Goal: Information Seeking & Learning: Find specific fact

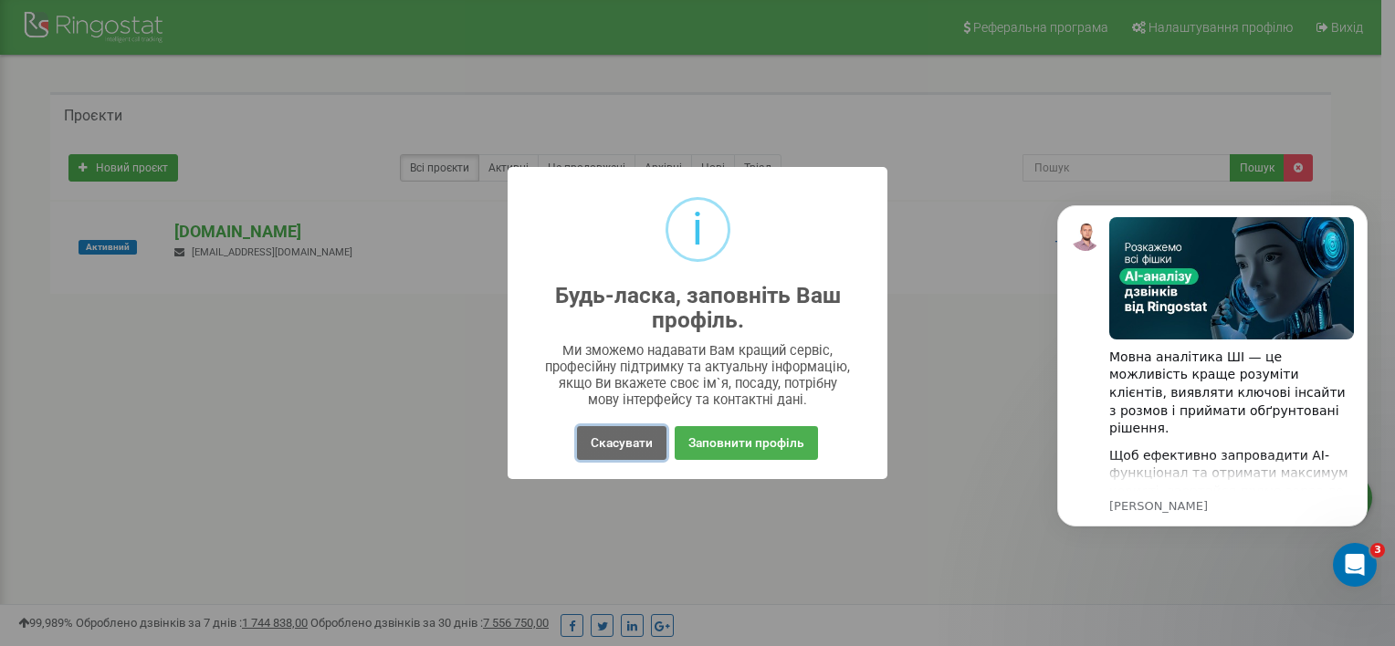
click at [632, 452] on button "Скасувати" at bounding box center [621, 443] width 89 height 34
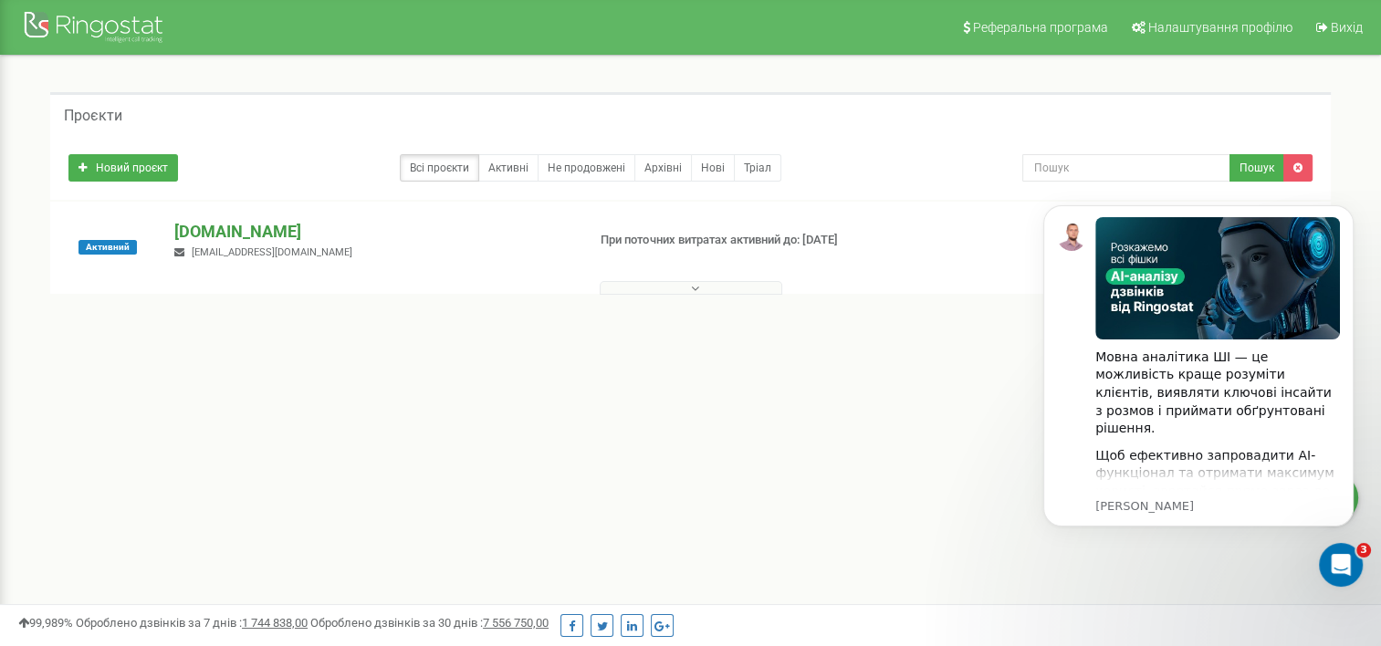
click at [230, 235] on p "[DOMAIN_NAME]" at bounding box center [372, 232] width 396 height 24
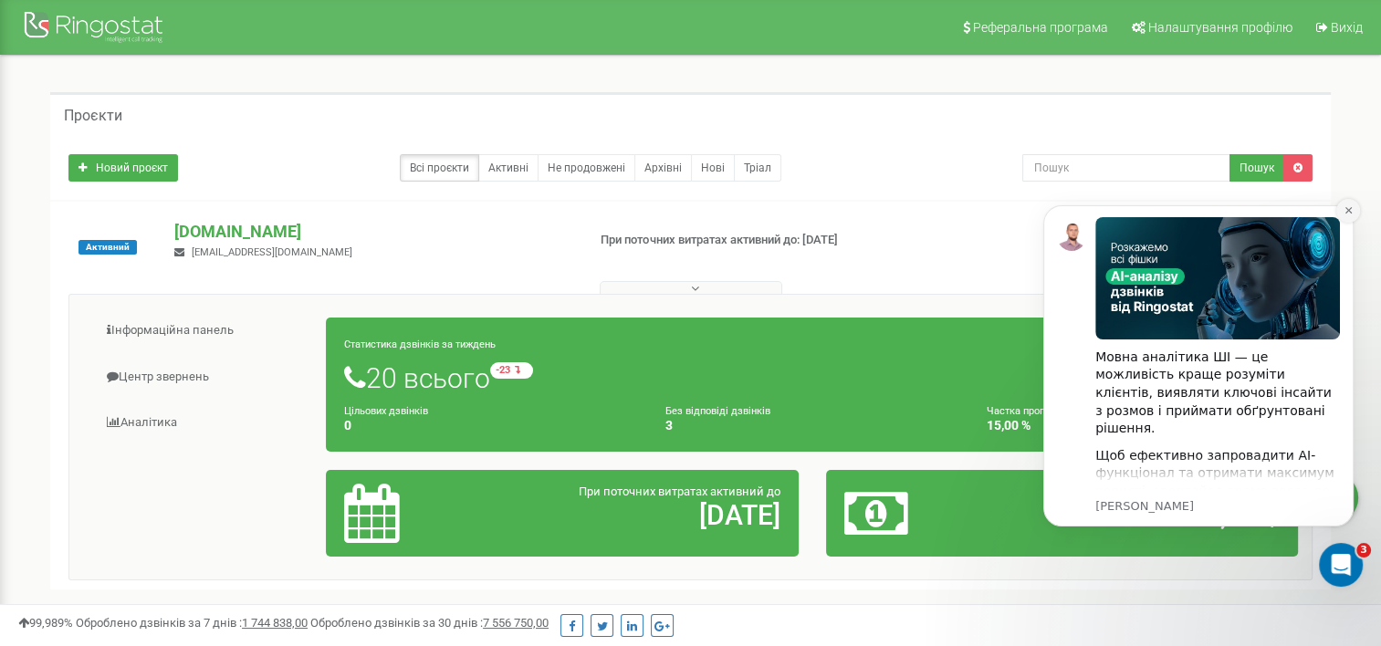
click at [1351, 212] on icon "Dismiss notification" at bounding box center [1349, 210] width 10 height 10
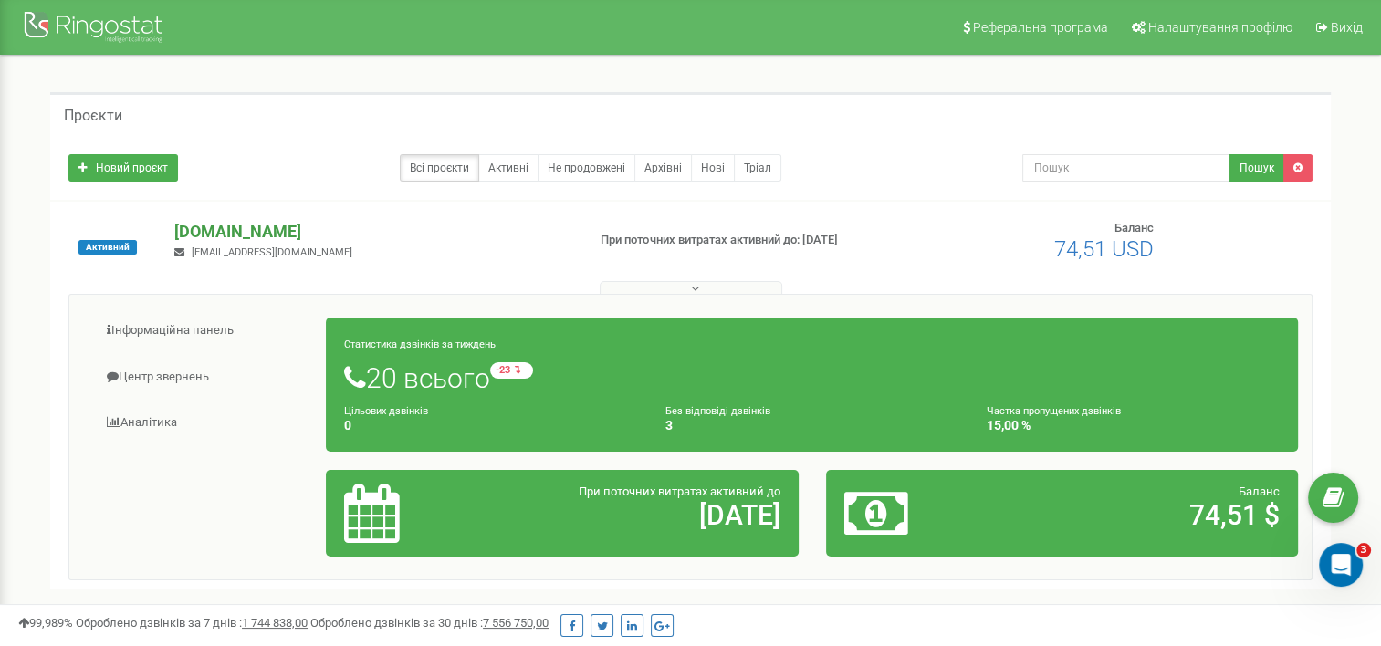
click at [225, 235] on p "[DOMAIN_NAME]" at bounding box center [372, 232] width 396 height 24
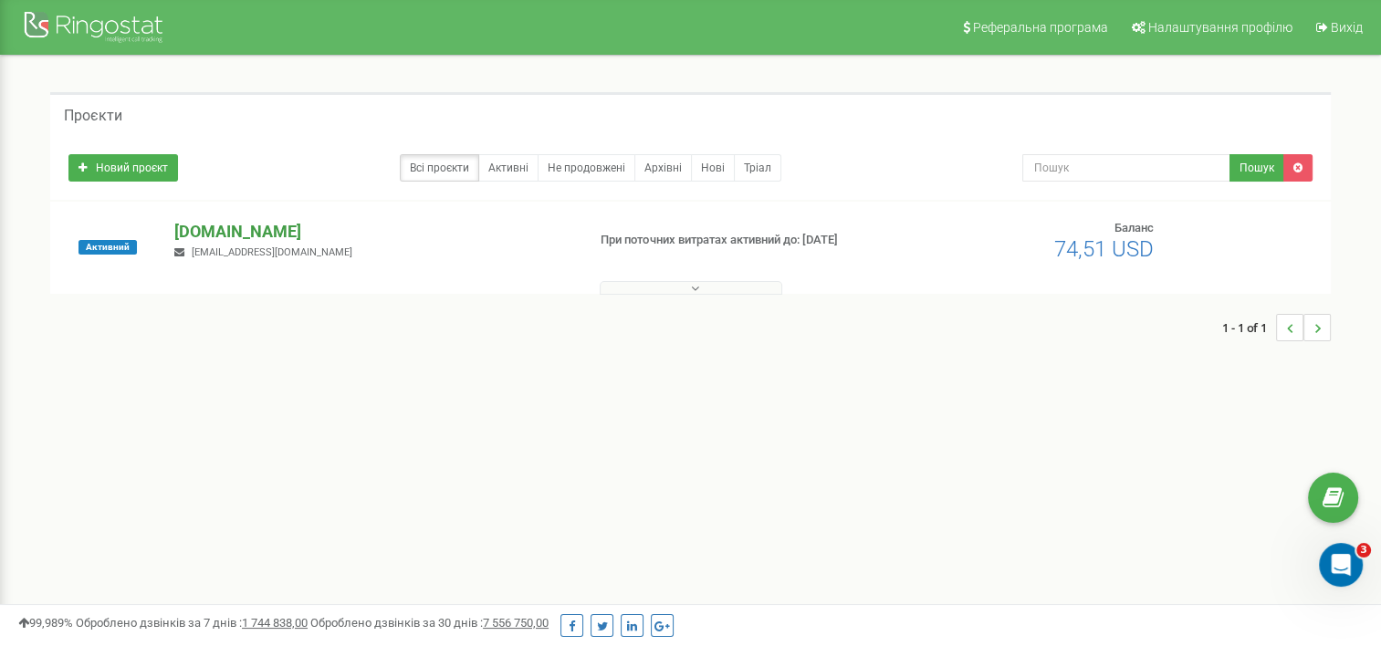
click at [225, 235] on p "[DOMAIN_NAME]" at bounding box center [372, 232] width 396 height 24
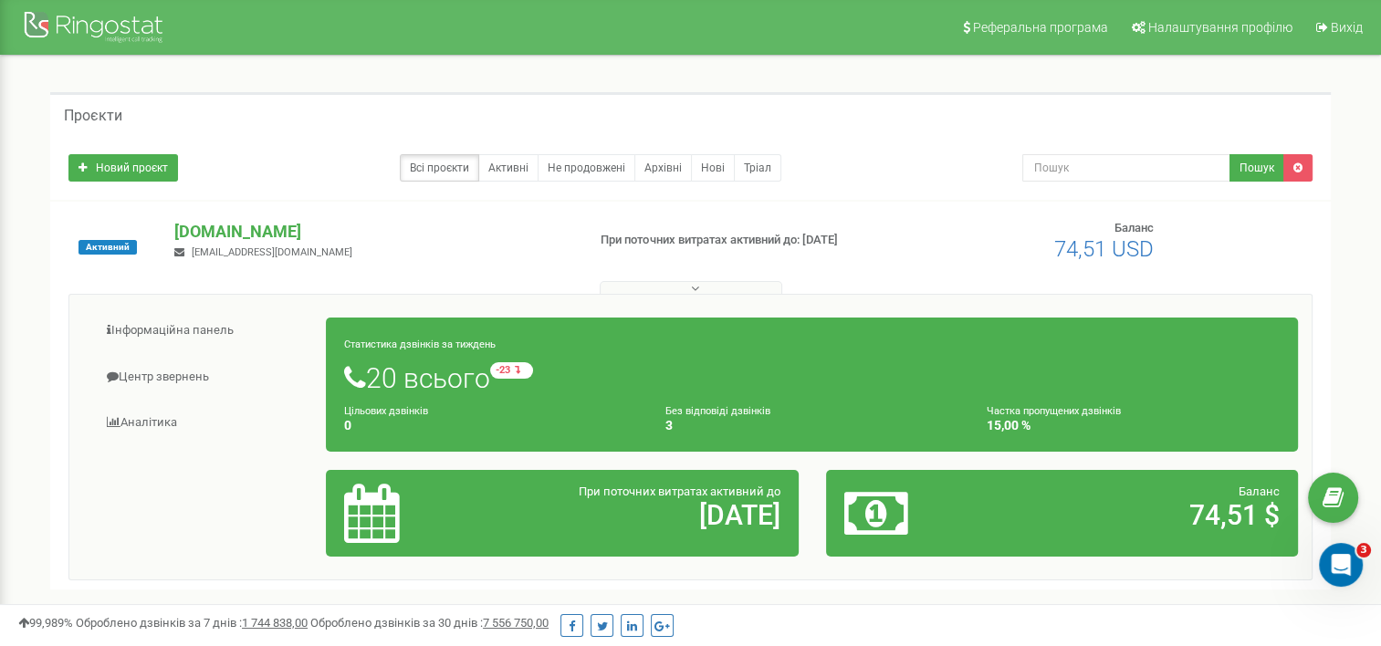
click at [727, 423] on h4 "3" at bounding box center [812, 426] width 294 height 14
click at [160, 425] on link "Аналiтика" at bounding box center [205, 423] width 244 height 45
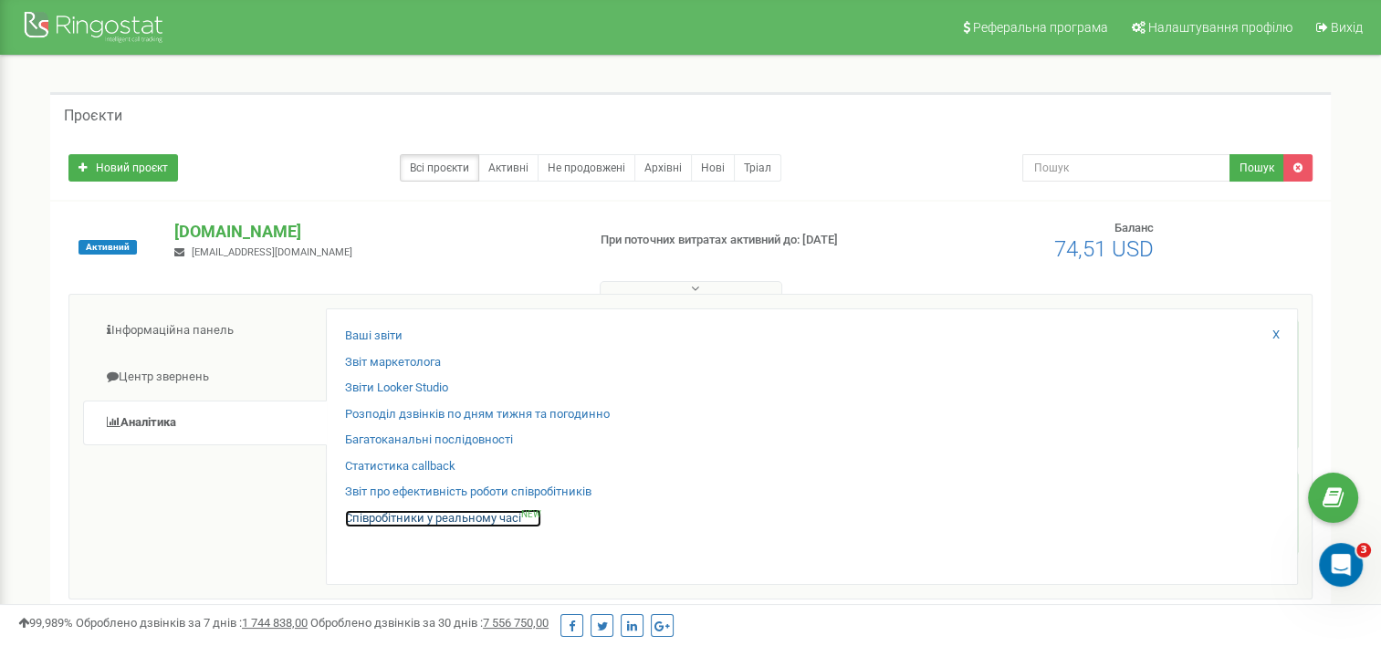
click at [408, 518] on link "Співробітники у реальному часі NEW" at bounding box center [443, 518] width 196 height 17
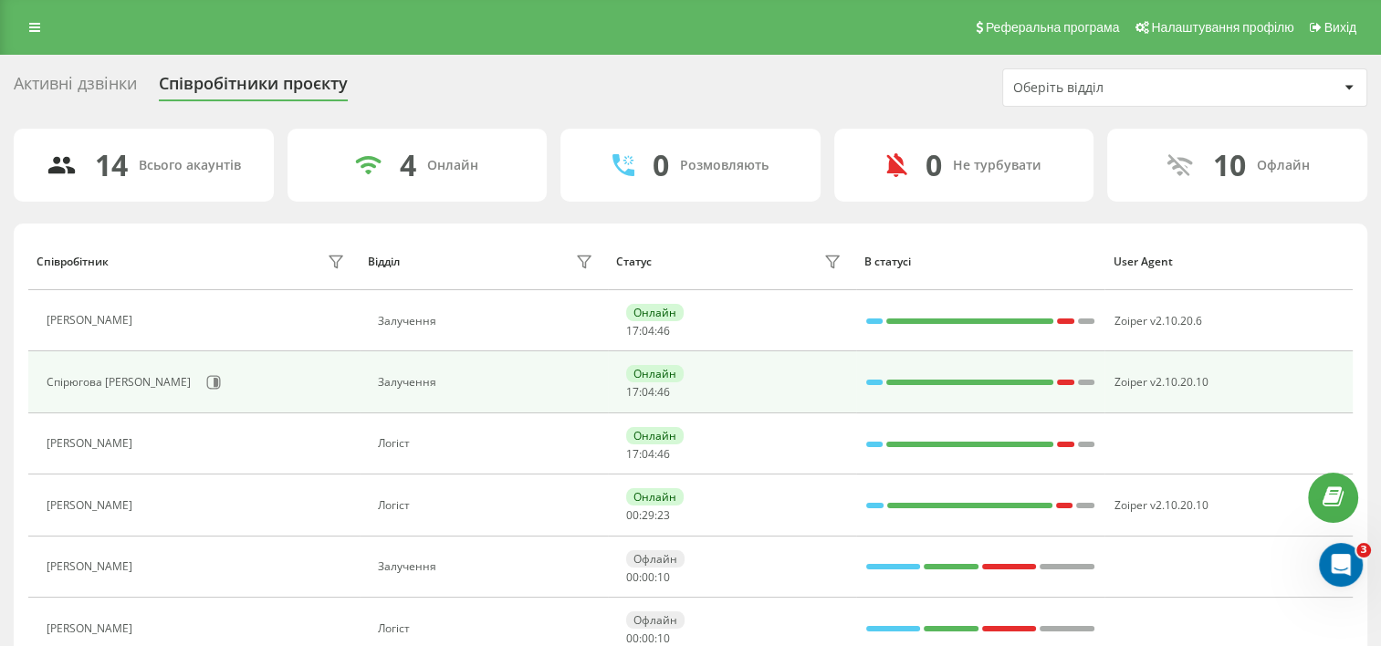
click at [98, 383] on div "Спірюгова [PERSON_NAME]" at bounding box center [121, 382] width 149 height 13
click at [644, 377] on div "Онлайн" at bounding box center [655, 373] width 58 height 17
click at [1014, 376] on div at bounding box center [969, 383] width 167 height 24
click at [214, 380] on icon at bounding box center [216, 382] width 5 height 9
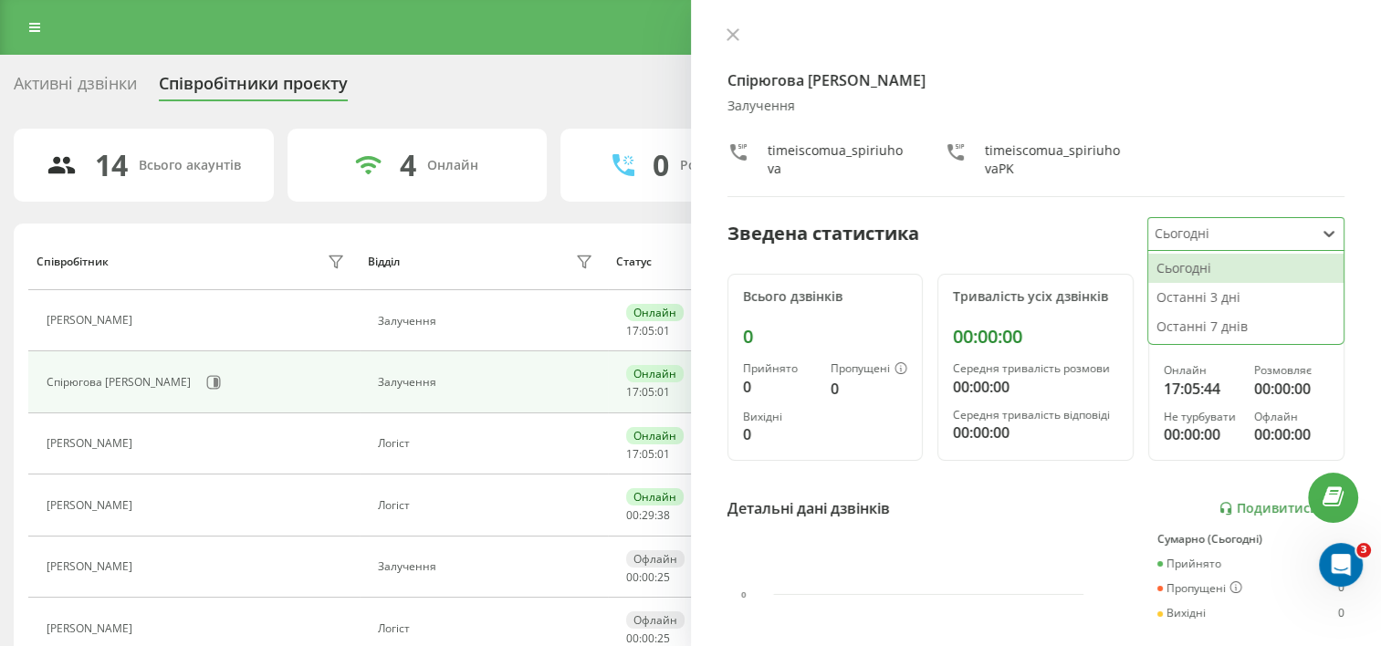
click at [1241, 230] on div at bounding box center [1231, 234] width 152 height 21
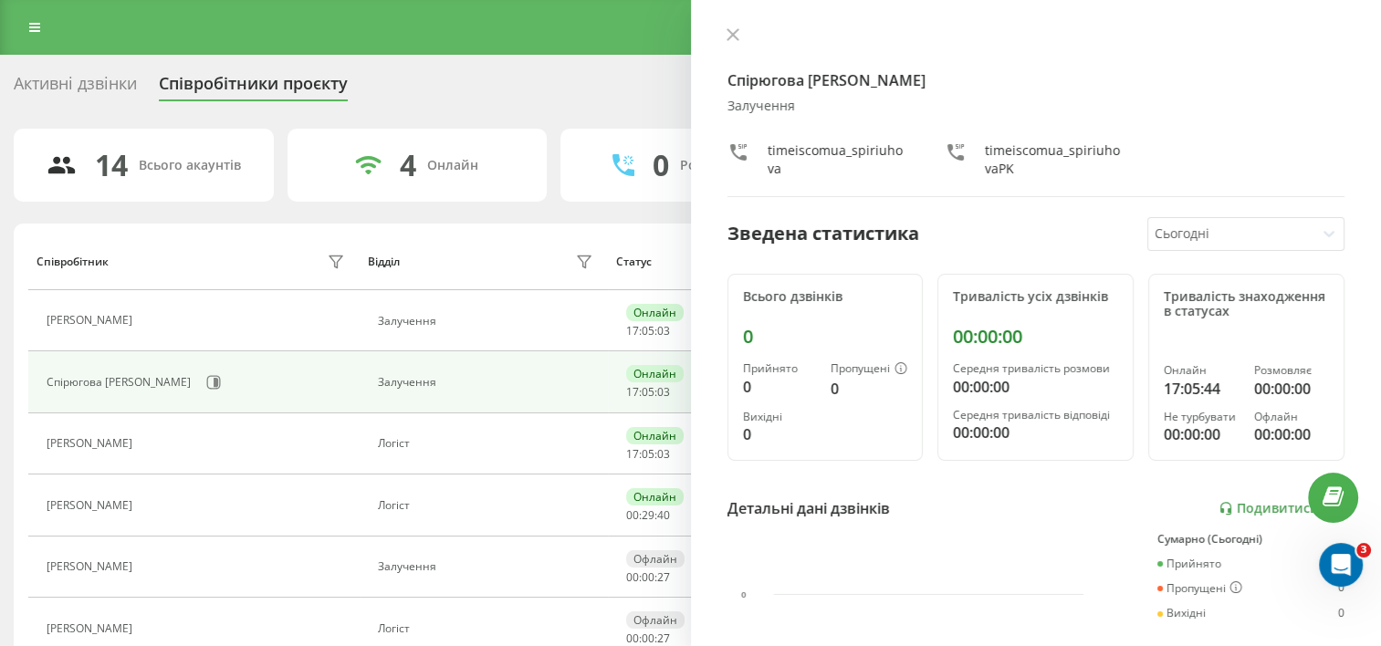
click at [1049, 186] on div "Спірюгова Тетяна Залучення timeiscomua_spiriuhova timeiscomua_spiriuhovaPK" at bounding box center [1036, 112] width 618 height 170
click at [733, 37] on icon at bounding box center [733, 34] width 13 height 13
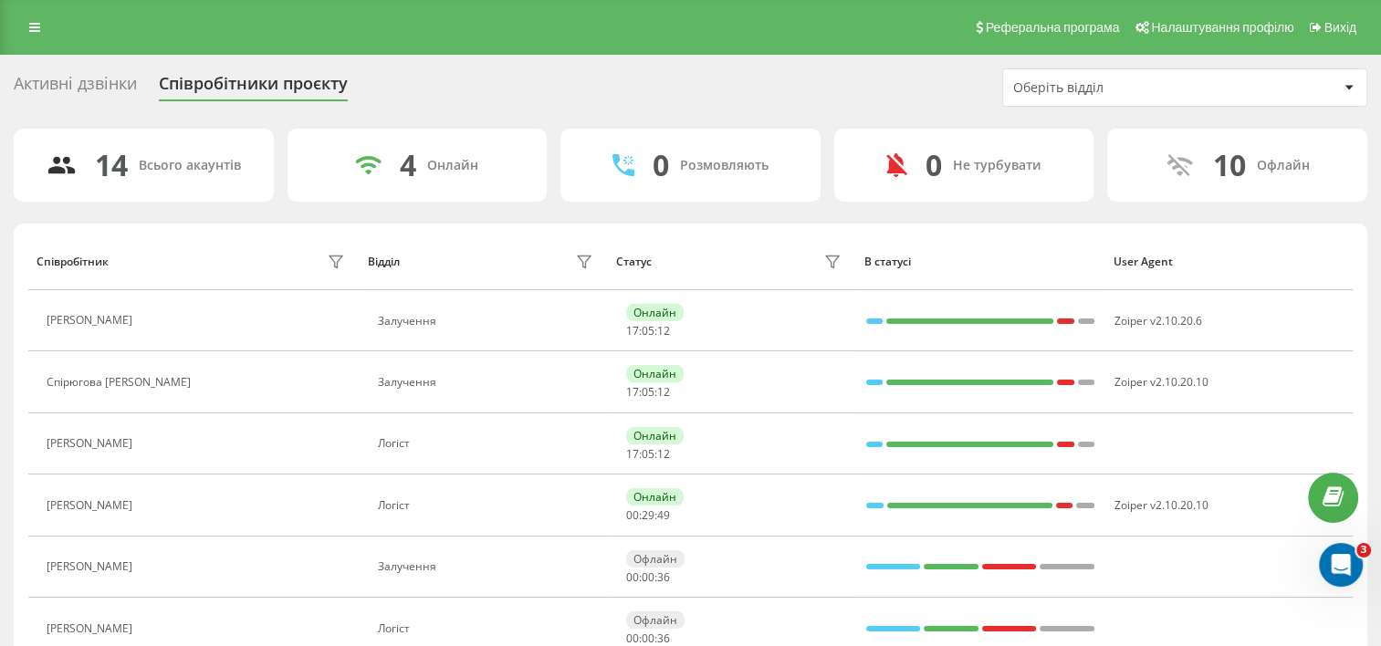
click at [1058, 91] on div "Оберіть відділ" at bounding box center [1122, 88] width 218 height 16
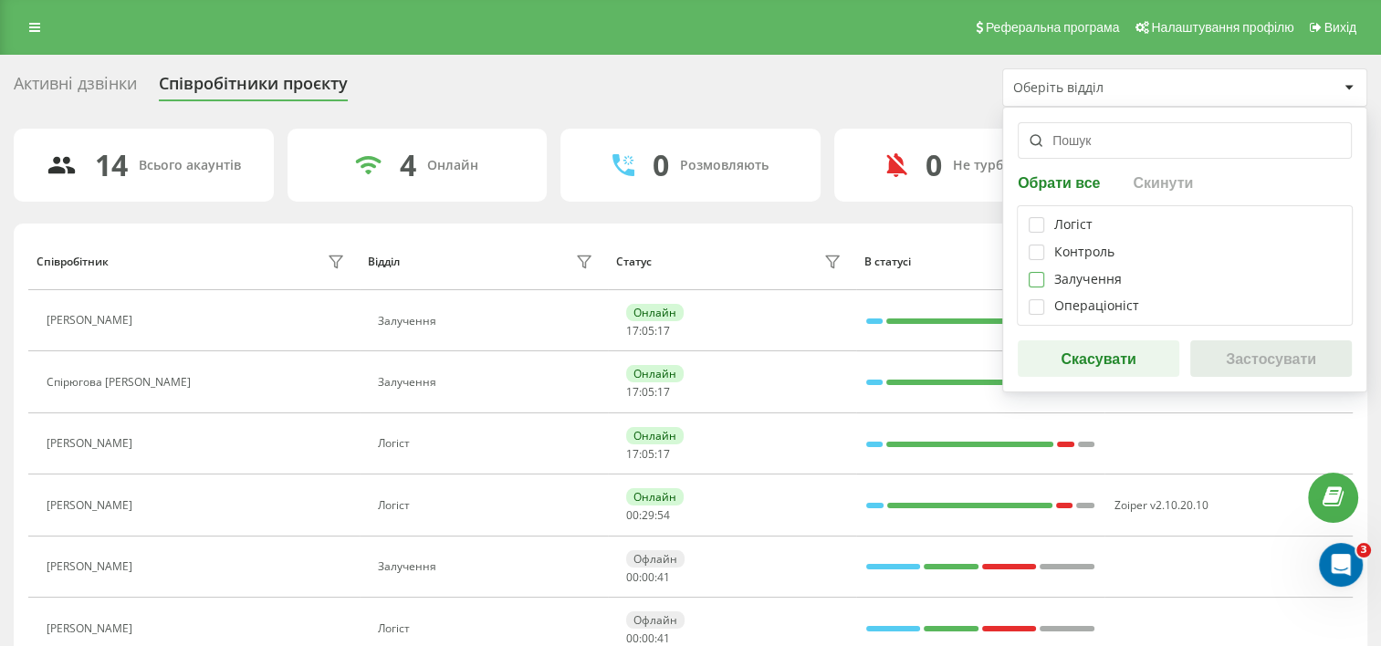
click at [1034, 272] on label at bounding box center [1037, 272] width 16 height 0
checkbox input "true"
click at [1275, 365] on button "Застосувати" at bounding box center [1271, 358] width 162 height 37
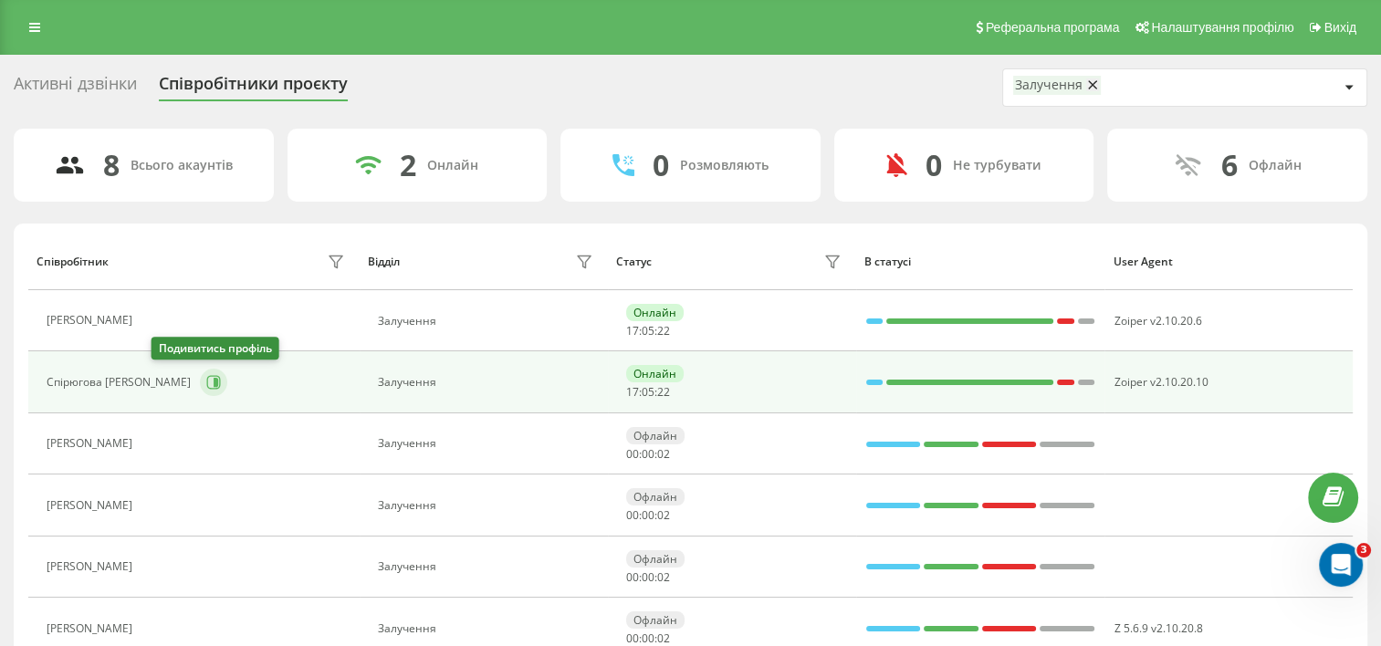
click at [206, 382] on icon at bounding box center [213, 382] width 15 height 15
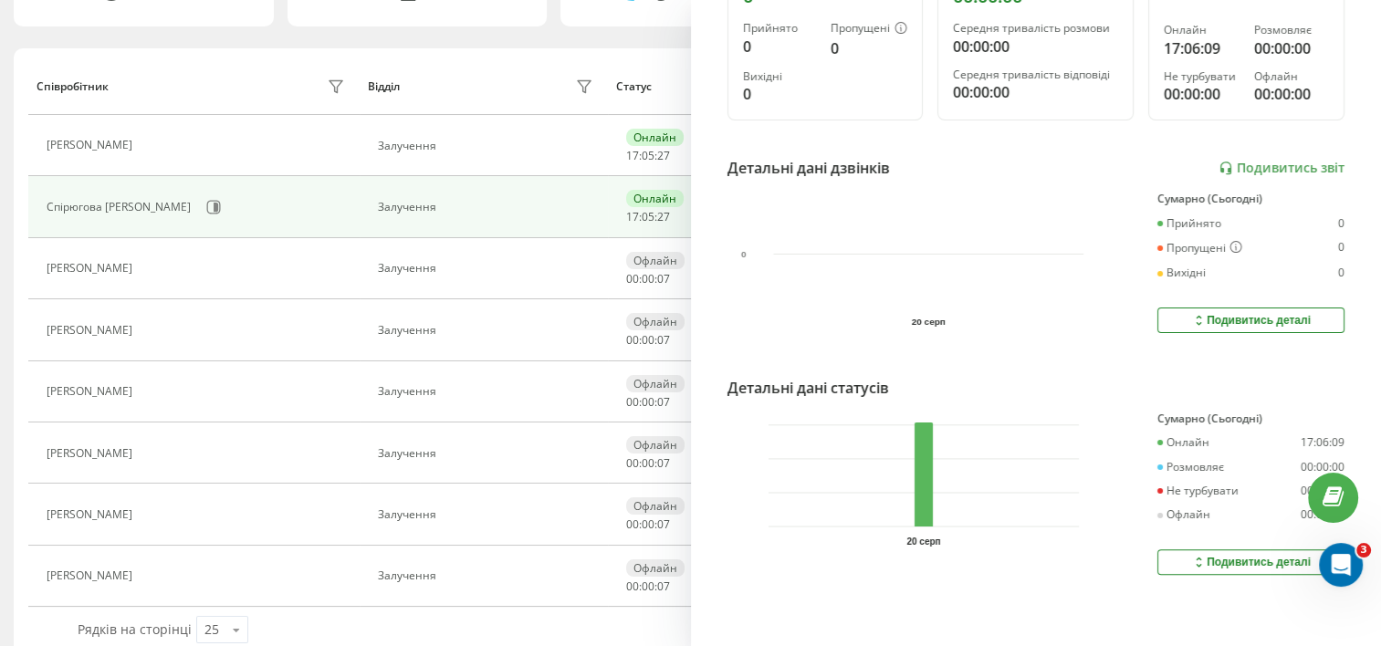
scroll to position [183, 0]
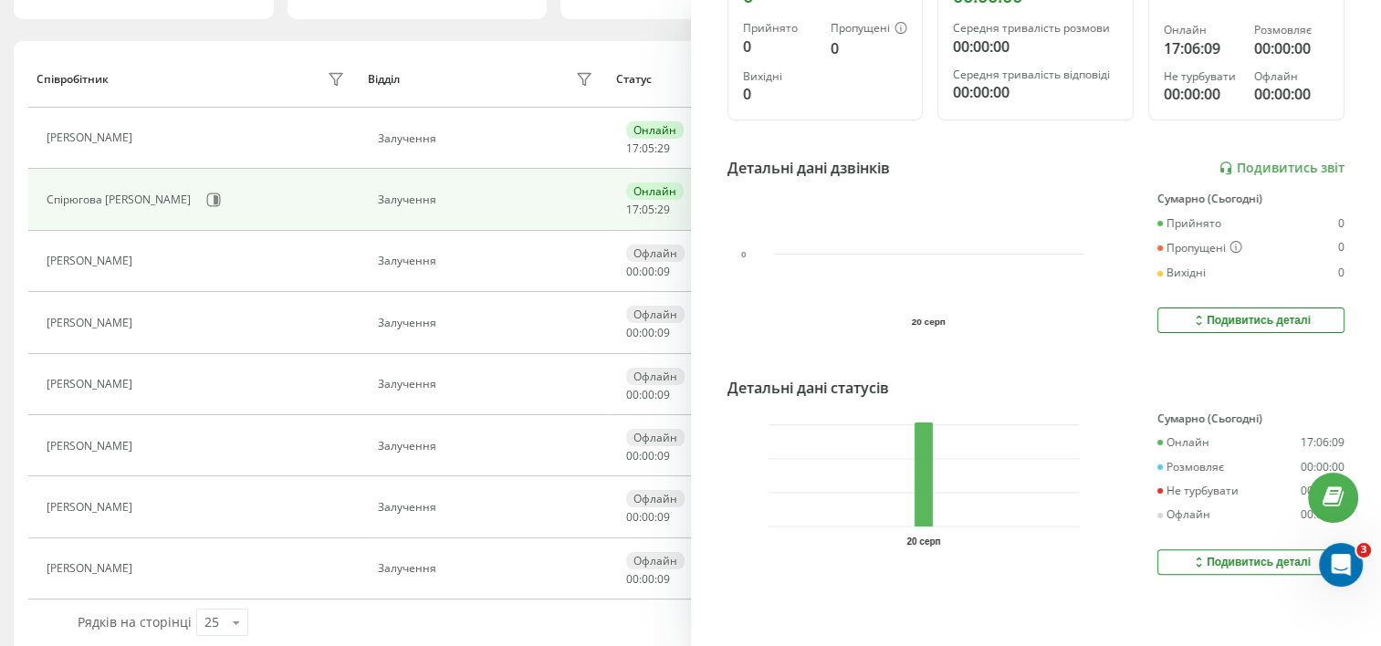
click at [1262, 313] on div "Подивитись деталі" at bounding box center [1251, 320] width 120 height 15
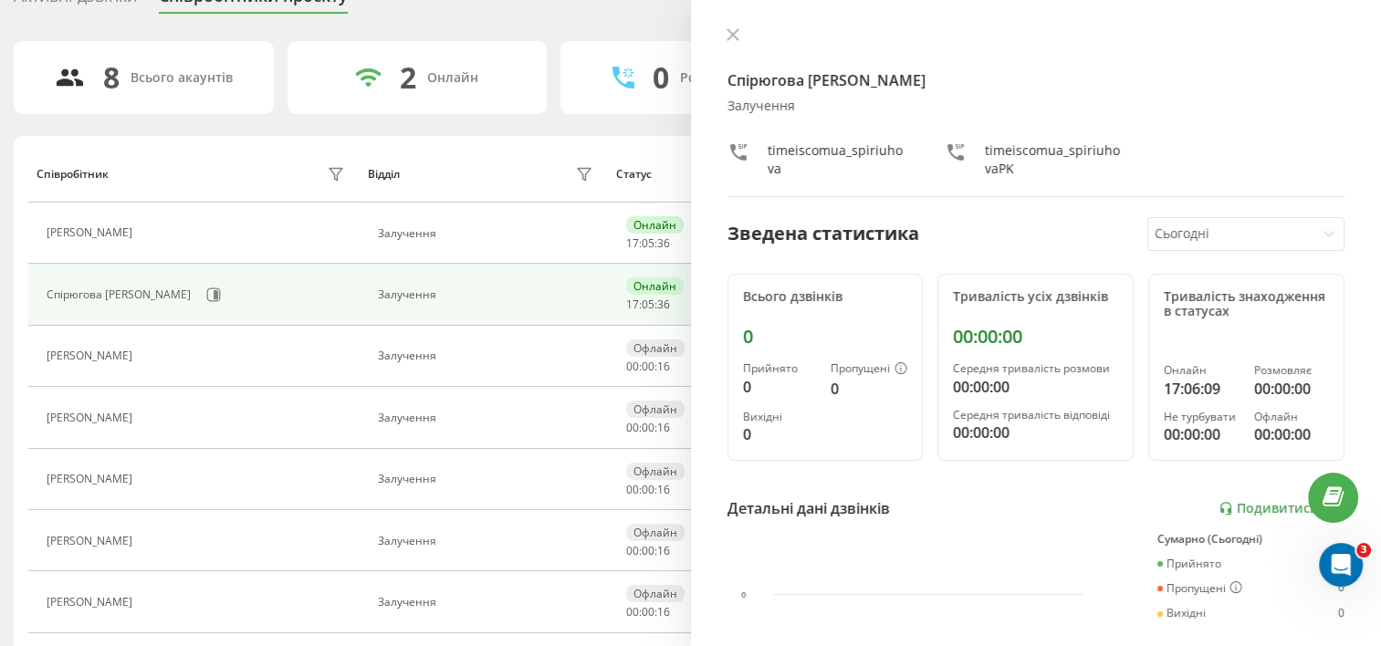
scroll to position [0, 0]
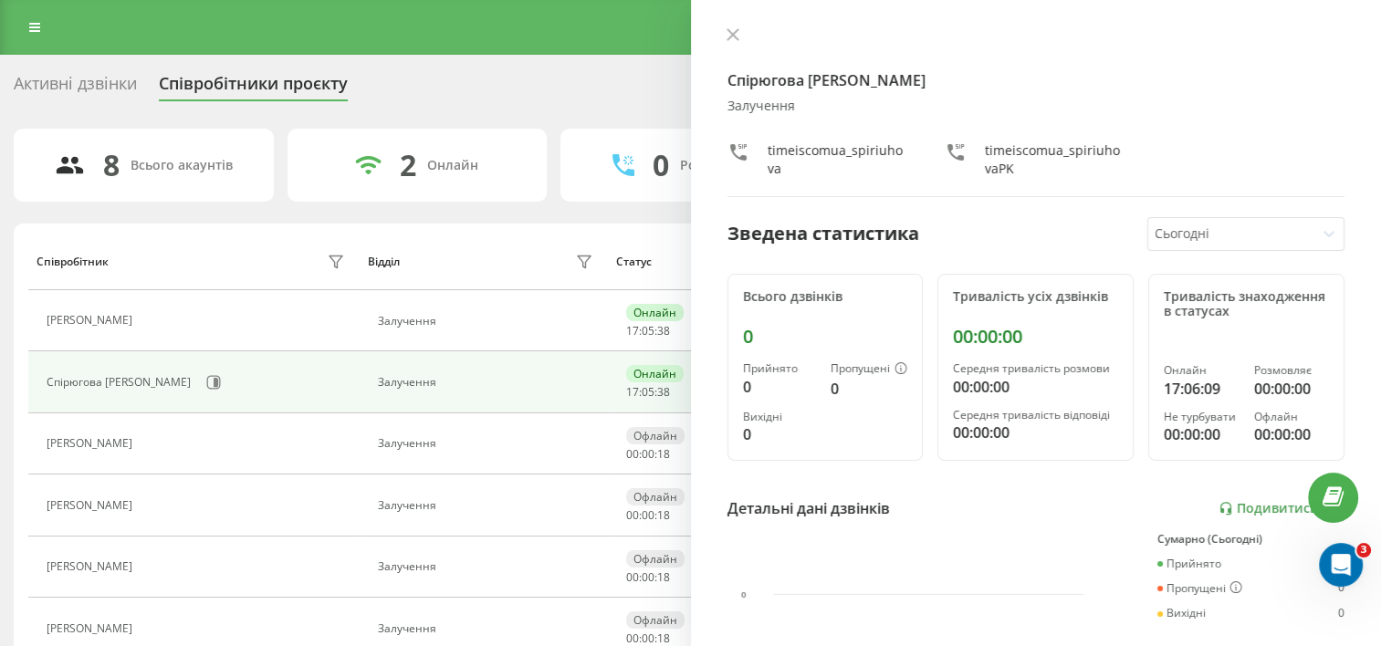
click at [795, 86] on h4 "Спірюгова [PERSON_NAME]" at bounding box center [1036, 80] width 618 height 22
click at [727, 33] on icon at bounding box center [733, 34] width 13 height 13
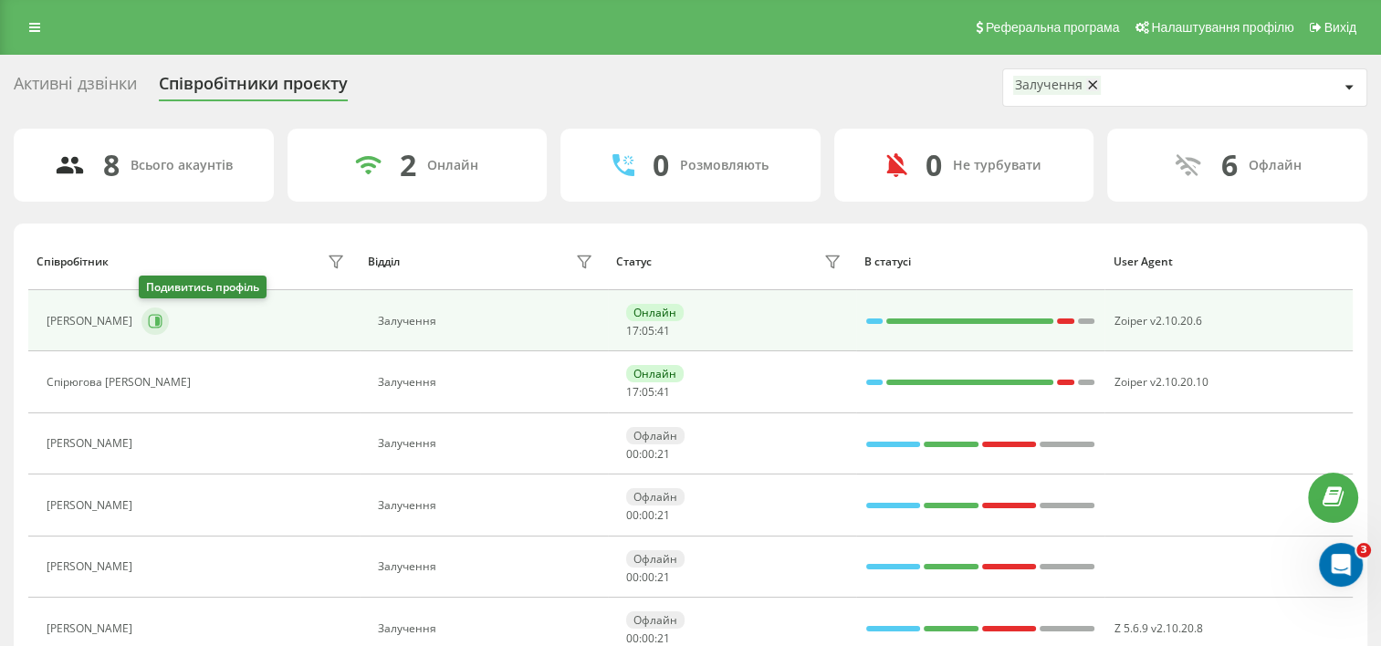
click at [163, 321] on button at bounding box center [154, 321] width 27 height 27
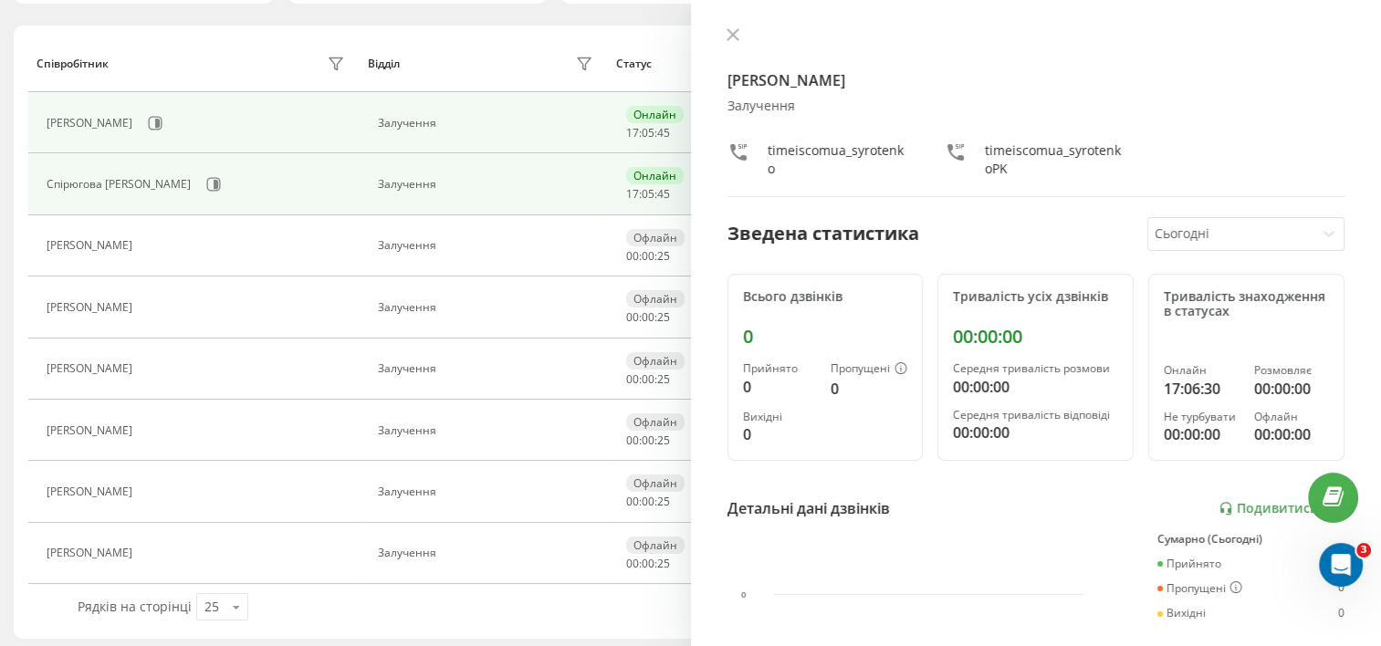
scroll to position [202, 0]
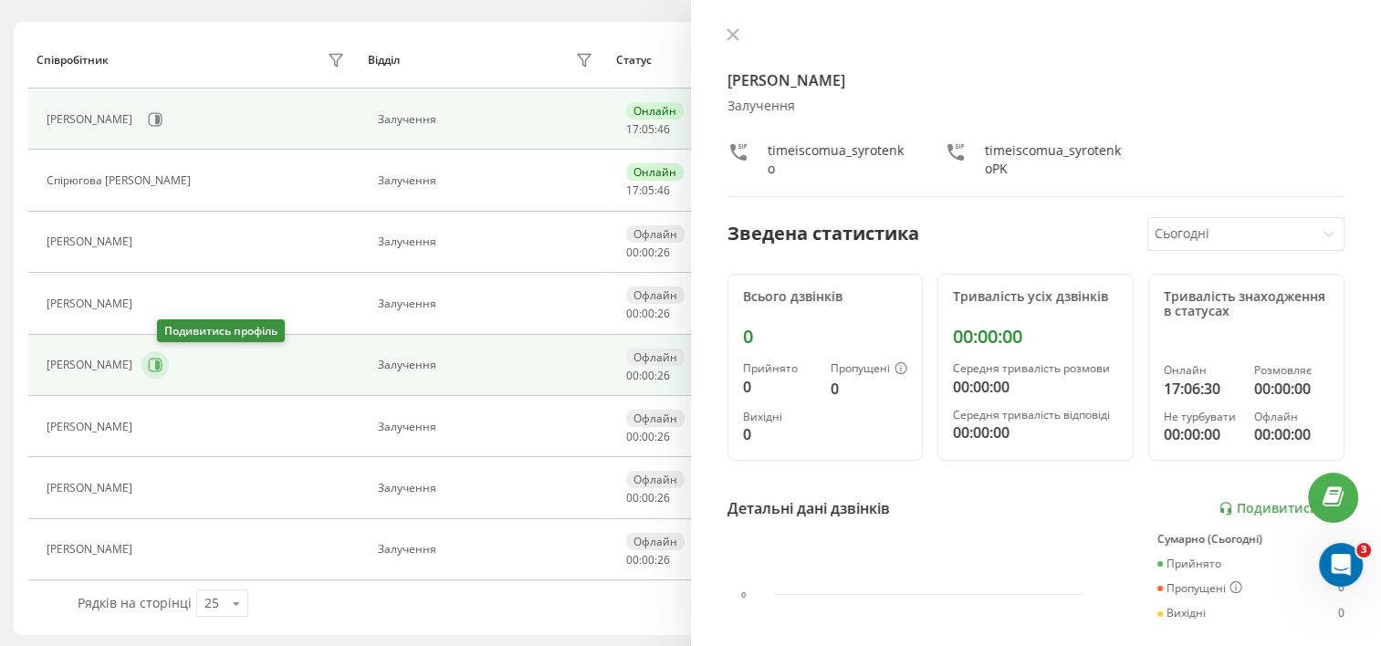
click at [162, 358] on icon at bounding box center [155, 365] width 15 height 15
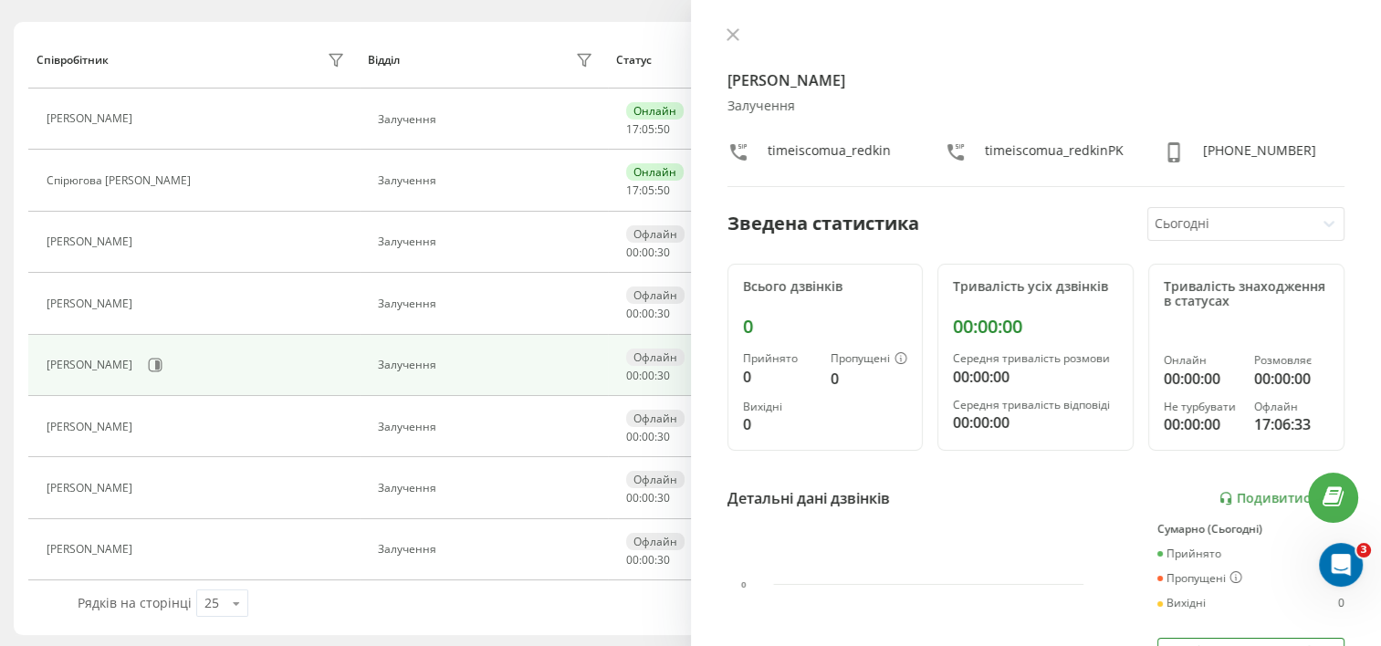
click at [1245, 230] on div at bounding box center [1231, 224] width 152 height 21
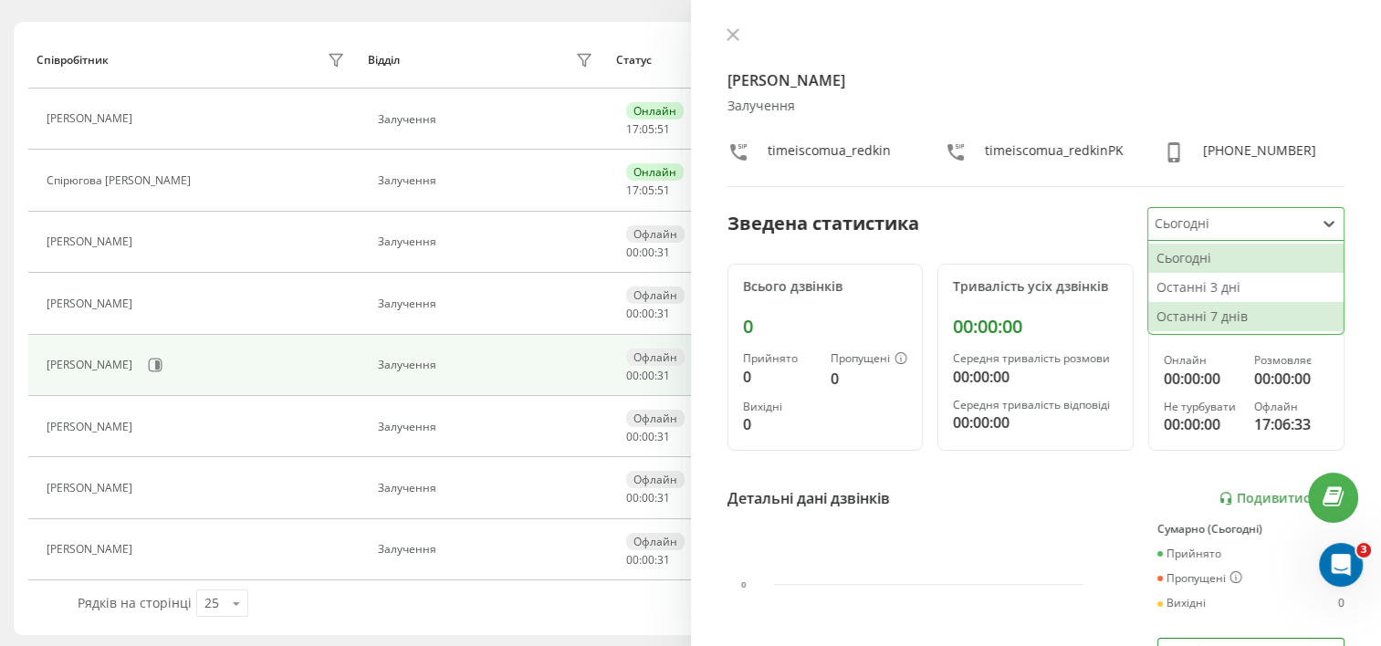
click at [1224, 308] on div "Останні 7 днів" at bounding box center [1245, 316] width 195 height 29
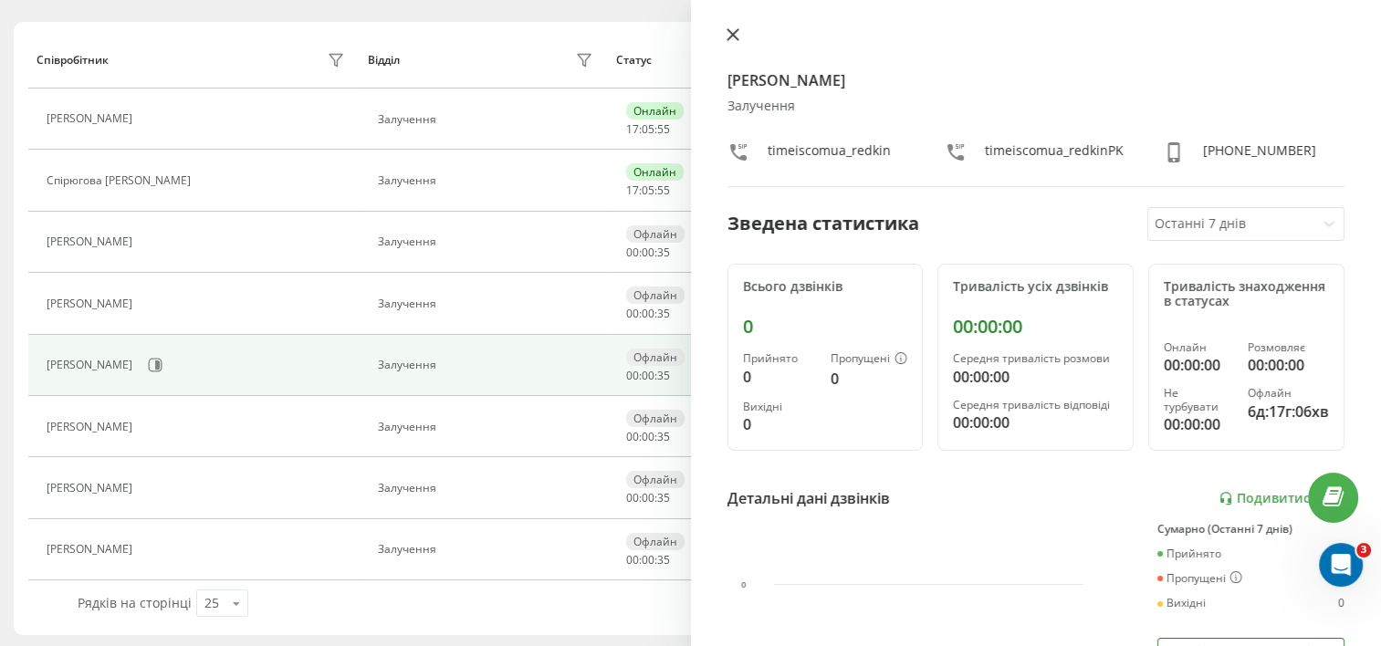
click at [727, 33] on icon at bounding box center [733, 34] width 13 height 13
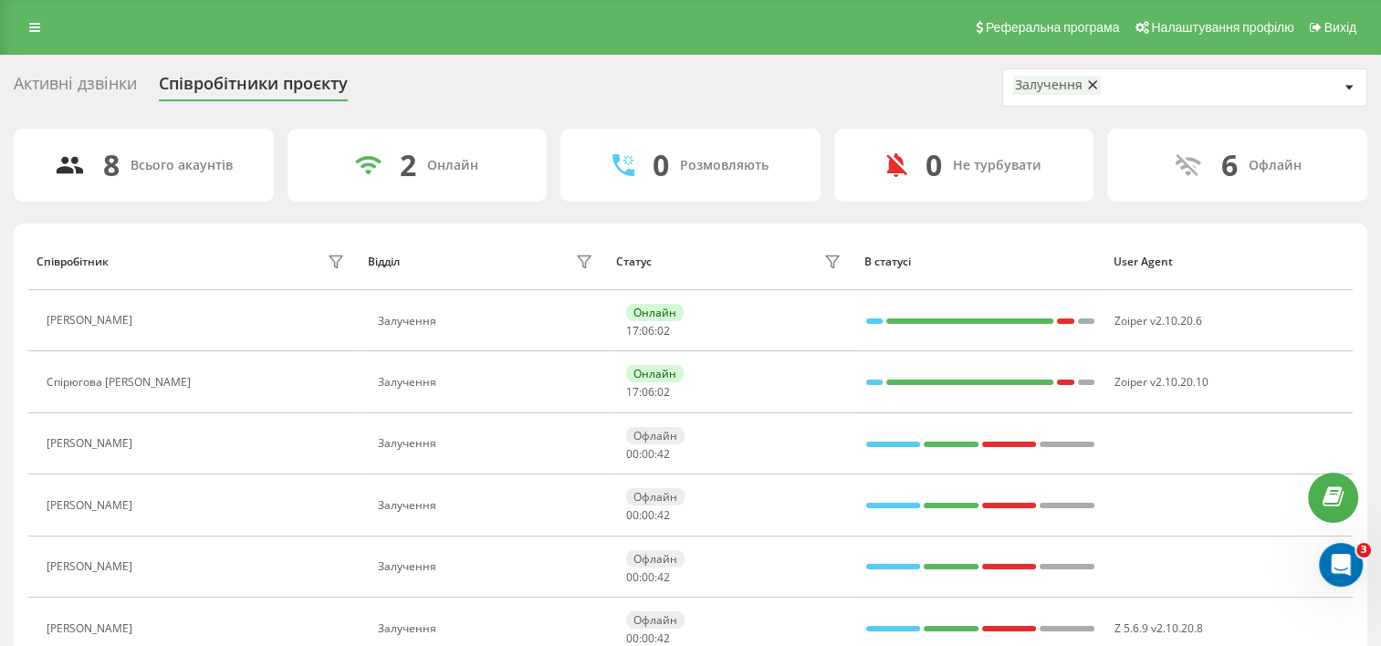
click at [52, 88] on div "Активні дзвінки" at bounding box center [75, 88] width 123 height 28
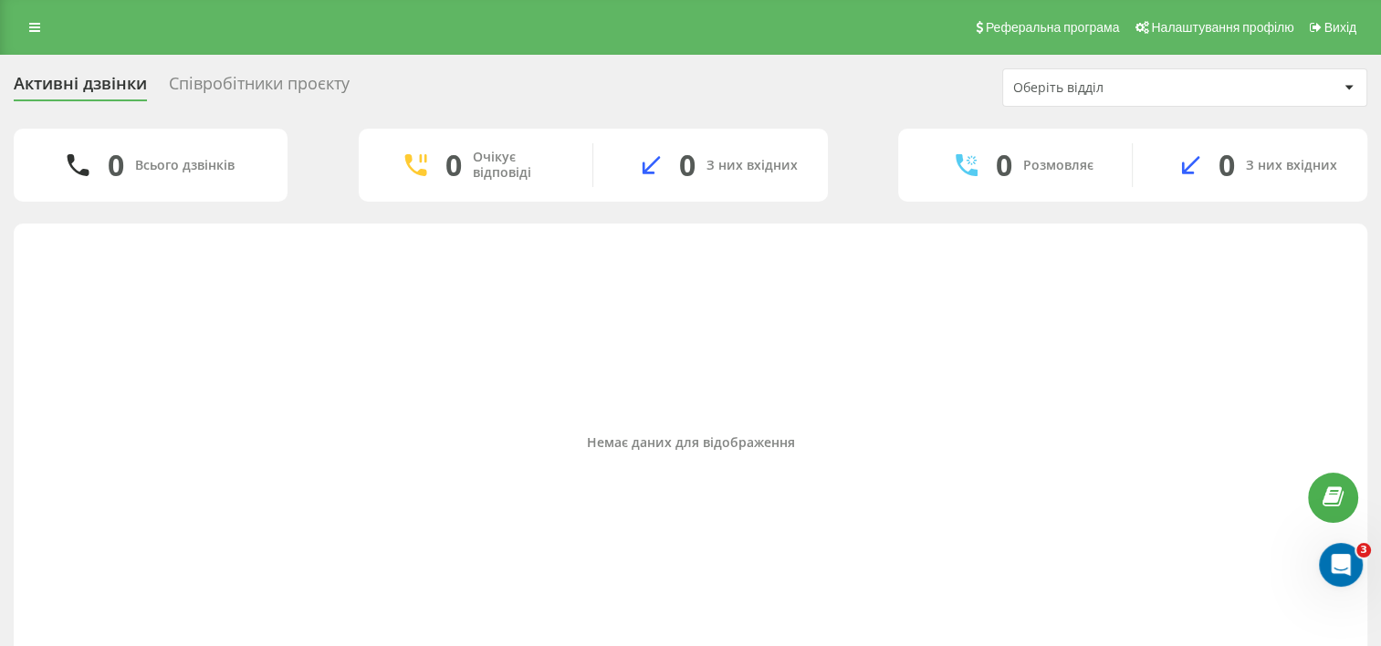
click at [234, 80] on div "Співробітники проєкту" at bounding box center [259, 88] width 181 height 28
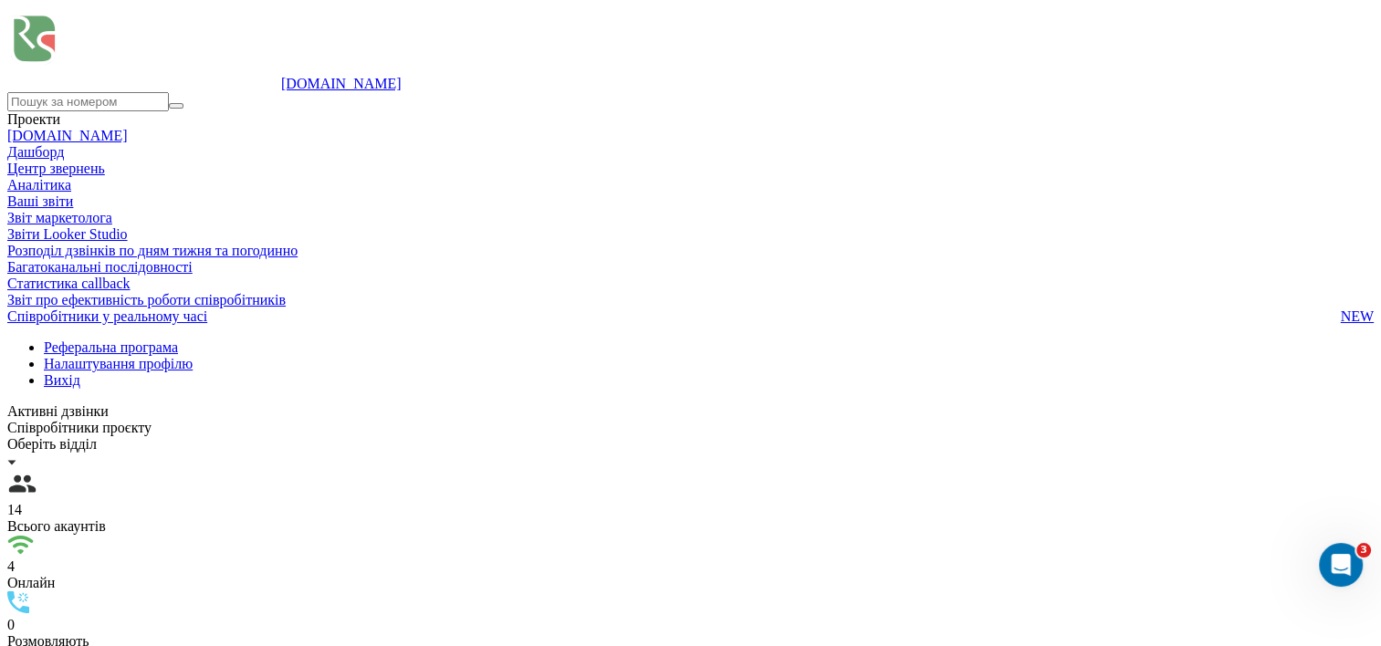
click at [7, 340] on icon at bounding box center [7, 340] width 0 height 0
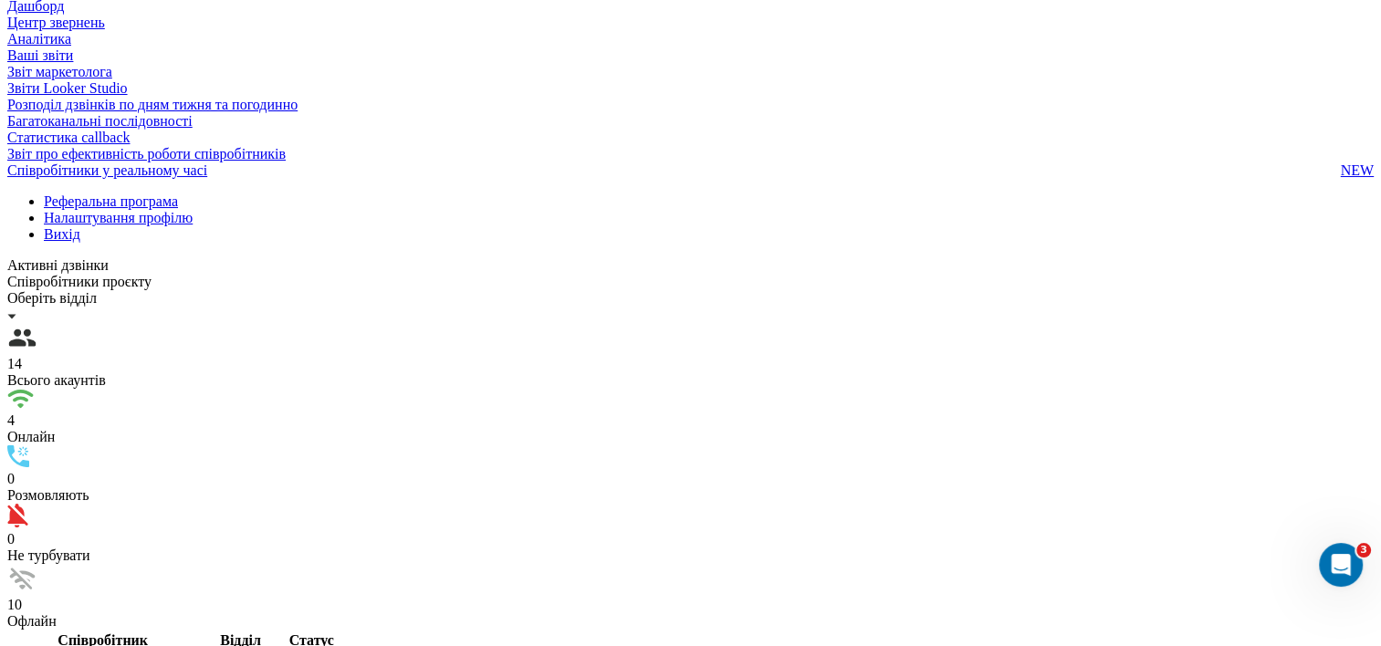
scroll to position [183, 0]
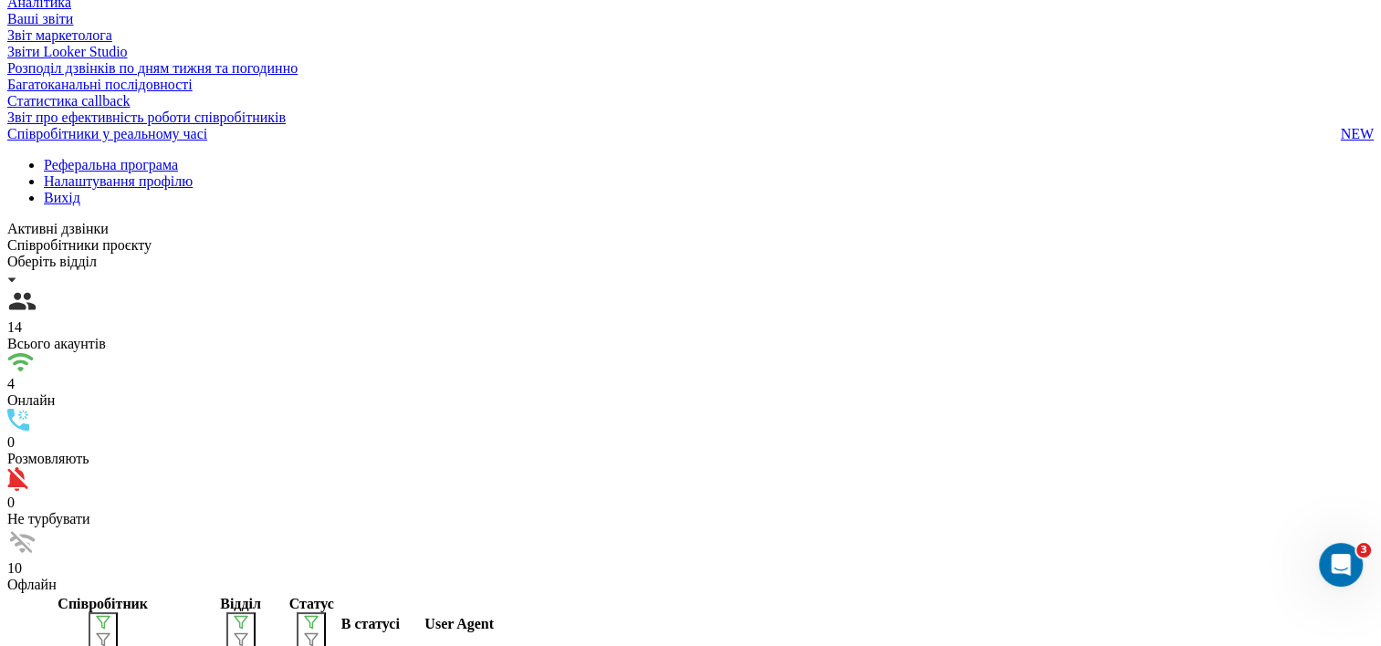
click at [128, 126] on span "Звіт про ефективність роботи співробітників" at bounding box center [146, 118] width 278 height 16
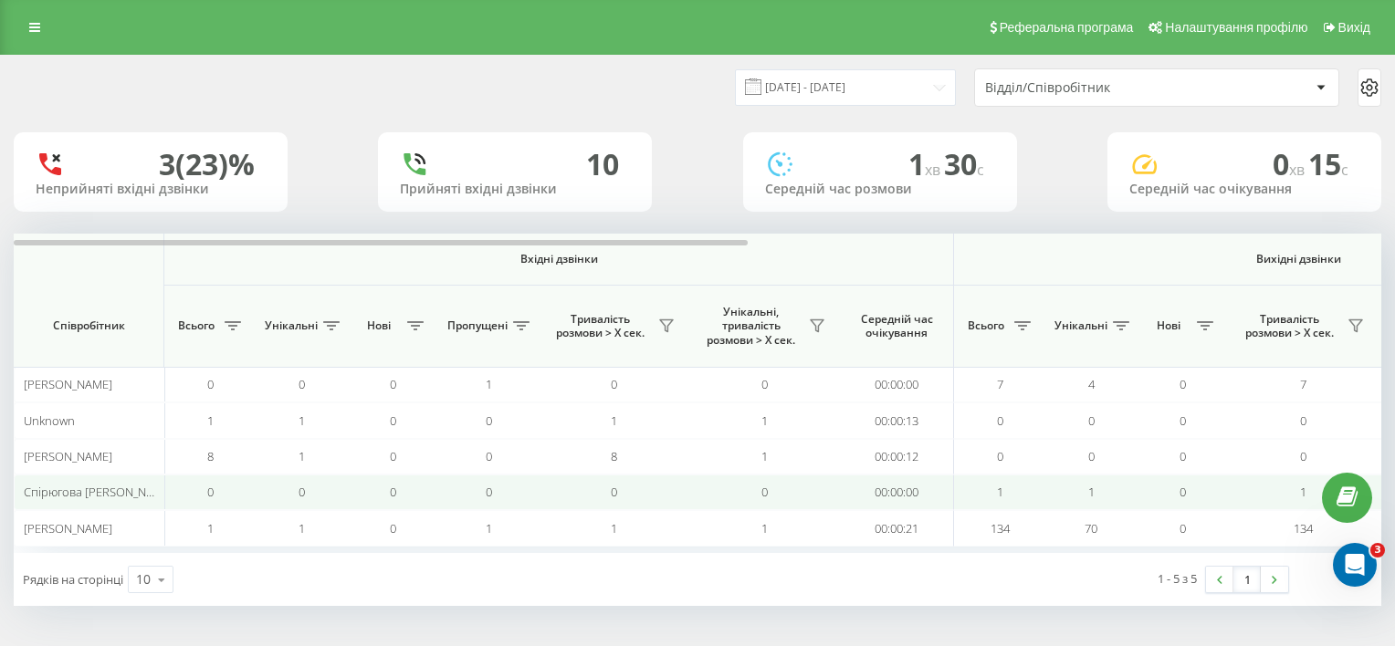
click at [117, 485] on span "Спірюгова [PERSON_NAME]" at bounding box center [99, 492] width 150 height 16
click at [108, 489] on span "Спірюгова [PERSON_NAME]" at bounding box center [99, 492] width 150 height 16
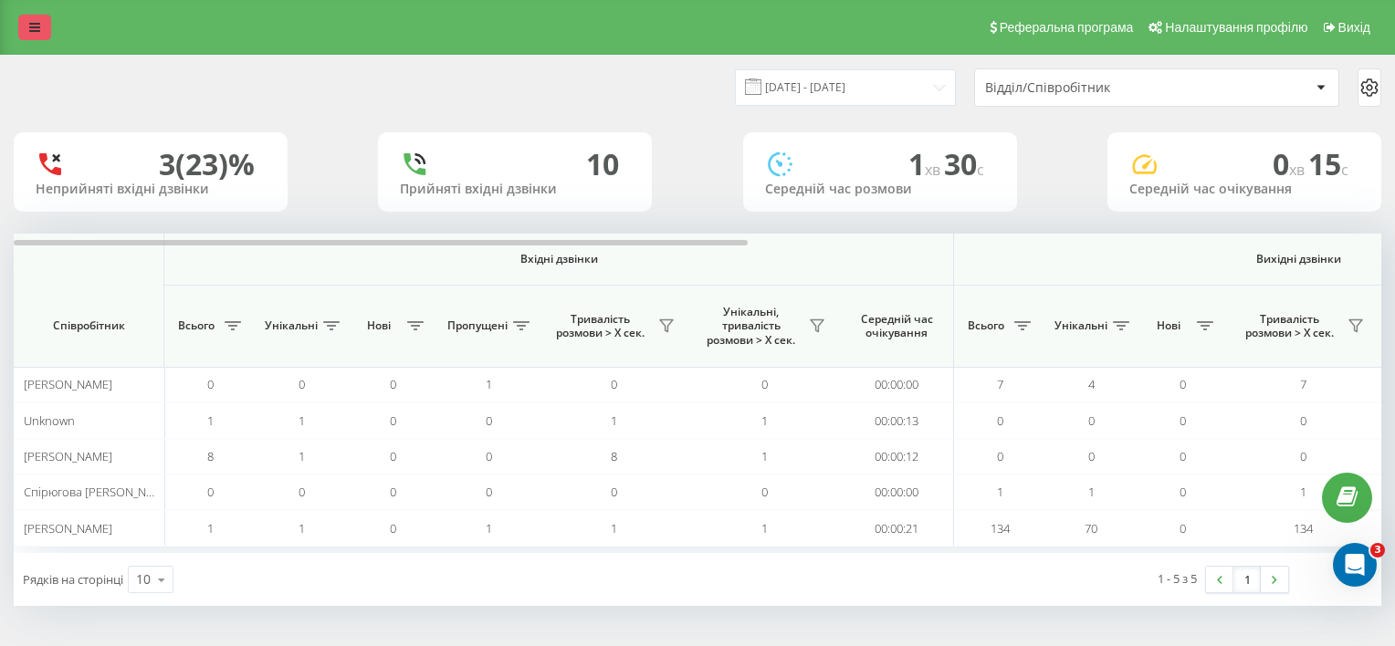
click at [25, 33] on link at bounding box center [34, 28] width 33 height 26
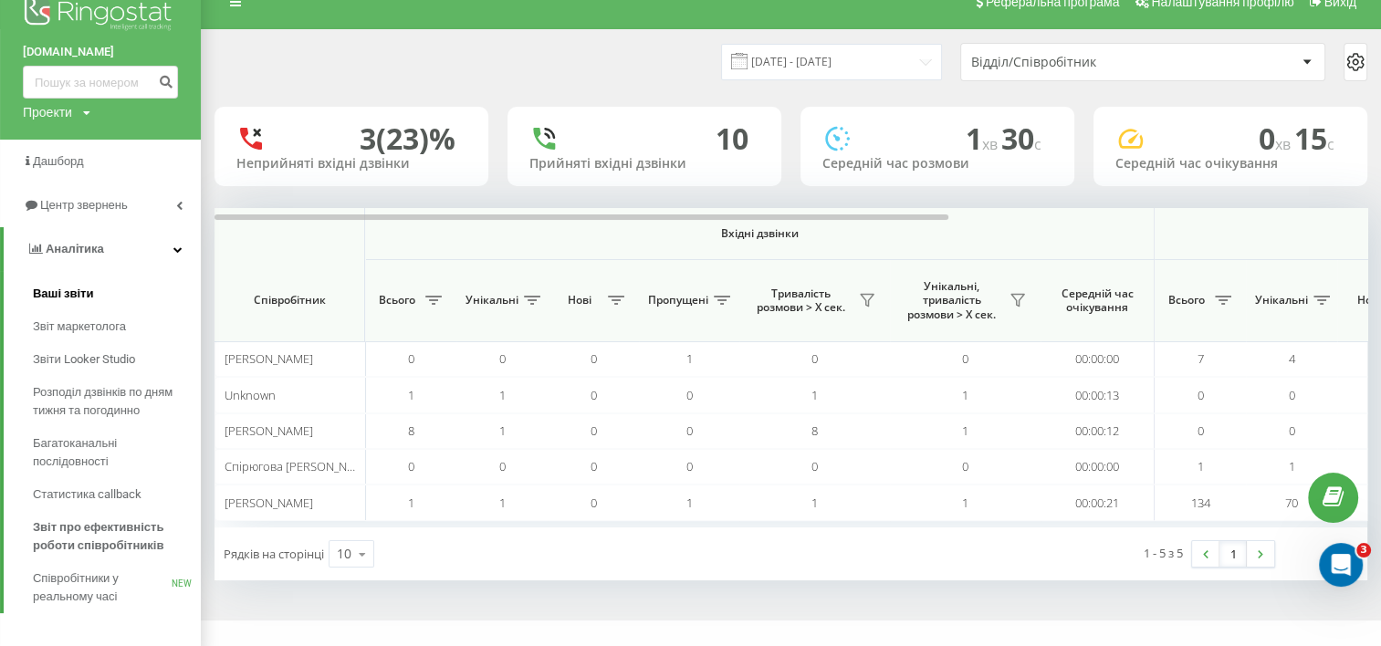
scroll to position [38, 0]
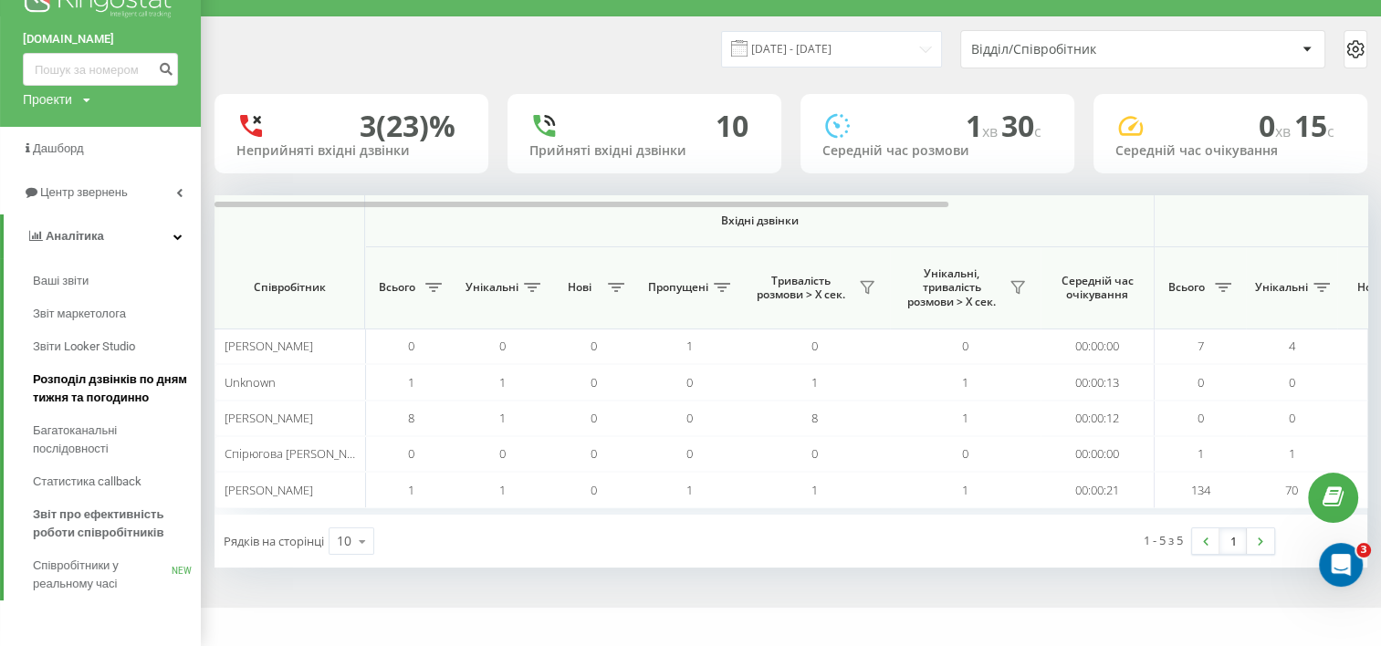
click at [113, 391] on span "Розподіл дзвінків по дням тижня та погодинно" at bounding box center [112, 389] width 159 height 37
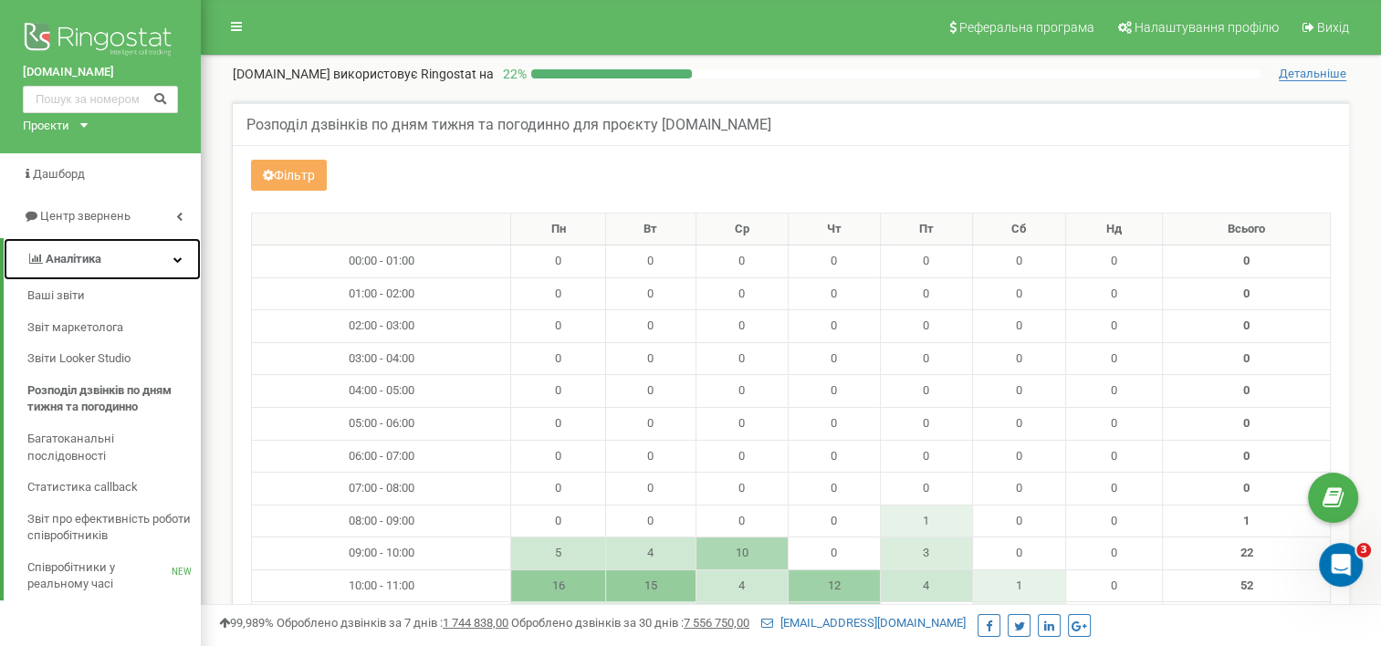
click at [71, 256] on span "Аналiтика" at bounding box center [74, 259] width 56 height 14
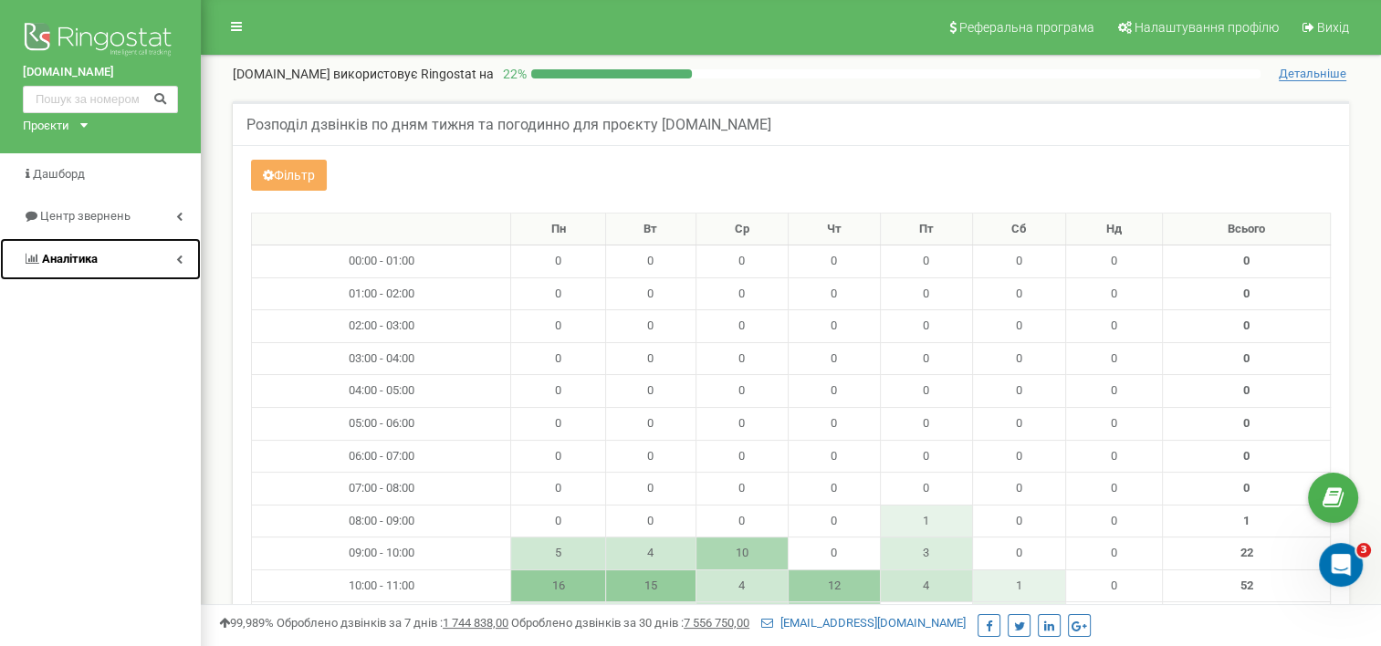
click at [71, 257] on span "Аналiтика" at bounding box center [70, 259] width 56 height 14
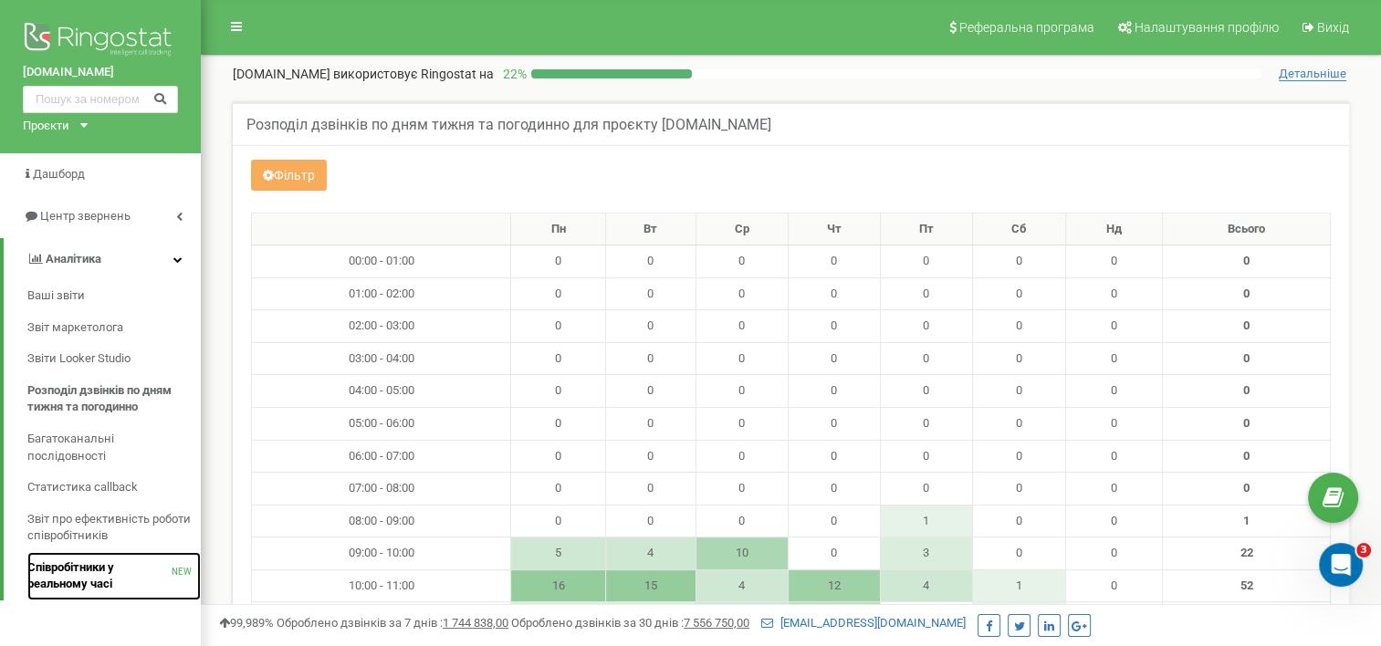
click at [72, 571] on span "Співробітники у реальному часі" at bounding box center [99, 577] width 144 height 34
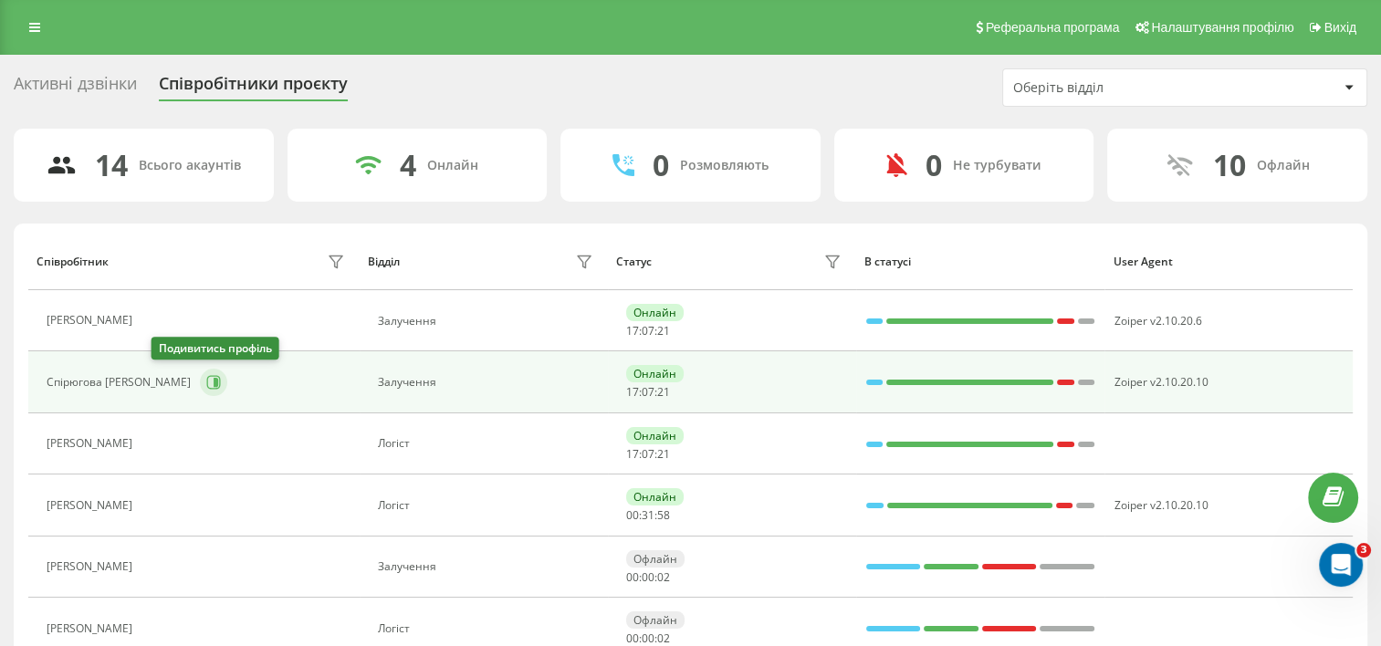
click at [206, 387] on icon at bounding box center [213, 382] width 15 height 15
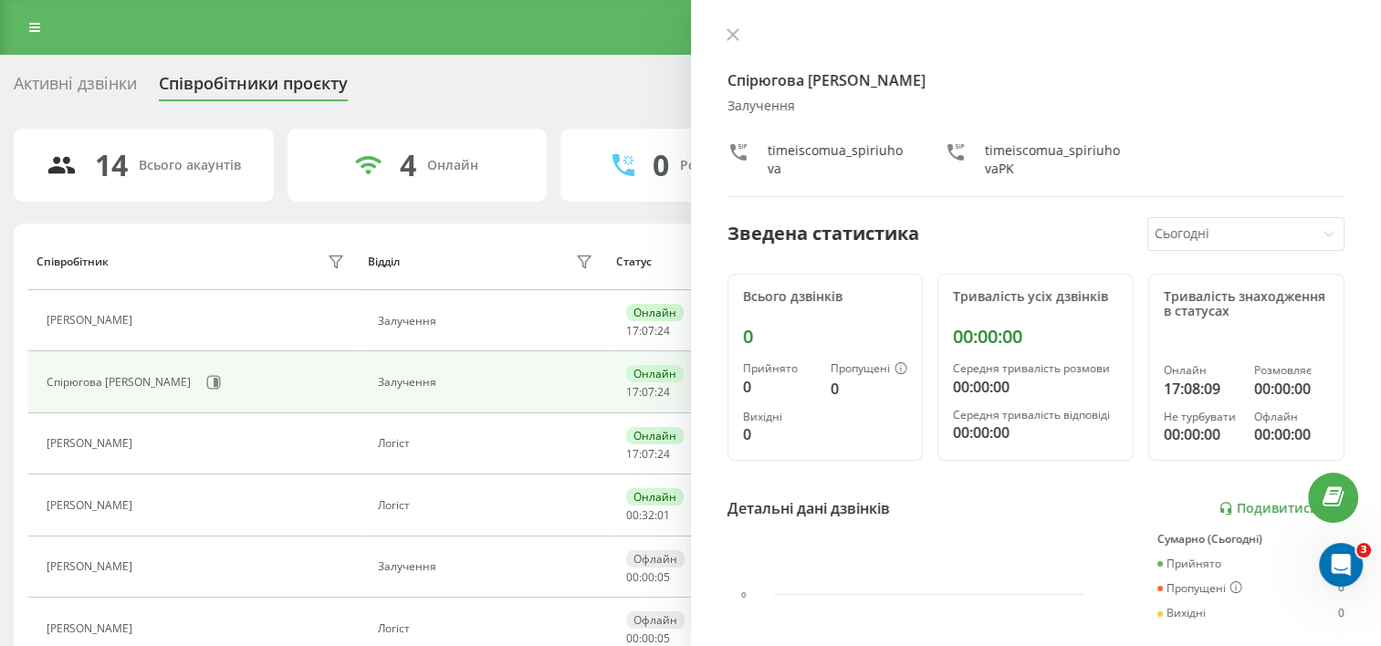
click at [842, 150] on div "timeiscomua_spiriuhova" at bounding box center [838, 159] width 141 height 37
click at [1048, 146] on div "timeiscomua_spiriuhovaPK" at bounding box center [1055, 159] width 141 height 37
click at [785, 88] on h4 "Спірюгова [PERSON_NAME]" at bounding box center [1036, 80] width 618 height 22
click at [1165, 232] on div at bounding box center [1231, 234] width 152 height 21
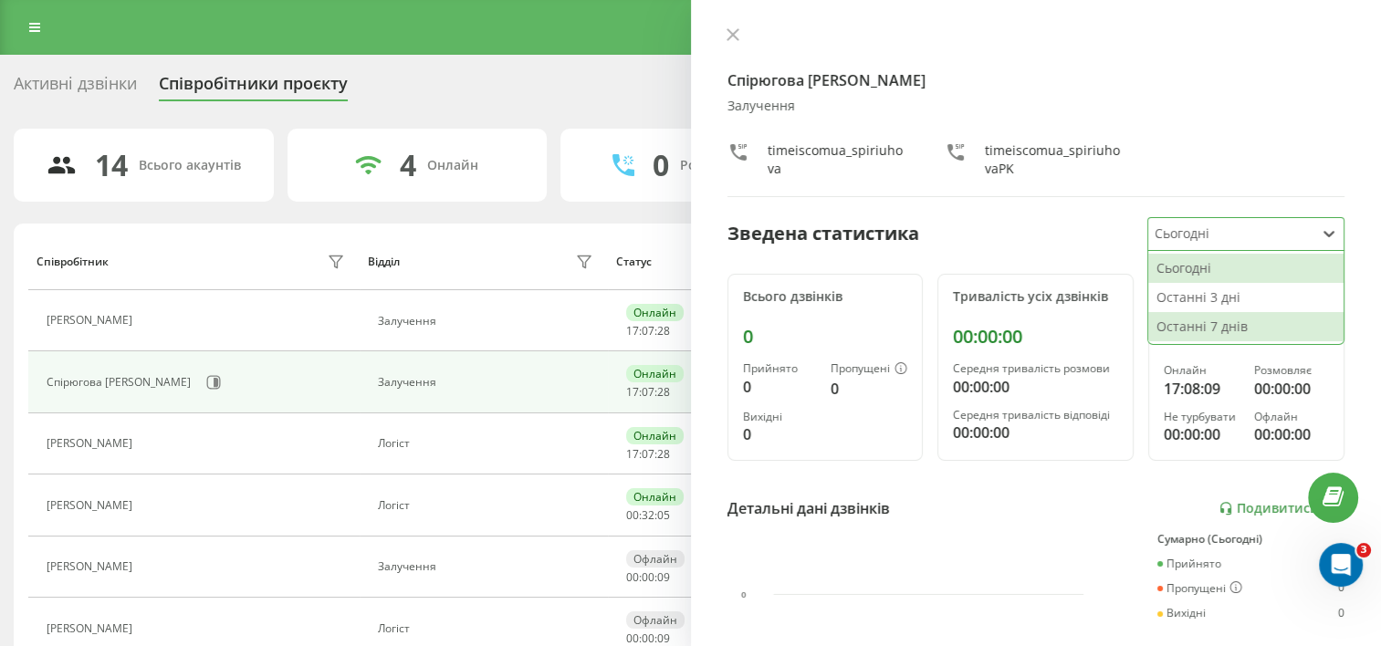
click at [1160, 312] on div "Останні 7 днів" at bounding box center [1245, 326] width 195 height 29
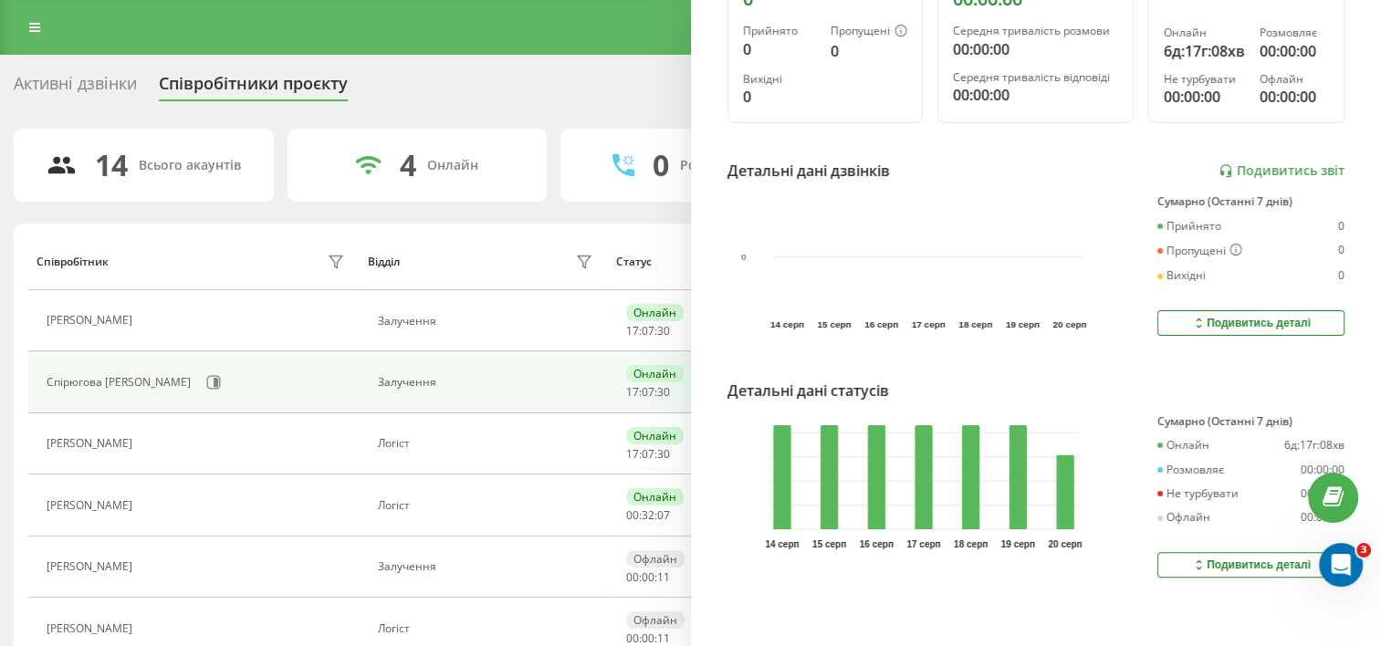
scroll to position [350, 0]
click at [1191, 313] on icon at bounding box center [1199, 320] width 16 height 15
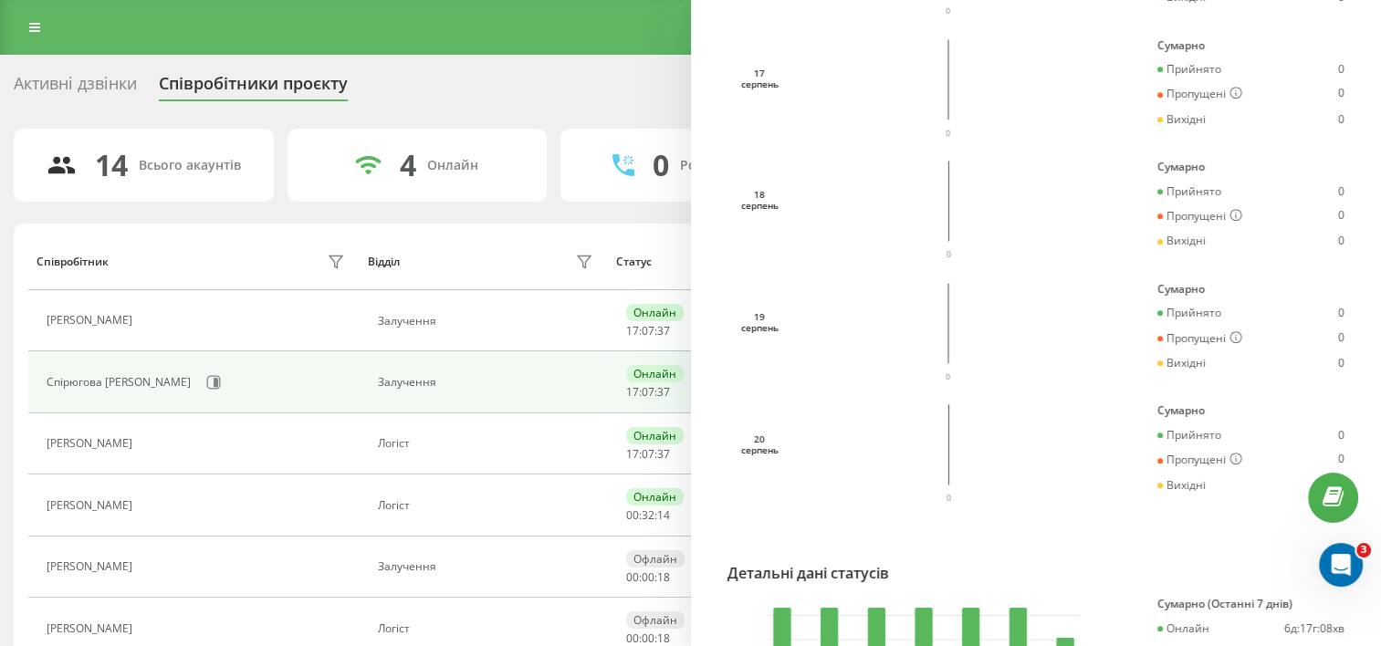
scroll to position [1233, 0]
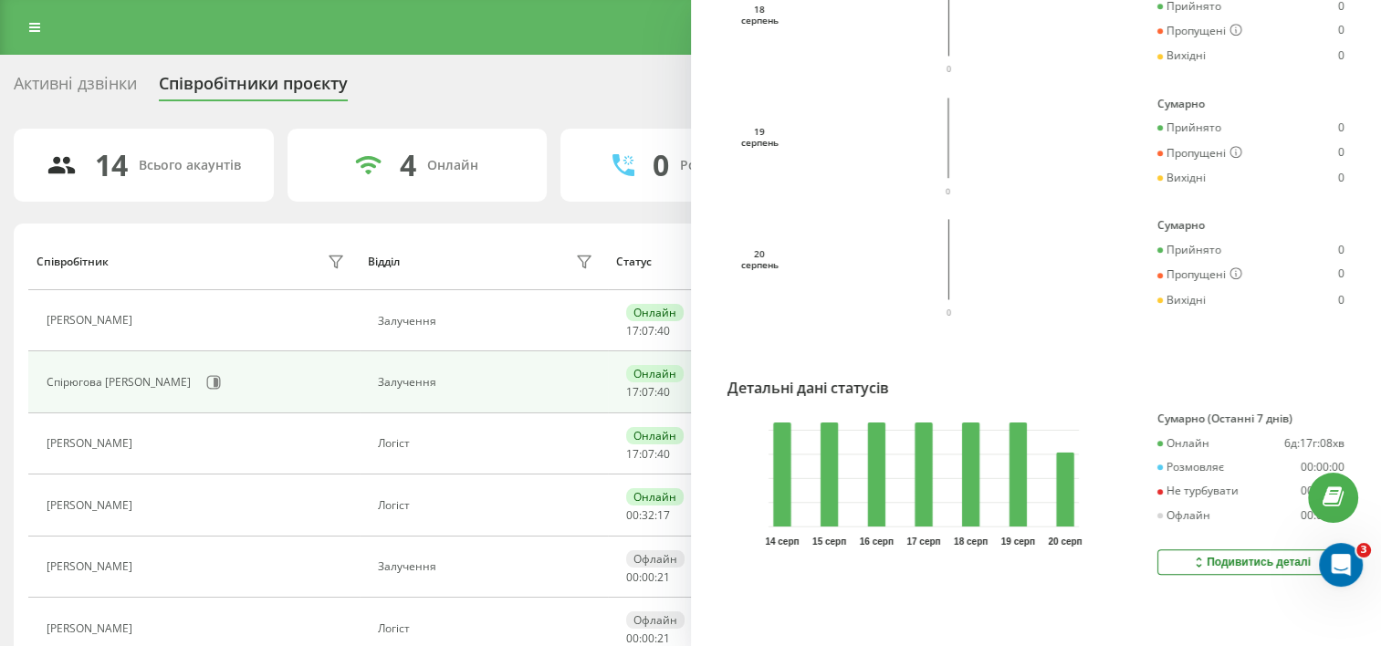
click at [1210, 555] on div "Подивитись деталі" at bounding box center [1251, 562] width 120 height 15
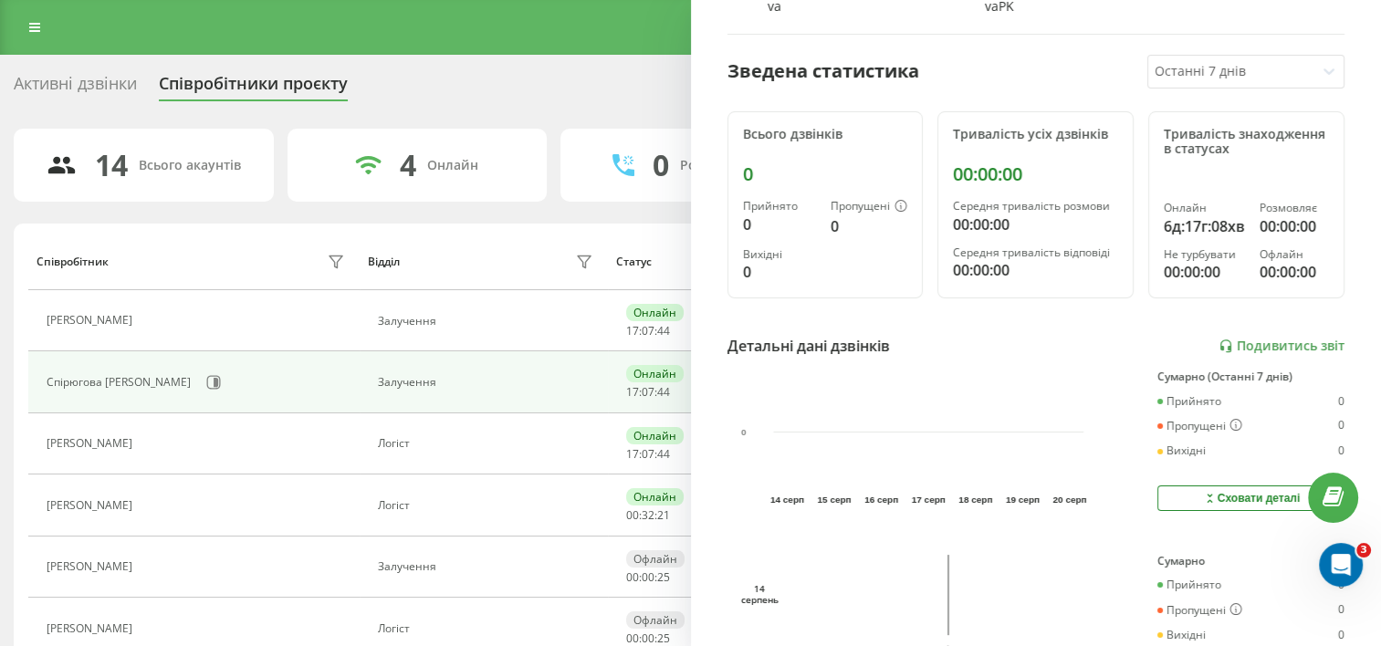
scroll to position [0, 0]
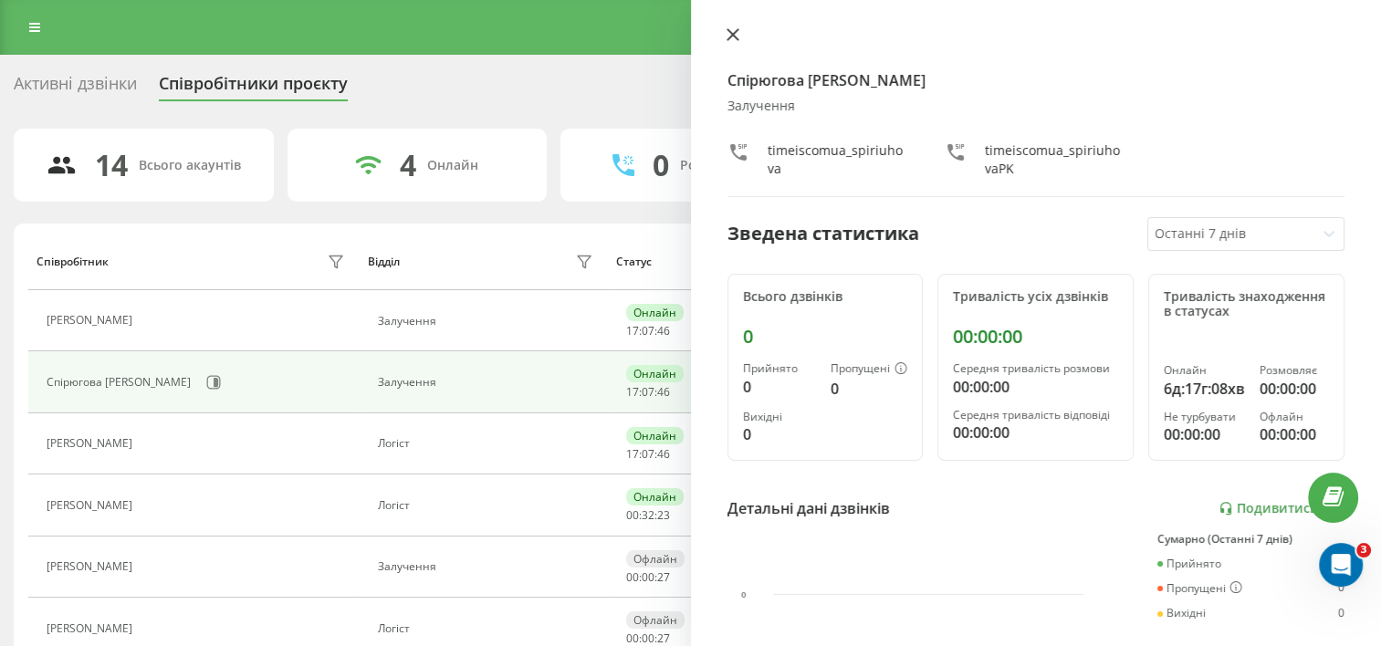
click at [734, 34] on icon at bounding box center [732, 34] width 11 height 11
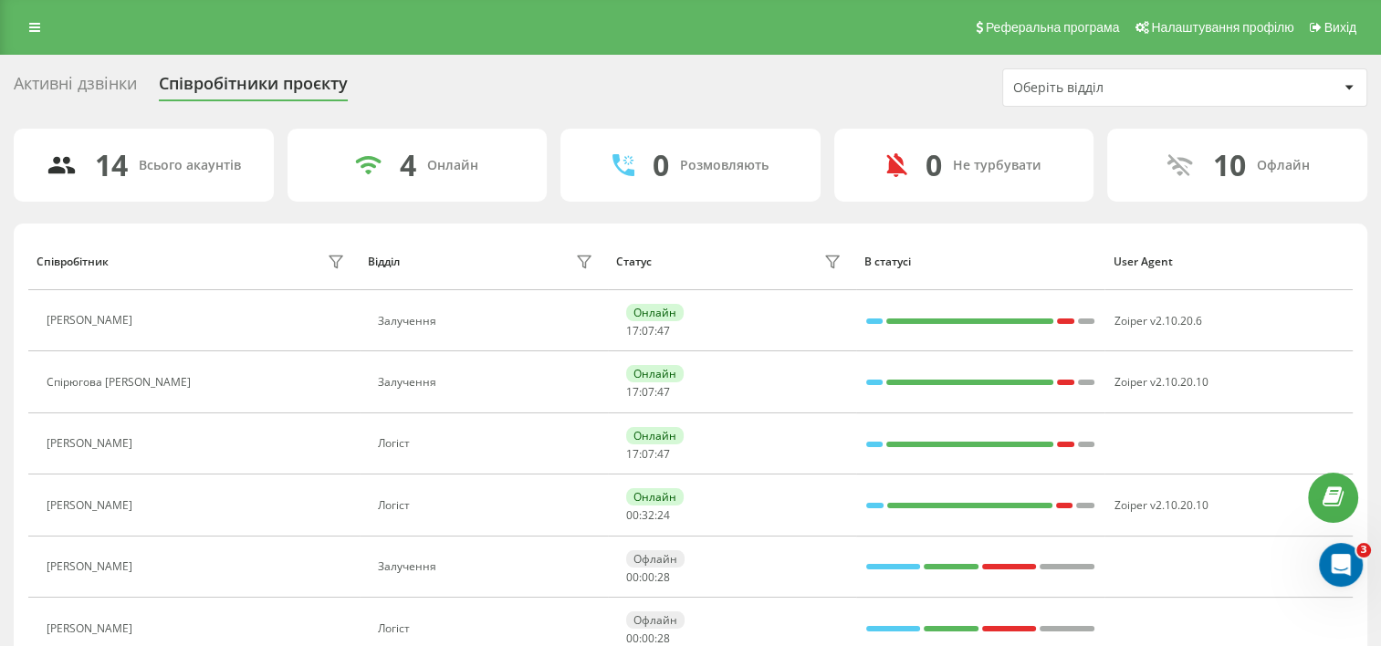
click at [1106, 93] on div "Оберіть відділ" at bounding box center [1122, 88] width 218 height 16
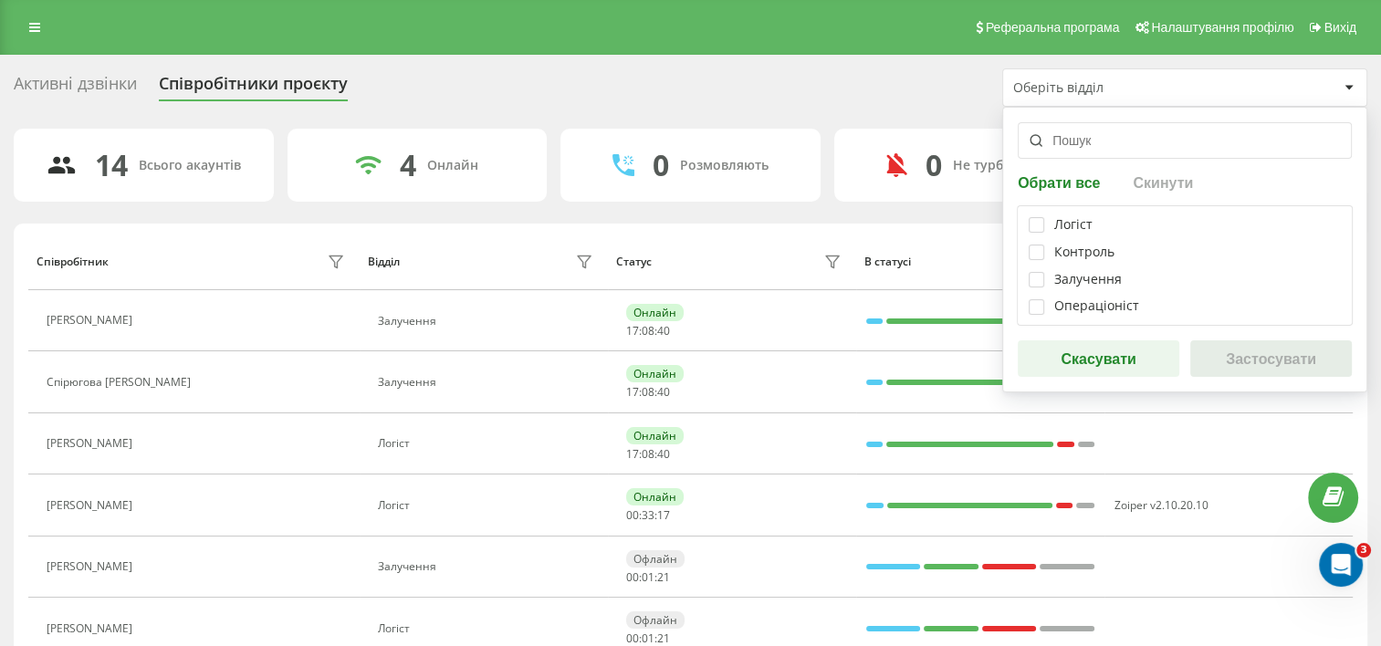
click at [442, 95] on div "Активні дзвінки Співробітники проєкту Оберіть відділ Обрати все Скинути Логіст …" at bounding box center [691, 87] width 1354 height 38
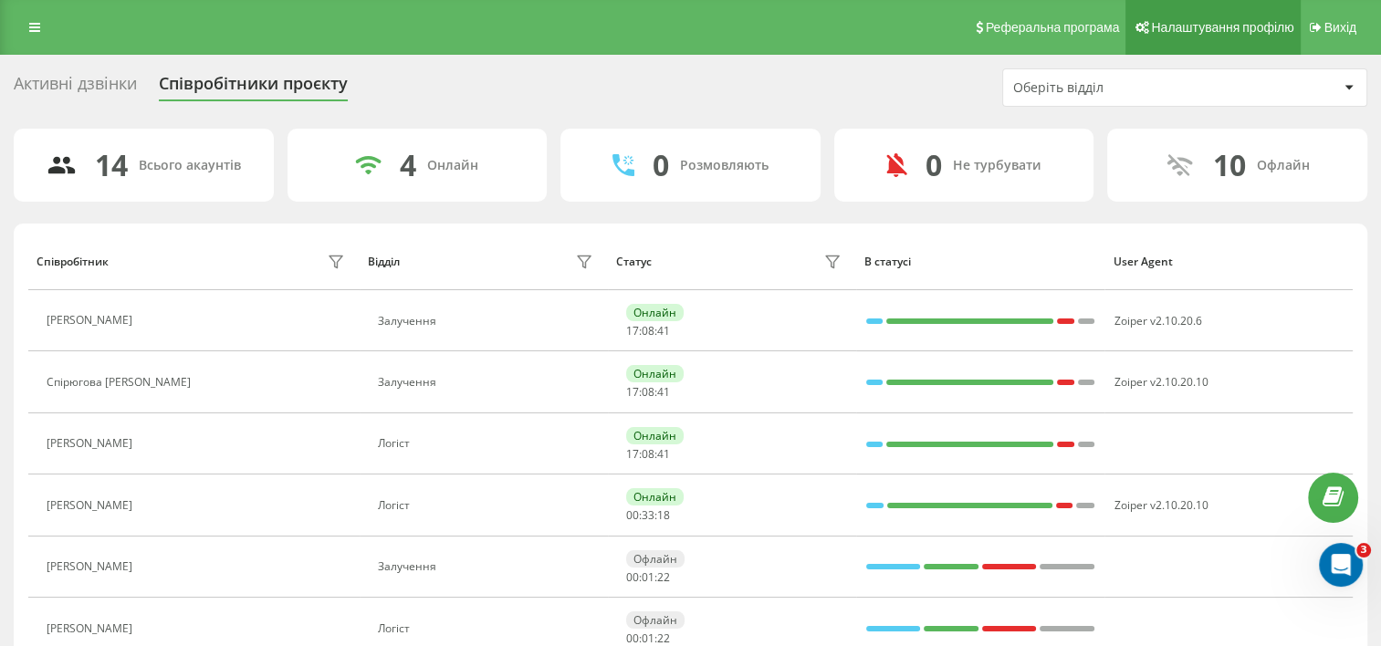
click at [1197, 23] on span "Налаштування профілю" at bounding box center [1222, 27] width 142 height 15
click at [88, 91] on div "Активні дзвінки" at bounding box center [75, 88] width 123 height 28
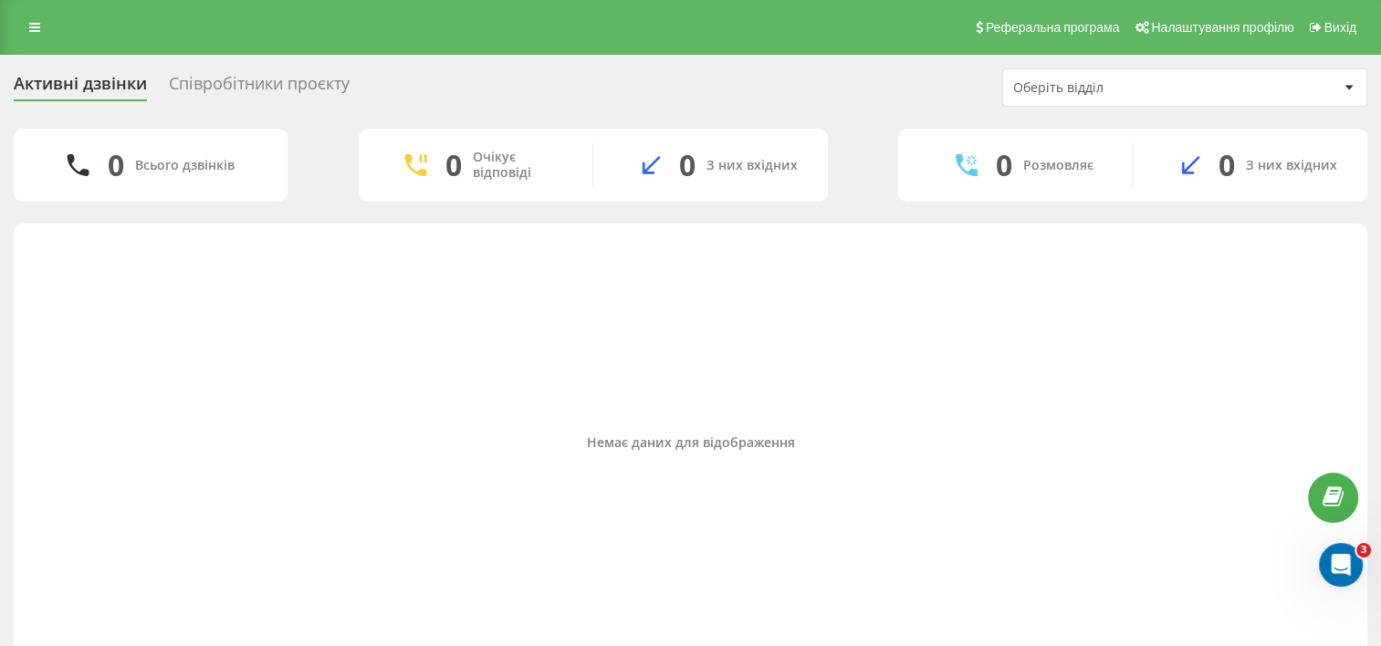
click at [228, 87] on div "Співробітники проєкту" at bounding box center [259, 88] width 181 height 28
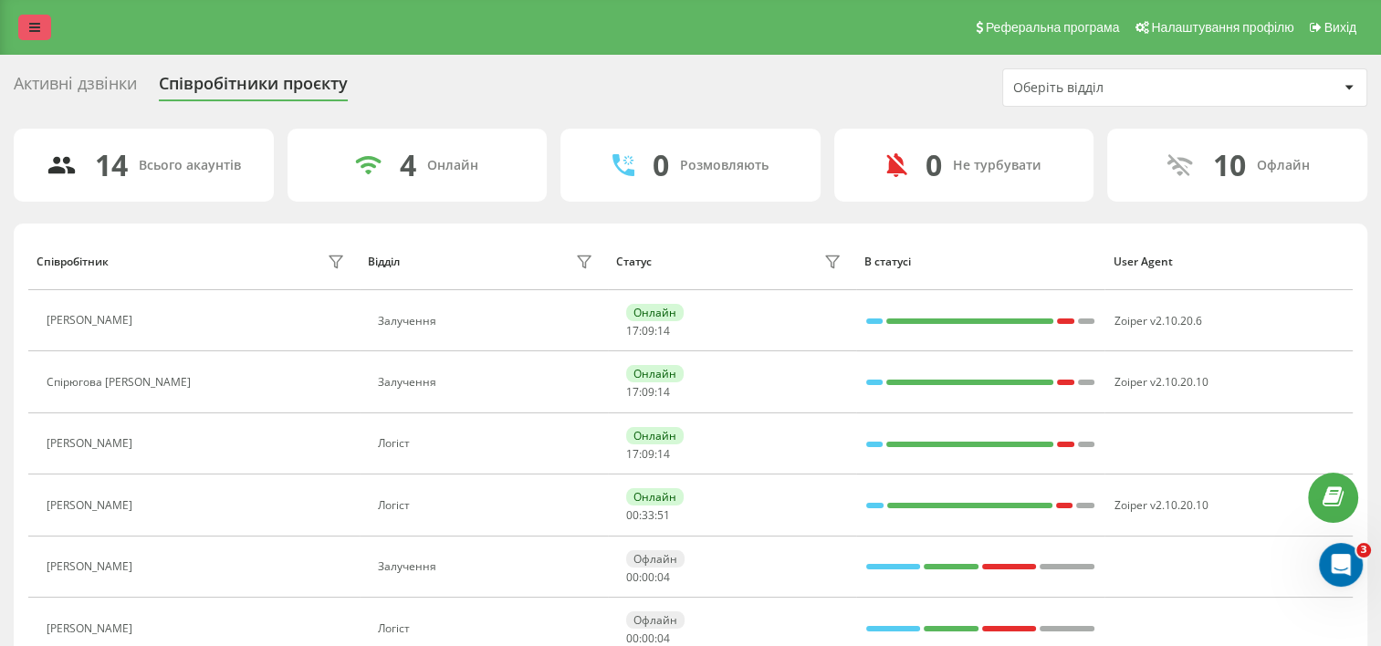
click at [37, 33] on icon at bounding box center [34, 27] width 11 height 13
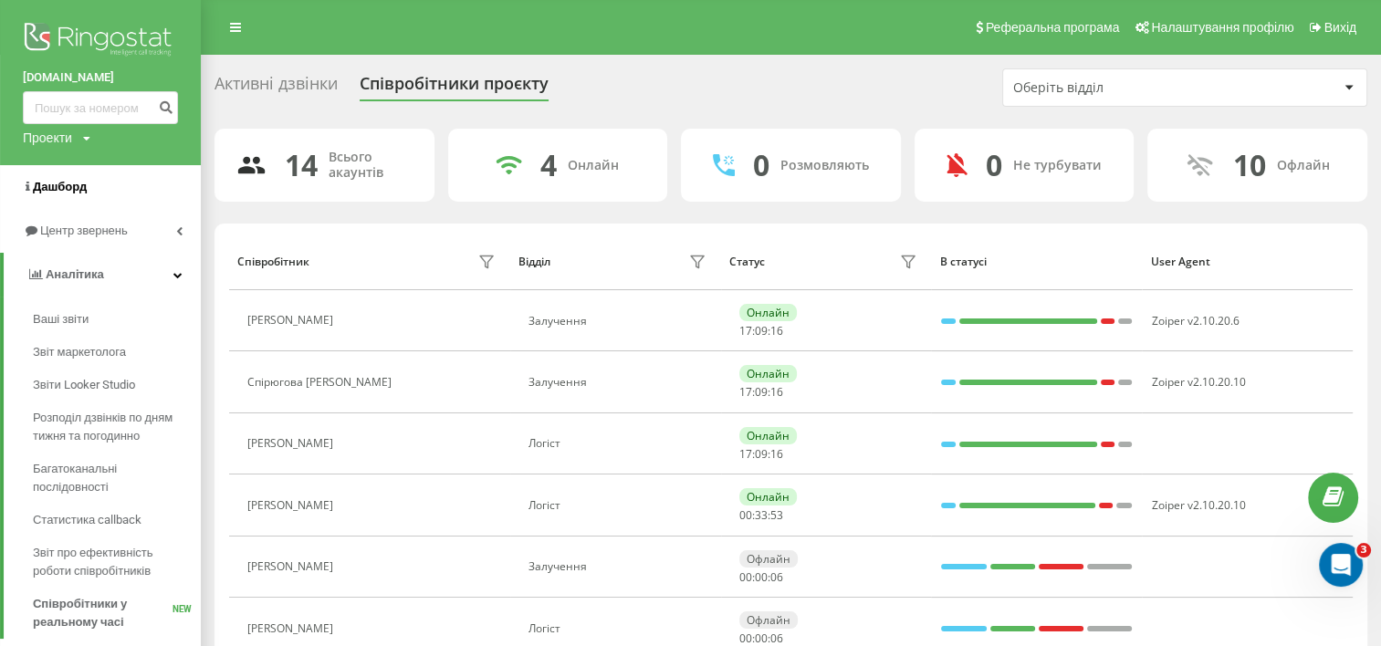
click at [58, 179] on span "Дашборд" at bounding box center [55, 187] width 64 height 18
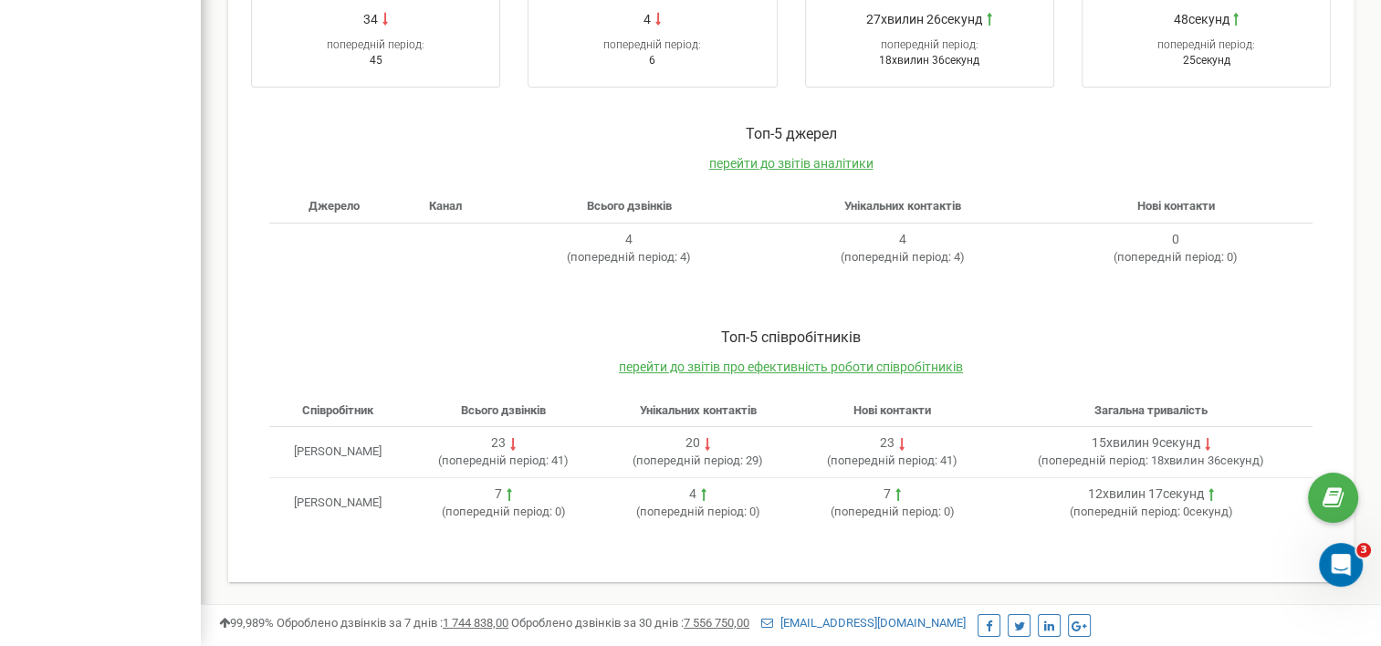
scroll to position [267, 0]
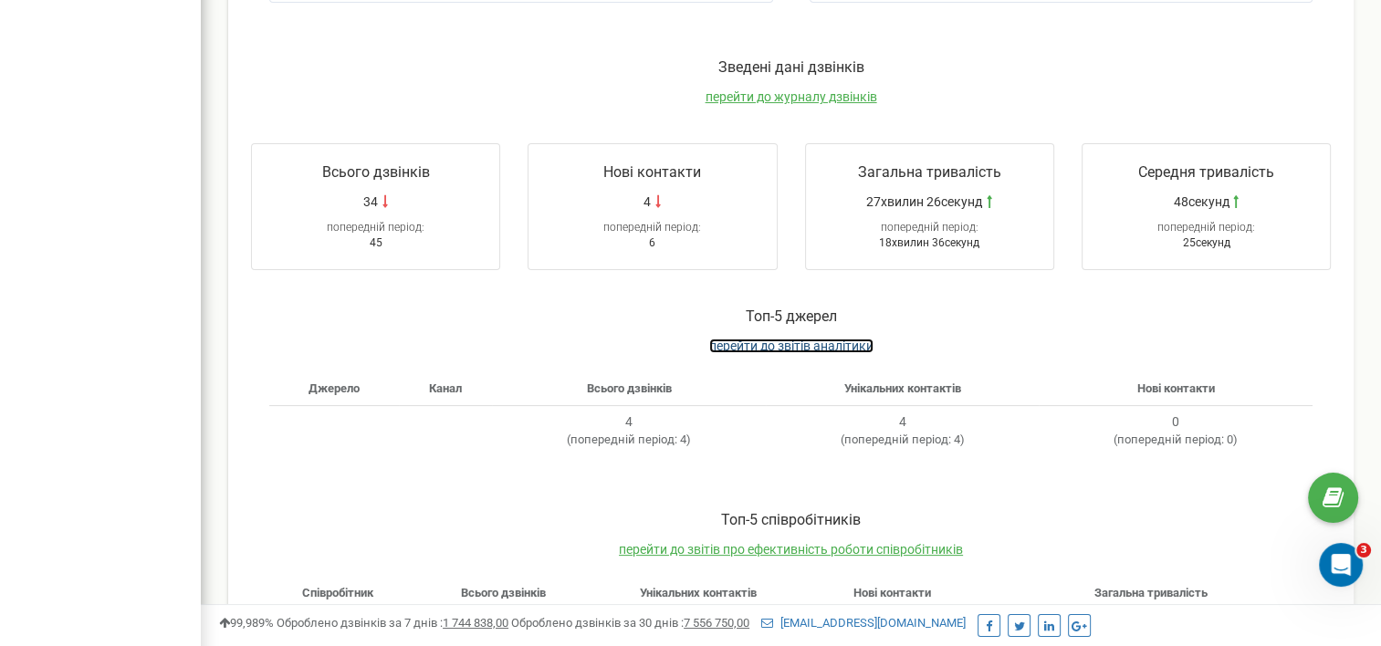
click at [766, 347] on span "перейти до звітів аналітики" at bounding box center [791, 346] width 164 height 15
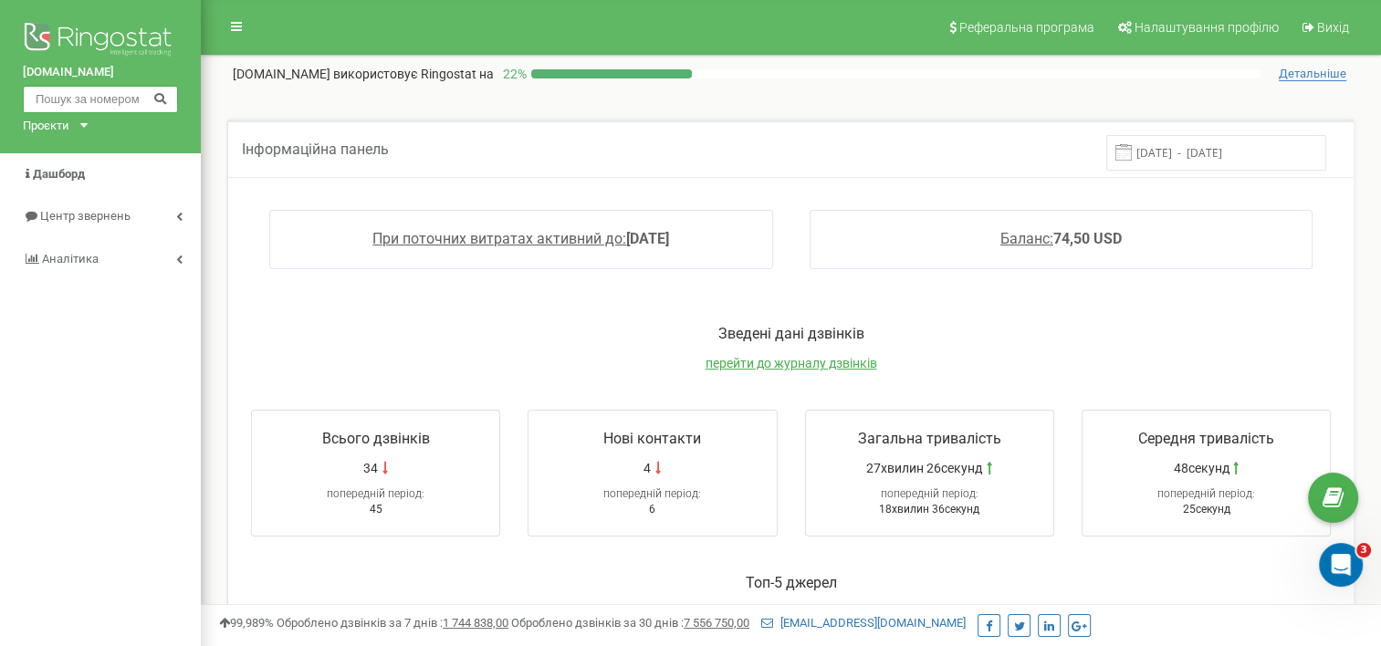
click at [71, 95] on input "text" at bounding box center [100, 99] width 155 height 27
click at [309, 489] on div "попередній період:" at bounding box center [375, 489] width 229 height 25
click at [91, 257] on span "Аналiтика" at bounding box center [70, 259] width 56 height 14
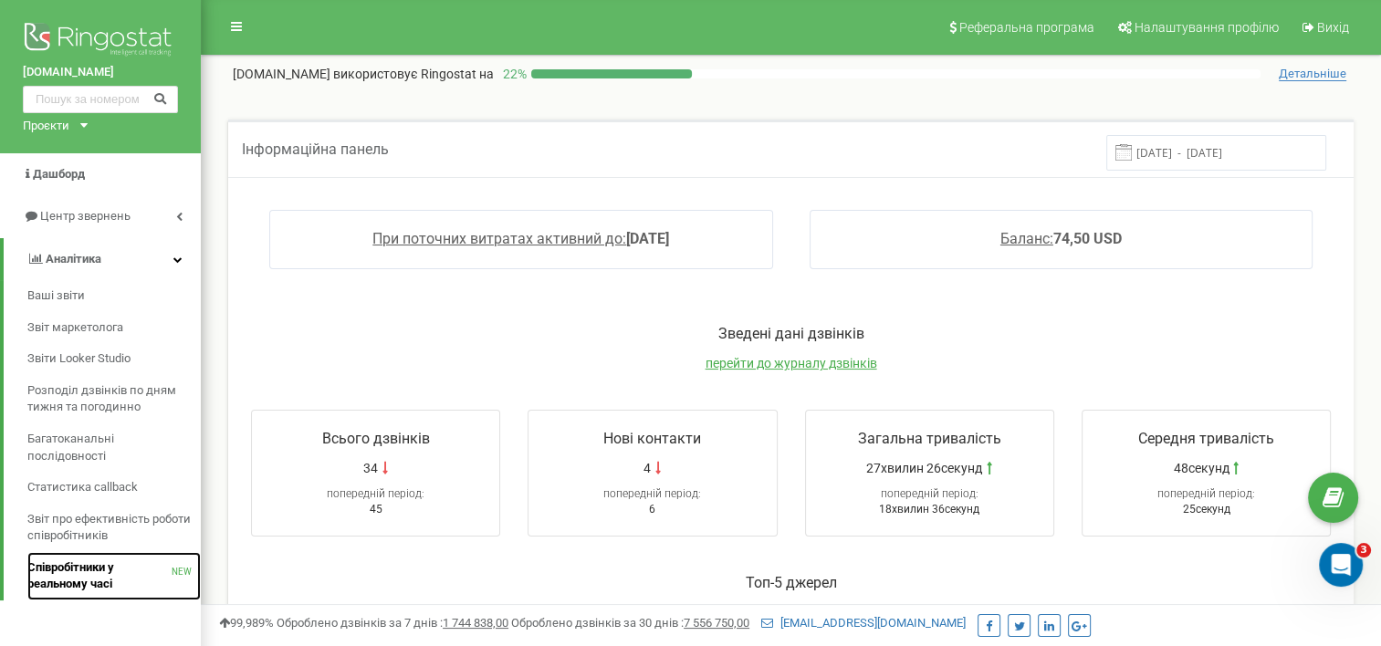
click at [98, 570] on span "Співробітники у реальному часі" at bounding box center [99, 577] width 144 height 34
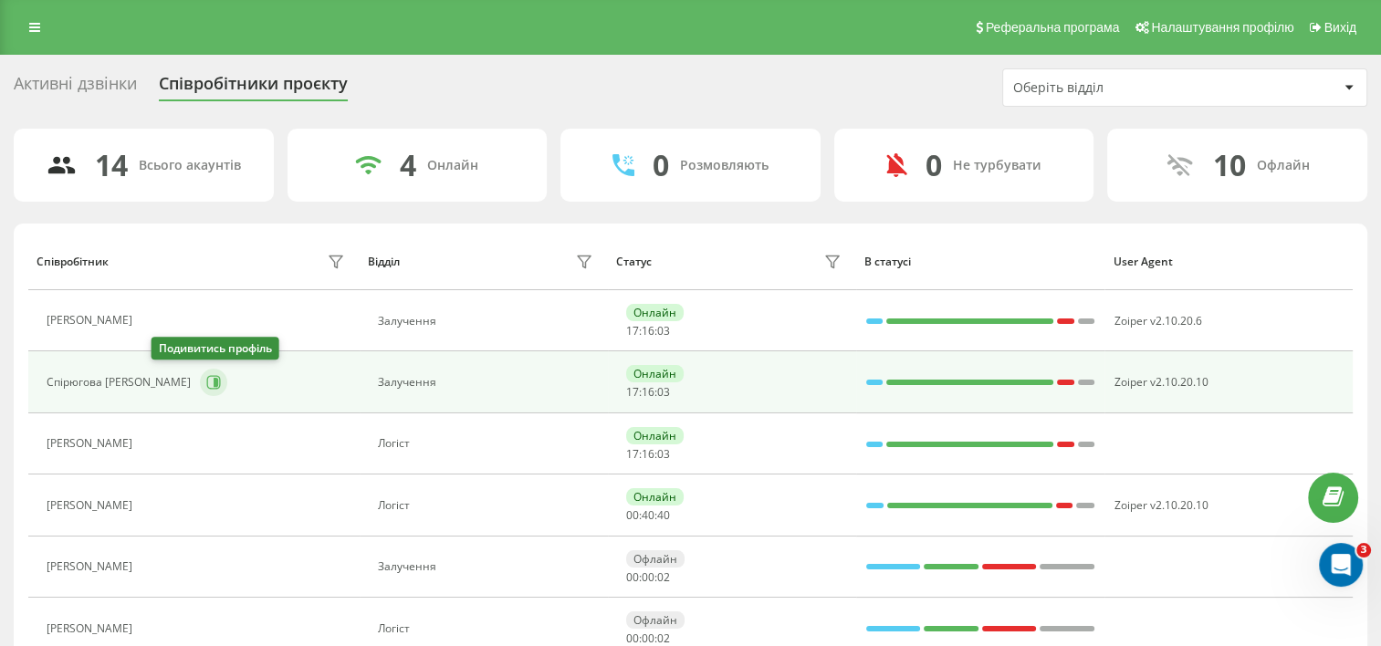
click at [200, 383] on button at bounding box center [213, 382] width 27 height 27
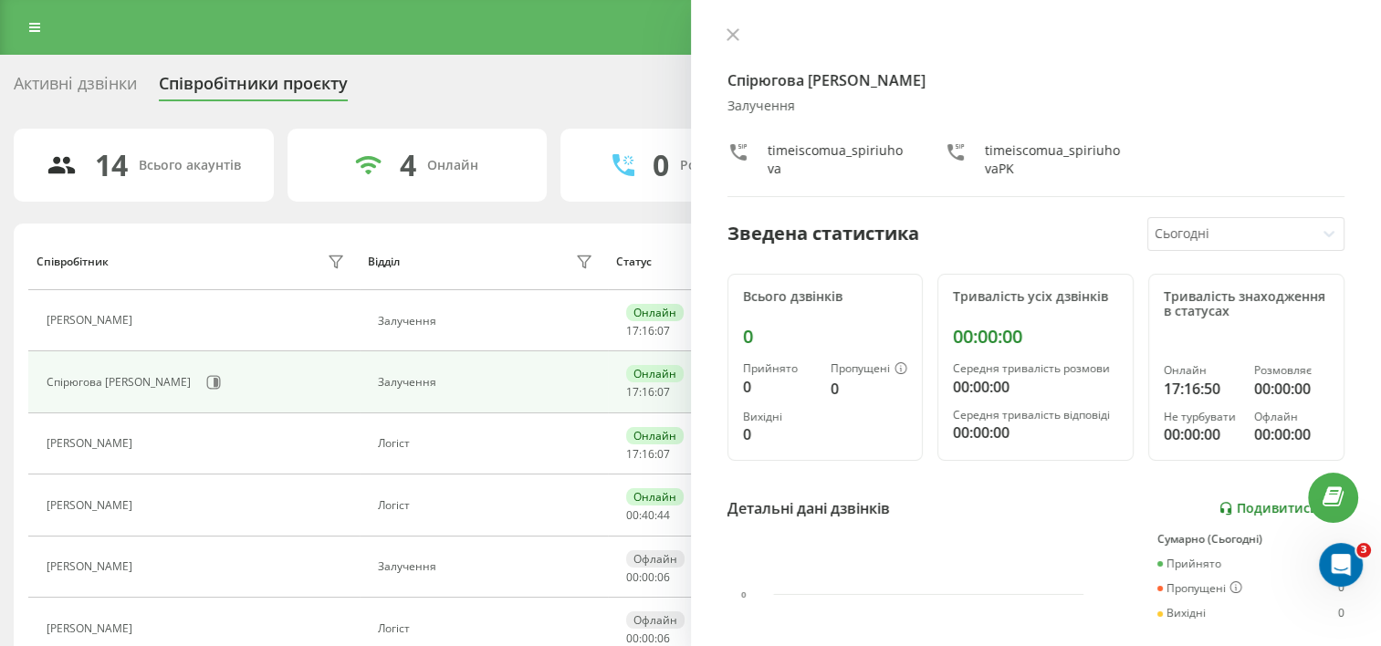
click at [1261, 505] on link "Подивитись звіт" at bounding box center [1281, 509] width 126 height 16
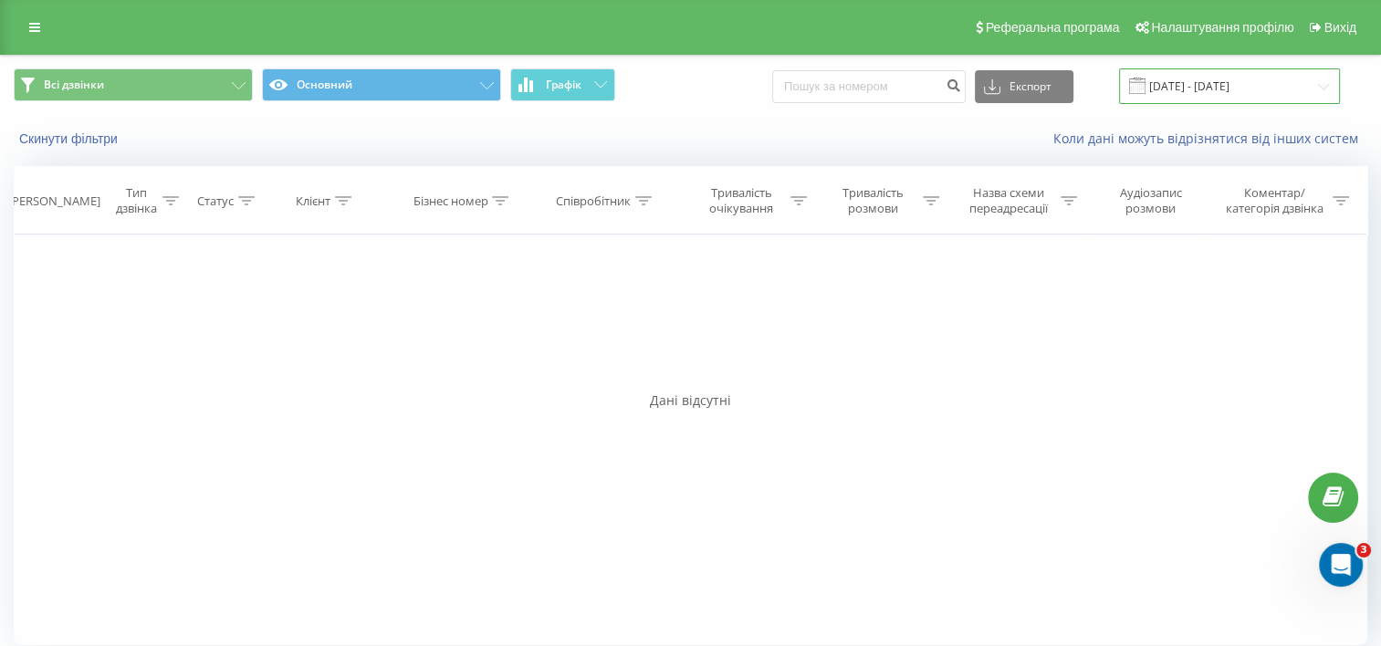
click at [1234, 99] on input "20.08.2025 - 20.08.2025" at bounding box center [1229, 86] width 221 height 36
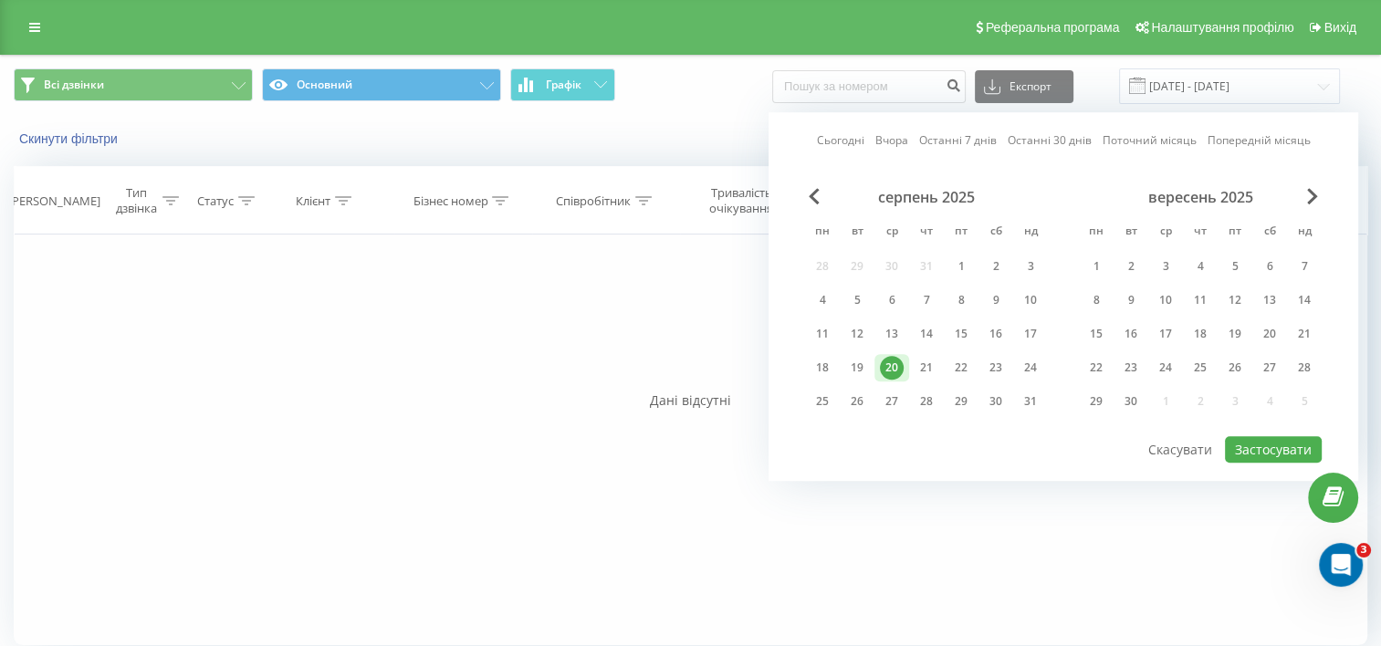
click at [807, 194] on div "серпень 2025" at bounding box center [926, 197] width 243 height 18
click at [814, 196] on span "Previous Month" at bounding box center [814, 196] width 11 height 16
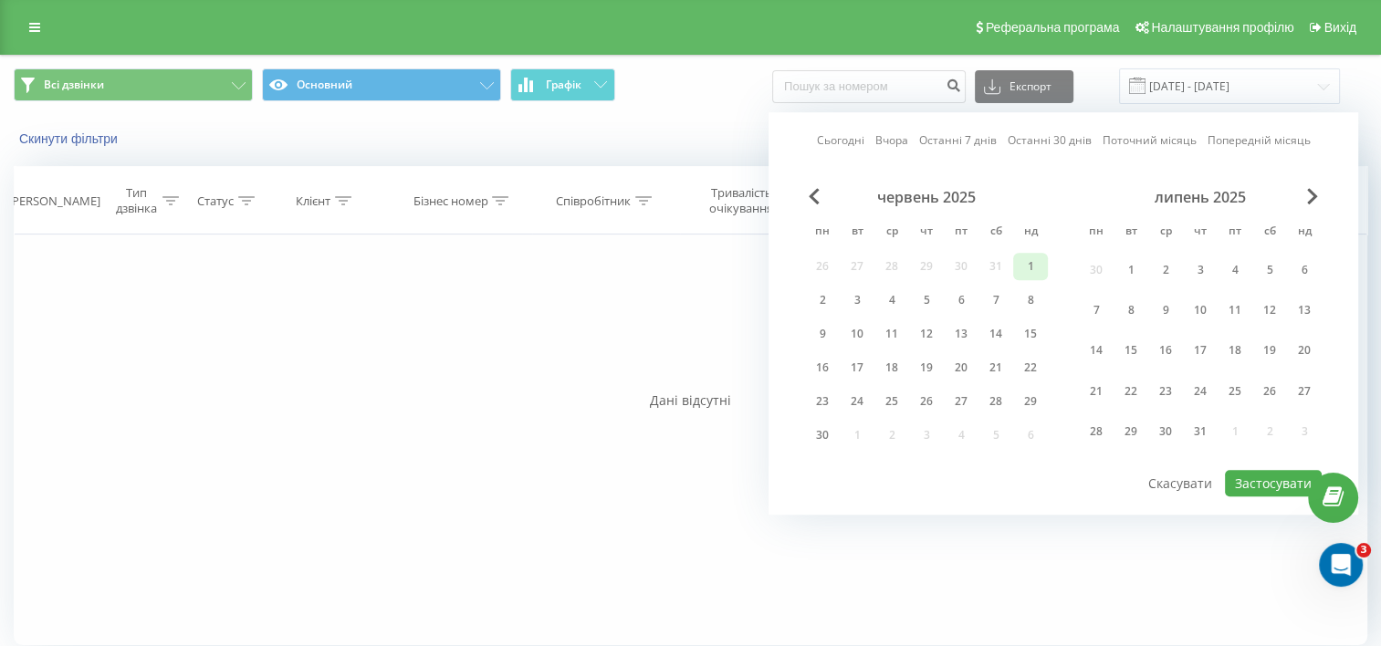
click at [1027, 256] on div "1" at bounding box center [1031, 267] width 24 height 24
click at [829, 427] on div "30" at bounding box center [823, 436] width 24 height 24
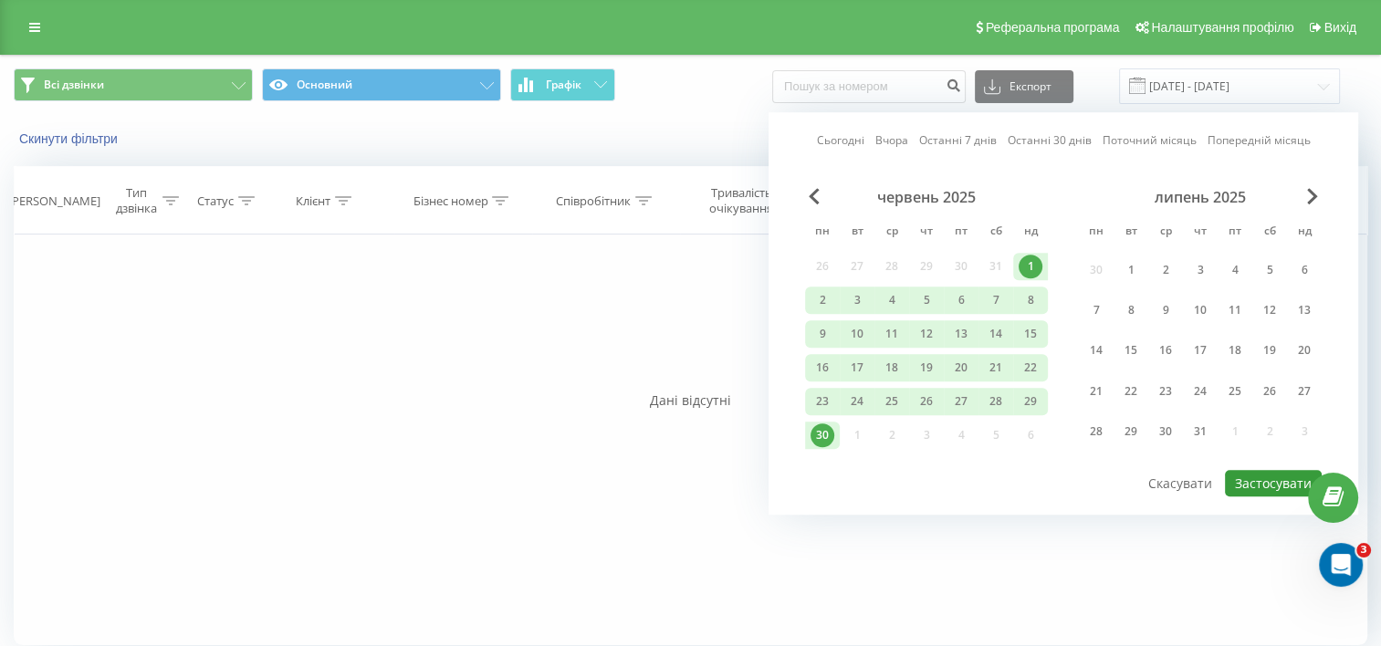
click at [1271, 475] on button "Застосувати" at bounding box center [1273, 483] width 97 height 26
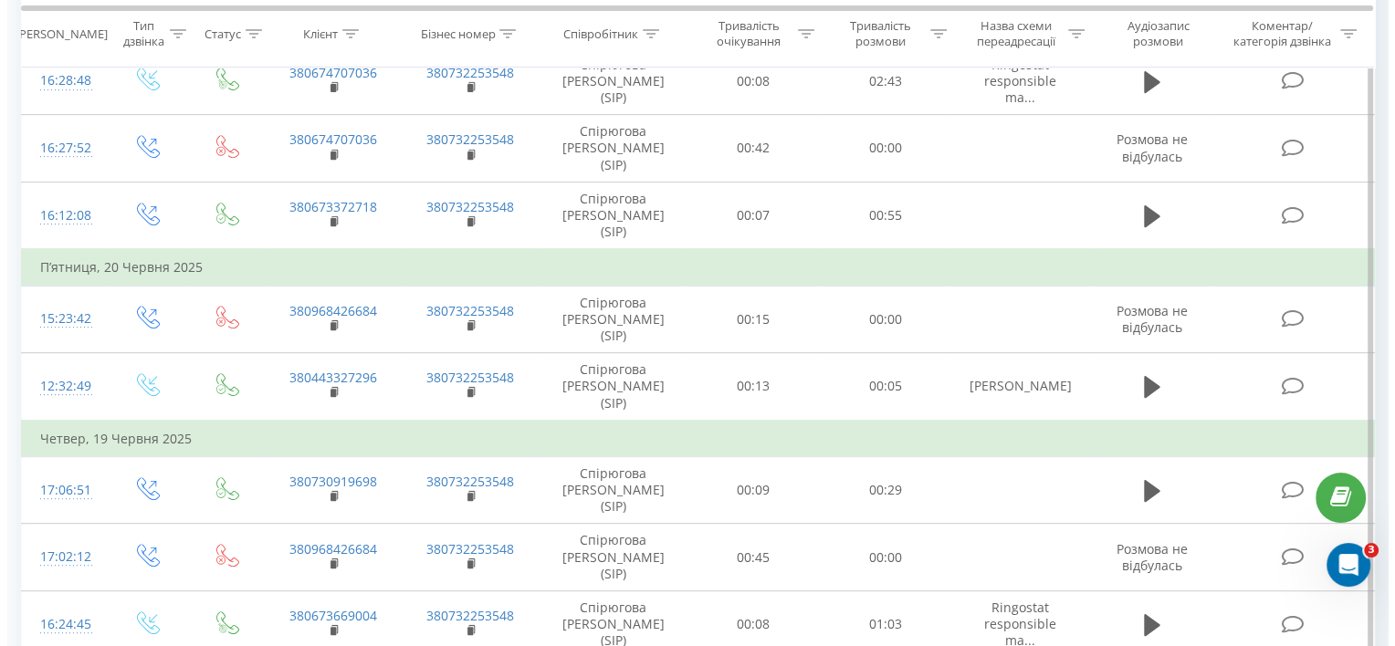
scroll to position [744, 0]
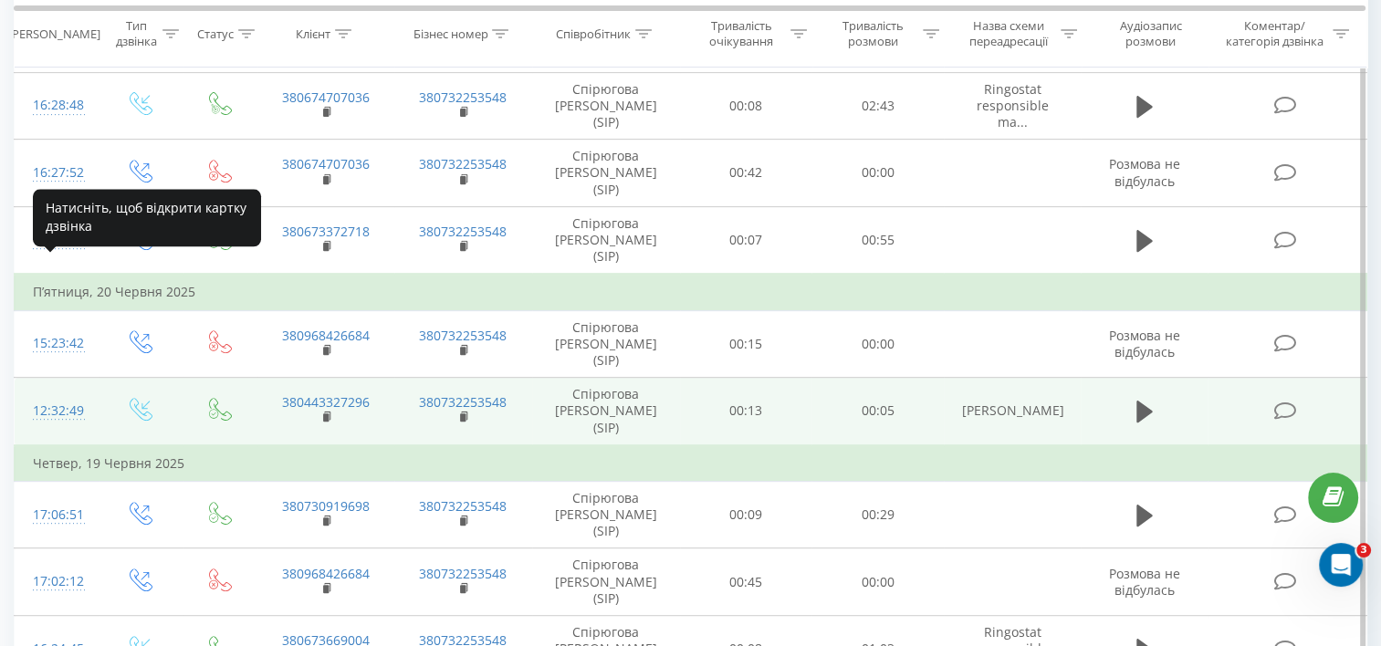
click at [45, 393] on div "12:32:49" at bounding box center [56, 411] width 47 height 36
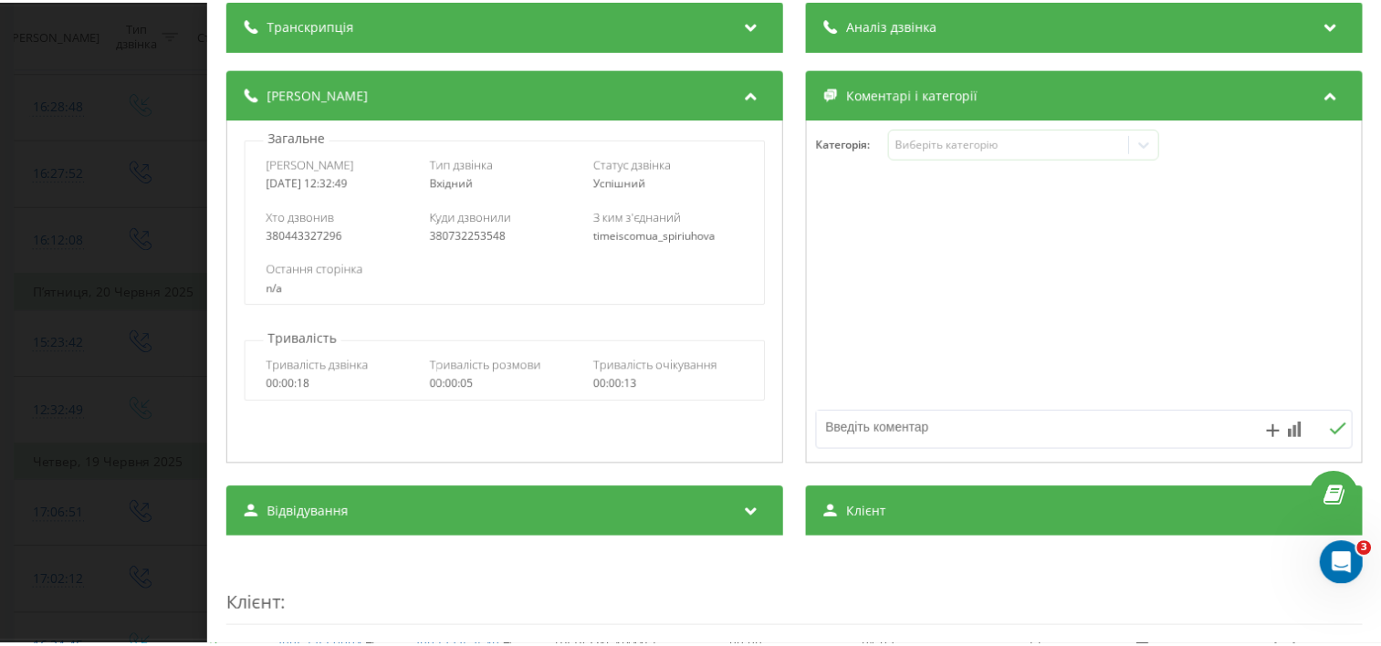
scroll to position [122, 0]
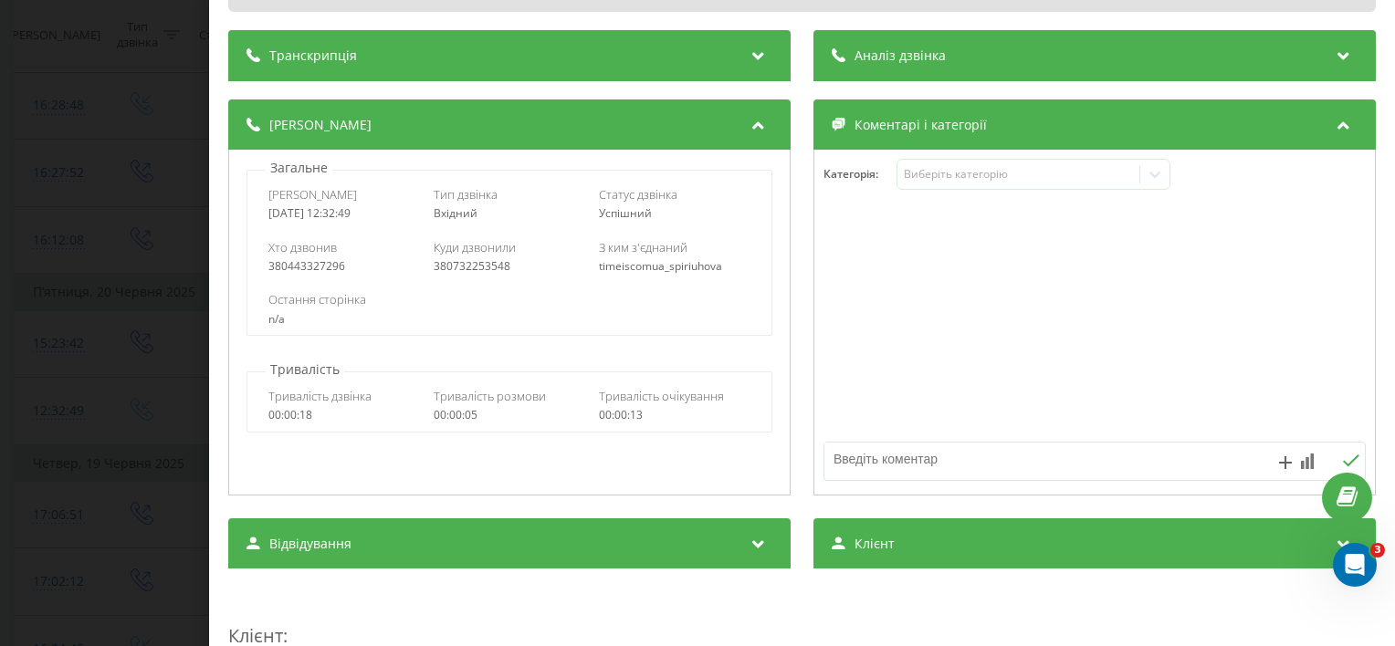
click at [164, 66] on div "Дзвінок : de5_-1750411969.4782257 1 x - 00:05 00:00 00:00 Транскрипція Для AI-а…" at bounding box center [697, 323] width 1395 height 646
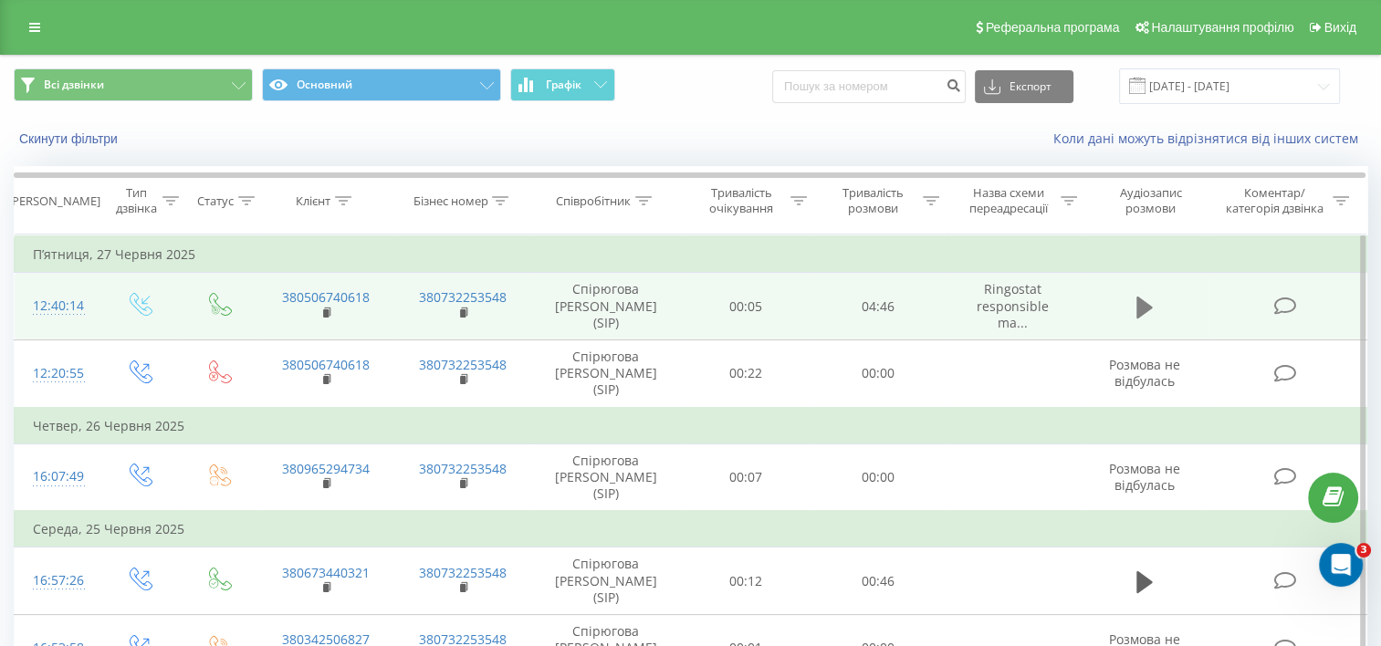
click at [1131, 314] on button at bounding box center [1144, 307] width 27 height 27
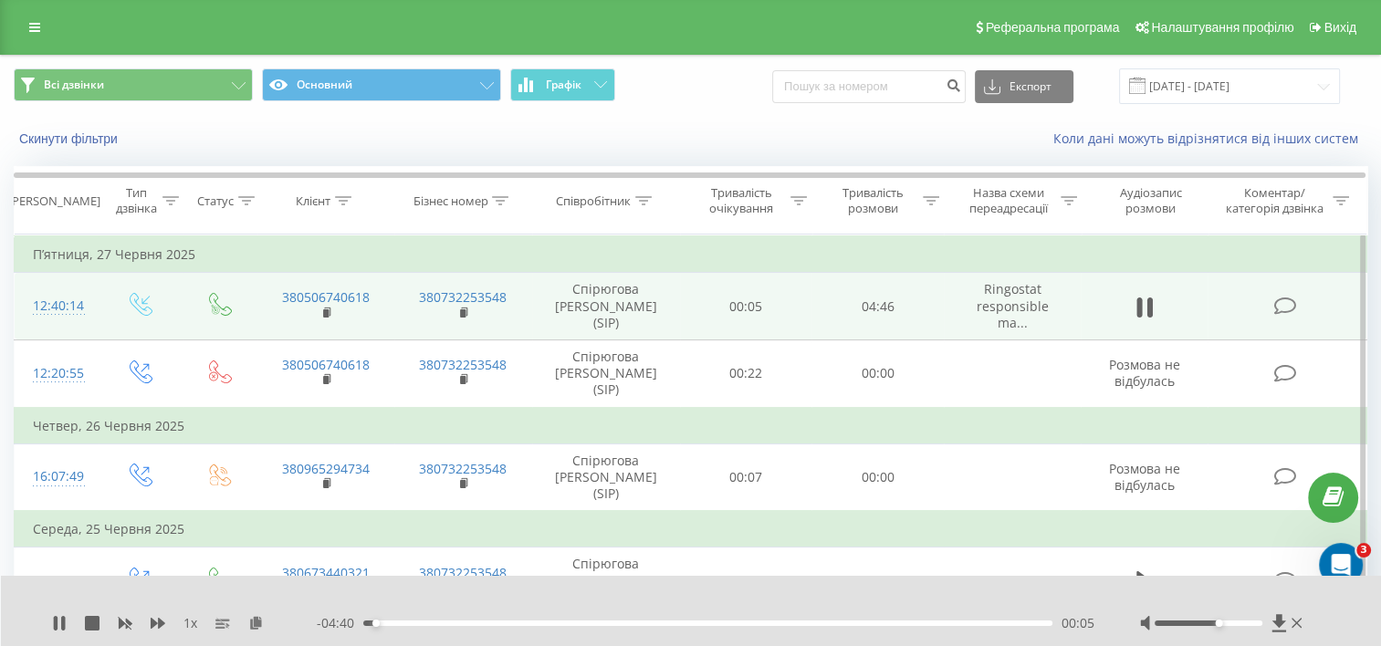
click at [1214, 622] on div at bounding box center [1209, 623] width 108 height 5
click at [58, 622] on icon at bounding box center [59, 623] width 15 height 15
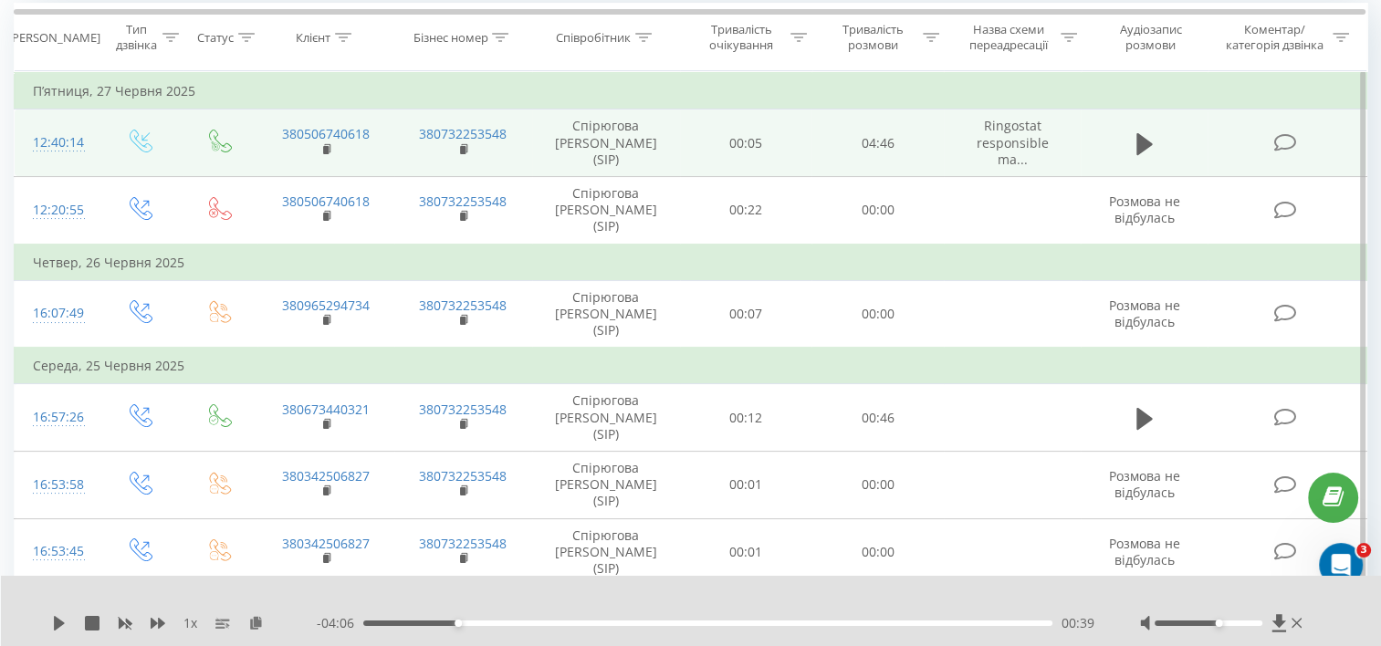
scroll to position [183, 0]
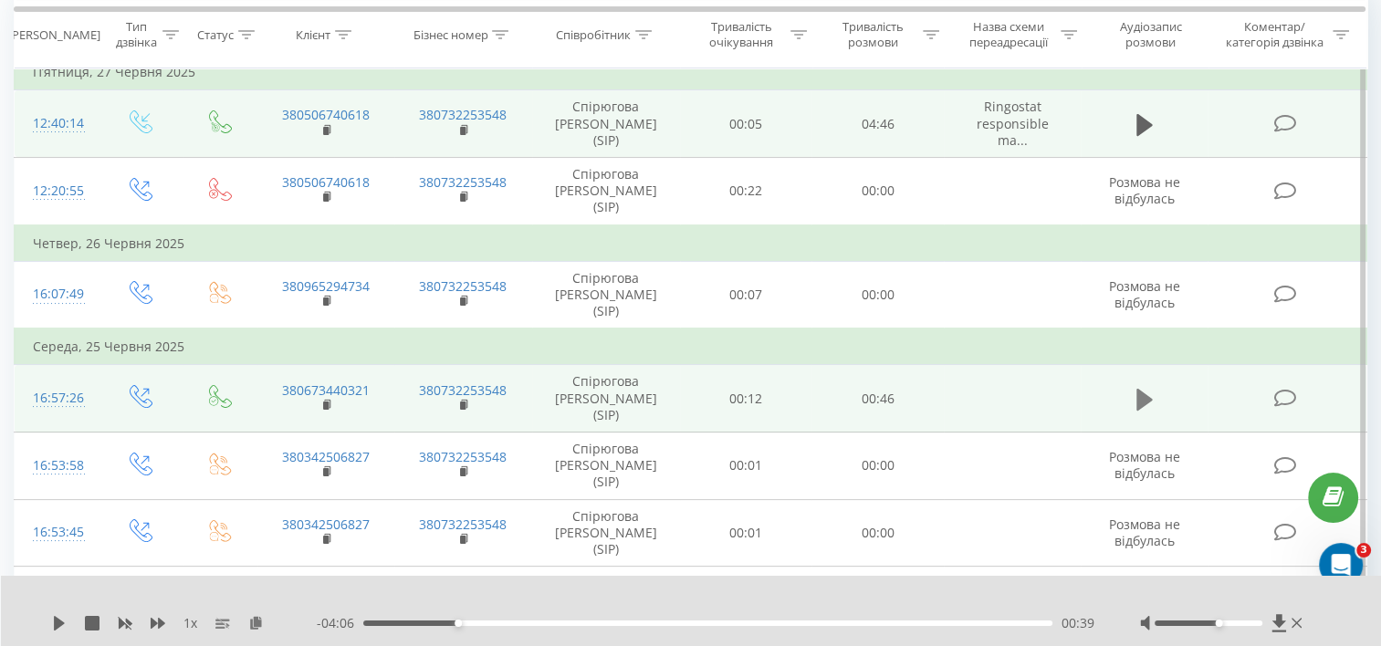
click at [1152, 387] on icon at bounding box center [1144, 400] width 16 height 26
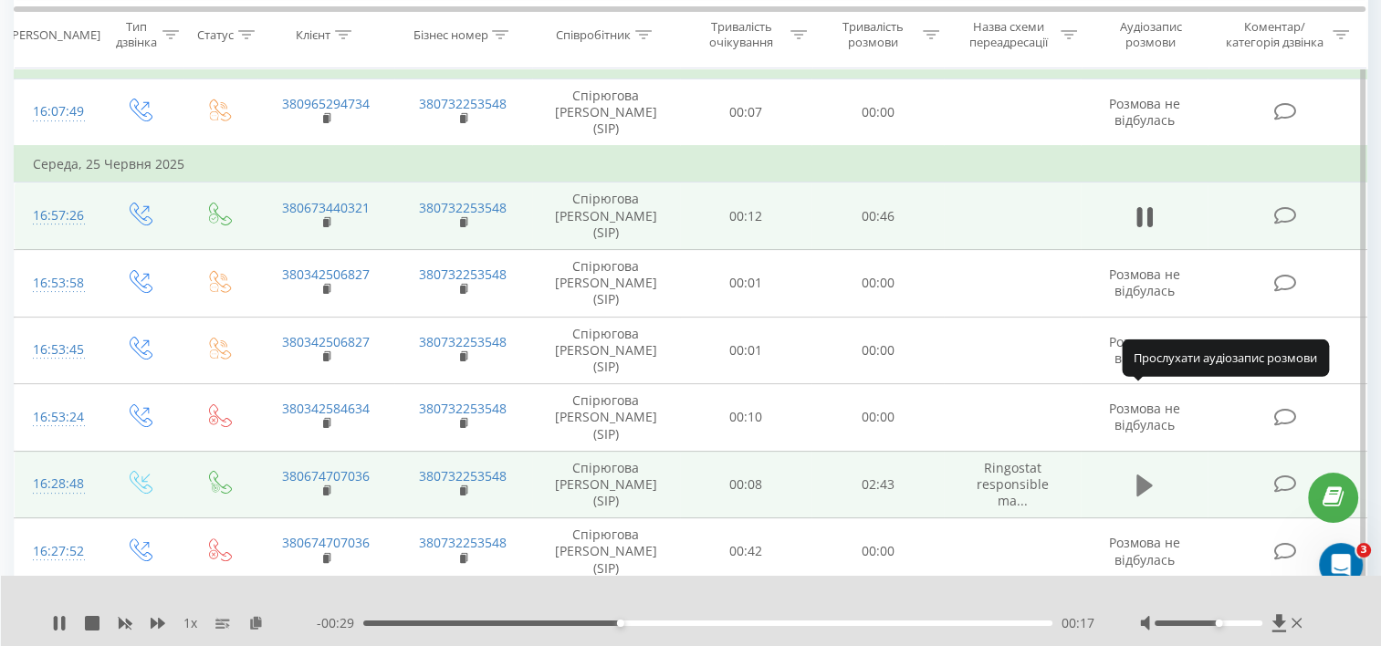
click at [1146, 475] on icon at bounding box center [1144, 486] width 16 height 22
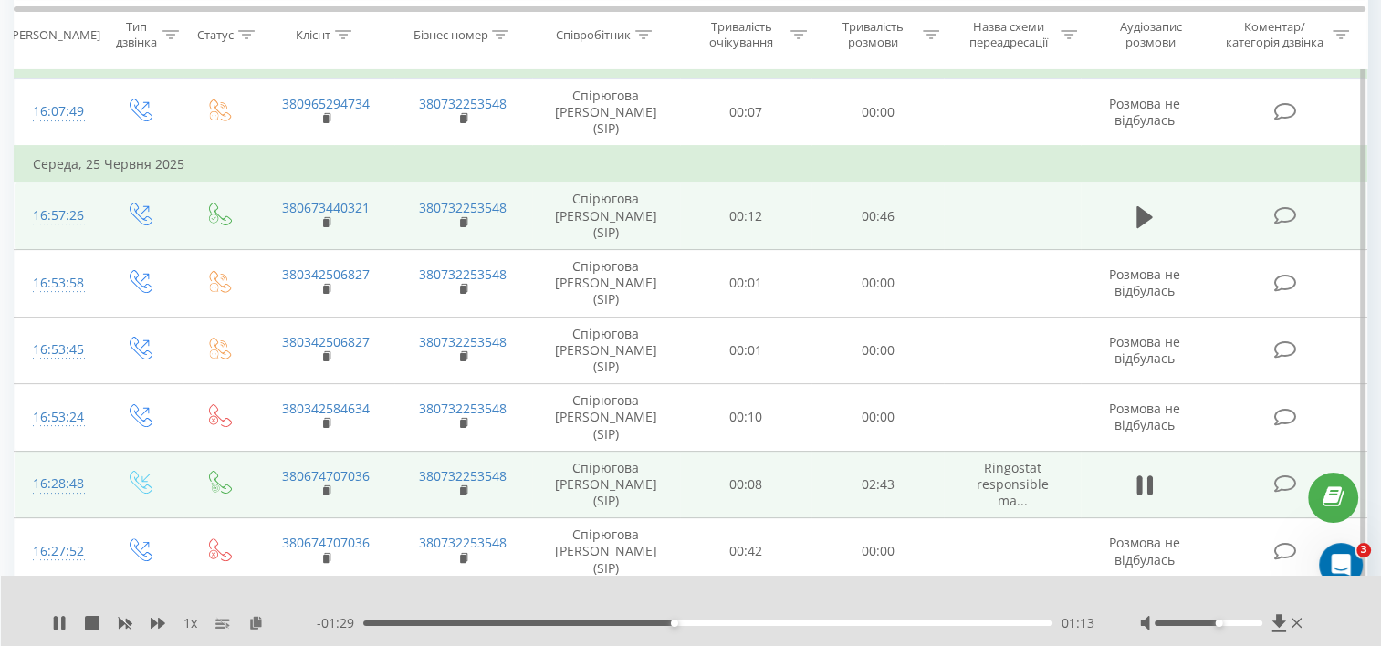
click at [1147, 476] on icon at bounding box center [1149, 486] width 5 height 20
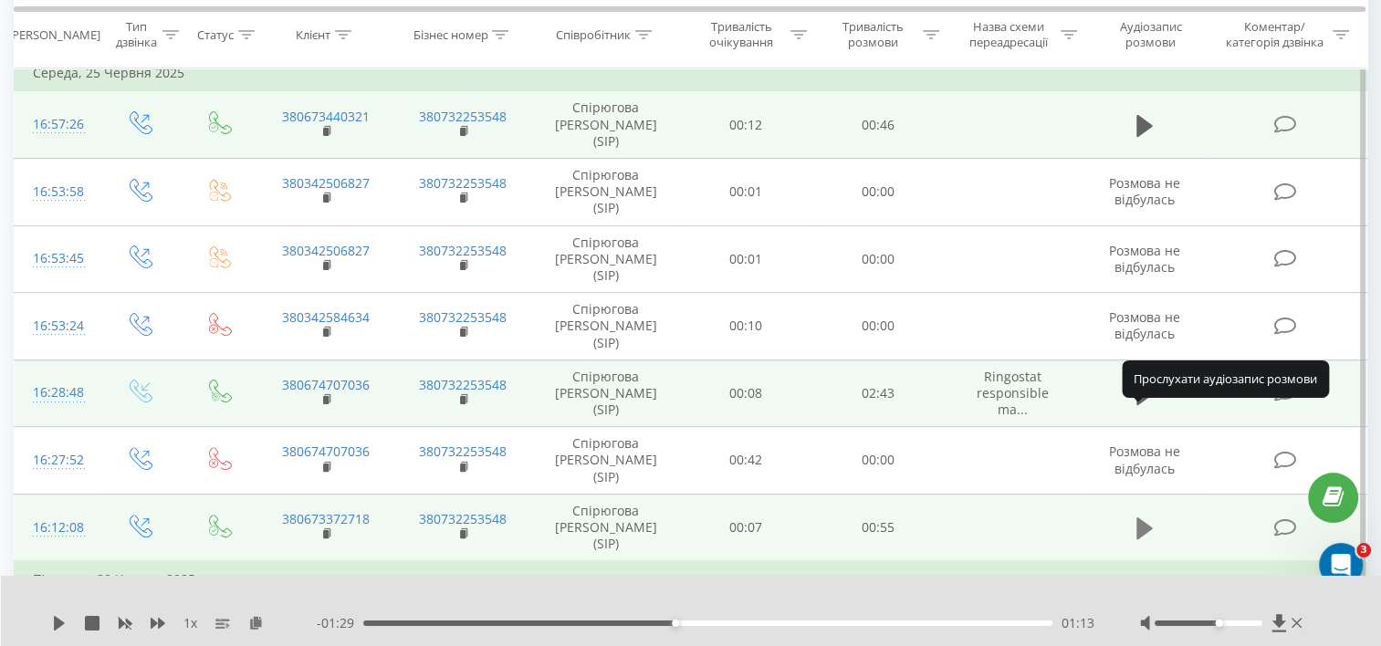
click at [1136, 516] on icon at bounding box center [1144, 529] width 16 height 26
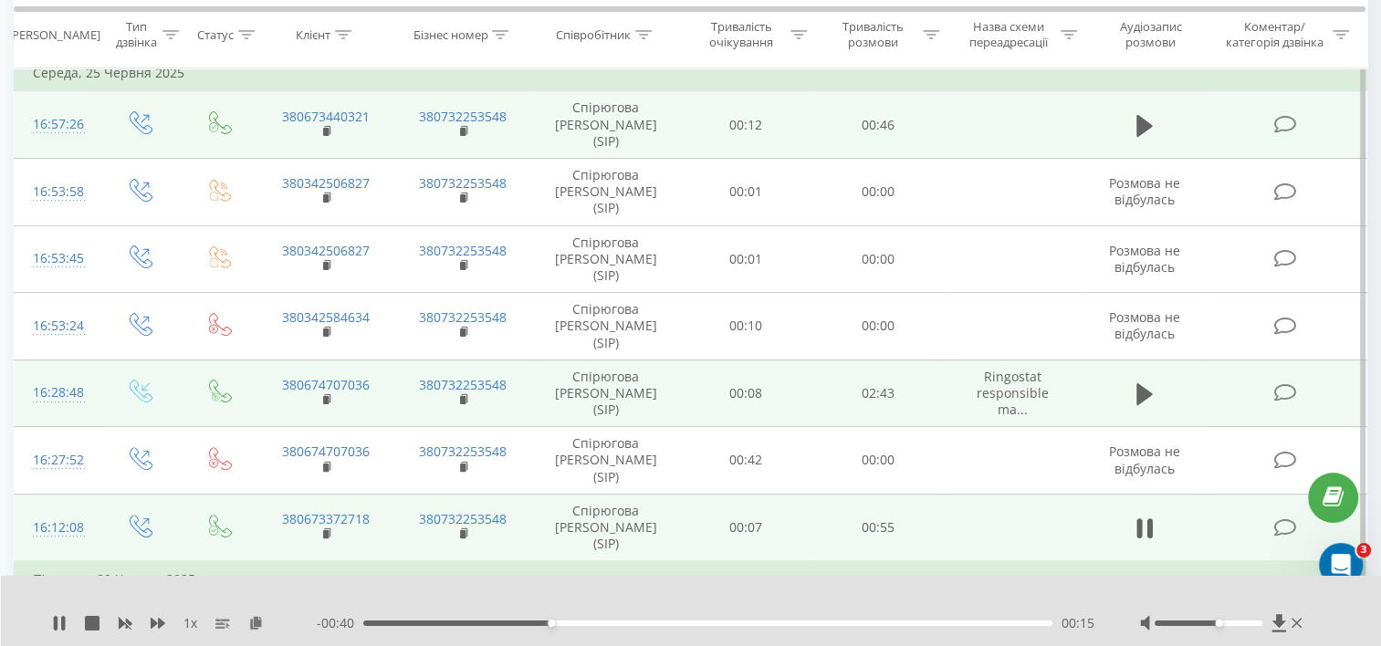
click at [1136, 516] on icon at bounding box center [1144, 529] width 16 height 26
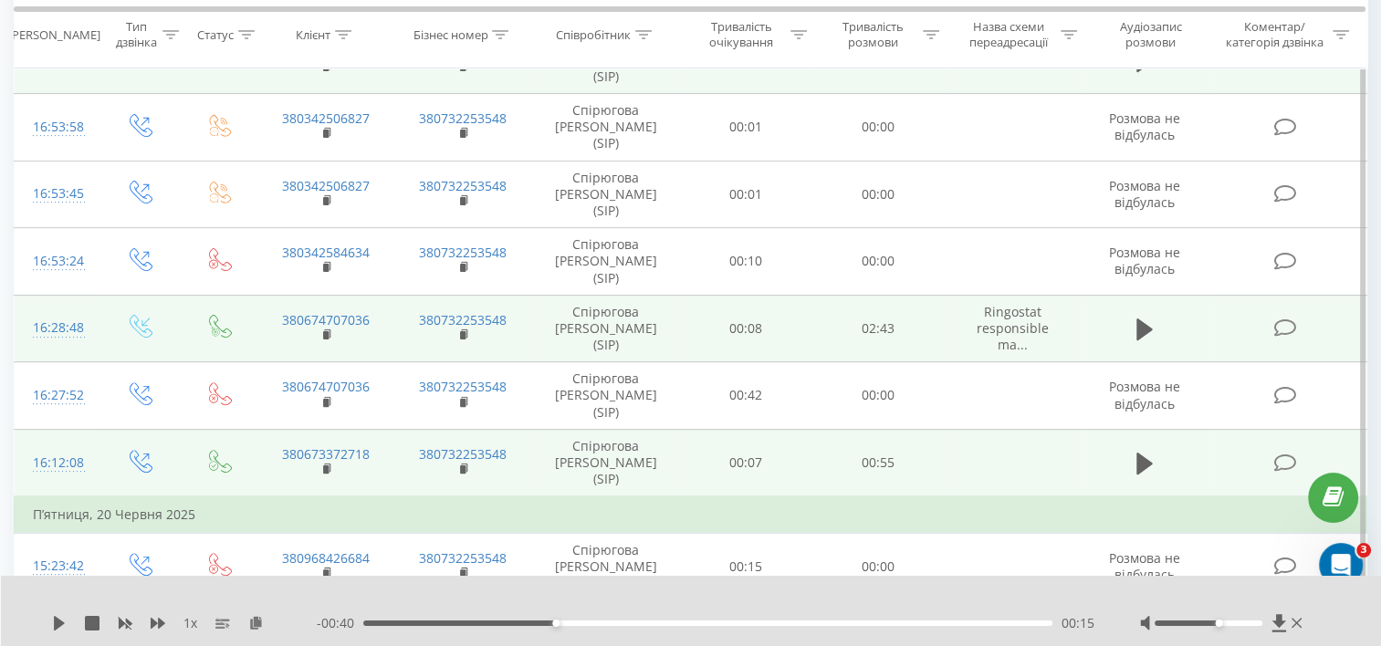
scroll to position [548, 0]
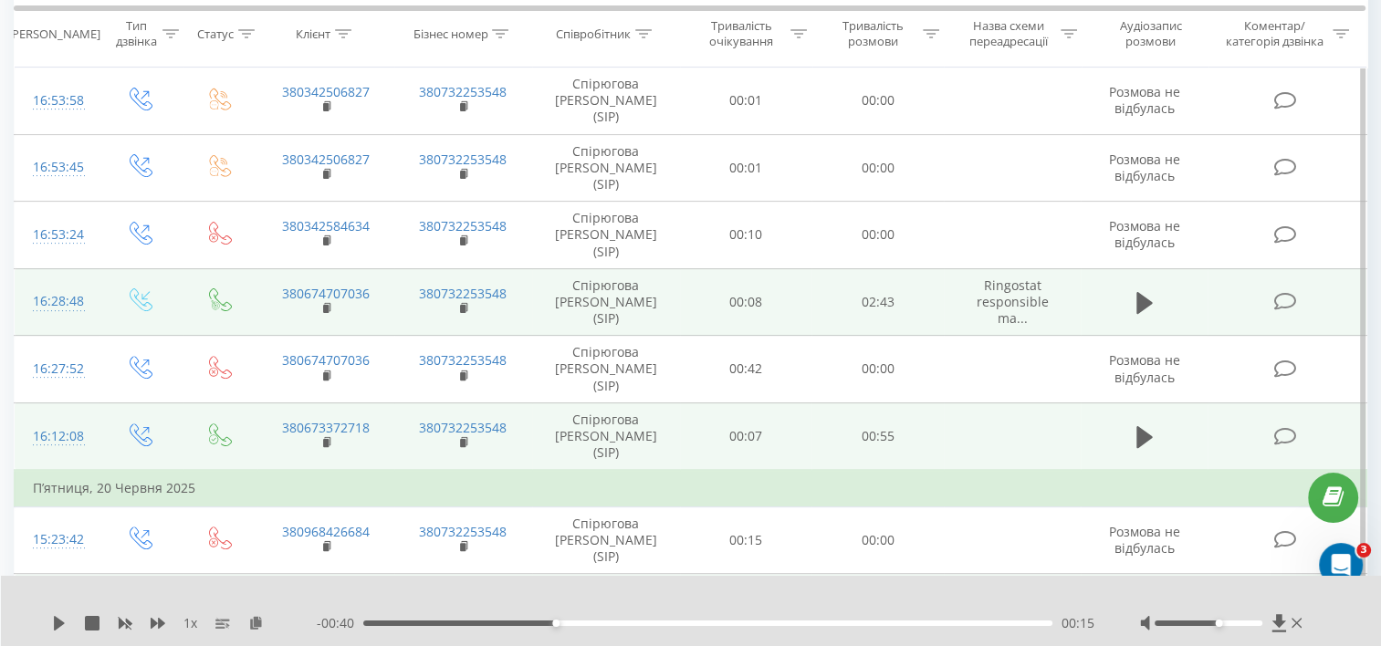
click at [1137, 597] on icon at bounding box center [1144, 608] width 16 height 22
click at [1137, 598] on icon at bounding box center [1138, 608] width 5 height 20
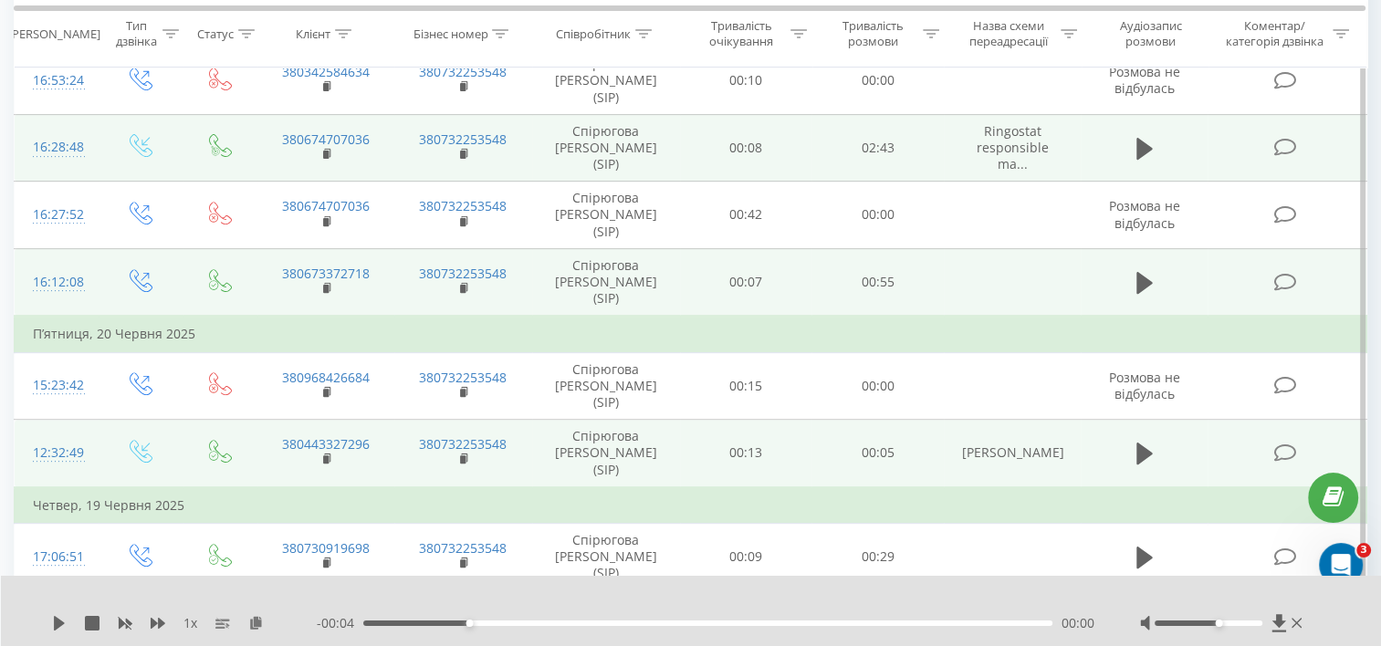
scroll to position [730, 0]
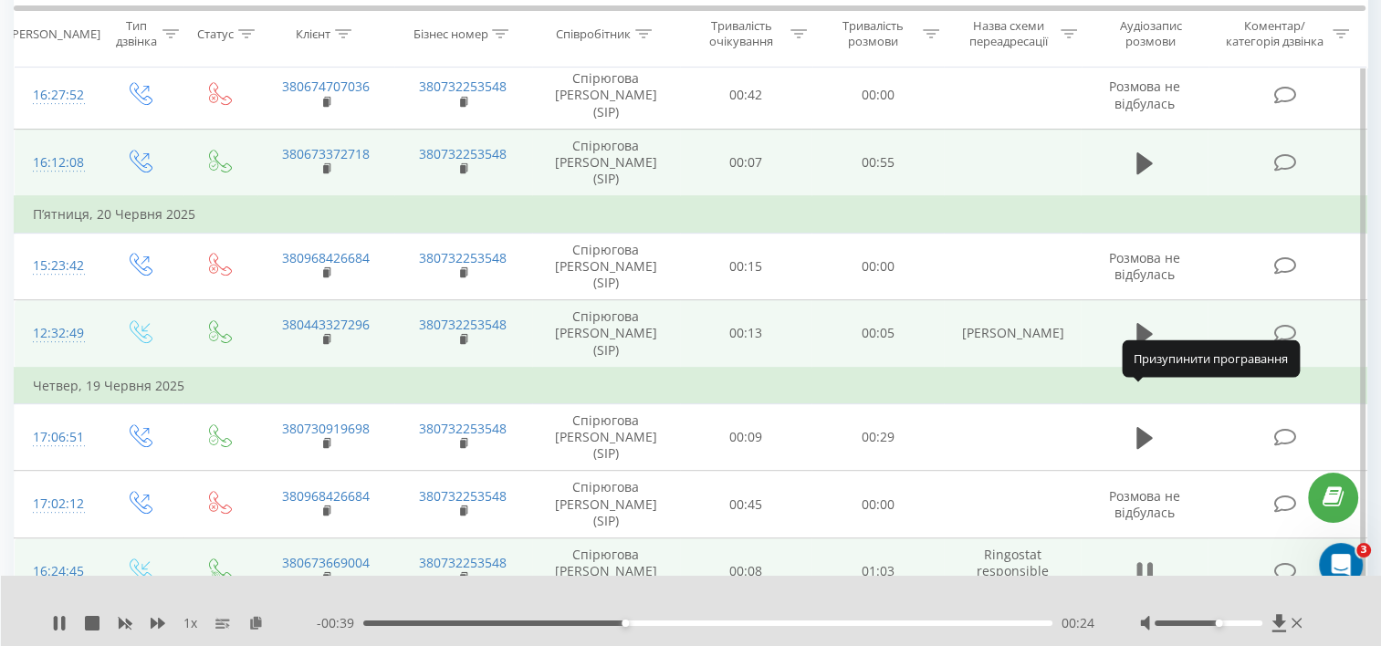
click at [1146, 560] on icon at bounding box center [1144, 573] width 16 height 26
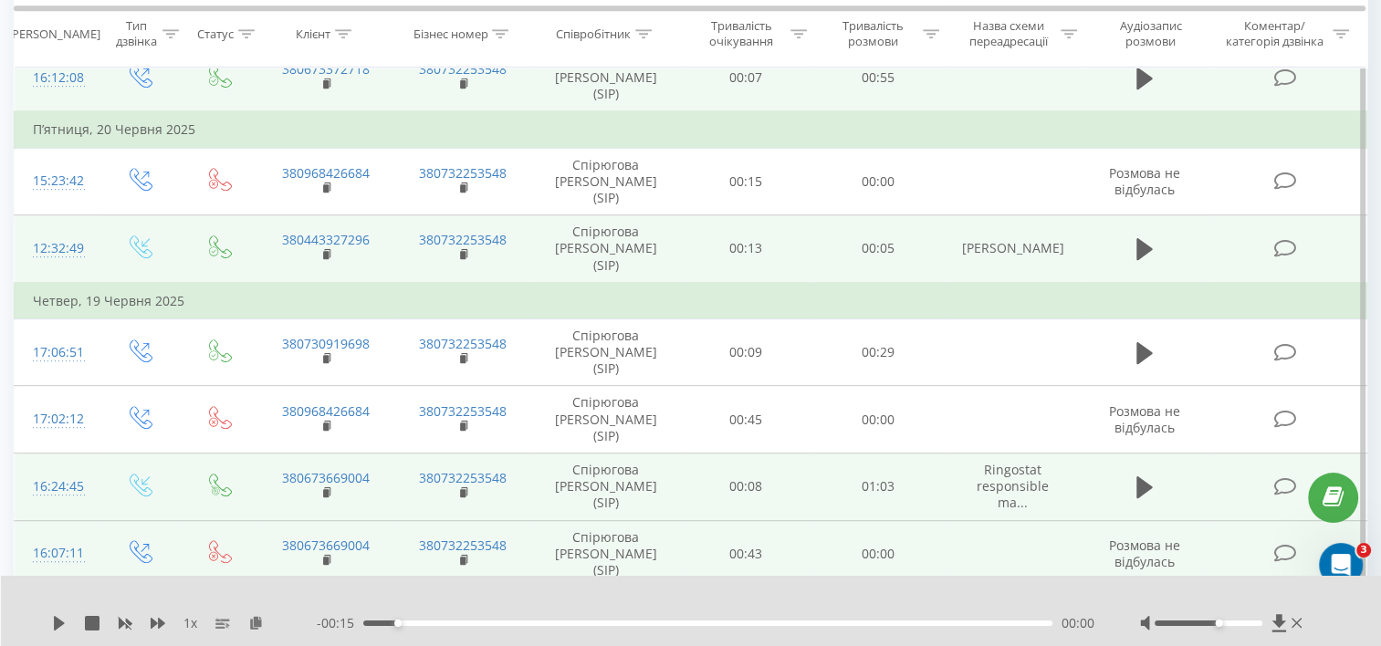
scroll to position [1004, 0]
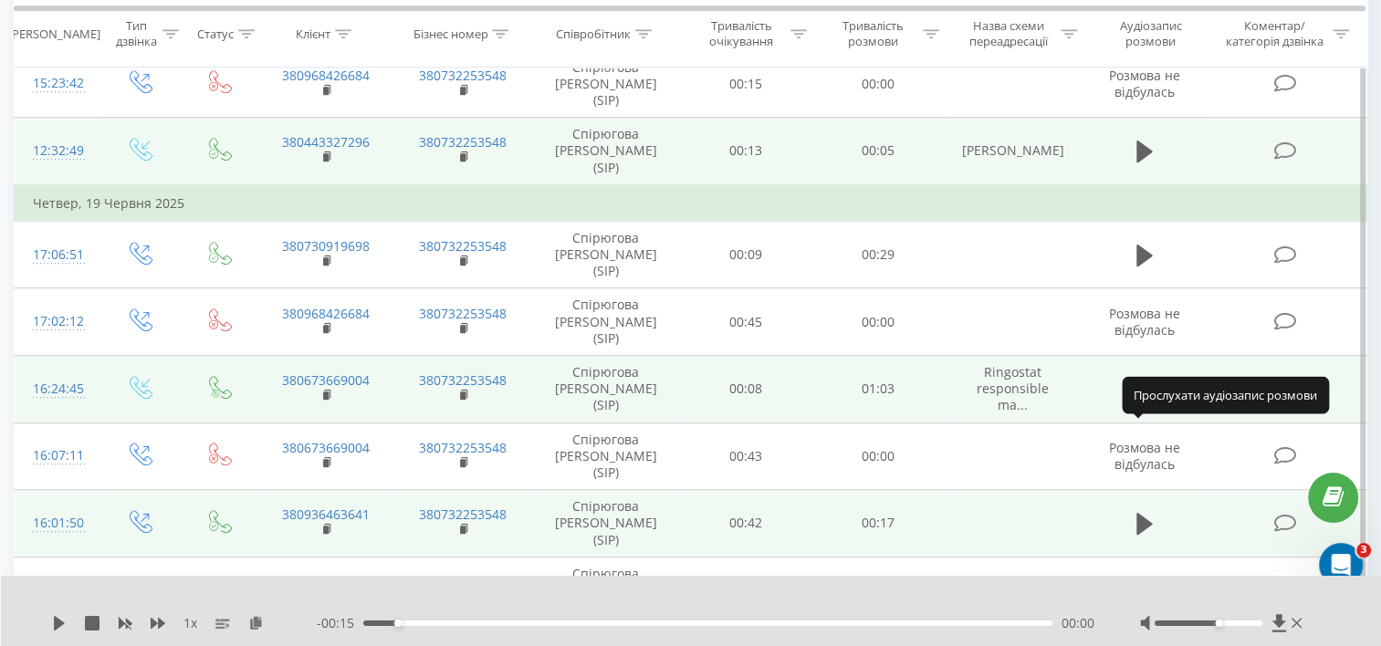
click at [1139, 645] on icon at bounding box center [1144, 658] width 16 height 22
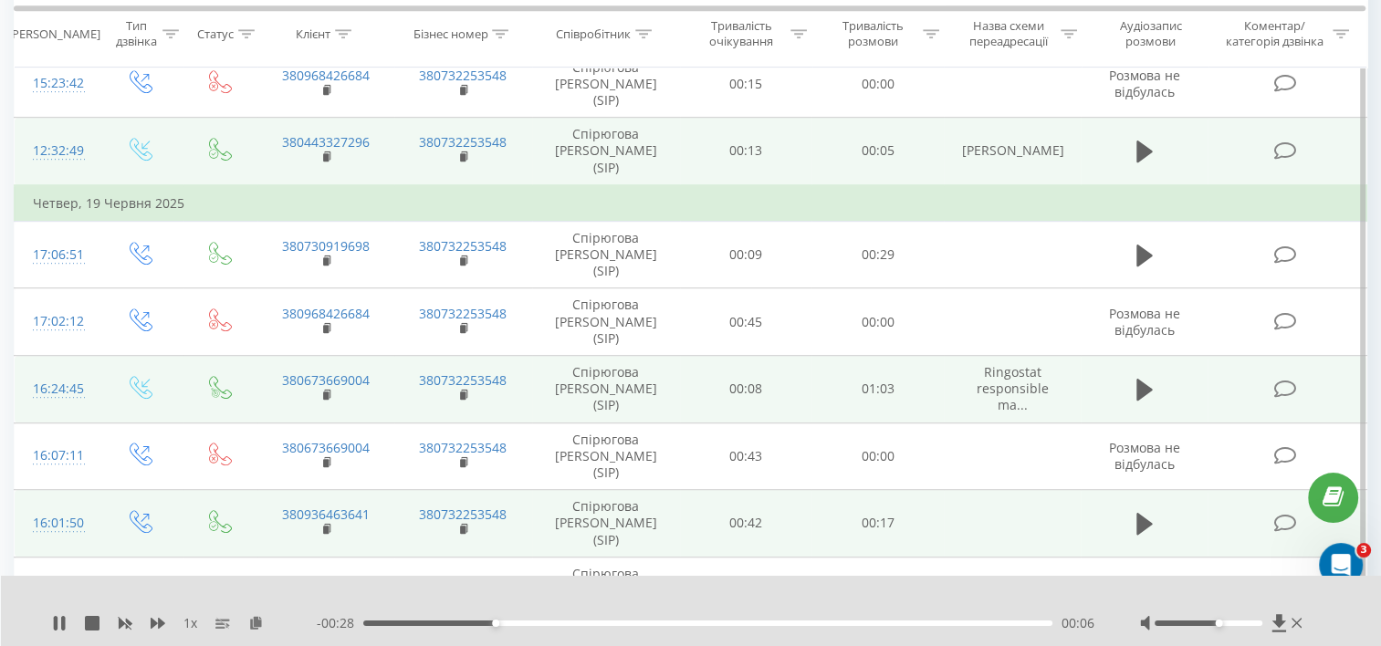
click at [1139, 645] on icon at bounding box center [1138, 658] width 5 height 20
click at [1141, 645] on icon at bounding box center [1144, 658] width 16 height 26
click at [1141, 645] on icon at bounding box center [1138, 658] width 5 height 20
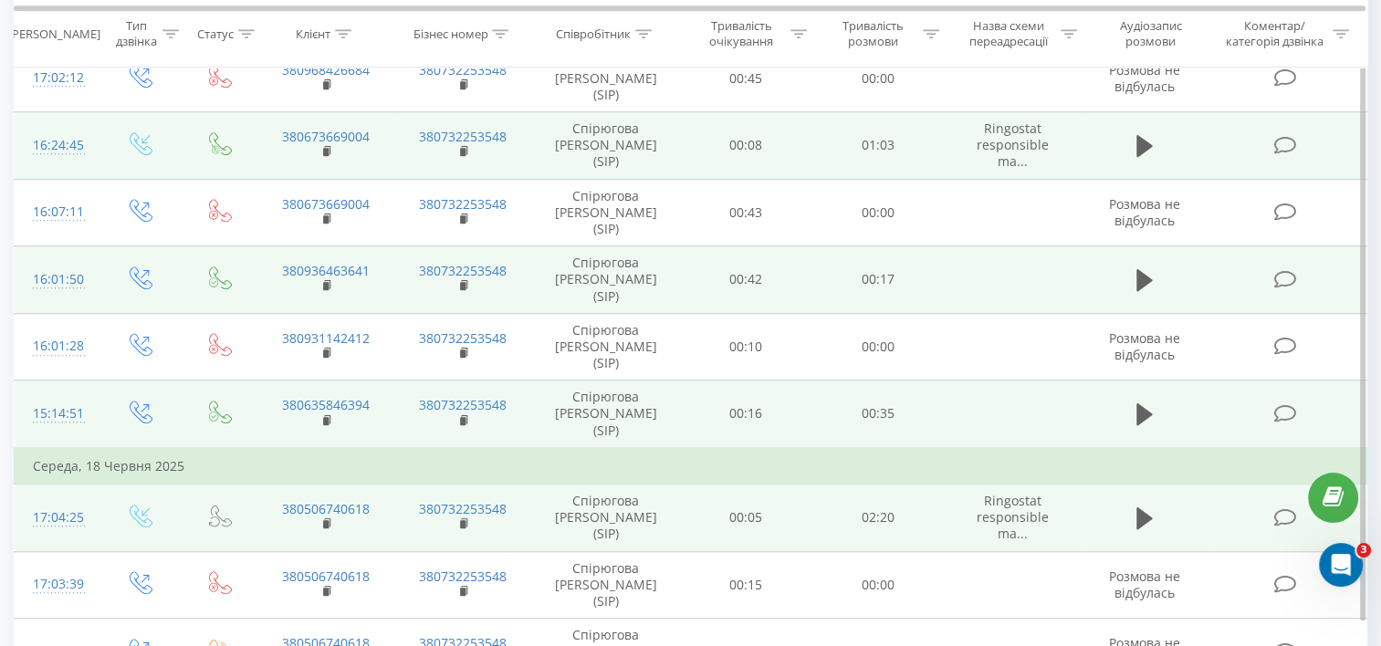
scroll to position [1278, 0]
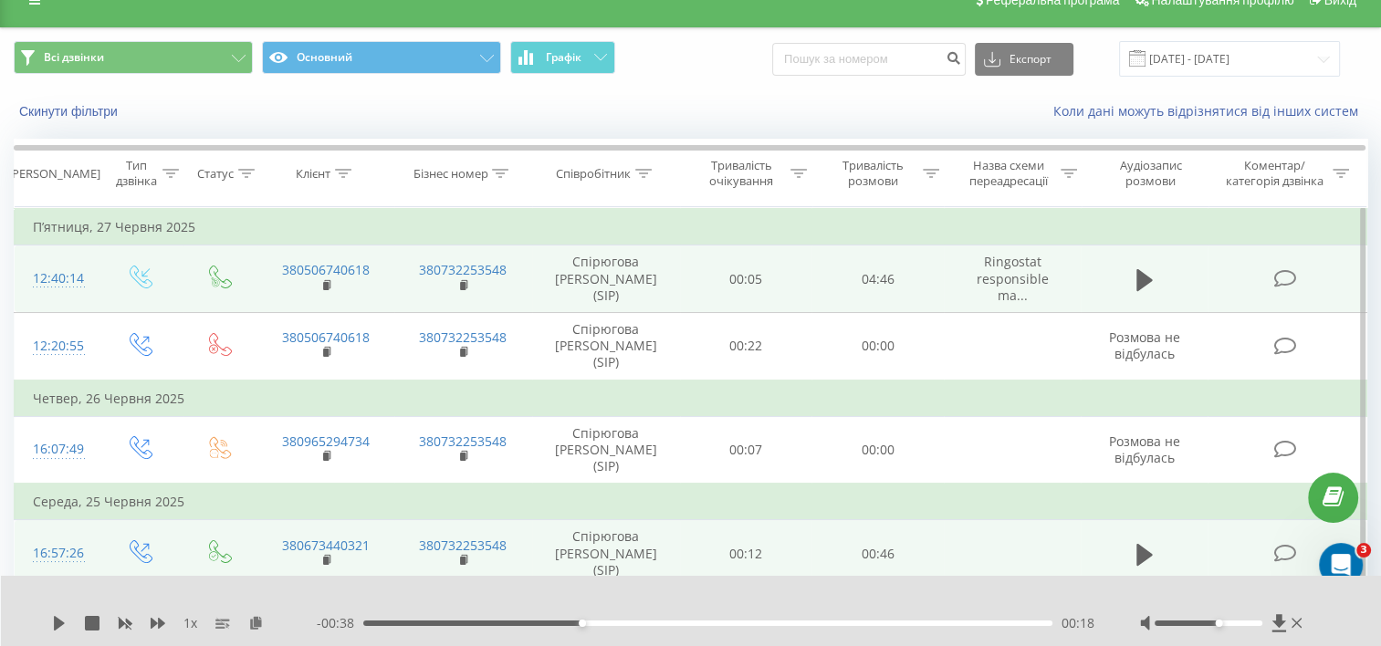
scroll to position [0, 0]
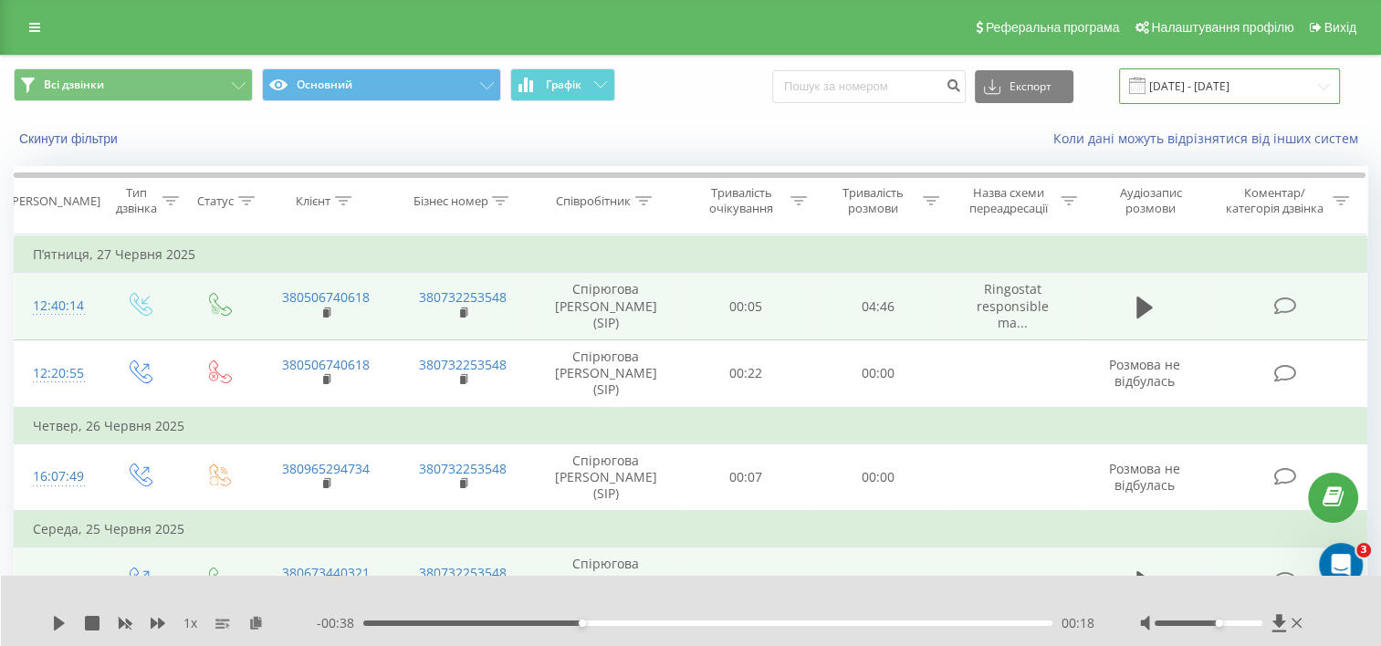
click at [1187, 86] on input "[DATE] - [DATE]" at bounding box center [1229, 86] width 221 height 36
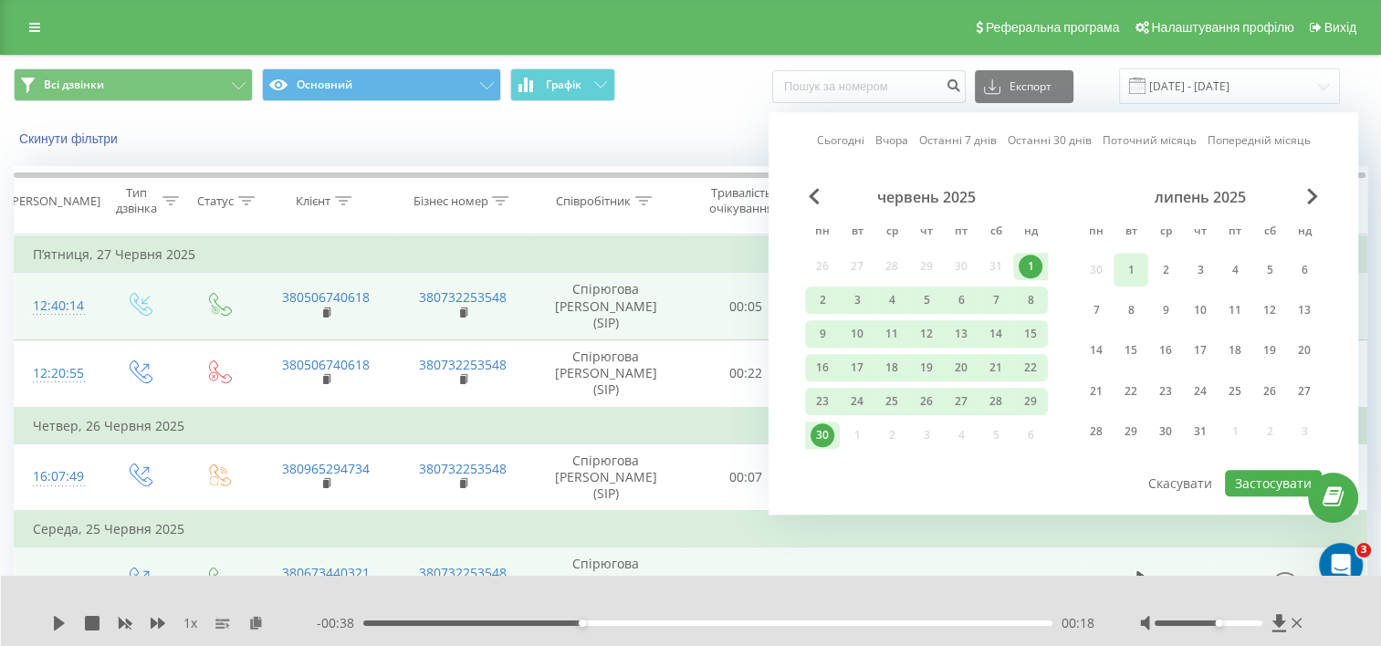
click at [1145, 267] on div "1" at bounding box center [1131, 270] width 35 height 34
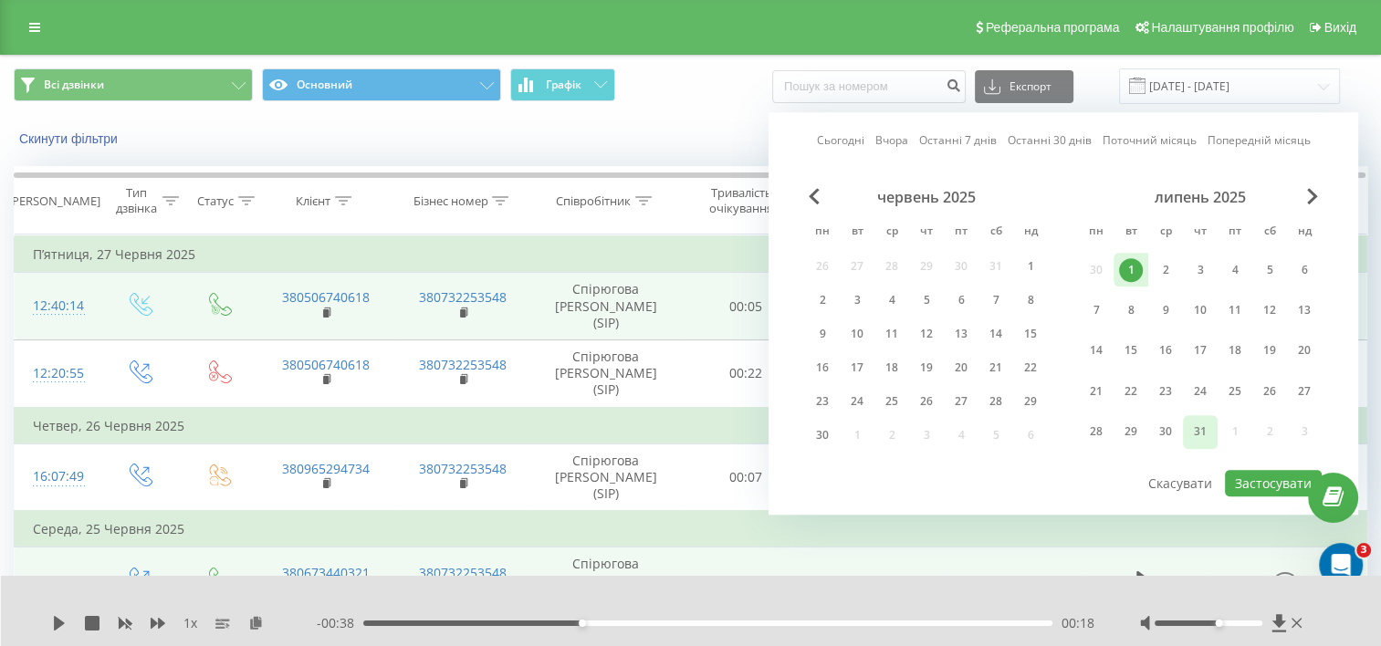
click at [1194, 433] on div "31" at bounding box center [1200, 432] width 24 height 24
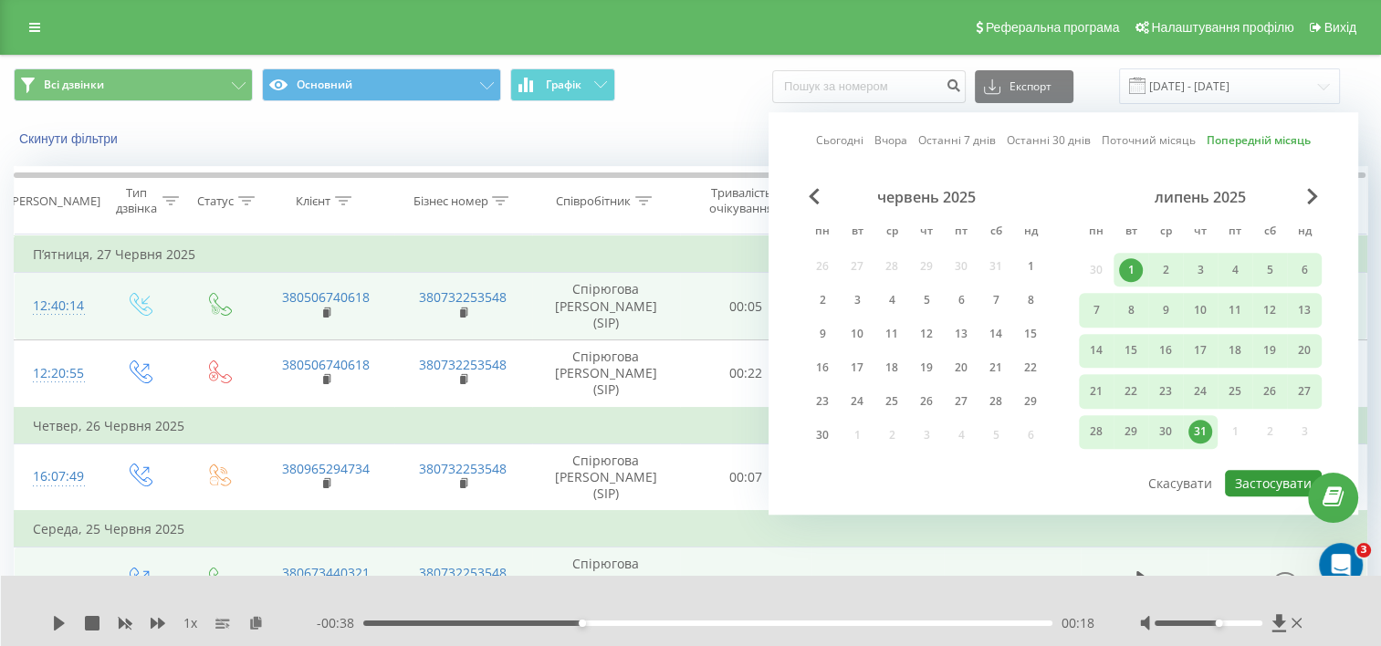
click at [1255, 475] on button "Застосувати" at bounding box center [1273, 483] width 97 height 26
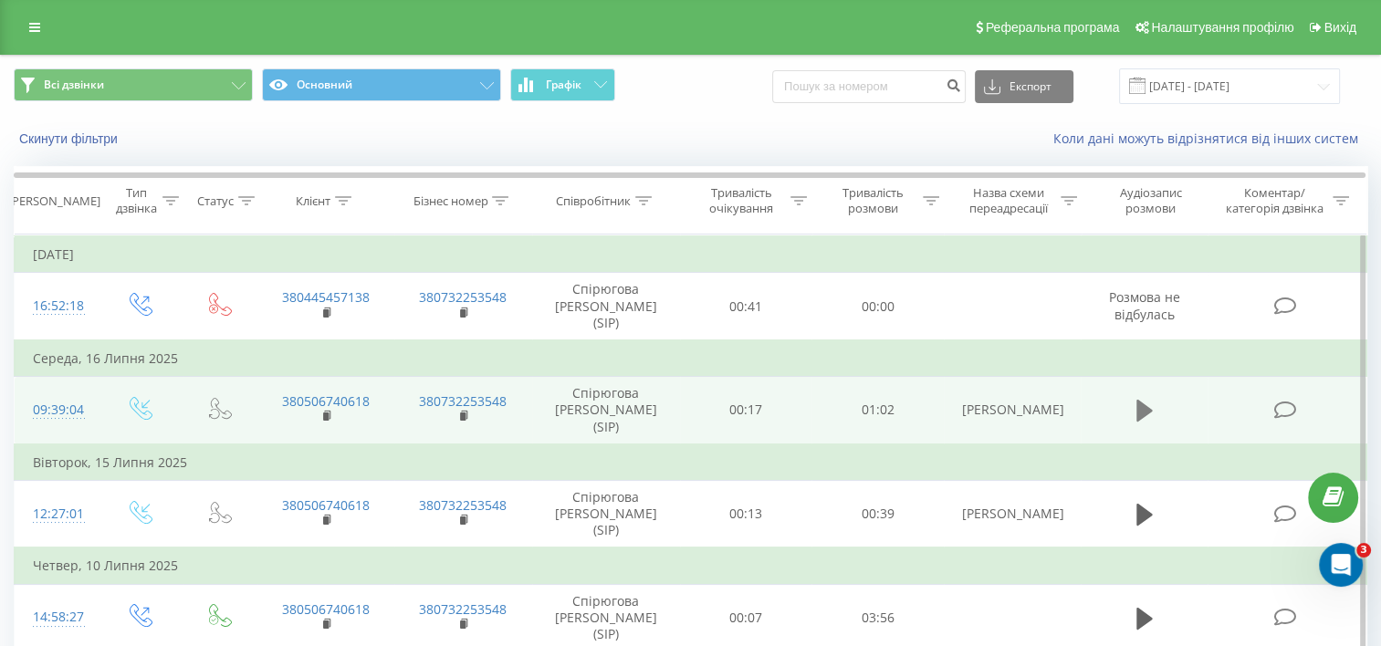
click at [1141, 400] on icon at bounding box center [1144, 411] width 16 height 22
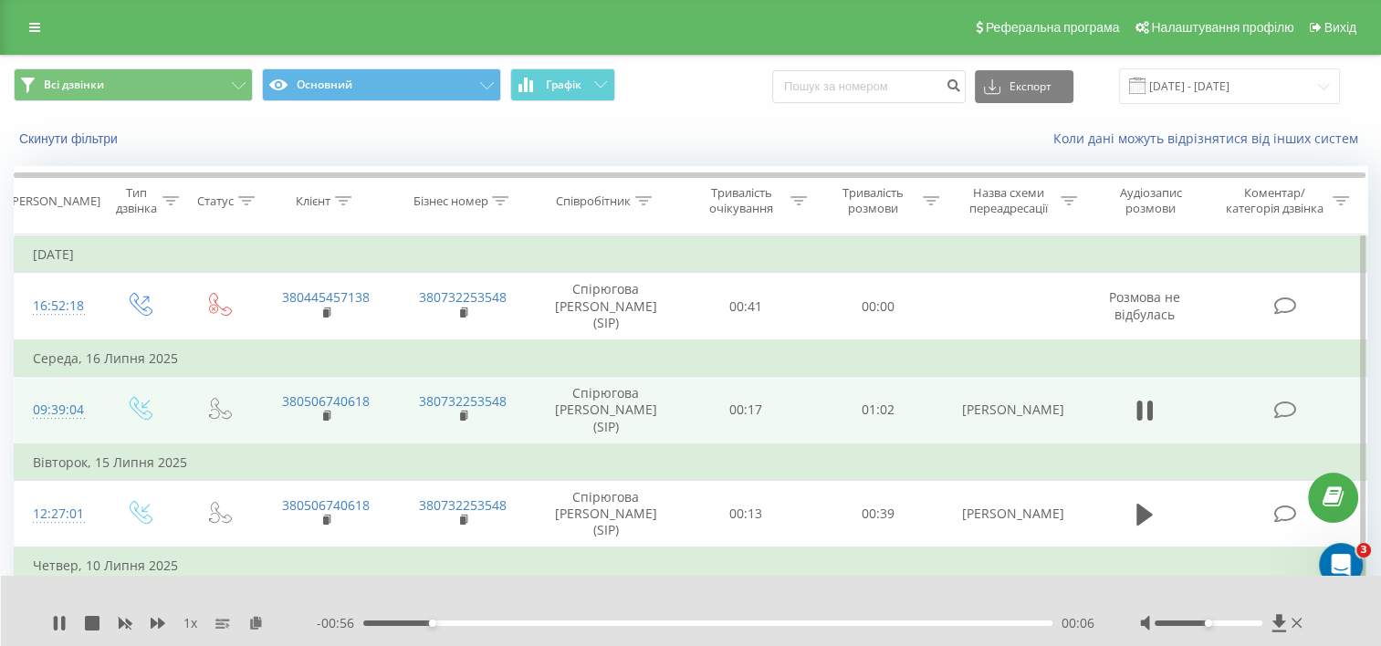
click at [1141, 401] on icon at bounding box center [1138, 411] width 5 height 20
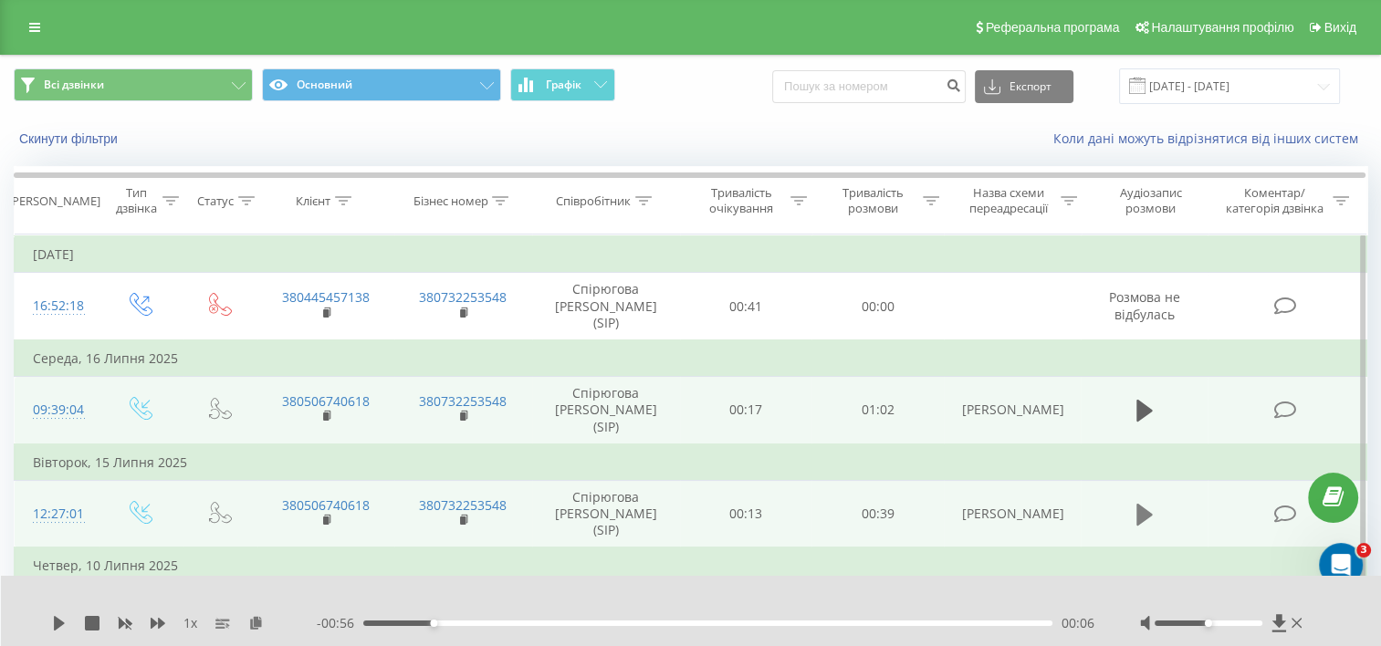
click at [1142, 504] on icon at bounding box center [1144, 515] width 16 height 22
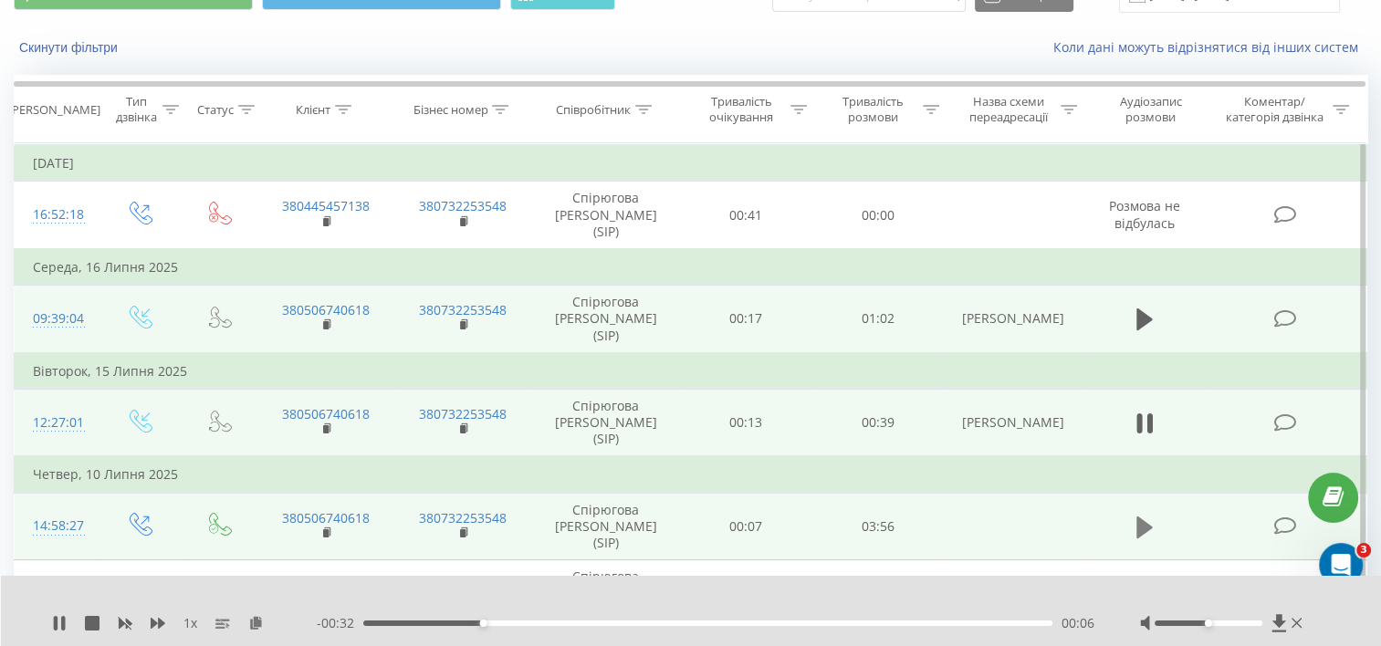
click at [1137, 517] on icon at bounding box center [1144, 528] width 16 height 22
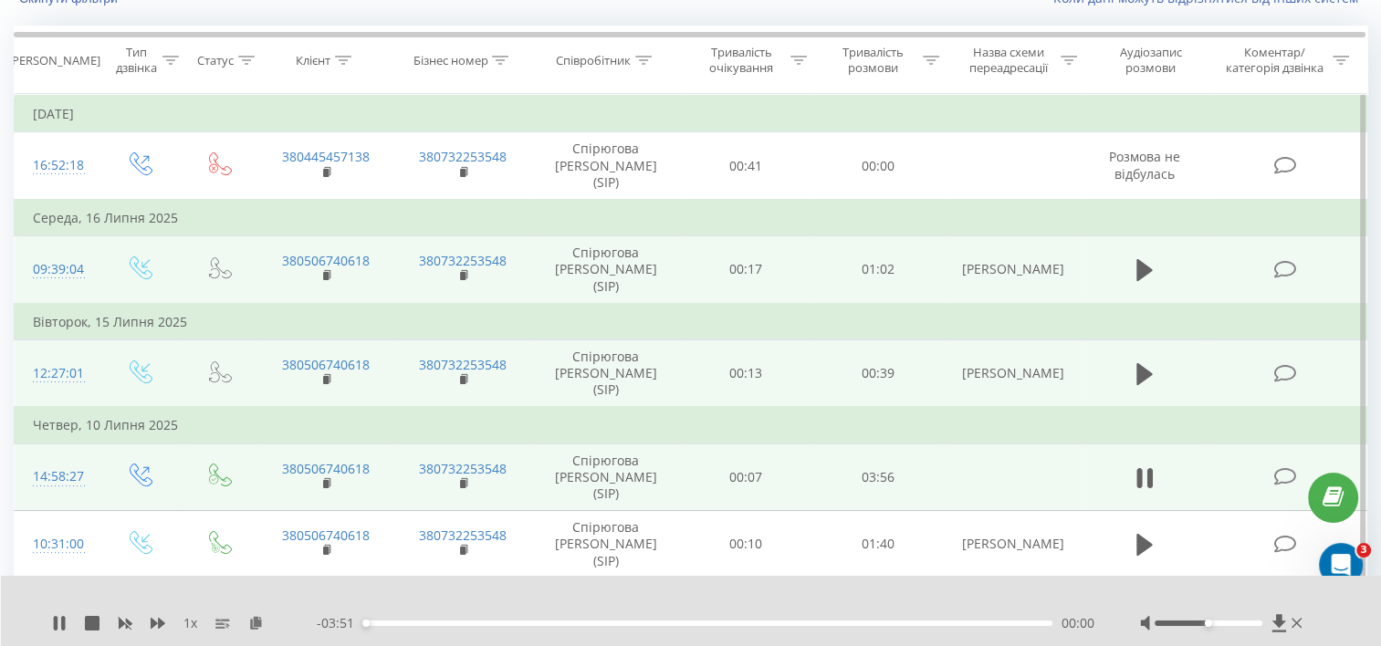
scroll to position [183, 0]
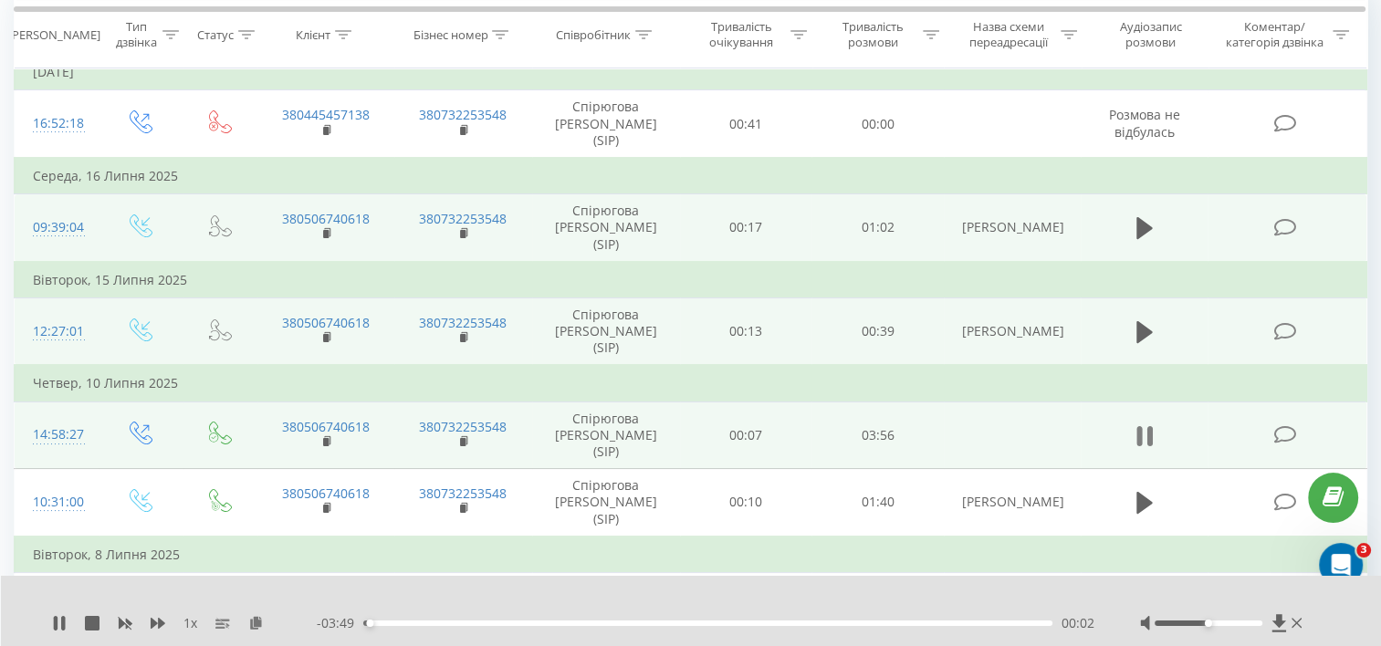
click at [1140, 426] on icon at bounding box center [1138, 436] width 5 height 20
click at [1140, 425] on icon at bounding box center [1144, 436] width 16 height 22
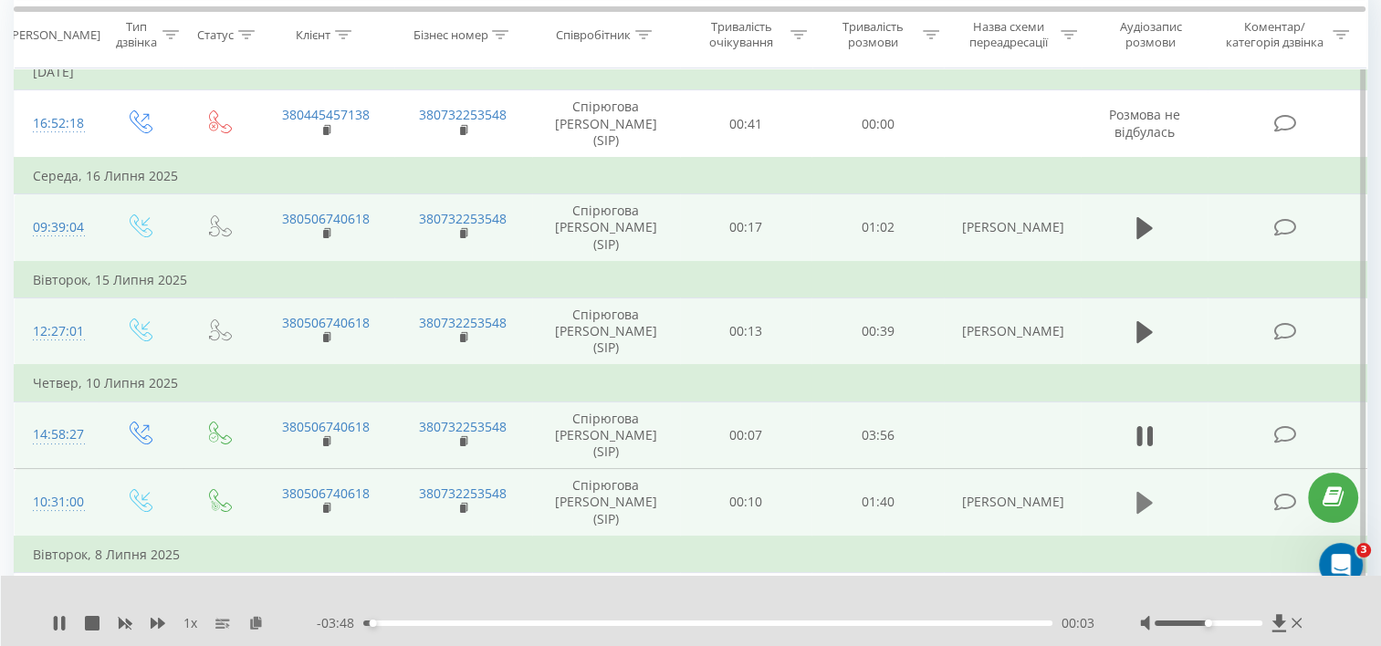
click at [1143, 492] on icon at bounding box center [1144, 503] width 16 height 22
click at [1143, 490] on icon at bounding box center [1144, 503] width 16 height 26
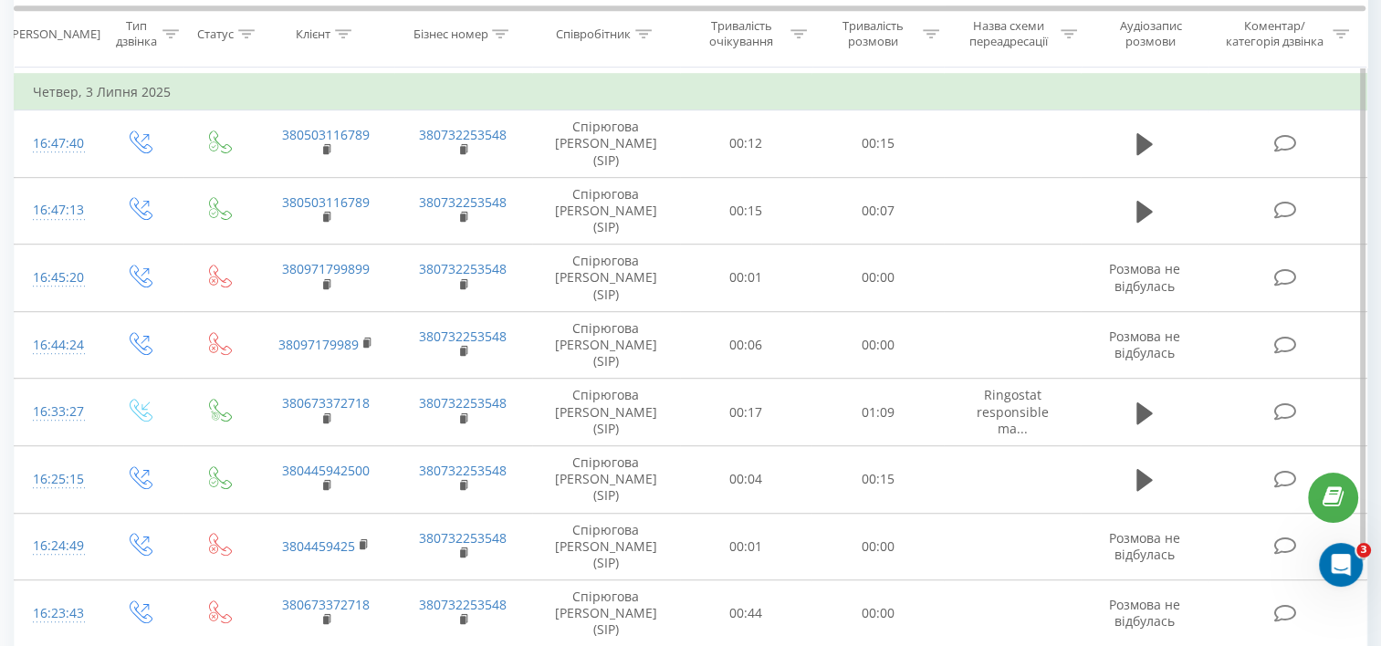
scroll to position [1095, 0]
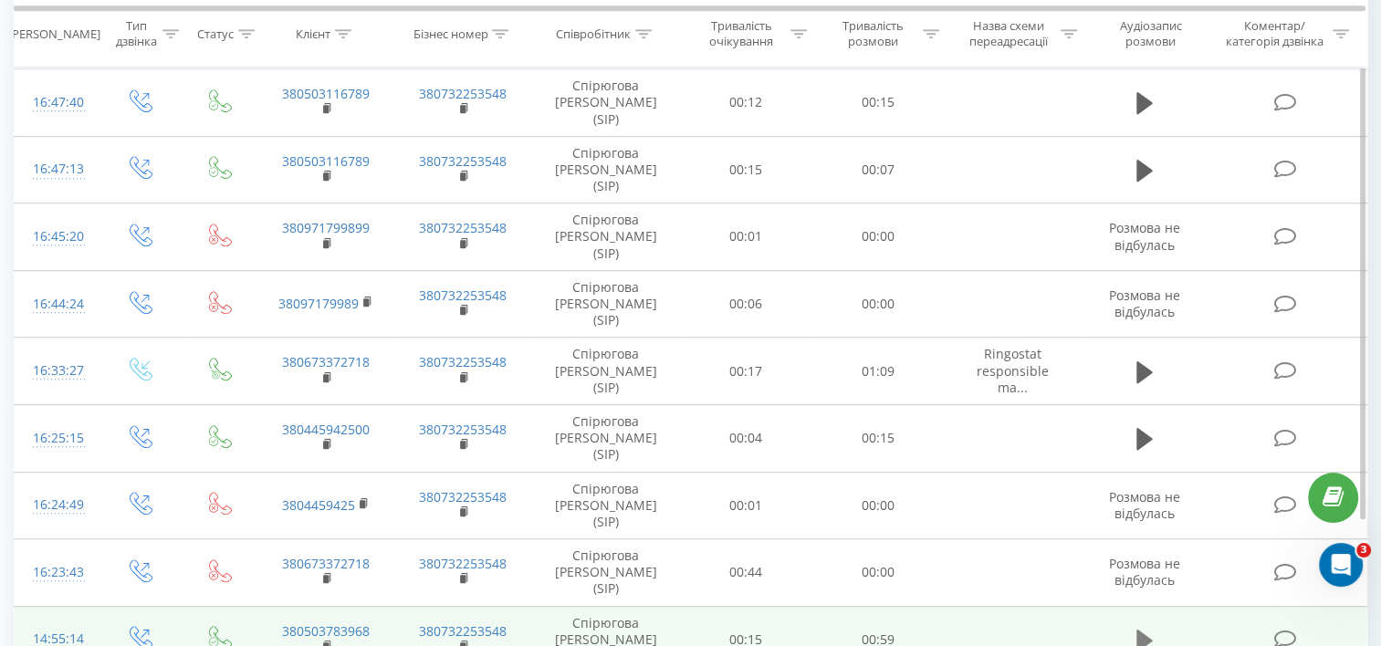
click at [1140, 630] on icon at bounding box center [1144, 641] width 16 height 22
click at [1140, 631] on icon at bounding box center [1138, 641] width 5 height 20
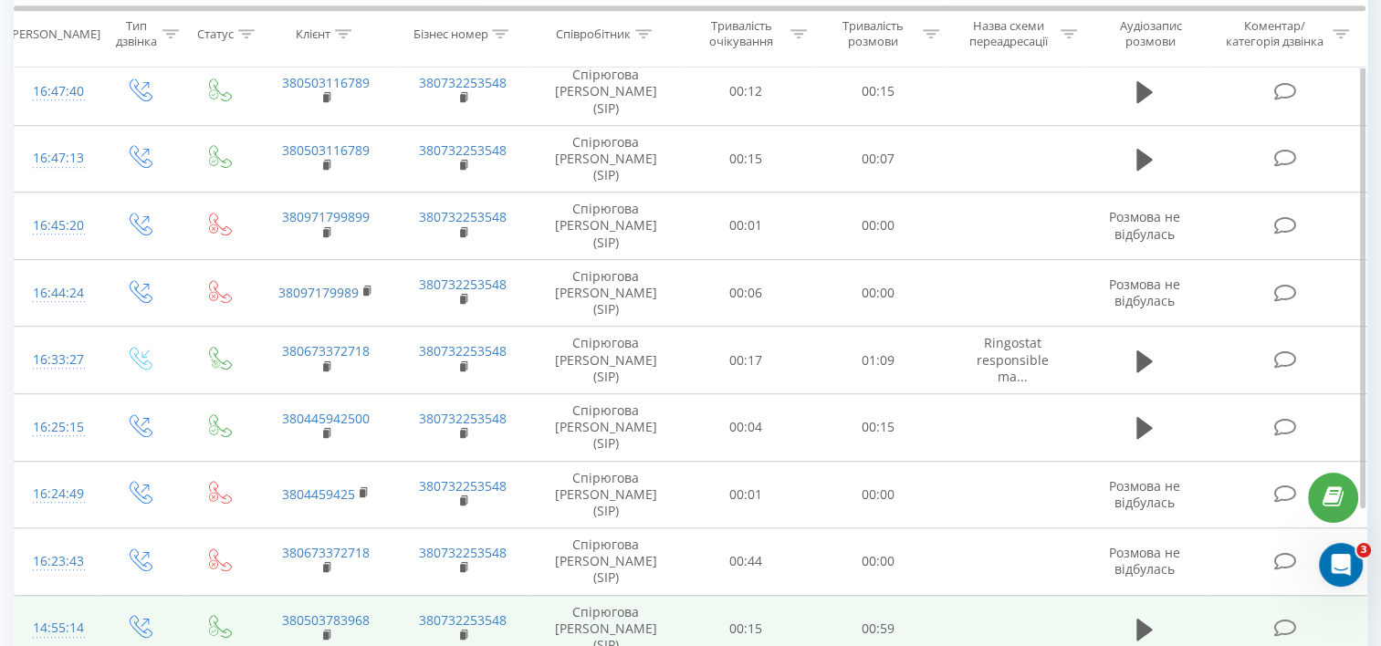
scroll to position [1108, 0]
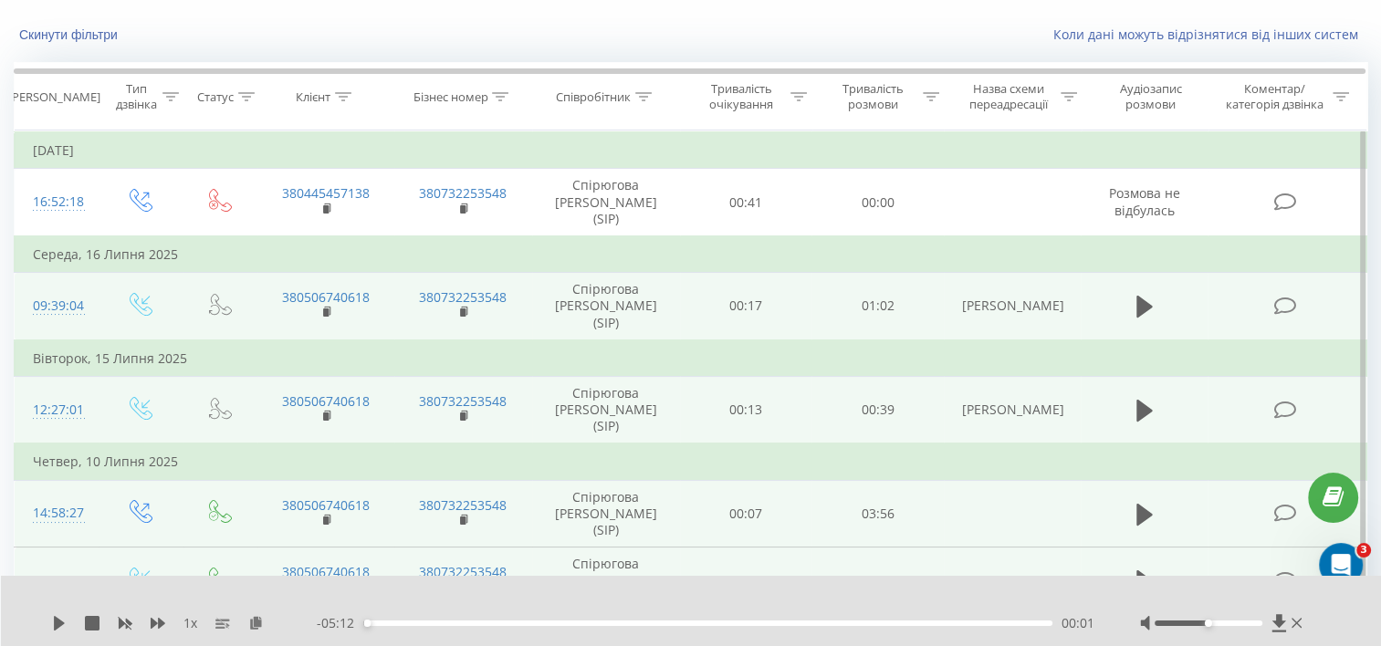
scroll to position [0, 0]
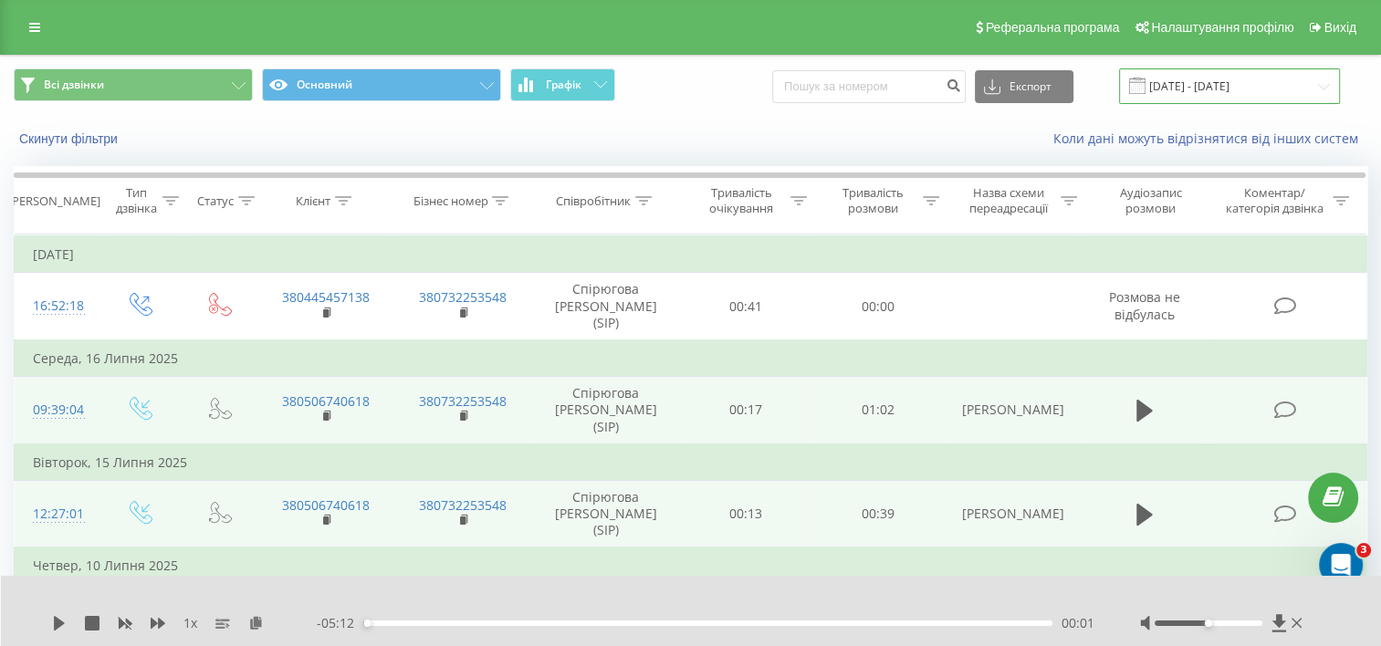
click at [1205, 94] on input "01.07.2025 - 31.07.2025" at bounding box center [1229, 86] width 221 height 36
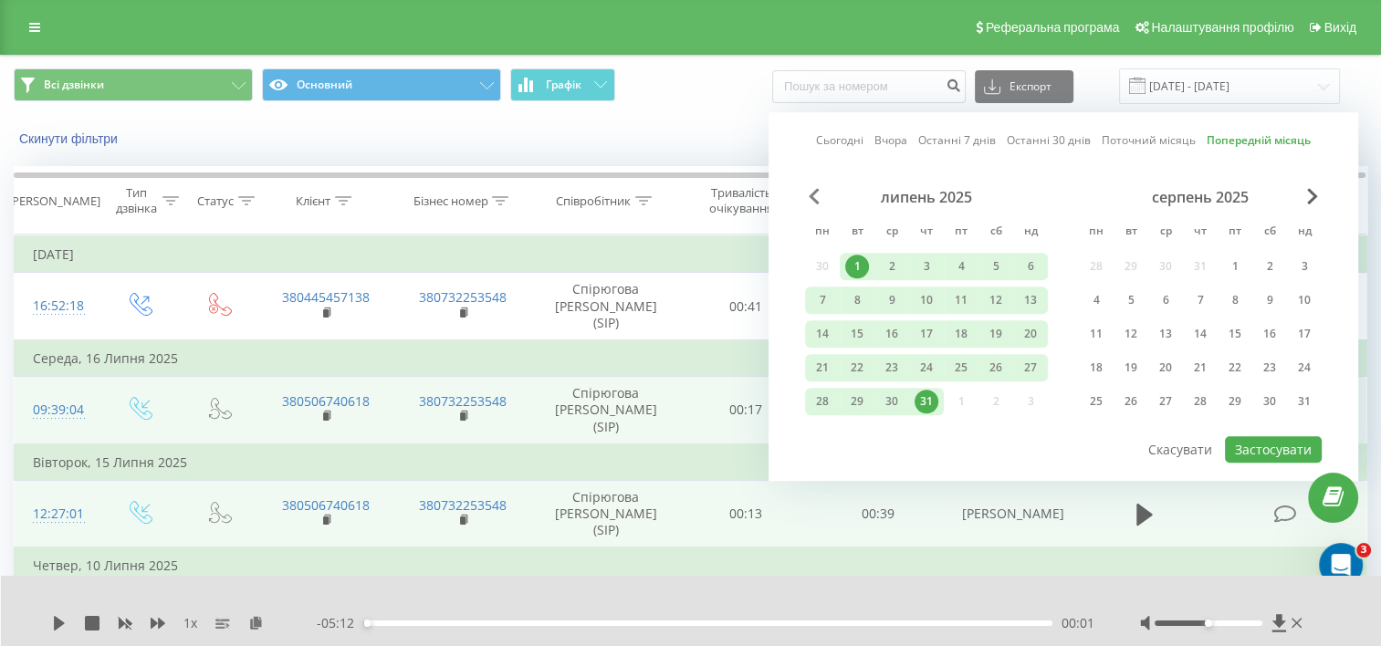
click at [809, 201] on span "Previous Month" at bounding box center [814, 196] width 11 height 16
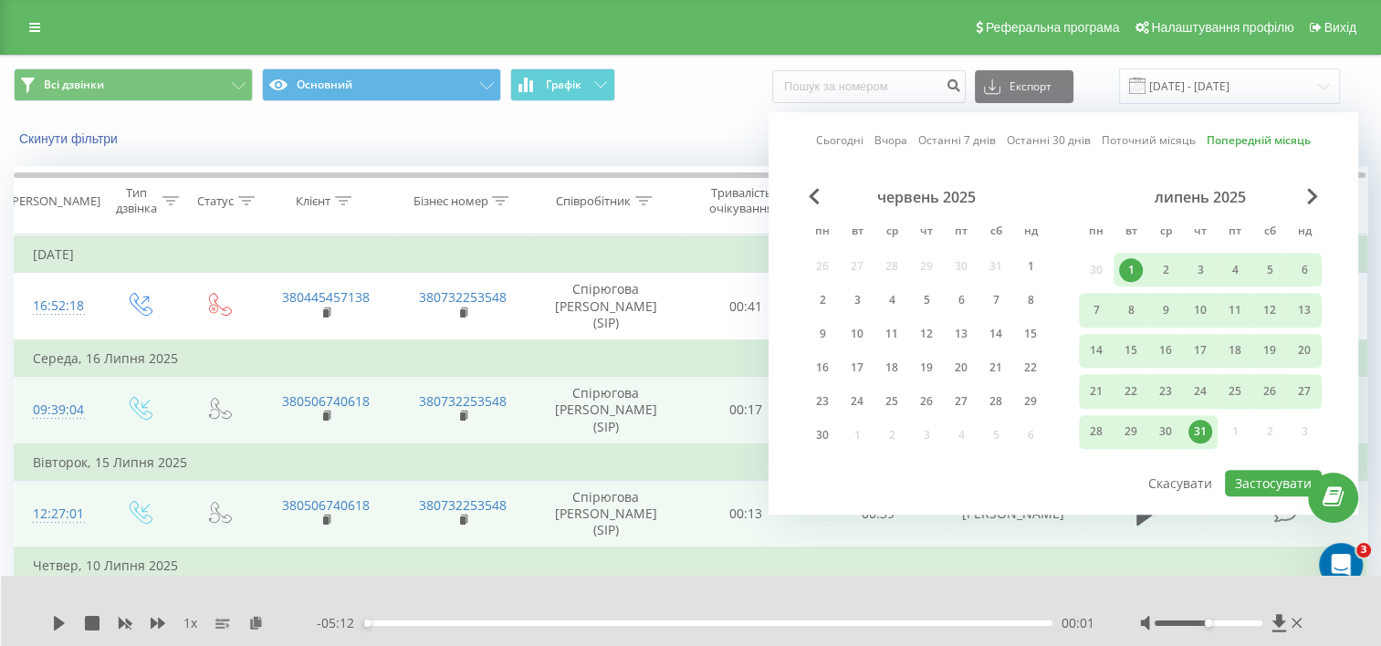
click at [821, 205] on div "червень 2025 пн вт ср чт пт сб нд 26 27 28 29 30 31 1 2 3 4 5 6 7 8 9 10 11 12 …" at bounding box center [926, 321] width 243 height 267
click at [815, 204] on div "червень 2025" at bounding box center [926, 197] width 243 height 18
click at [813, 196] on span "Previous Month" at bounding box center [814, 196] width 11 height 16
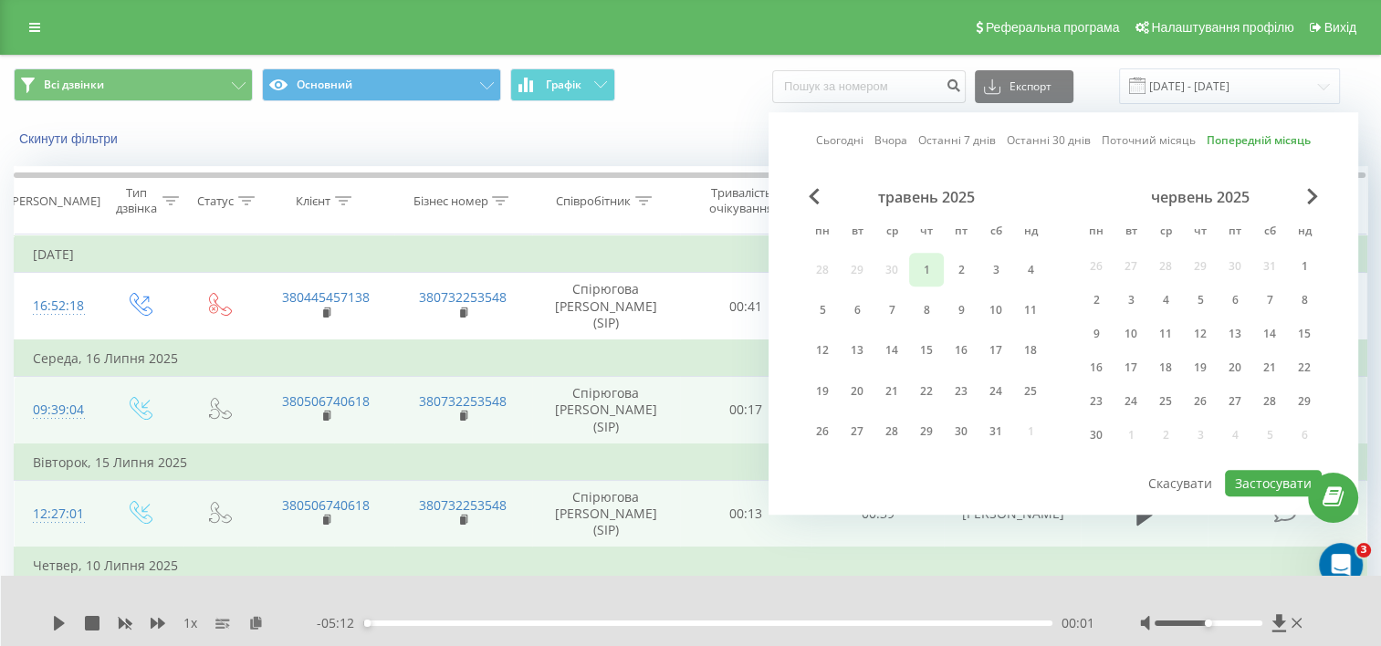
click at [926, 264] on div "1" at bounding box center [927, 270] width 24 height 24
click at [998, 432] on div "31" at bounding box center [996, 432] width 24 height 24
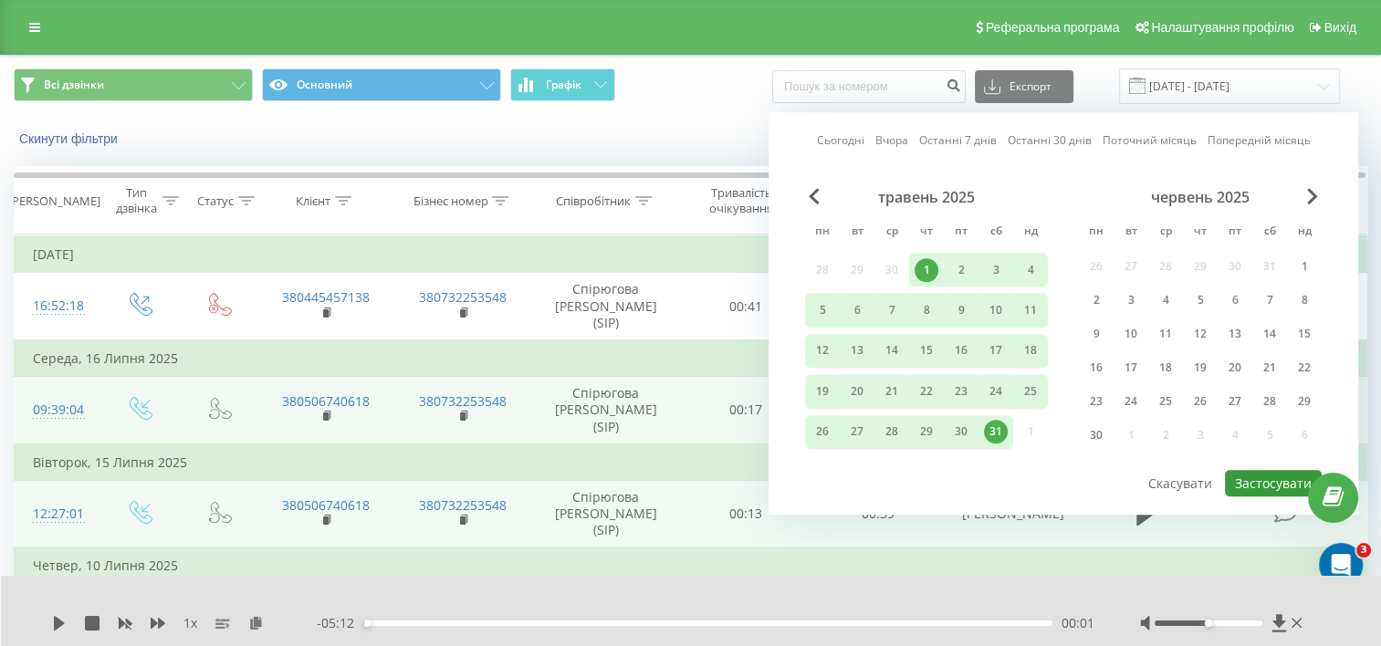
click at [1252, 479] on button "Застосувати" at bounding box center [1273, 483] width 97 height 26
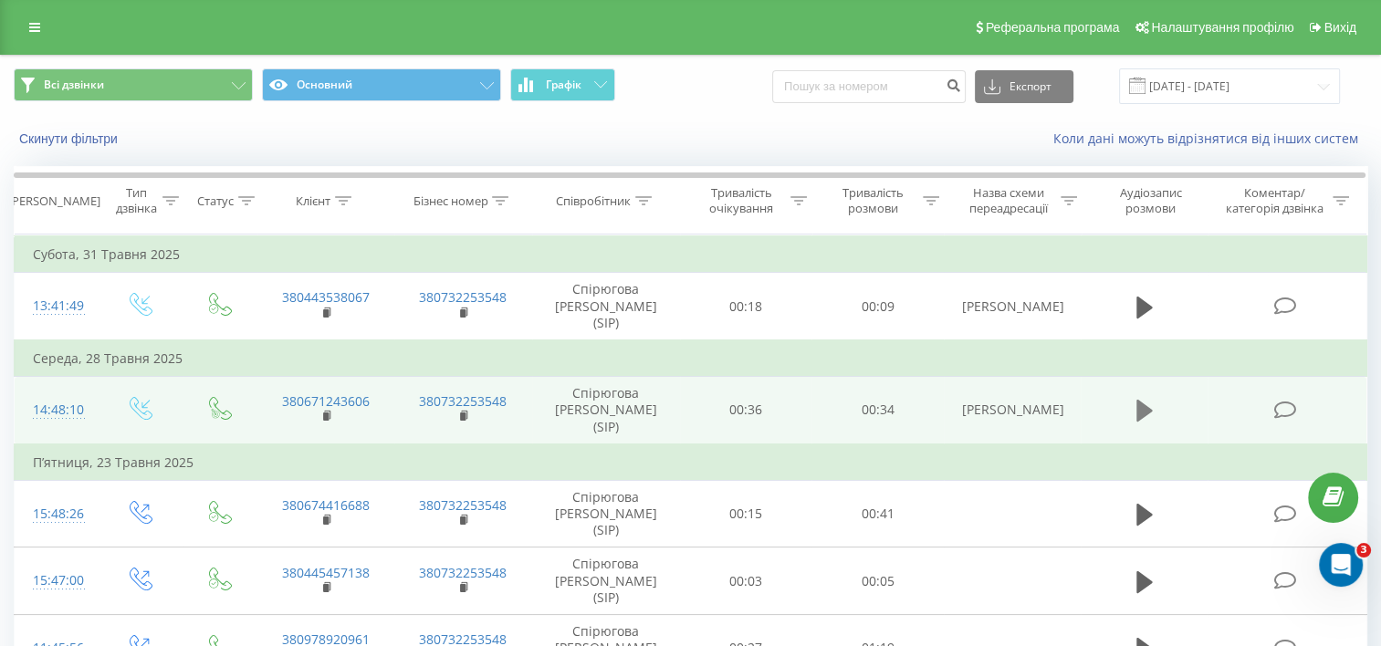
click at [1140, 400] on icon at bounding box center [1144, 411] width 16 height 22
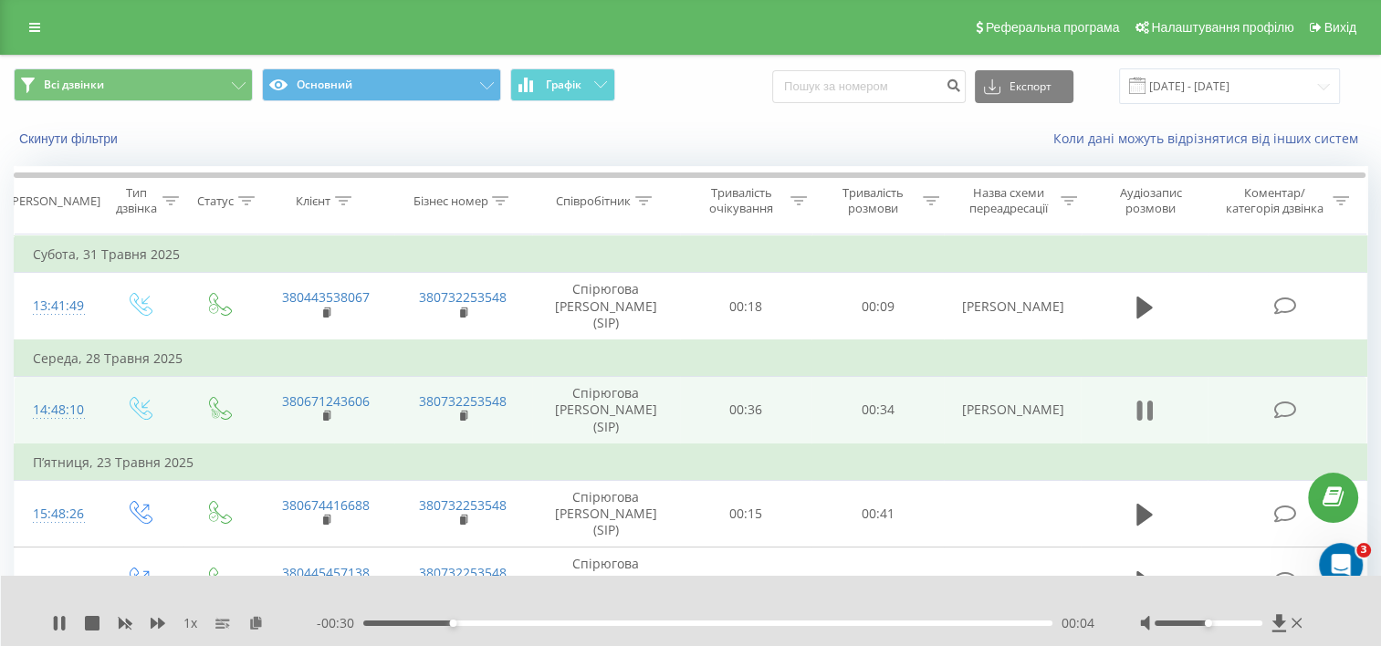
click at [1142, 401] on icon at bounding box center [1138, 411] width 5 height 20
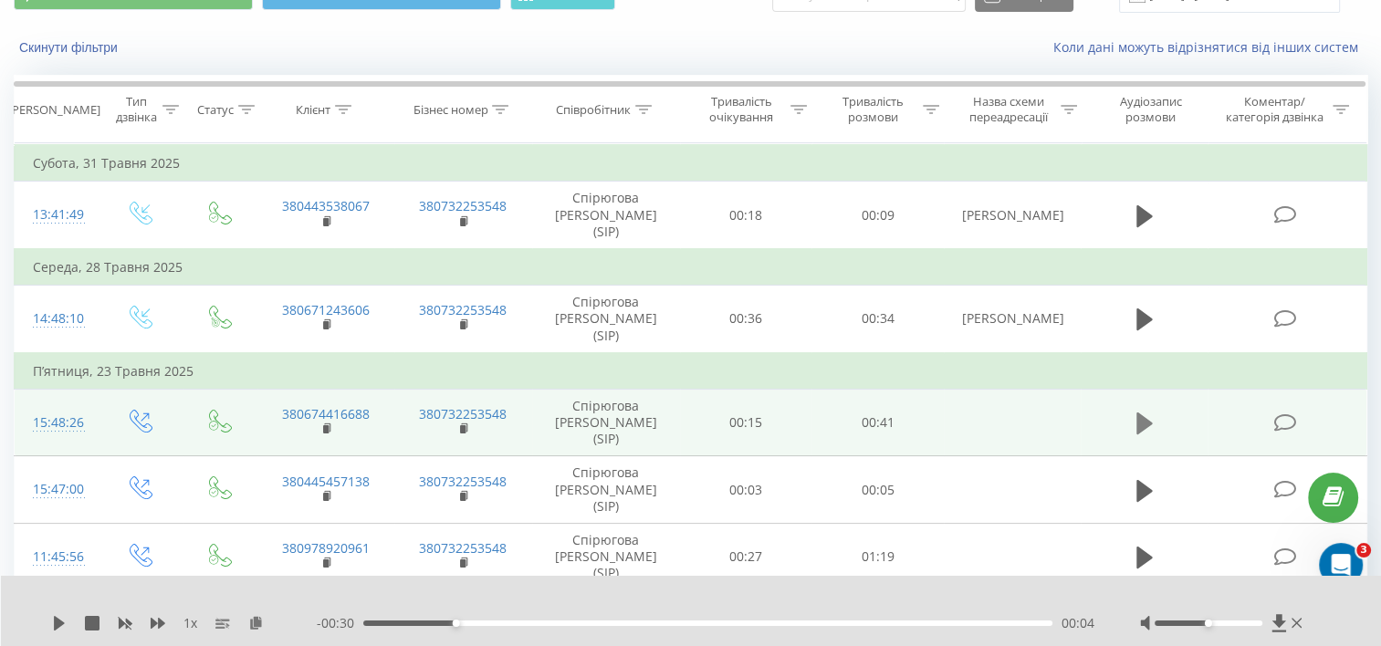
click at [1151, 411] on icon at bounding box center [1144, 424] width 16 height 26
click at [1146, 411] on icon at bounding box center [1144, 424] width 16 height 26
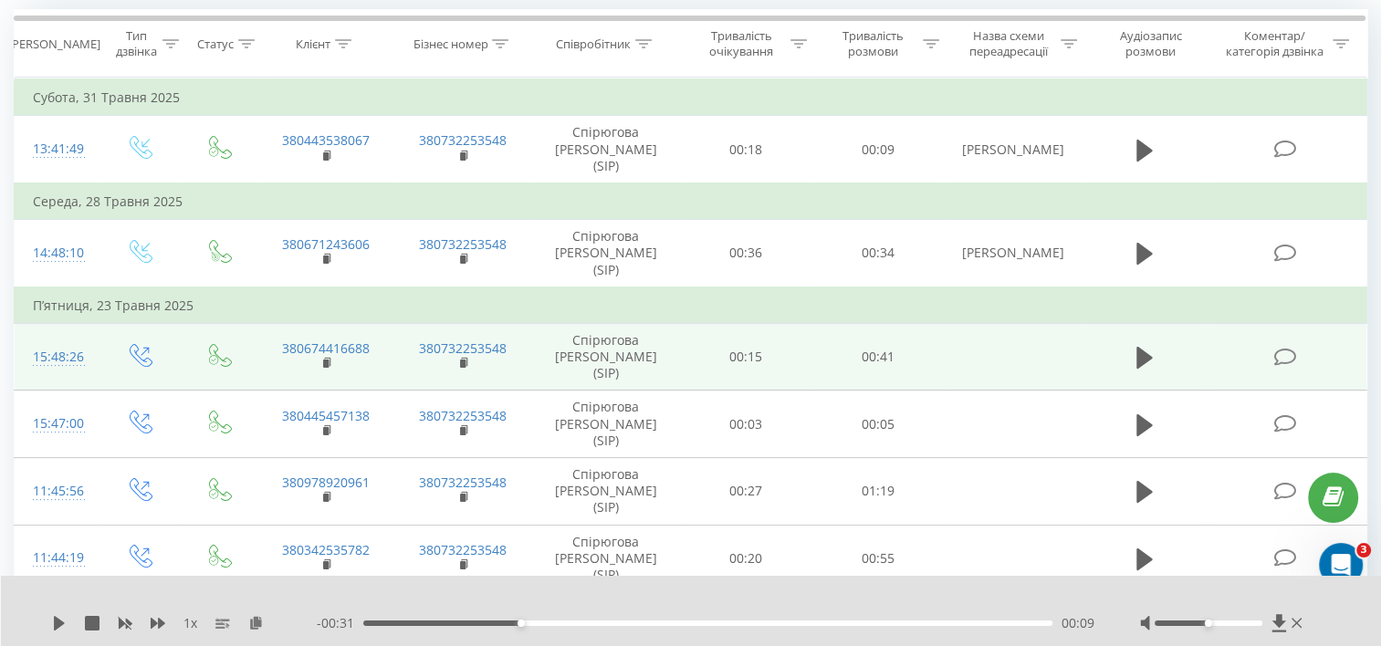
scroll to position [183, 0]
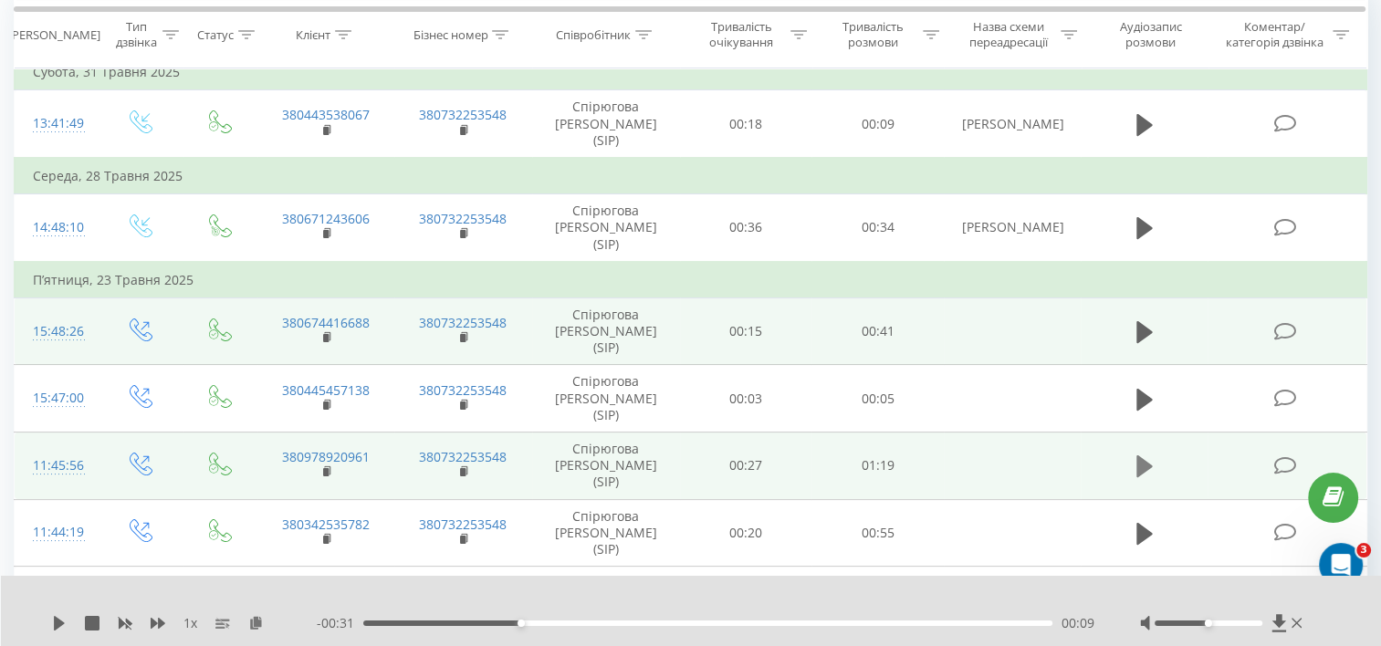
click at [1139, 455] on icon at bounding box center [1144, 466] width 16 height 22
click at [1144, 454] on icon at bounding box center [1144, 467] width 16 height 26
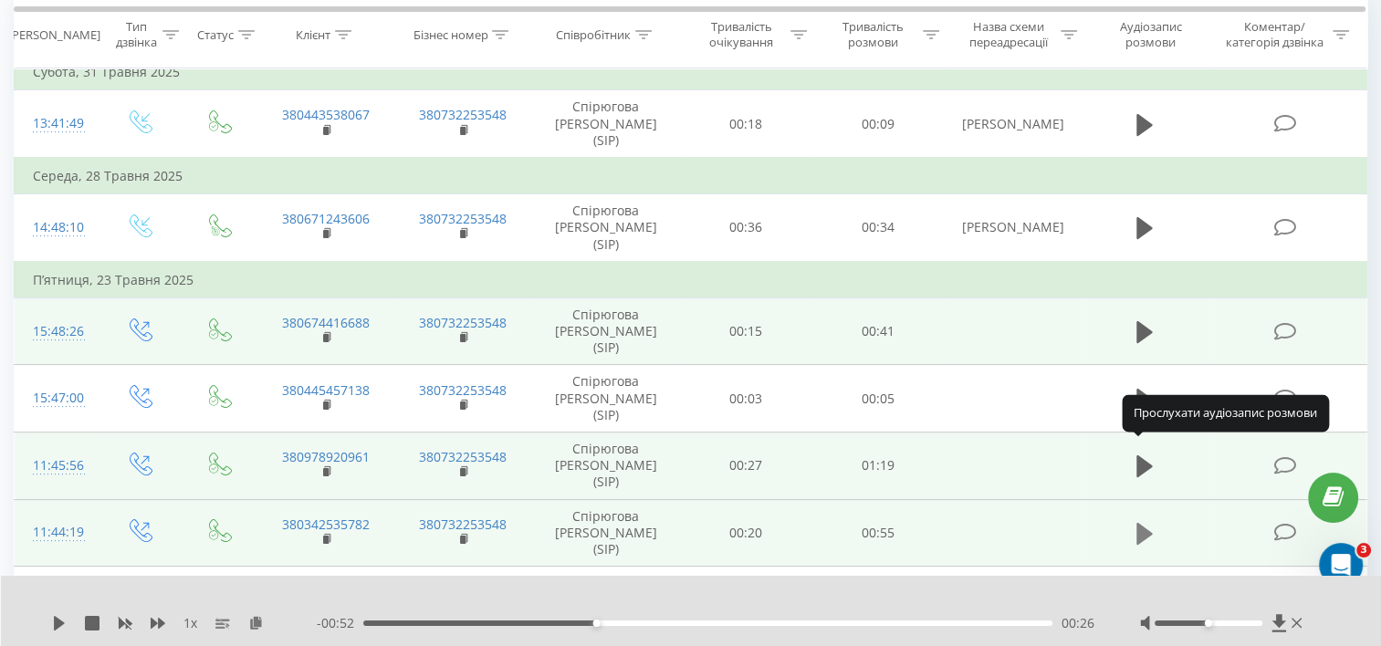
click at [1143, 523] on icon at bounding box center [1144, 534] width 16 height 22
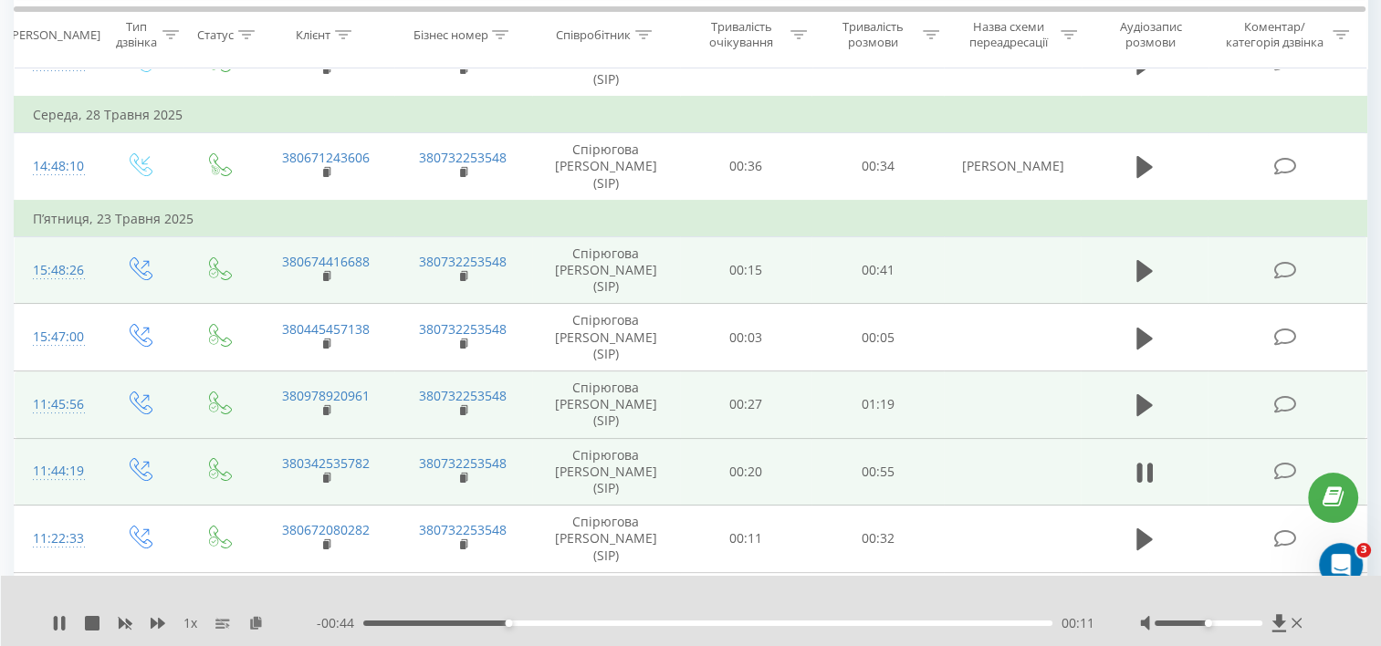
scroll to position [274, 0]
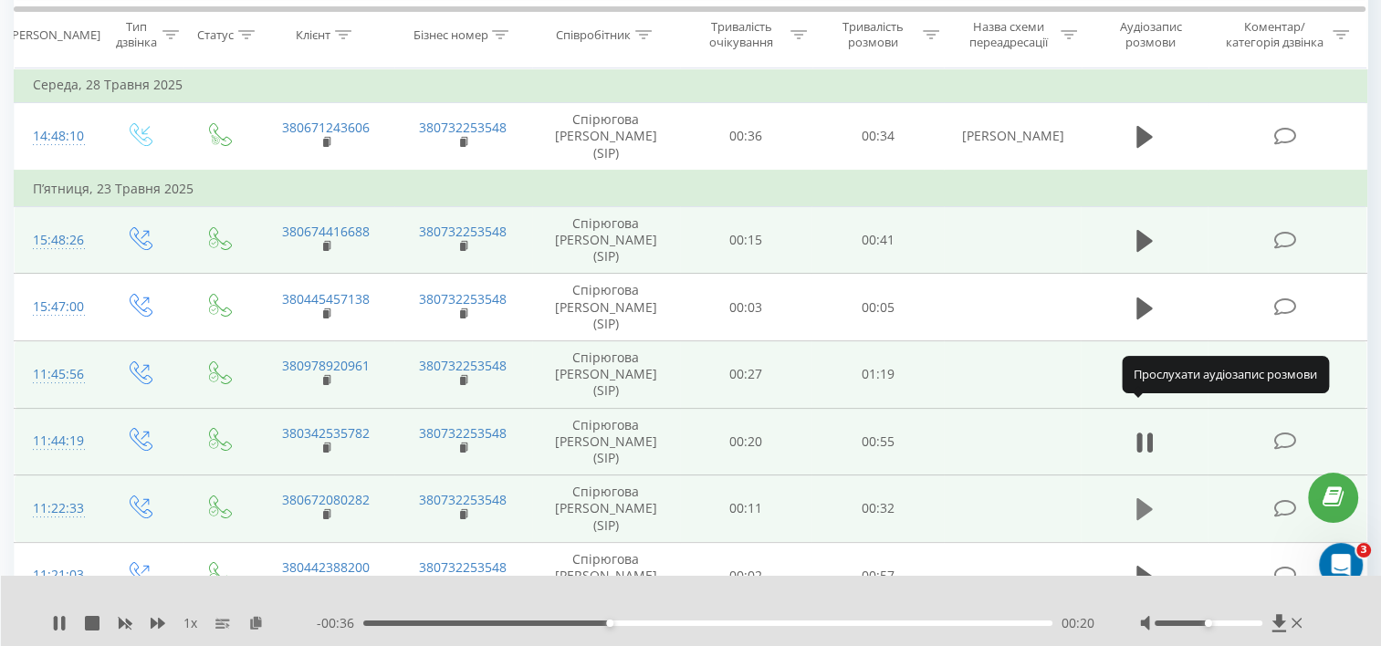
click at [1146, 498] on icon at bounding box center [1144, 509] width 16 height 22
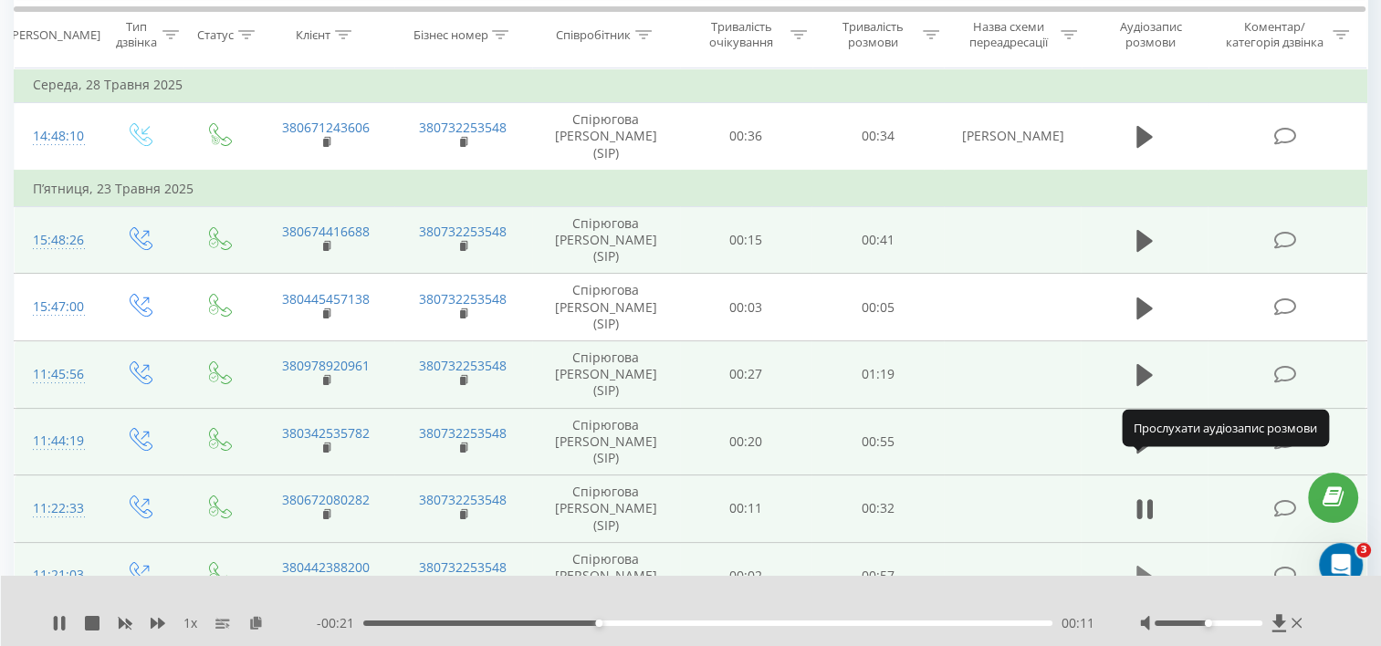
click at [1140, 566] on icon at bounding box center [1144, 577] width 16 height 22
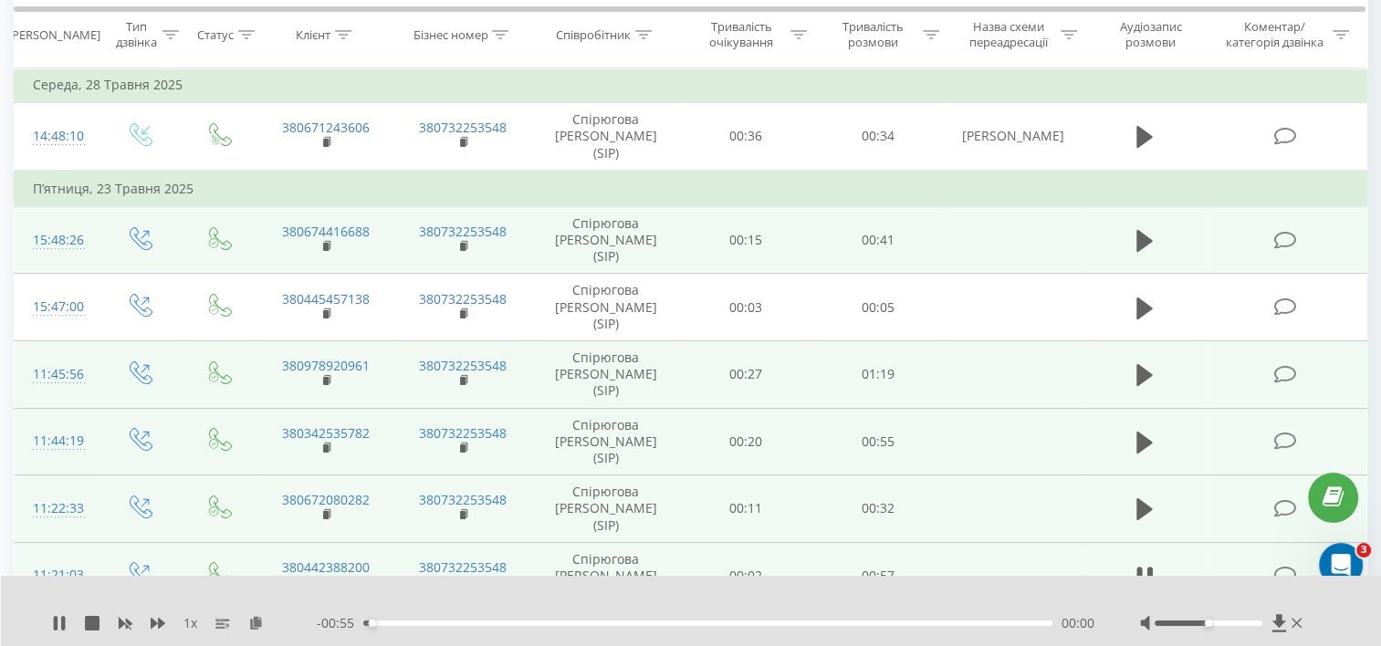
scroll to position [365, 0]
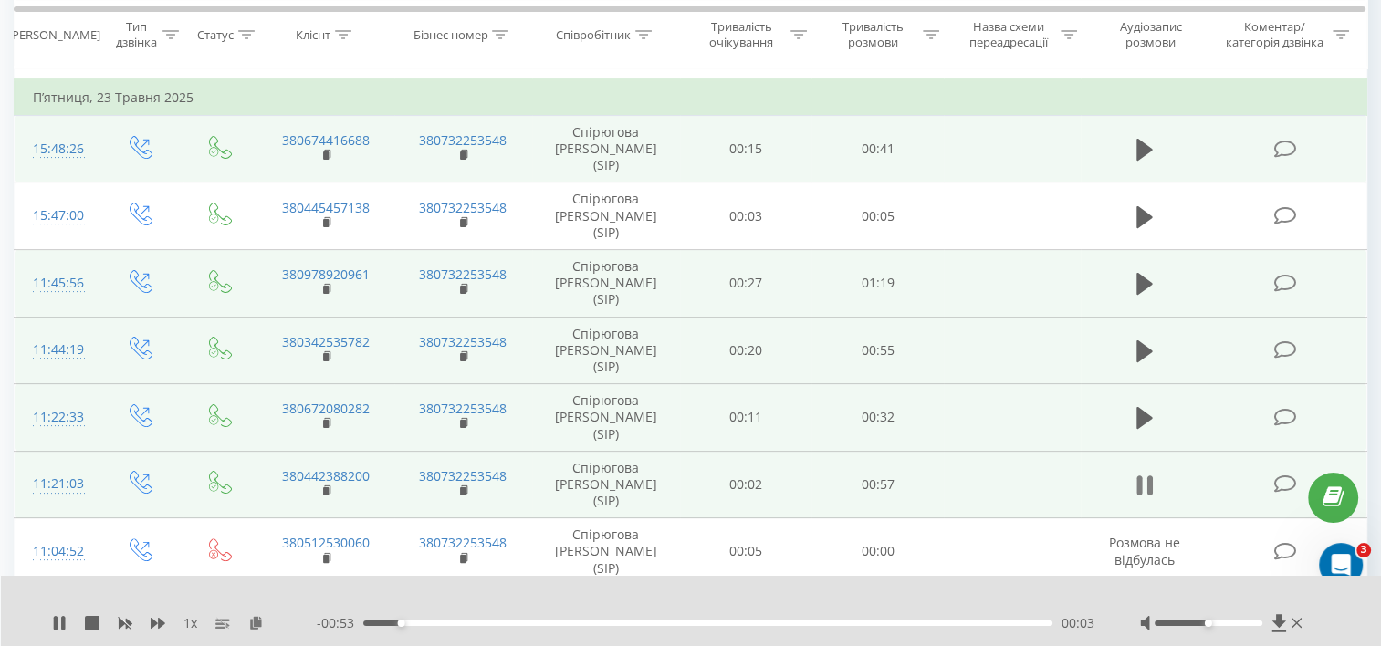
click at [1146, 473] on icon at bounding box center [1144, 486] width 16 height 26
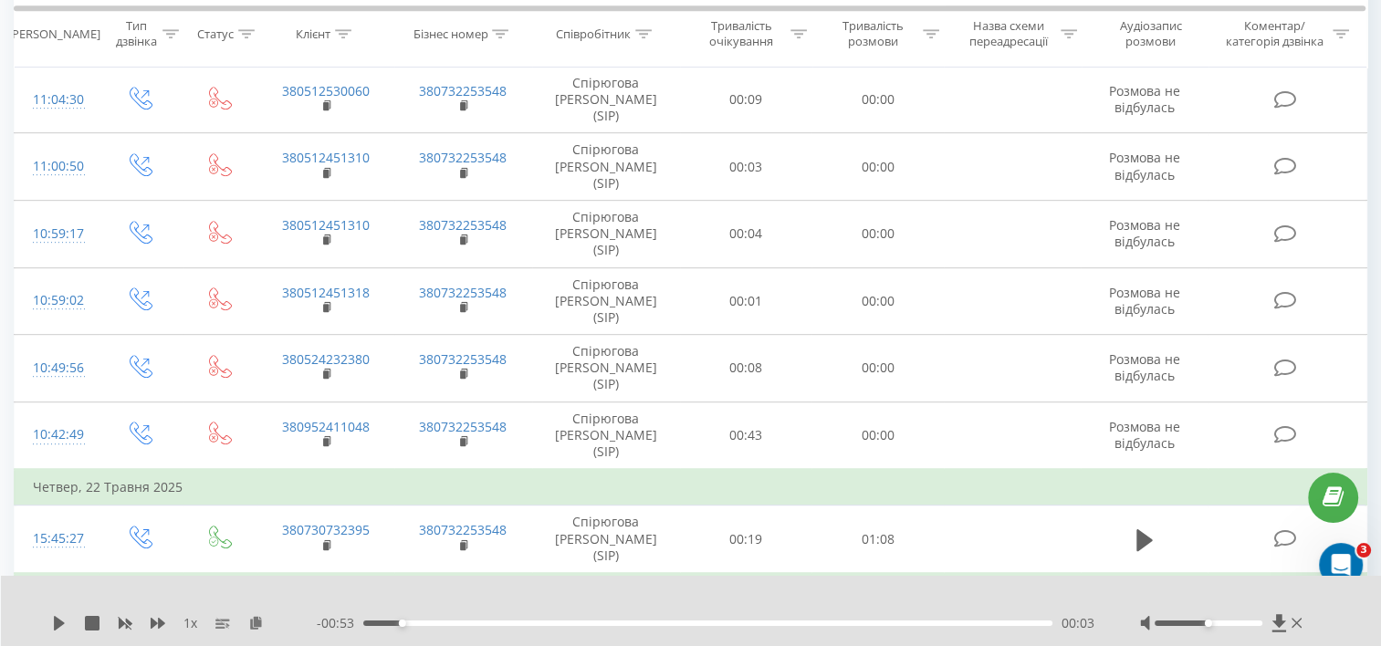
scroll to position [913, 0]
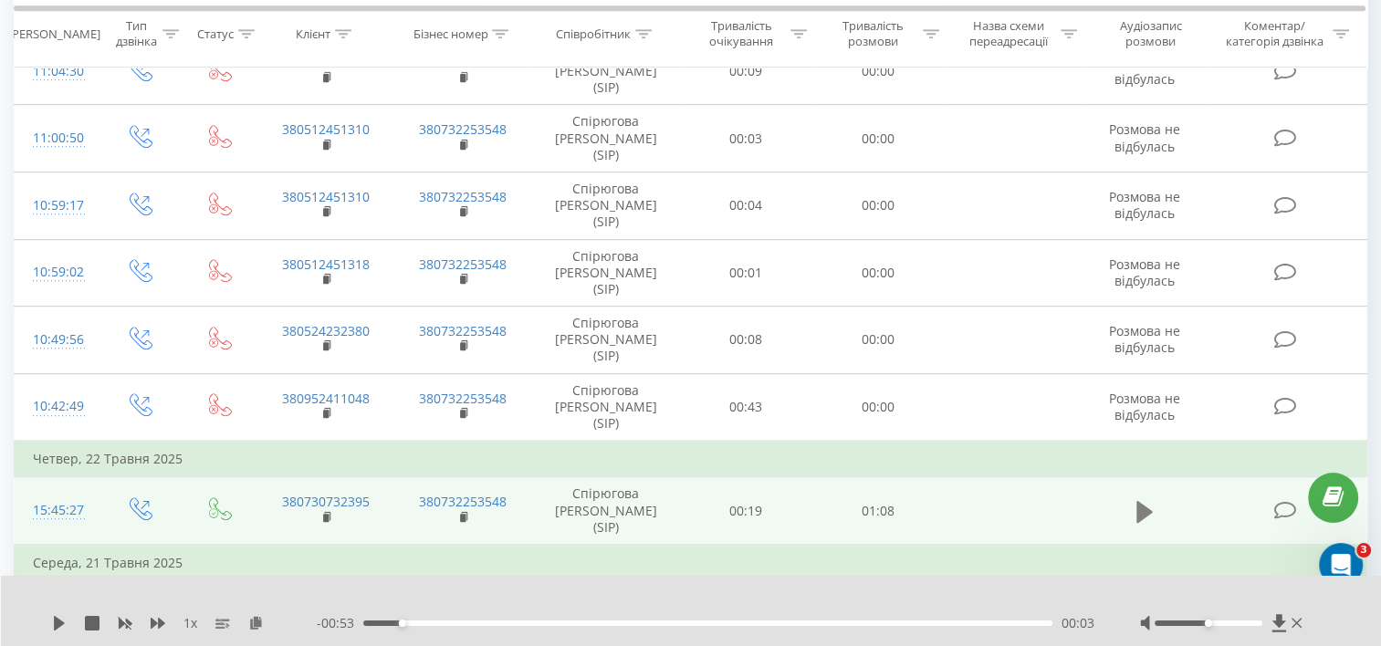
click at [1147, 500] on icon at bounding box center [1144, 511] width 16 height 22
click at [1147, 502] on icon at bounding box center [1149, 512] width 5 height 20
click at [56, 620] on icon at bounding box center [59, 623] width 11 height 15
click at [58, 621] on icon at bounding box center [59, 623] width 15 height 15
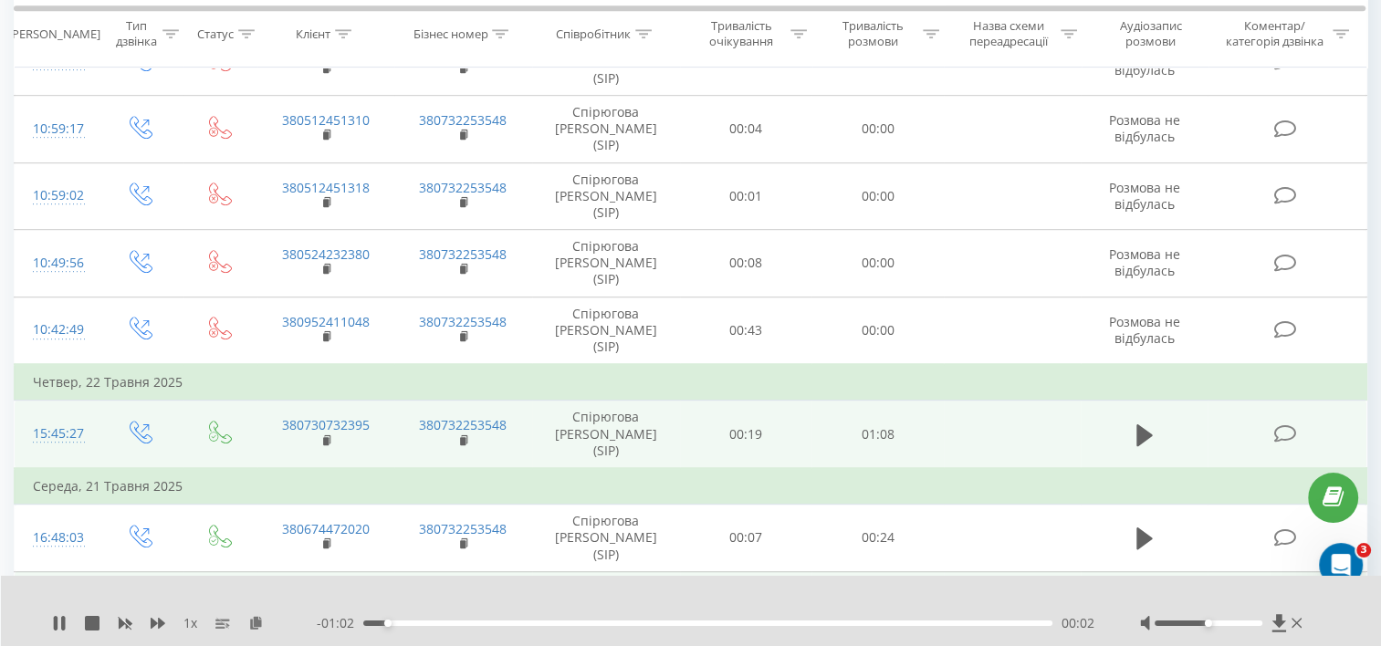
scroll to position [1004, 0]
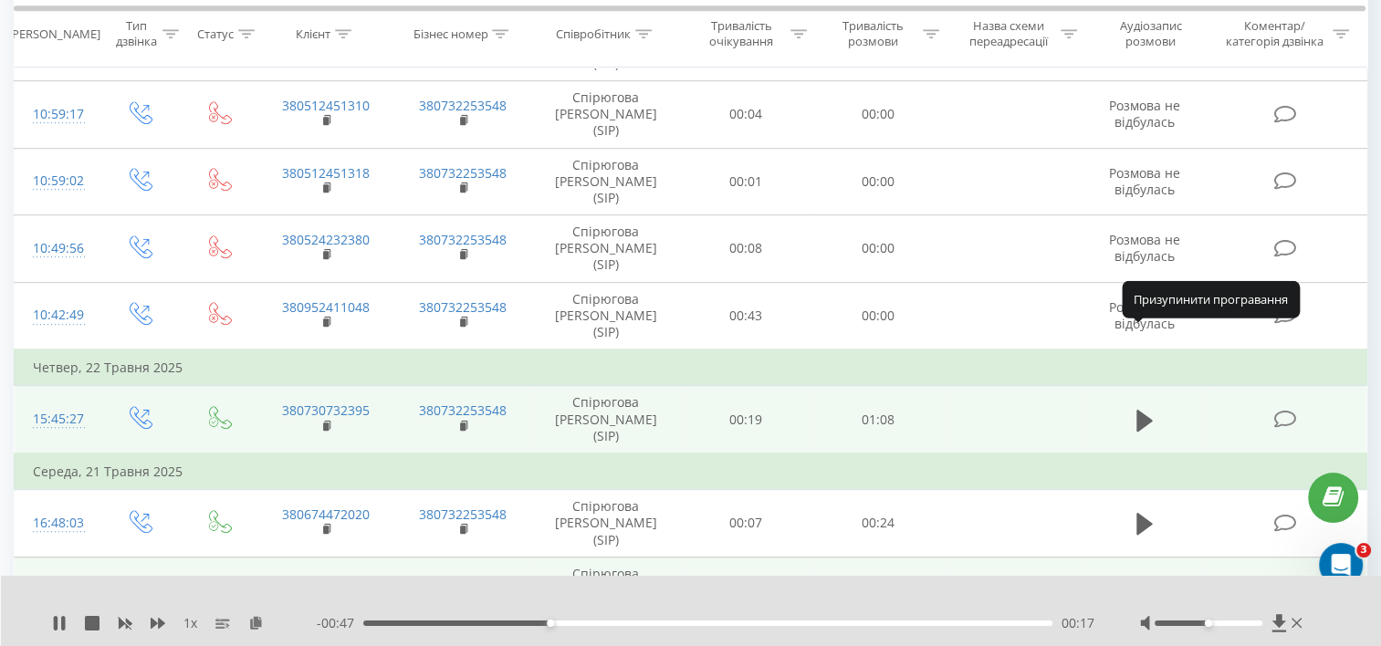
click at [1145, 579] on icon at bounding box center [1144, 592] width 16 height 26
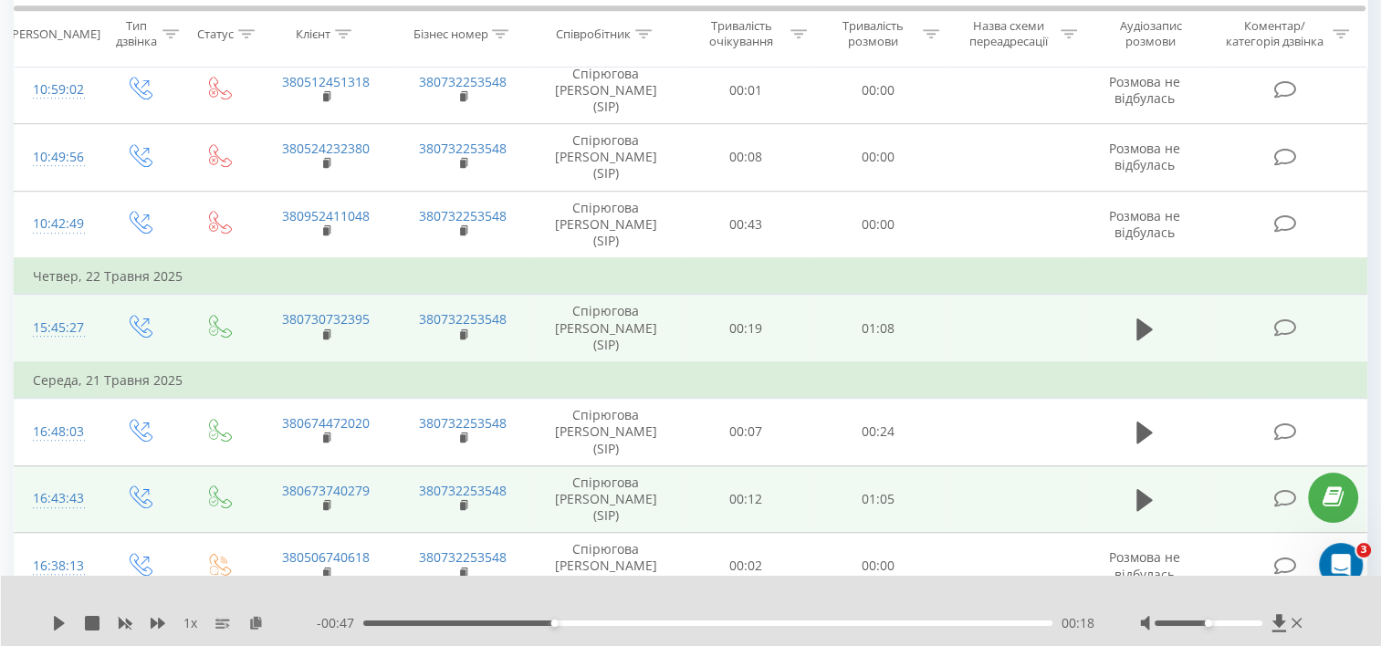
scroll to position [1177, 0]
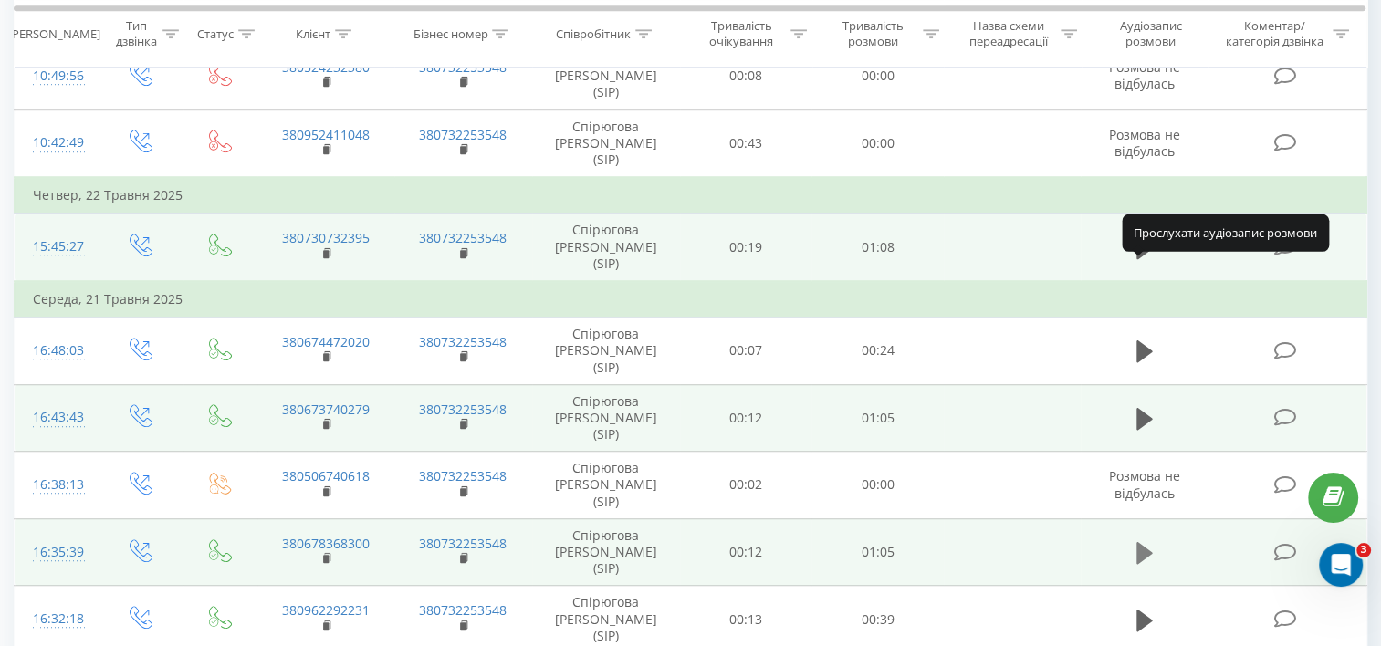
click at [1146, 540] on icon at bounding box center [1144, 553] width 16 height 26
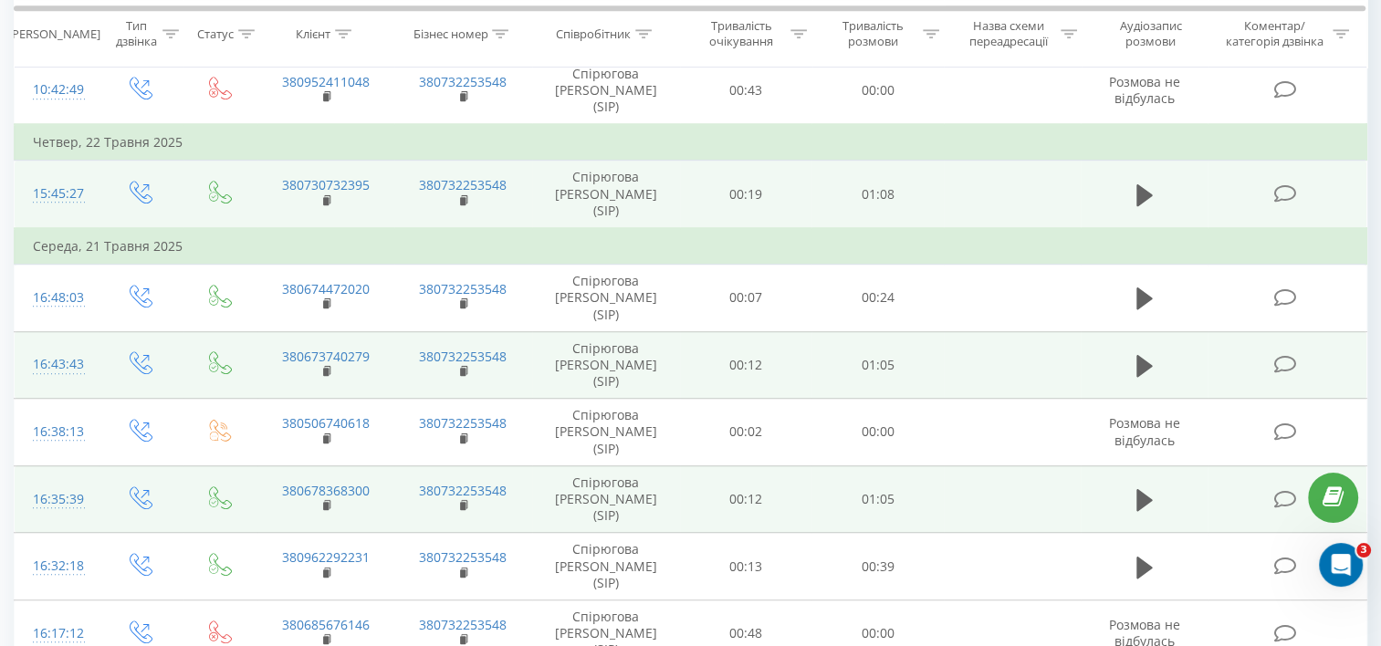
scroll to position [1247, 0]
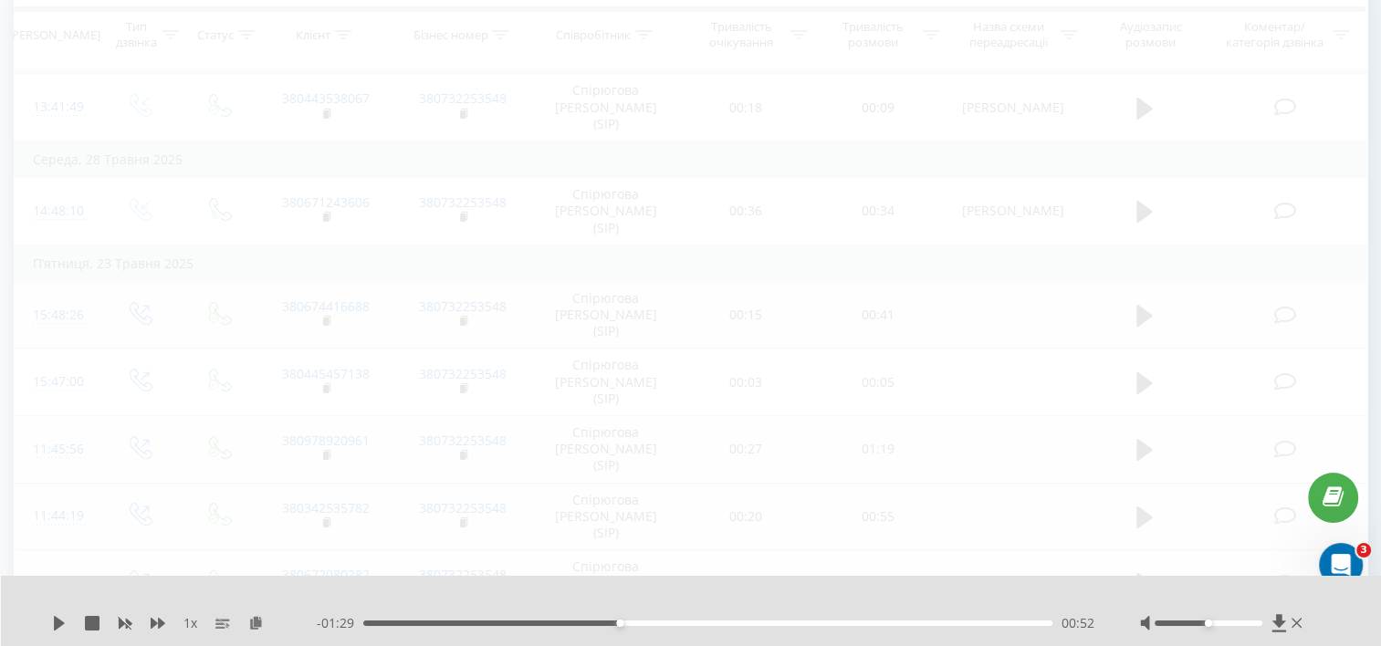
scroll to position [120, 0]
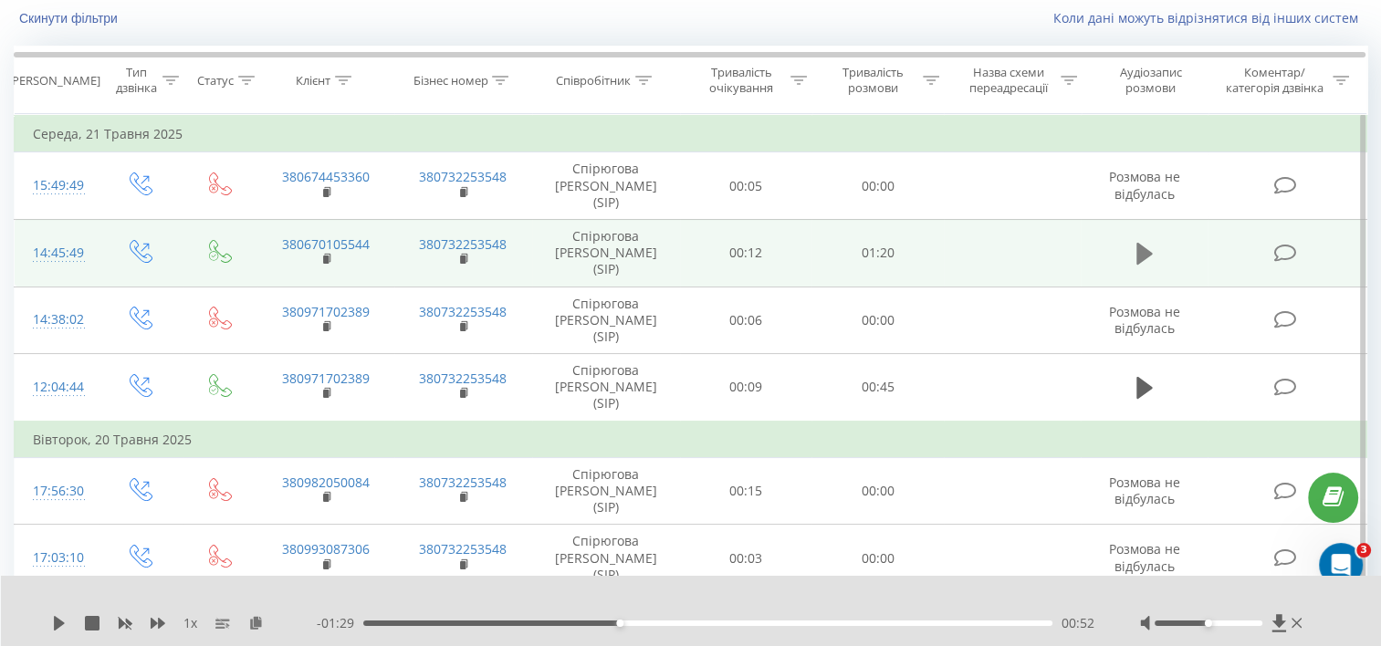
click at [1136, 241] on icon at bounding box center [1144, 254] width 16 height 26
click at [395, 622] on div "00:03" at bounding box center [707, 623] width 689 height 5
click at [567, 623] on div "00:23" at bounding box center [707, 623] width 689 height 5
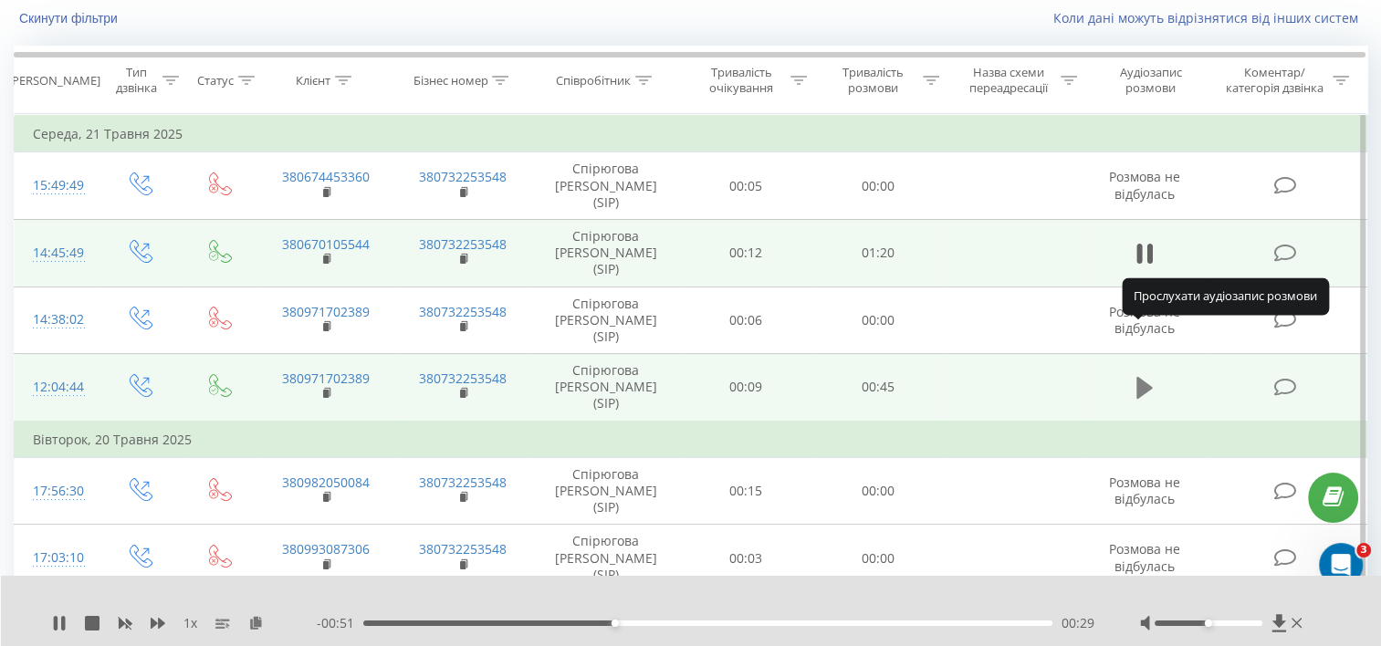
click at [1136, 375] on icon at bounding box center [1144, 388] width 16 height 26
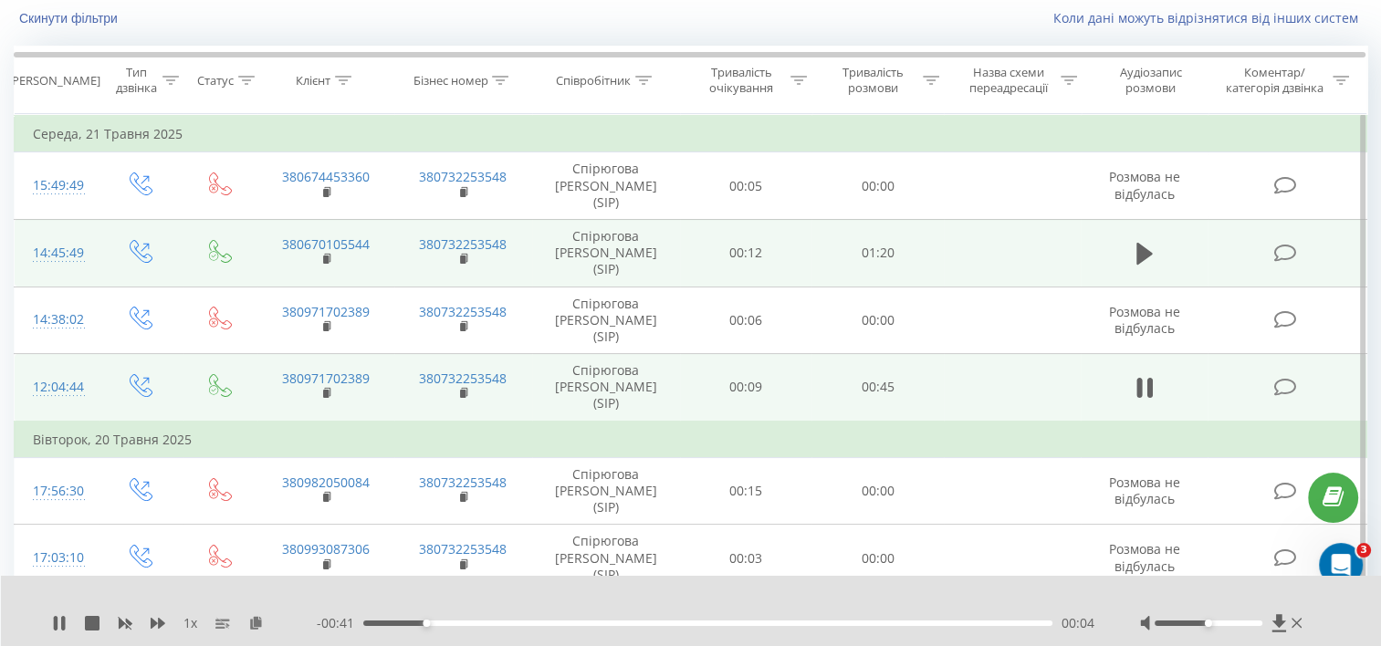
click at [683, 622] on div "00:04" at bounding box center [707, 623] width 689 height 5
click at [1139, 378] on icon at bounding box center [1138, 388] width 5 height 20
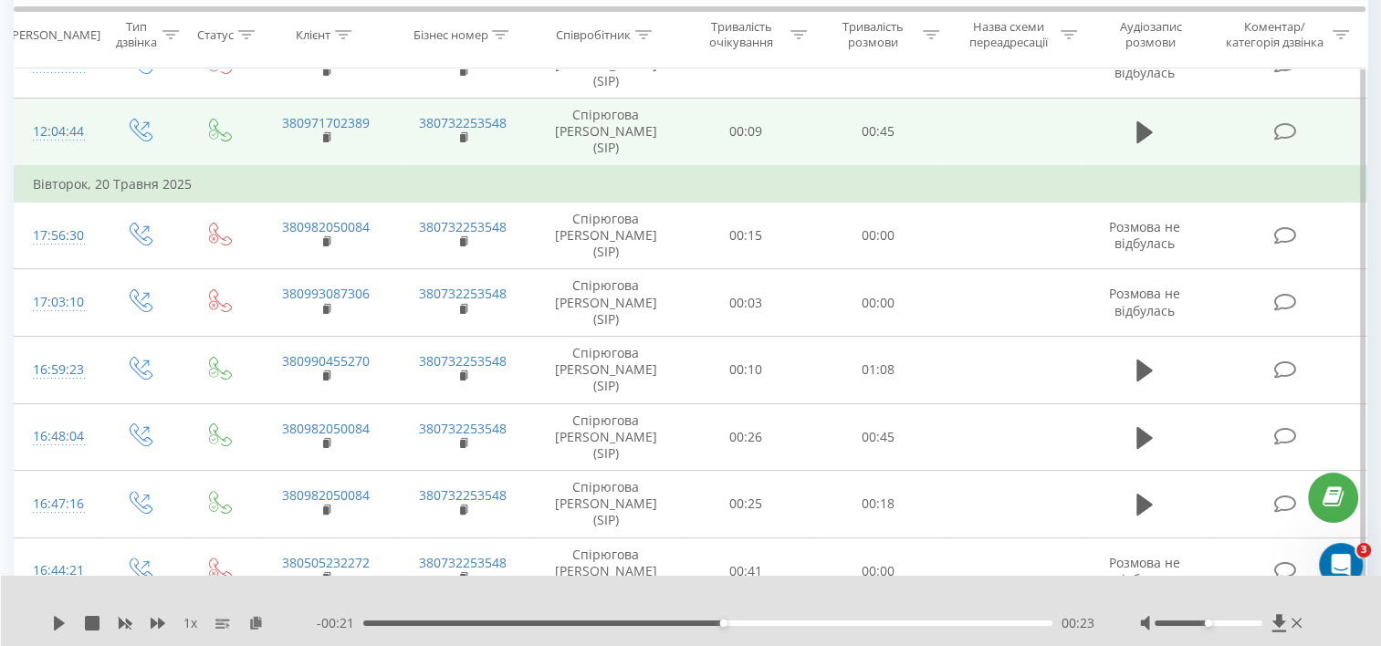
scroll to position [394, 0]
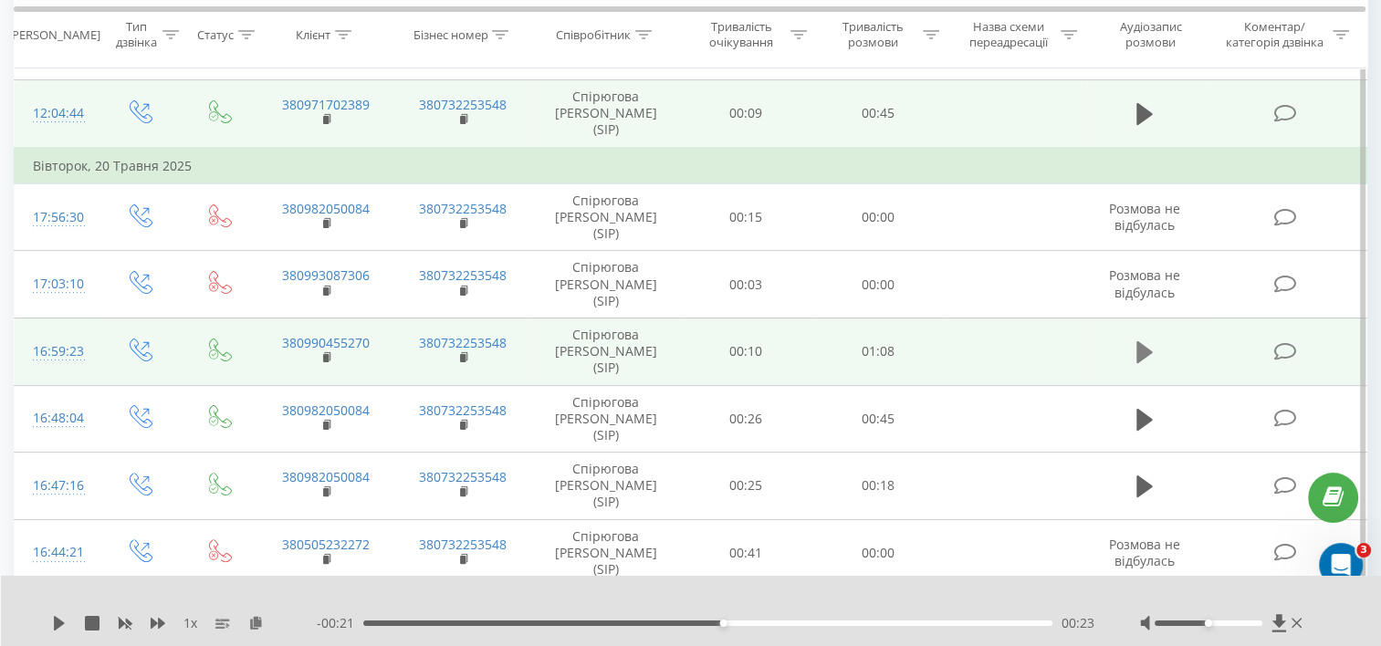
click at [1135, 339] on button at bounding box center [1144, 352] width 27 height 27
click at [558, 623] on div "00:19" at bounding box center [707, 623] width 689 height 5
click at [1147, 342] on icon at bounding box center [1149, 352] width 5 height 20
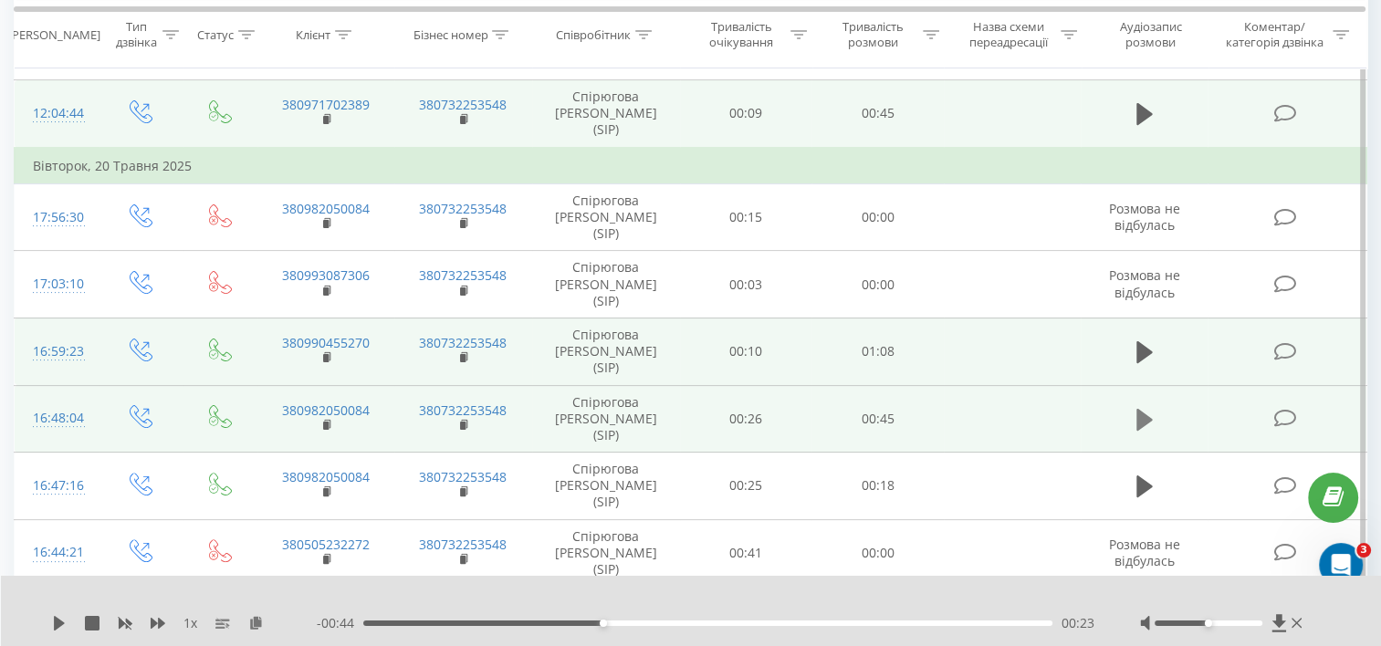
click at [1134, 406] on button at bounding box center [1144, 419] width 27 height 27
click at [578, 625] on div "00:14" at bounding box center [707, 623] width 689 height 5
click at [1151, 410] on icon at bounding box center [1149, 420] width 5 height 20
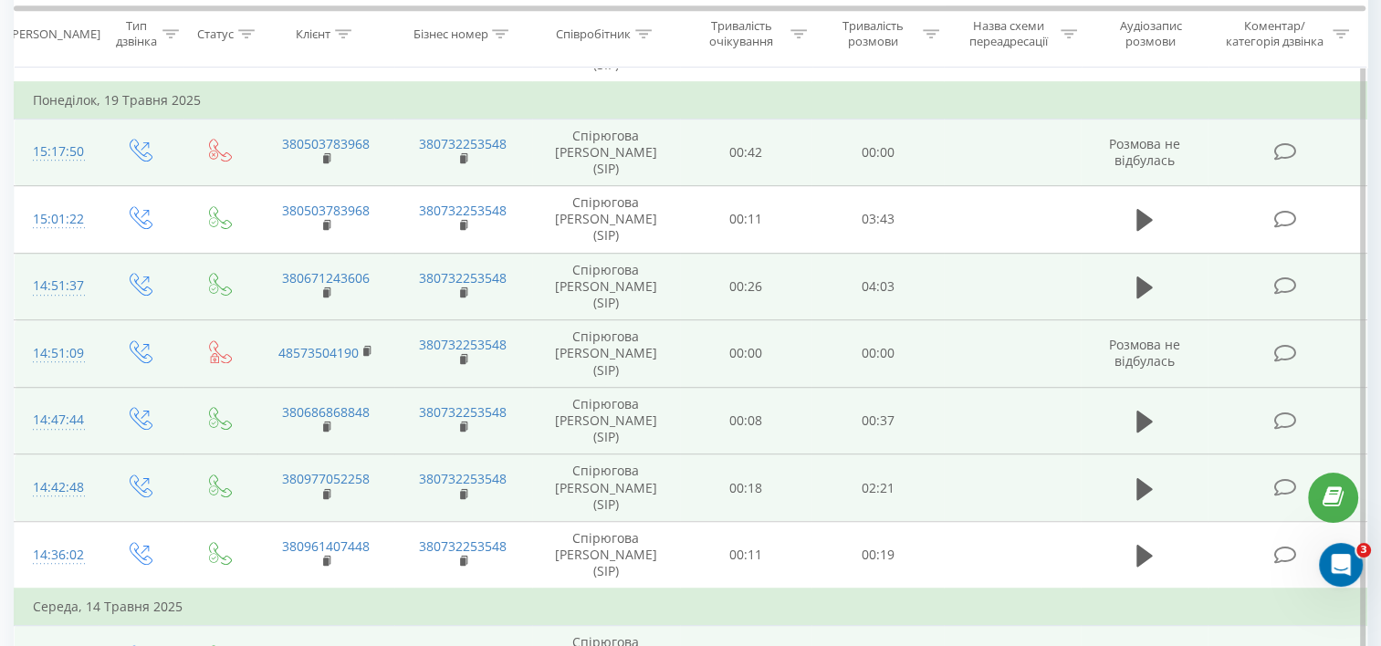
scroll to position [1126, 0]
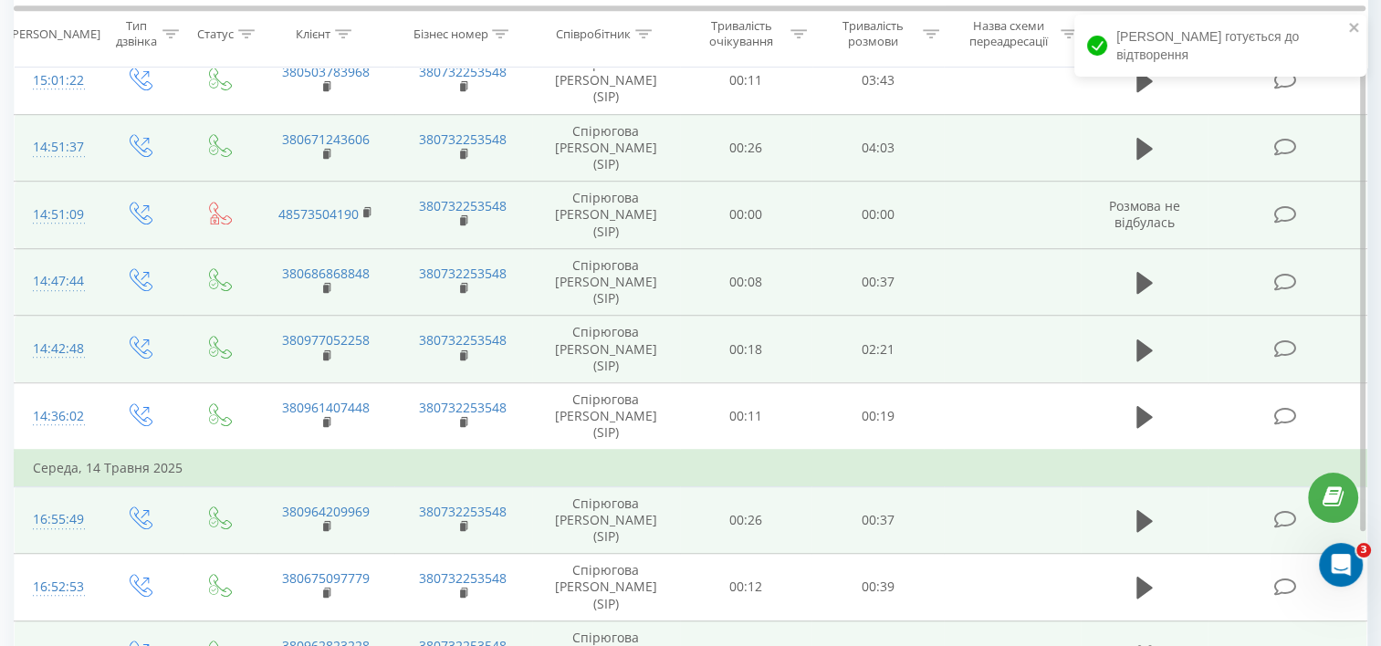
scroll to position [1197, 0]
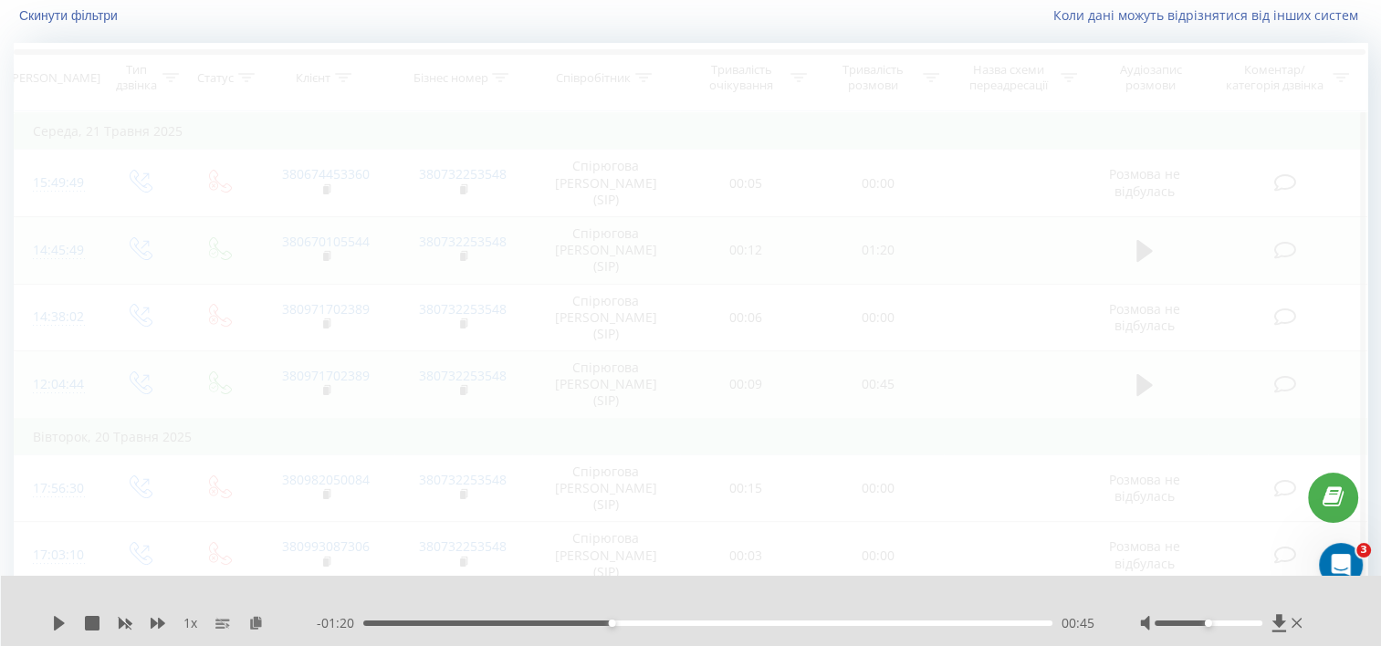
scroll to position [120, 0]
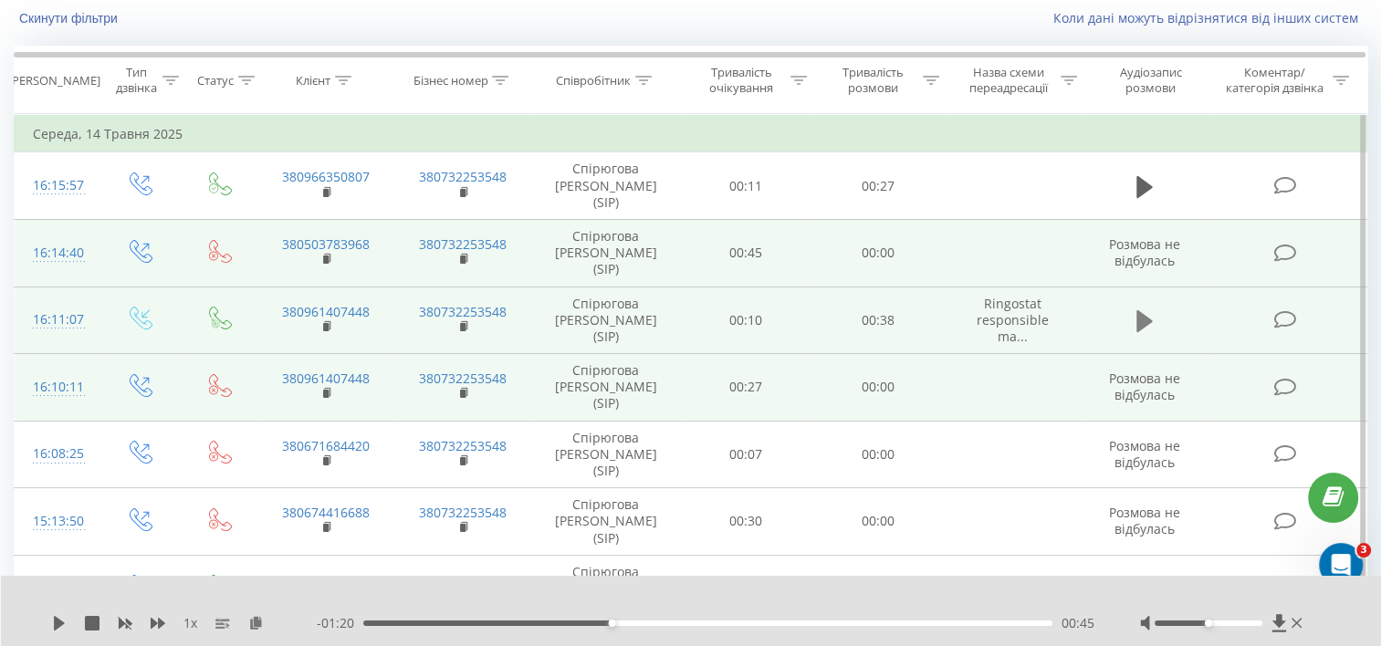
click at [1139, 310] on icon at bounding box center [1144, 321] width 16 height 22
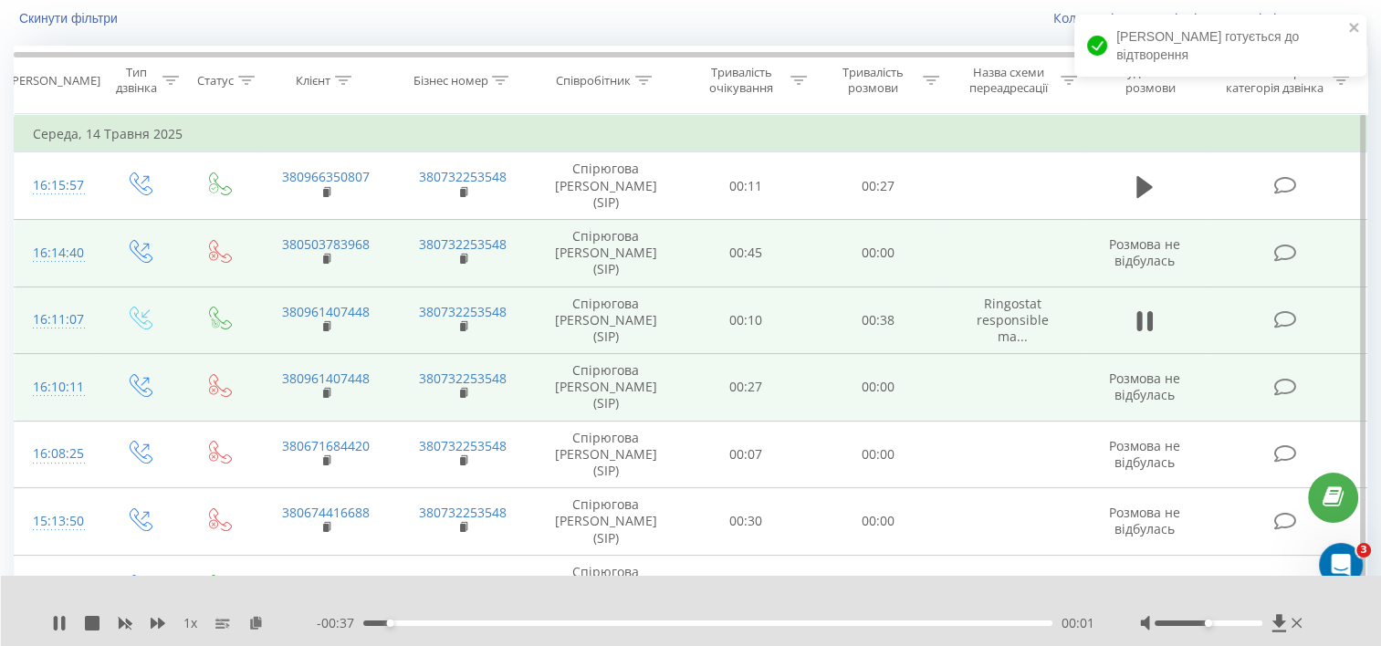
click at [489, 624] on div "00:01" at bounding box center [707, 623] width 689 height 5
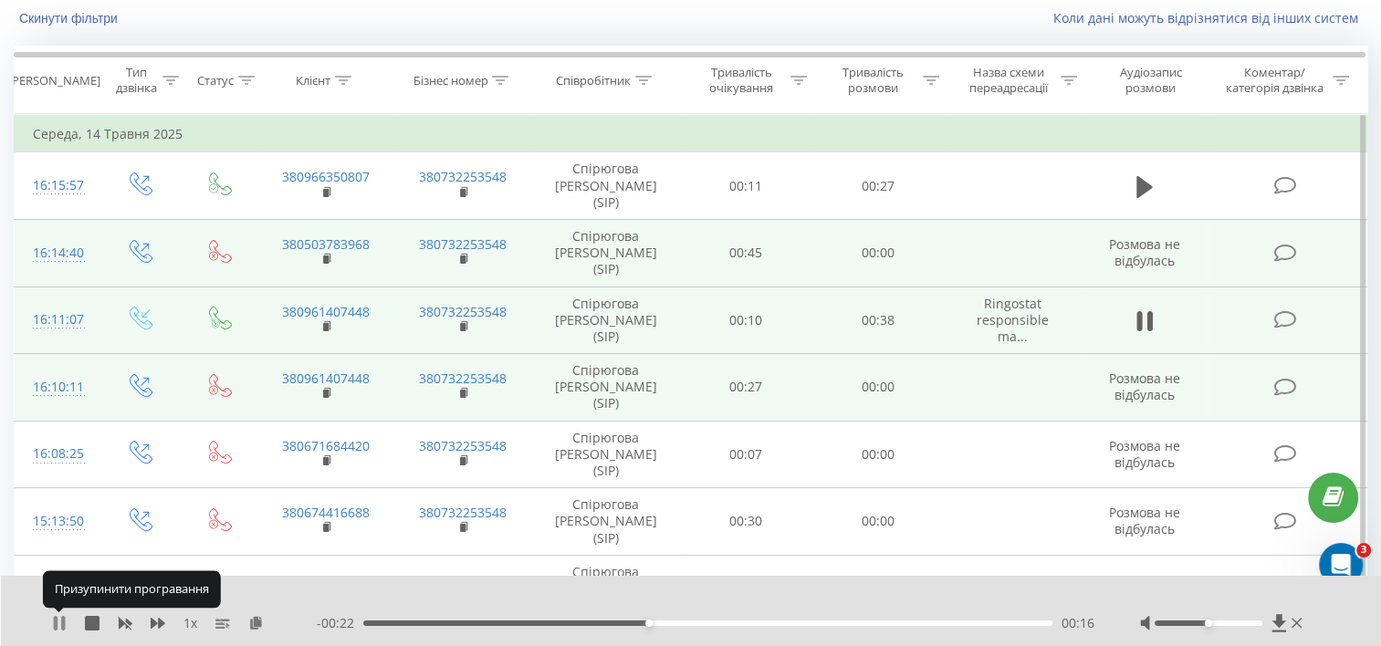
click at [58, 629] on icon at bounding box center [59, 623] width 15 height 15
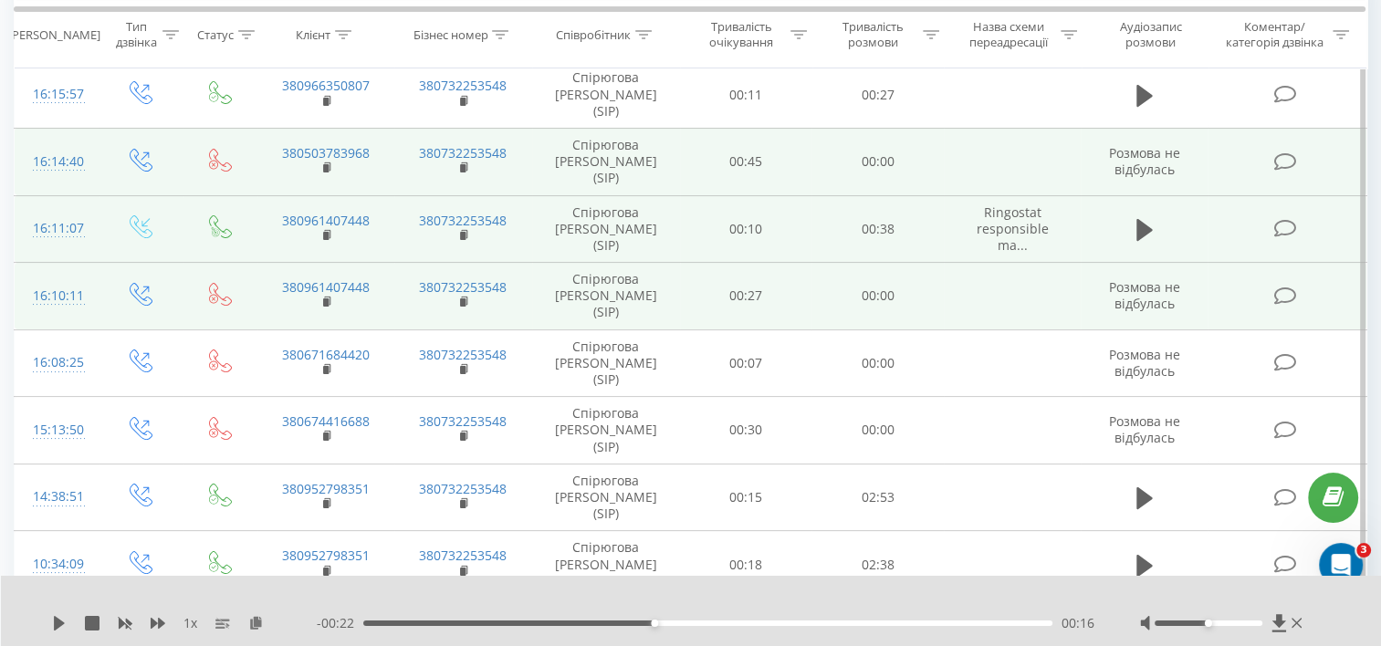
scroll to position [303, 0]
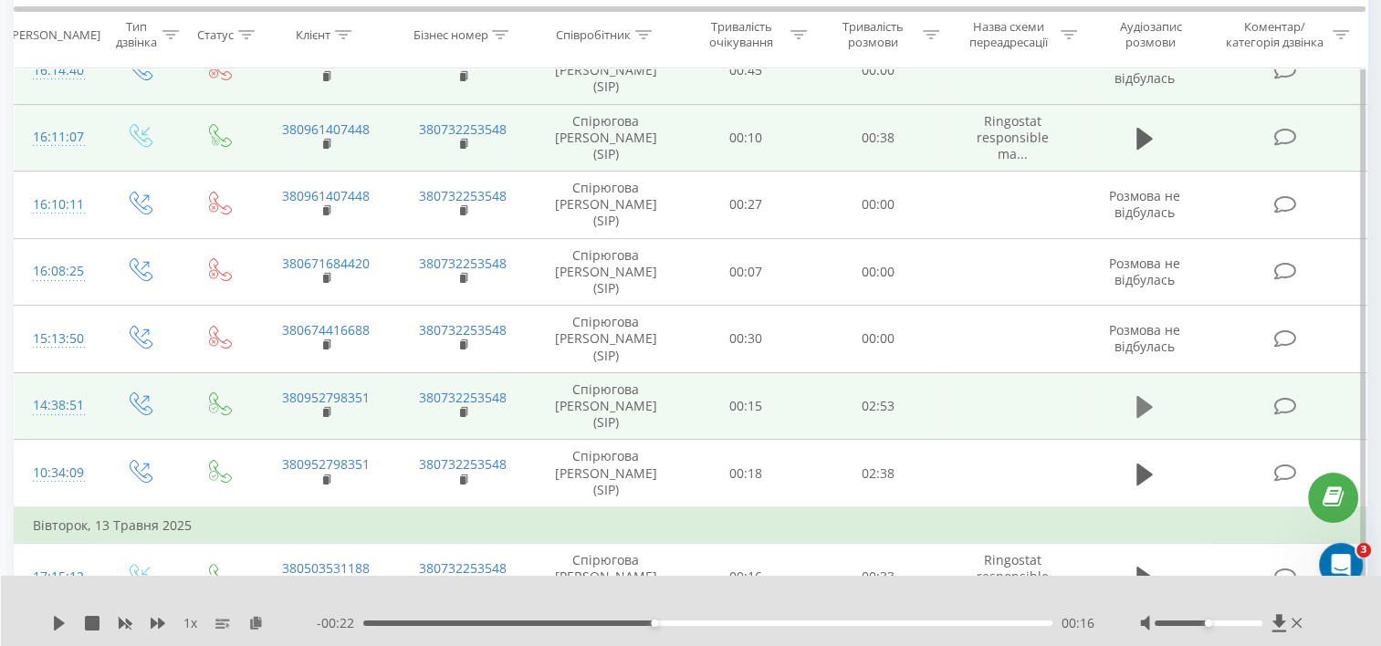
click at [1139, 396] on icon at bounding box center [1144, 407] width 16 height 22
click at [527, 621] on div "00:41" at bounding box center [707, 623] width 689 height 5
click at [661, 624] on div "01:14" at bounding box center [707, 623] width 689 height 5
click at [815, 624] on div "01:53" at bounding box center [707, 623] width 689 height 5
click at [830, 624] on div "00:00" at bounding box center [707, 623] width 689 height 5
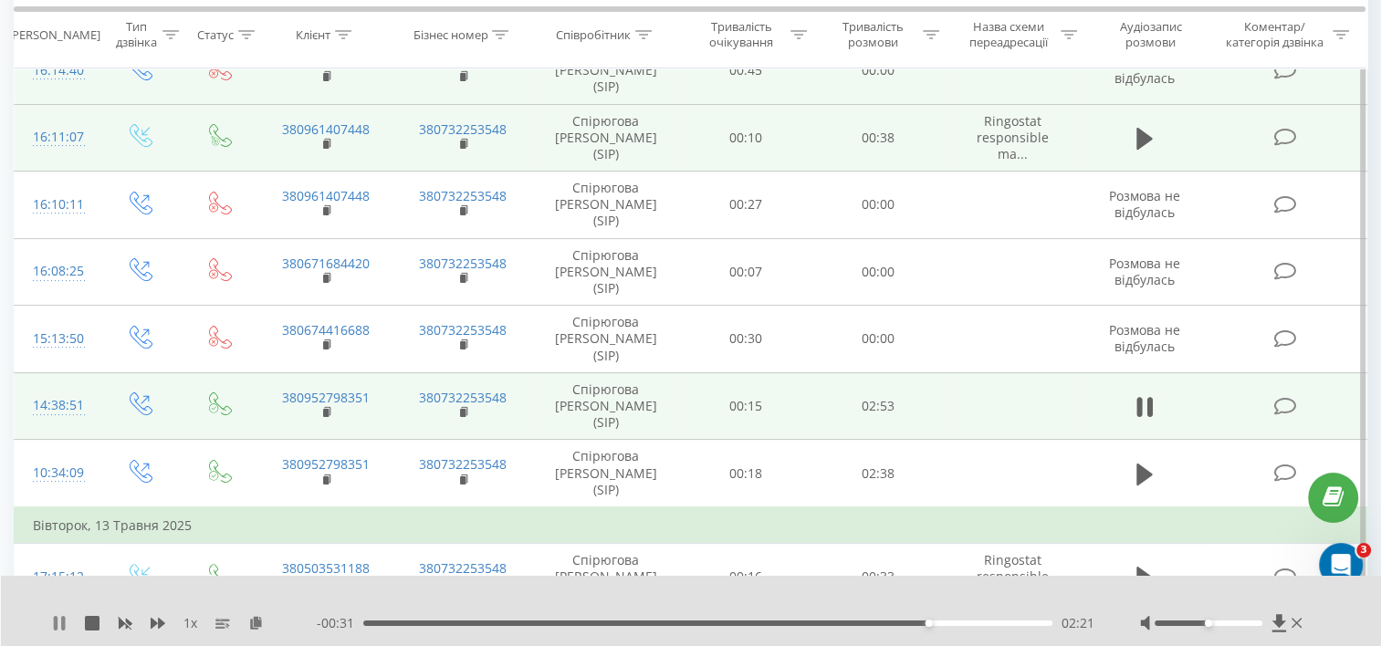
click at [62, 622] on icon at bounding box center [63, 623] width 4 height 15
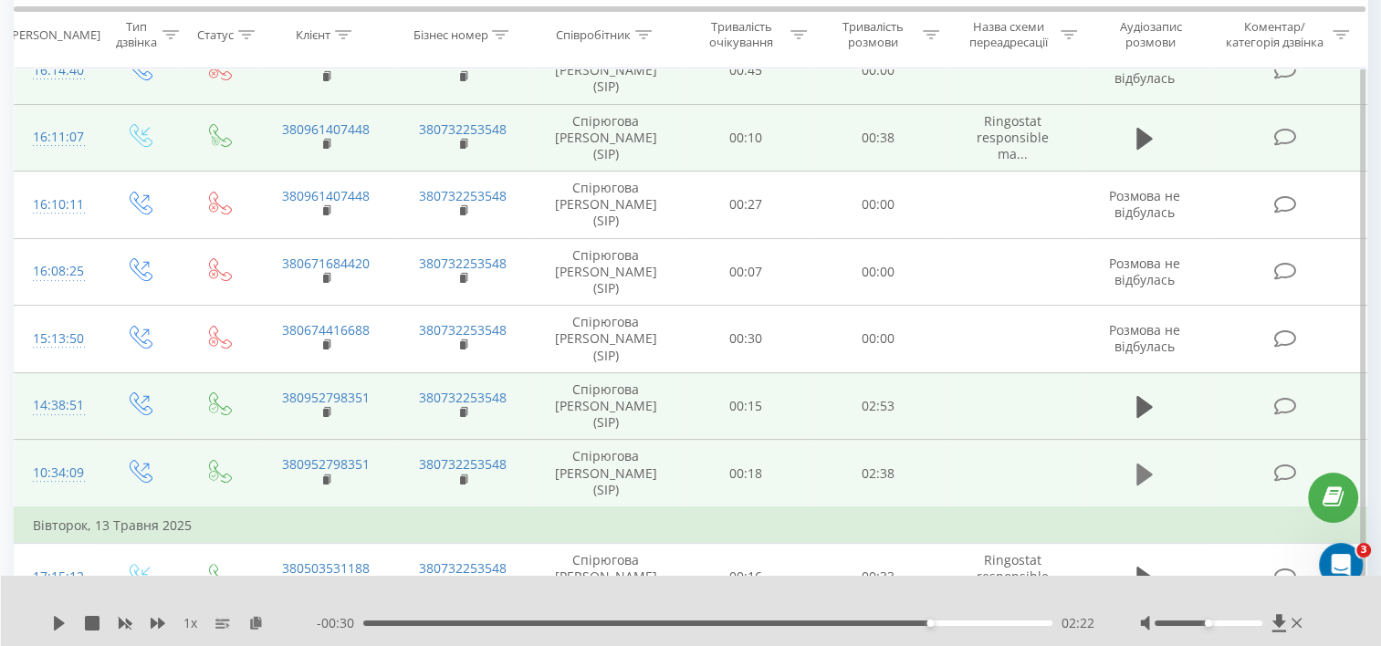
click at [1145, 463] on icon at bounding box center [1144, 474] width 16 height 22
click at [475, 621] on div "00:25" at bounding box center [707, 623] width 689 height 5
click at [58, 620] on icon at bounding box center [59, 623] width 15 height 15
click at [59, 624] on icon at bounding box center [59, 623] width 11 height 15
click at [1278, 622] on icon at bounding box center [1278, 622] width 14 height 17
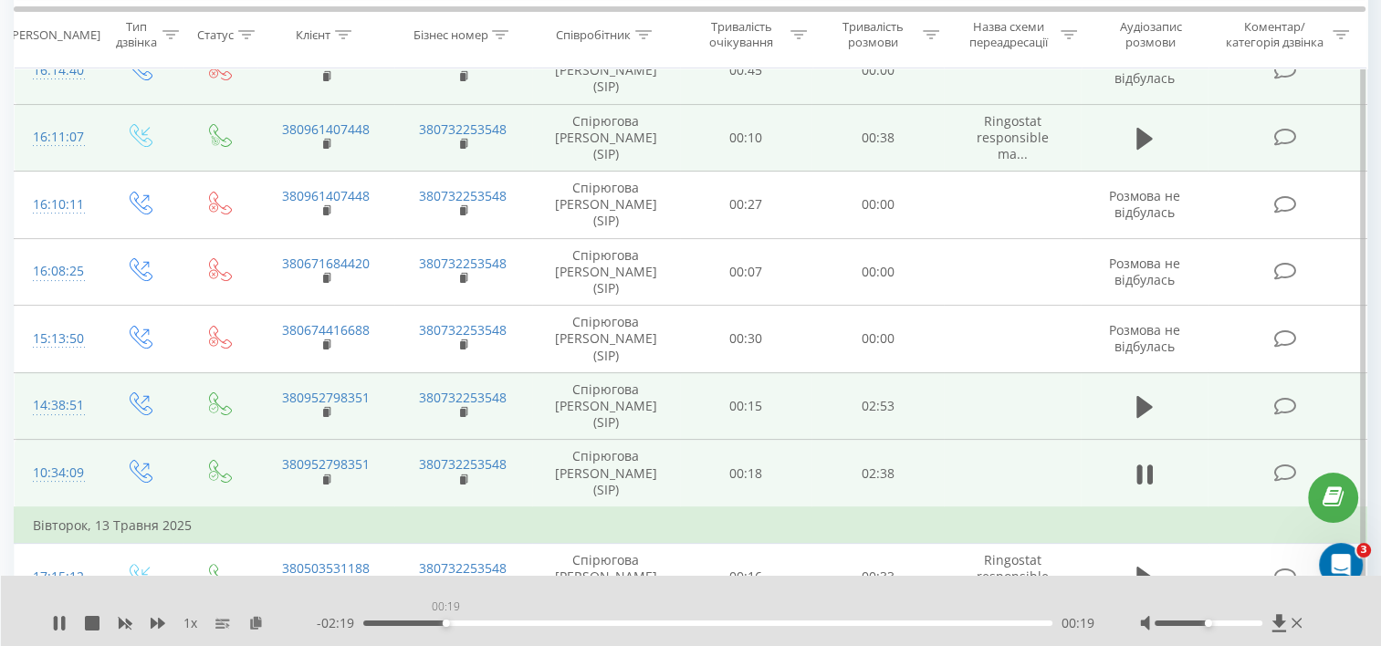
click at [445, 623] on div "00:19" at bounding box center [707, 623] width 689 height 5
click at [424, 622] on div "00:14" at bounding box center [707, 623] width 689 height 5
click at [381, 622] on div "00:15" at bounding box center [707, 623] width 689 height 5
click at [55, 631] on button at bounding box center [59, 623] width 15 height 15
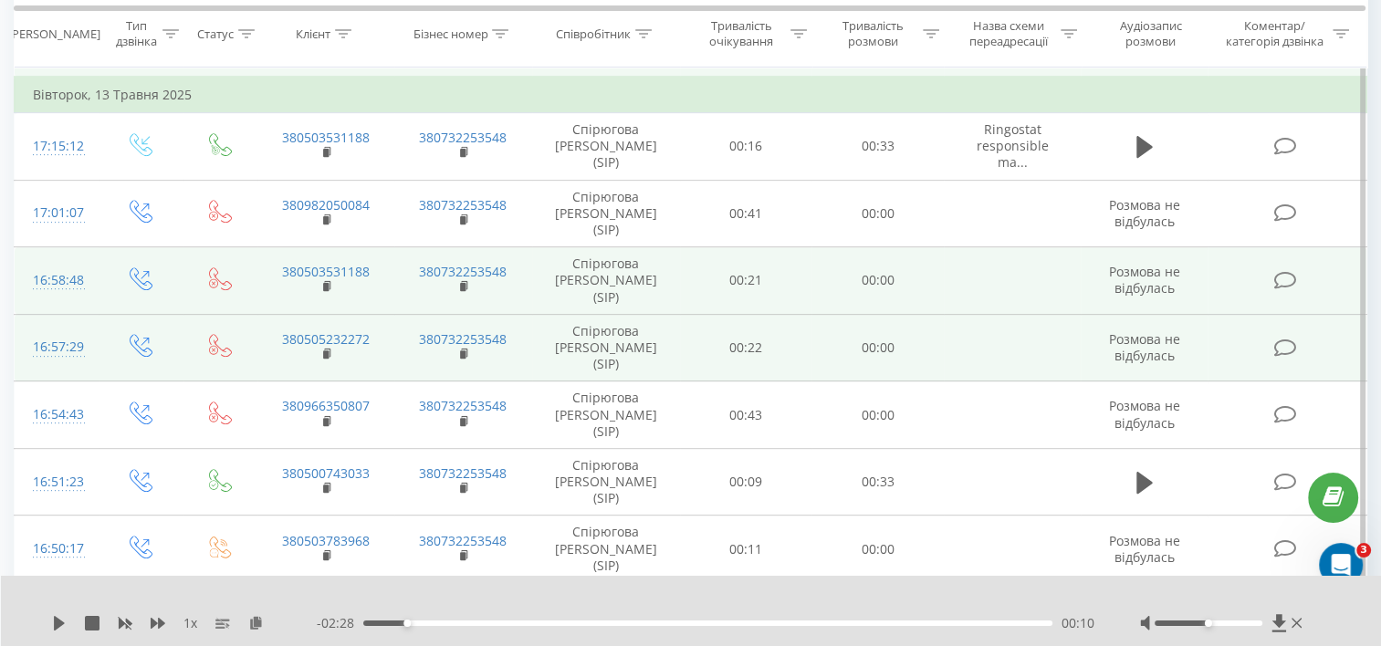
scroll to position [759, 0]
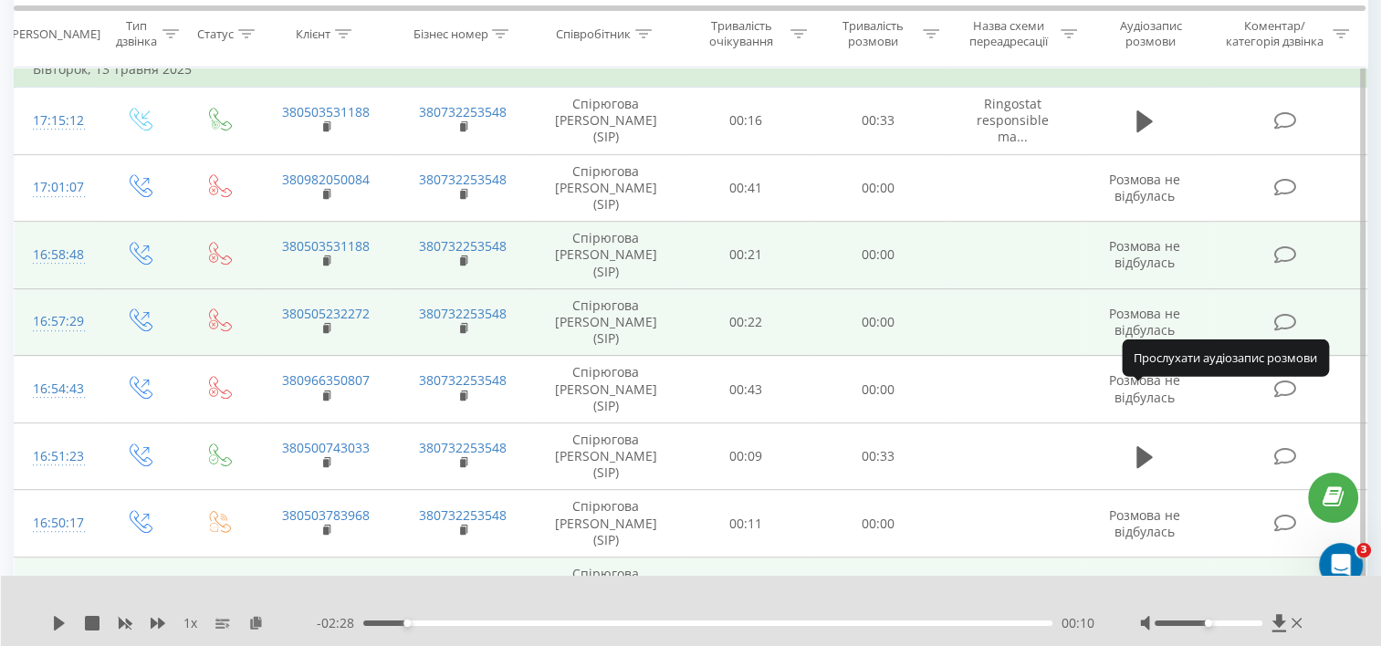
click at [1143, 580] on icon at bounding box center [1144, 591] width 16 height 22
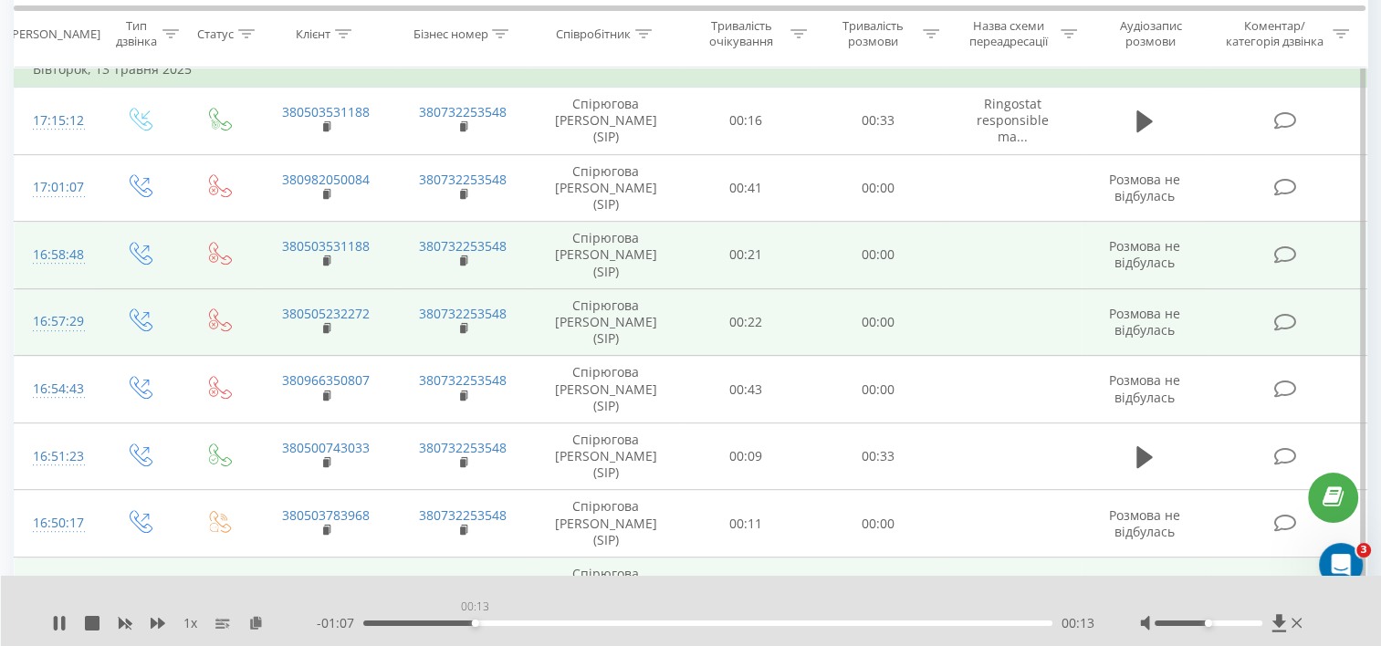
click at [475, 625] on div "00:13" at bounding box center [707, 623] width 689 height 5
click at [560, 623] on div "00:22" at bounding box center [707, 623] width 689 height 5
click at [603, 623] on div "00:41" at bounding box center [707, 623] width 689 height 5
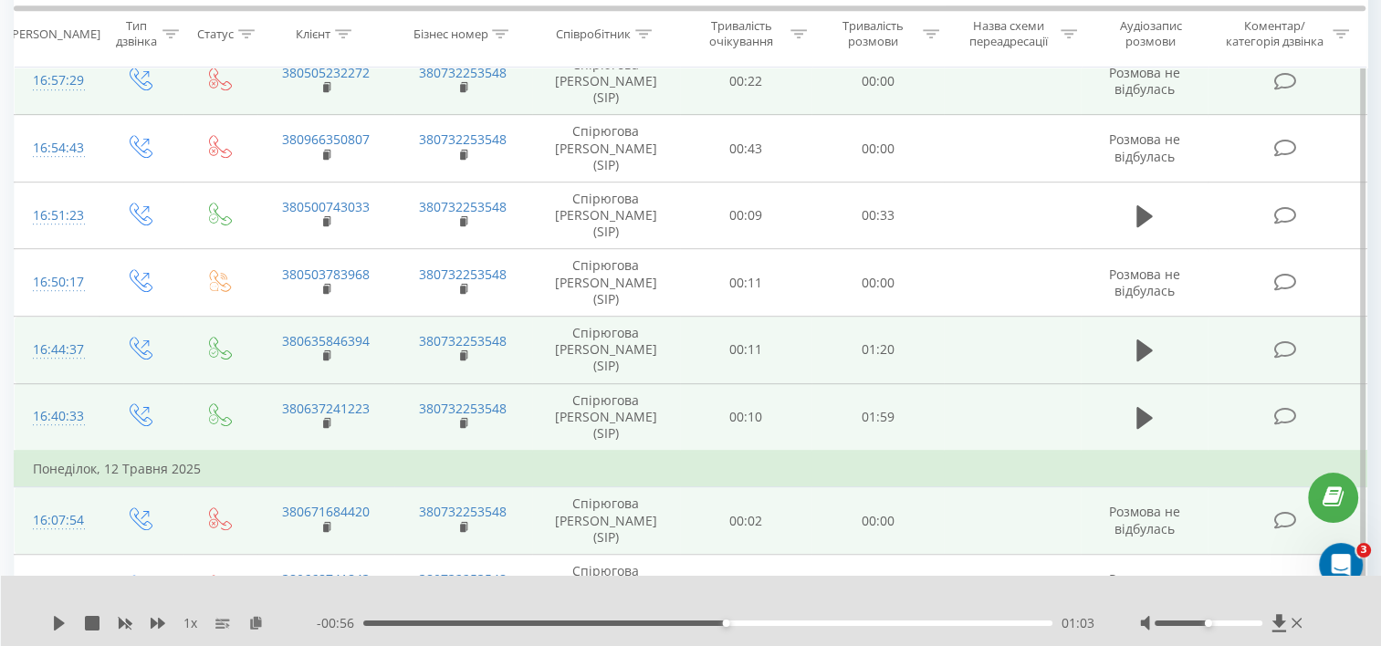
scroll to position [1033, 0]
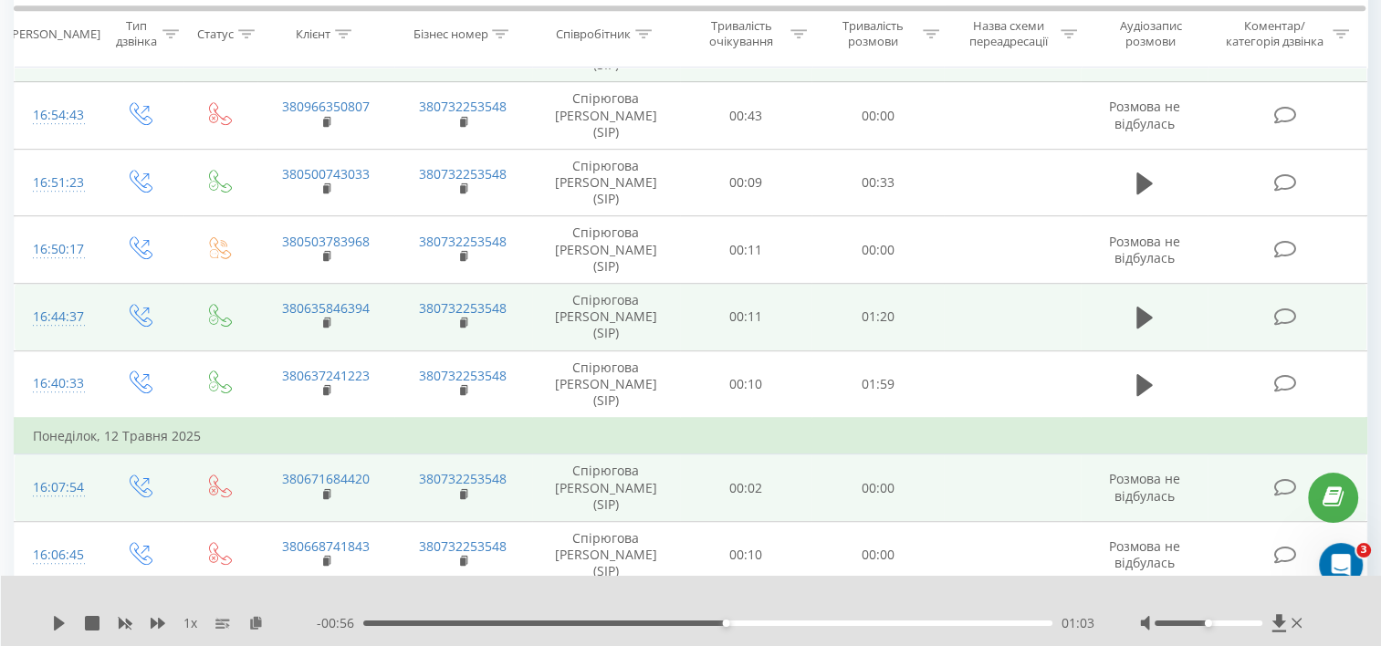
click at [1145, 611] on icon at bounding box center [1144, 624] width 16 height 26
click at [570, 621] on div "00:35" at bounding box center [707, 623] width 689 height 5
click at [55, 624] on icon at bounding box center [56, 623] width 4 height 15
click at [525, 625] on div "00:17" at bounding box center [707, 623] width 689 height 5
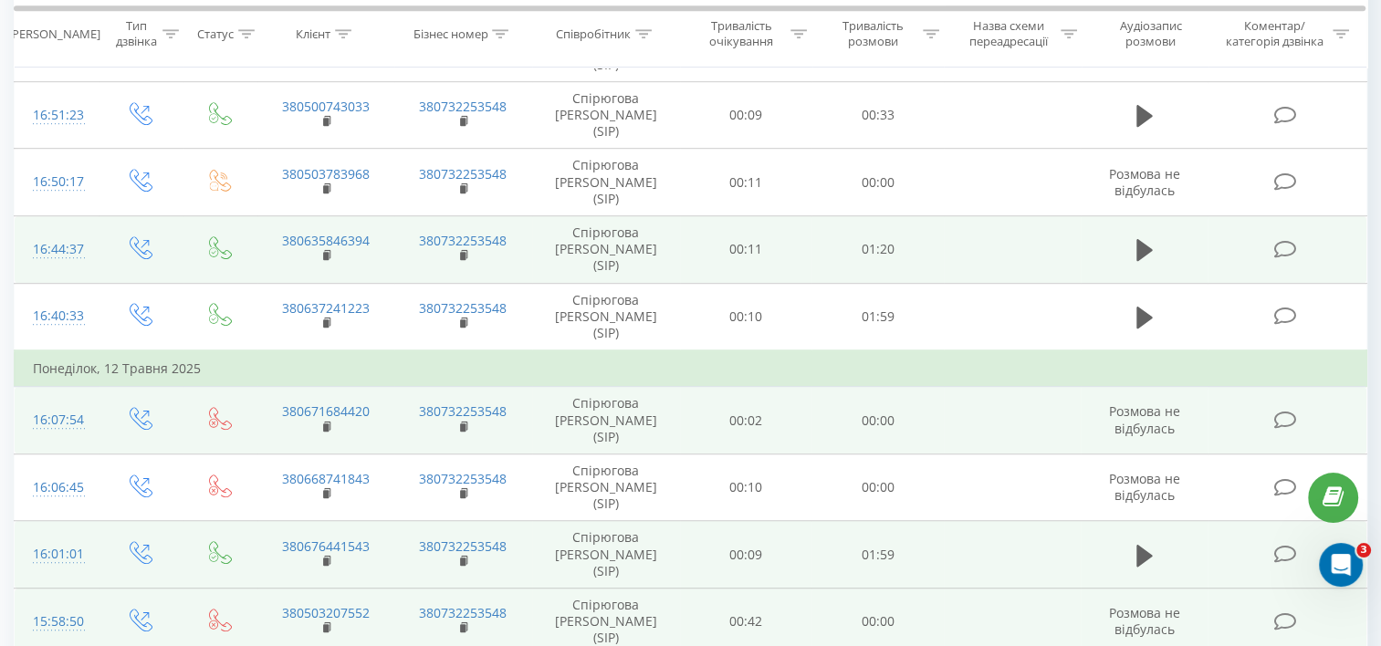
scroll to position [1118, 0]
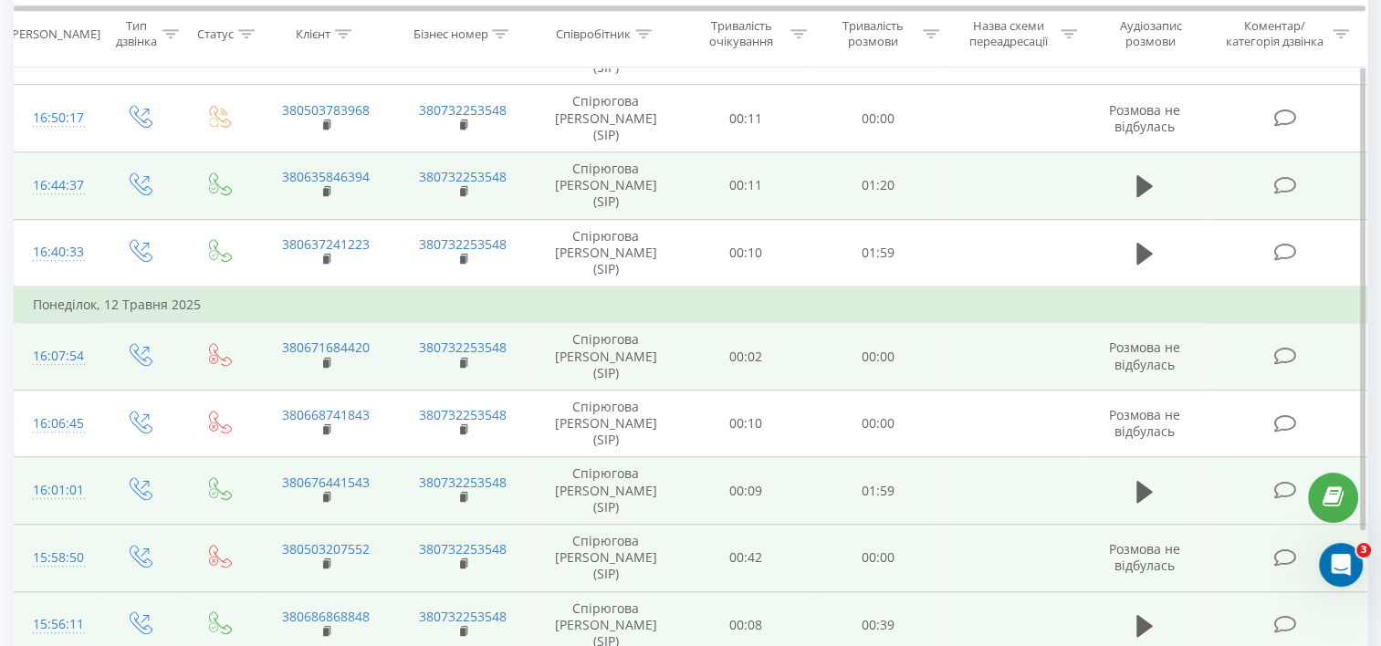
scroll to position [1188, 0]
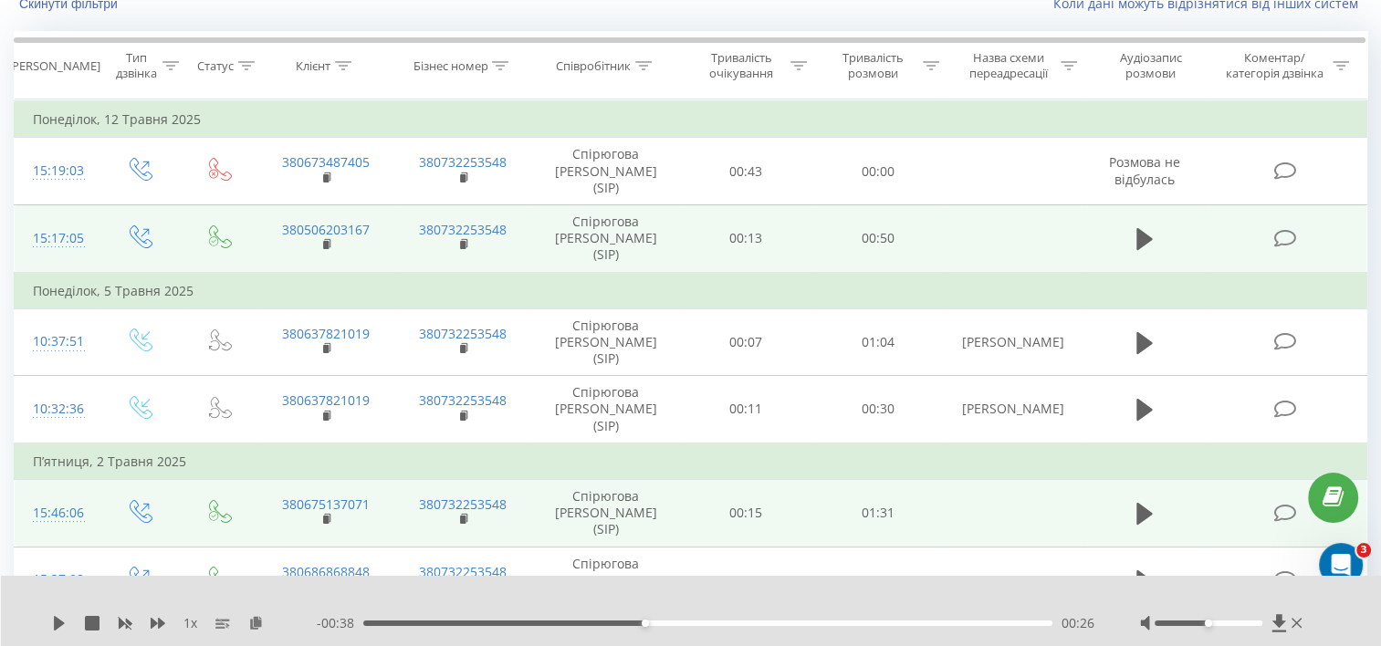
scroll to position [120, 0]
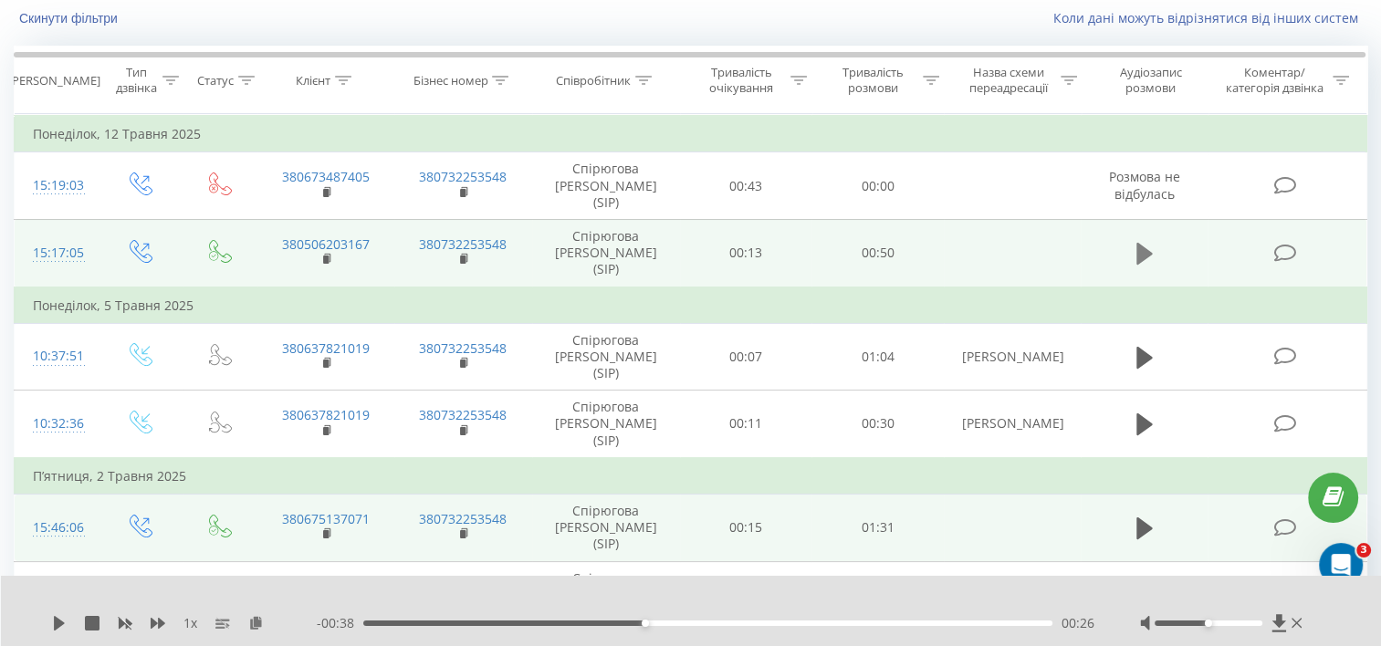
click at [1135, 240] on button at bounding box center [1144, 253] width 27 height 27
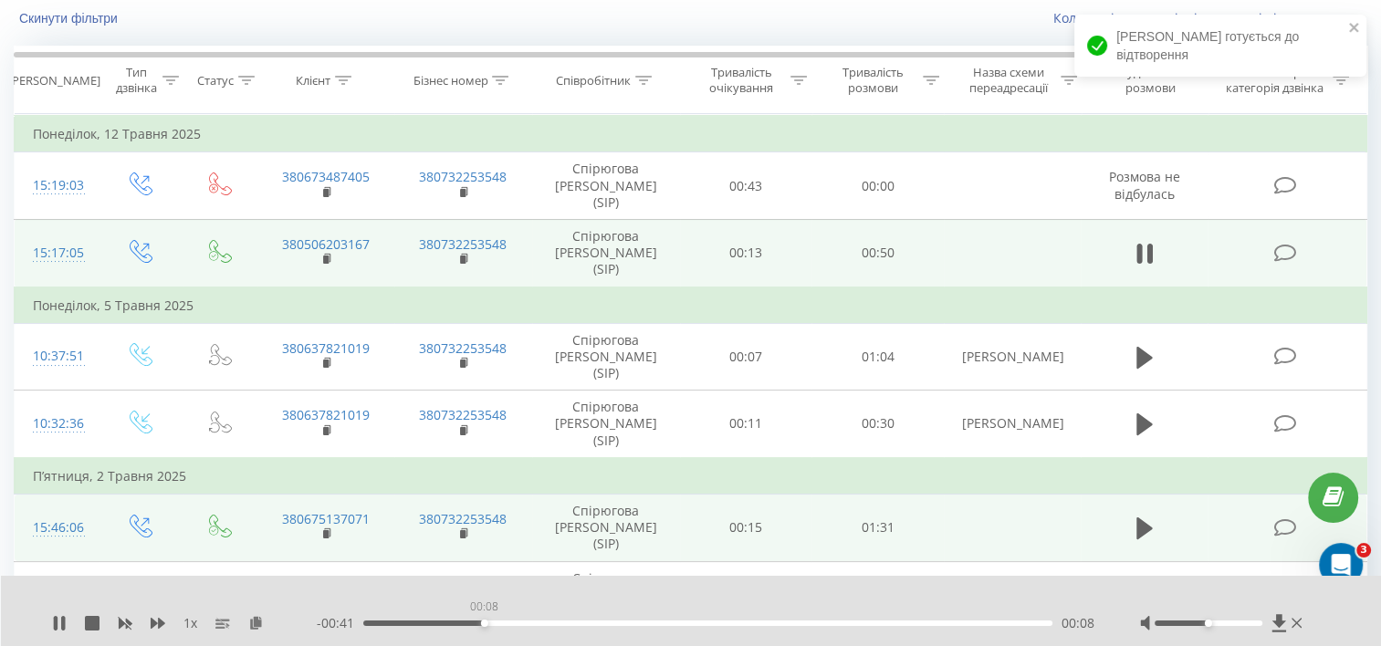
click at [484, 622] on div "00:08" at bounding box center [707, 623] width 689 height 5
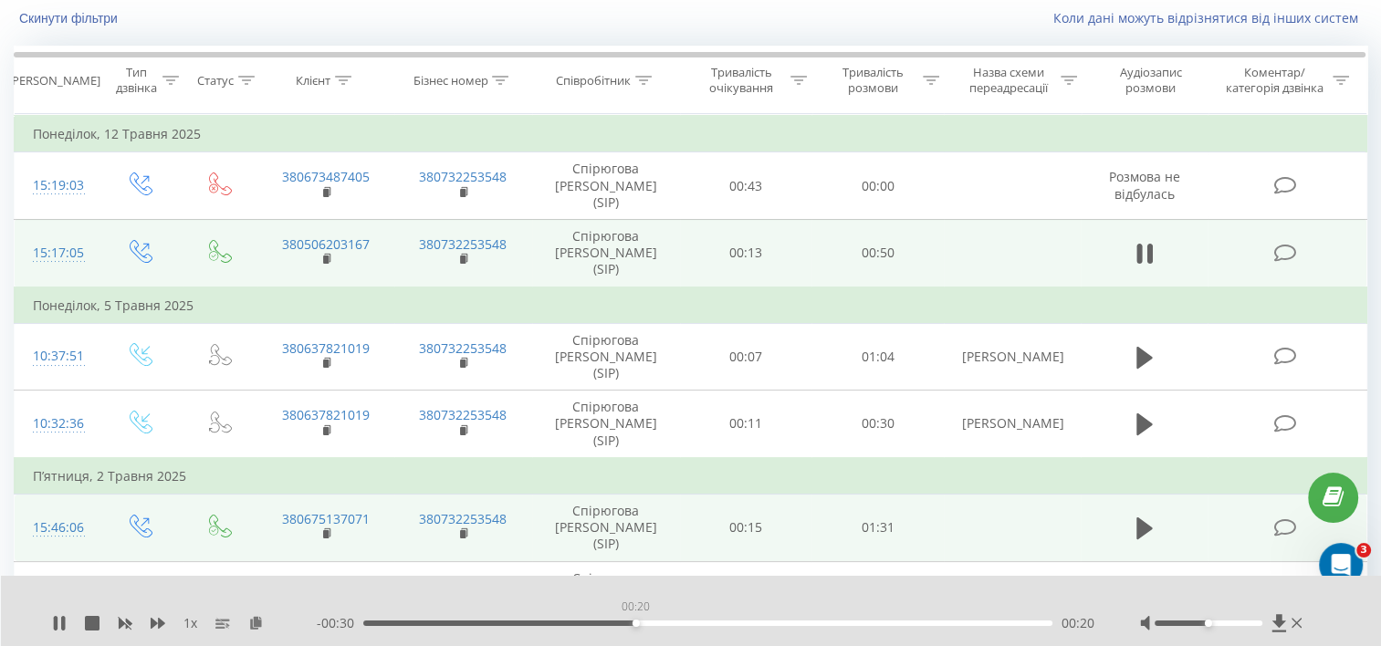
click at [635, 625] on div "00:20" at bounding box center [707, 623] width 689 height 5
click at [783, 623] on div "00:30" at bounding box center [707, 623] width 689 height 5
click at [1153, 240] on button at bounding box center [1144, 253] width 27 height 27
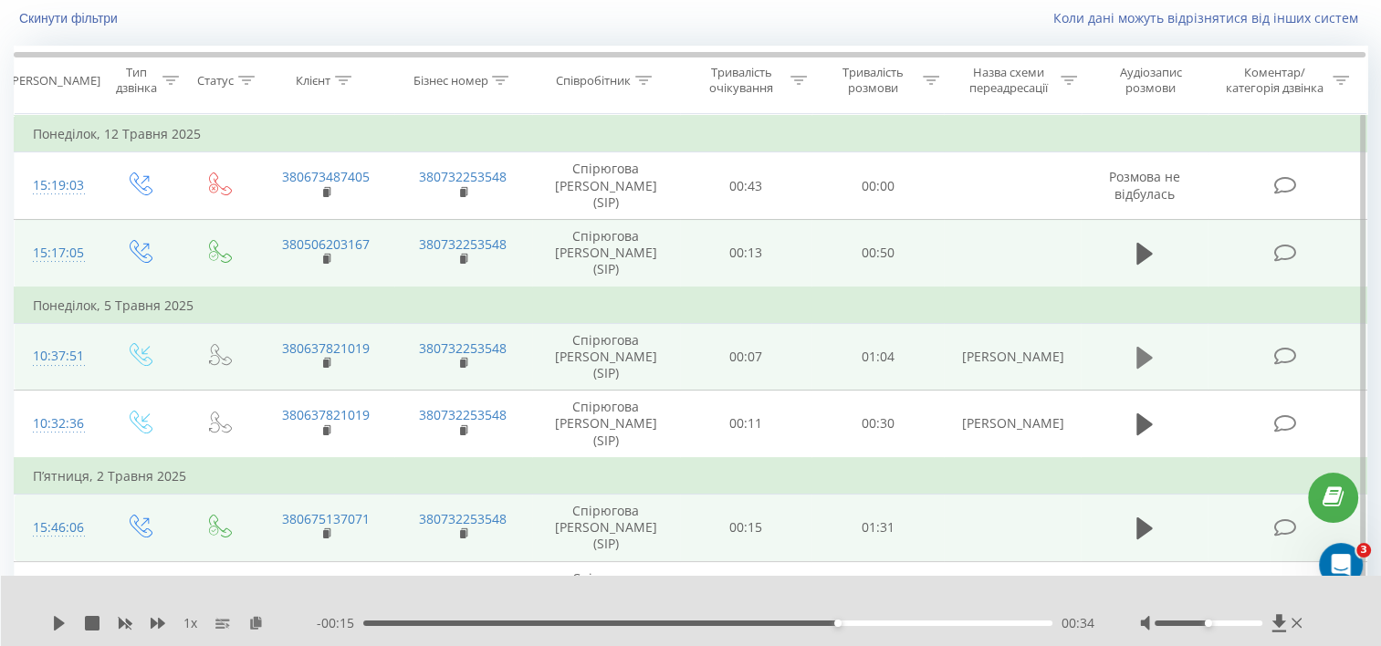
click at [1143, 347] on icon at bounding box center [1144, 358] width 16 height 22
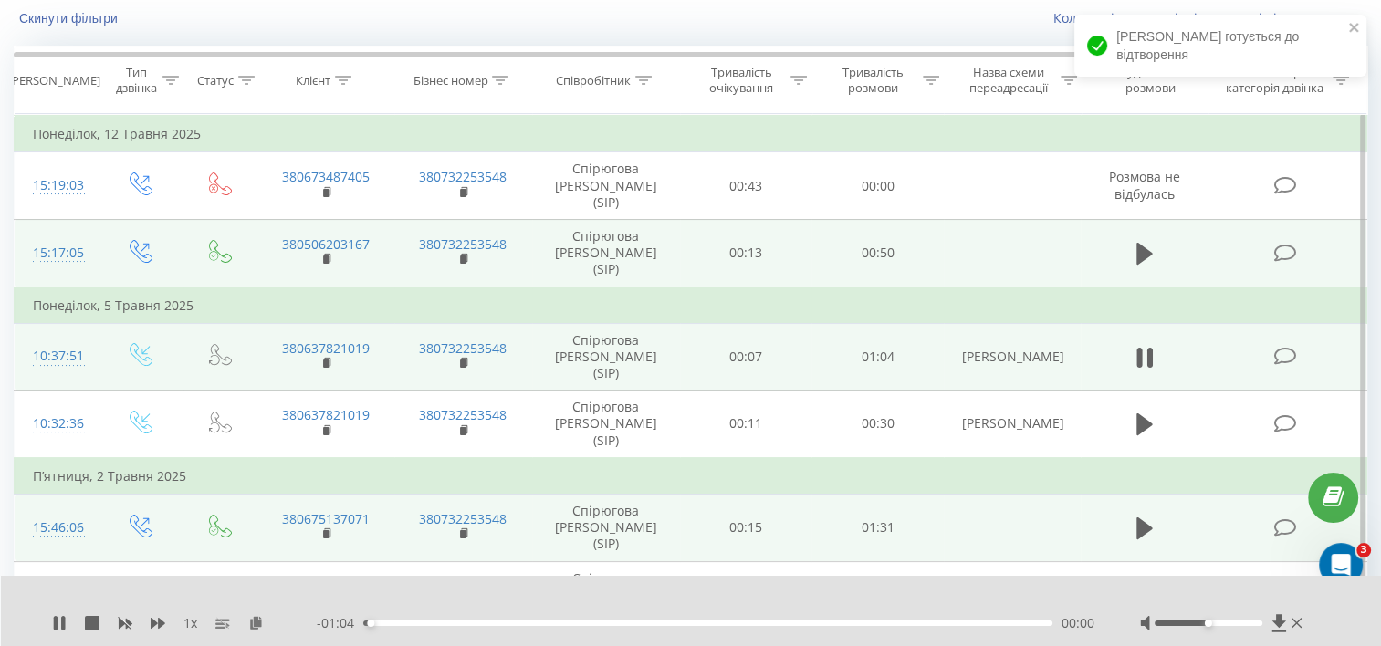
click at [634, 622] on div "00:00" at bounding box center [707, 623] width 689 height 5
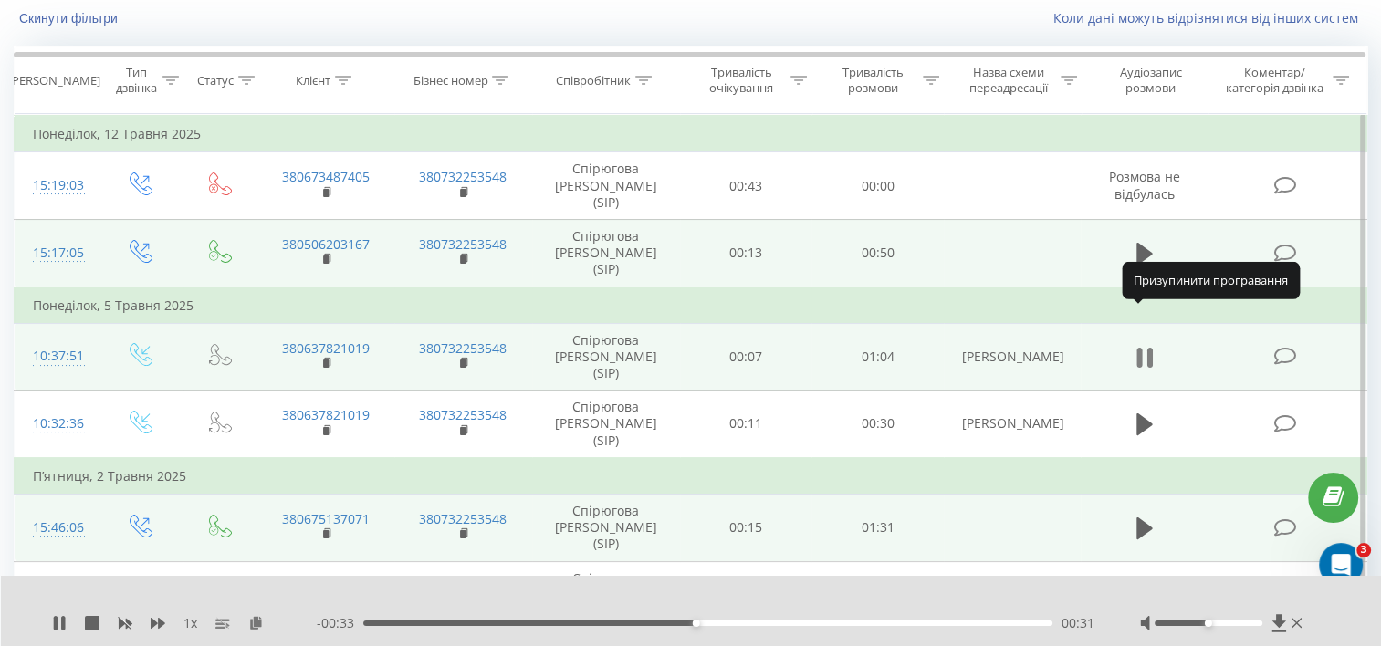
click at [1146, 345] on icon at bounding box center [1144, 358] width 16 height 26
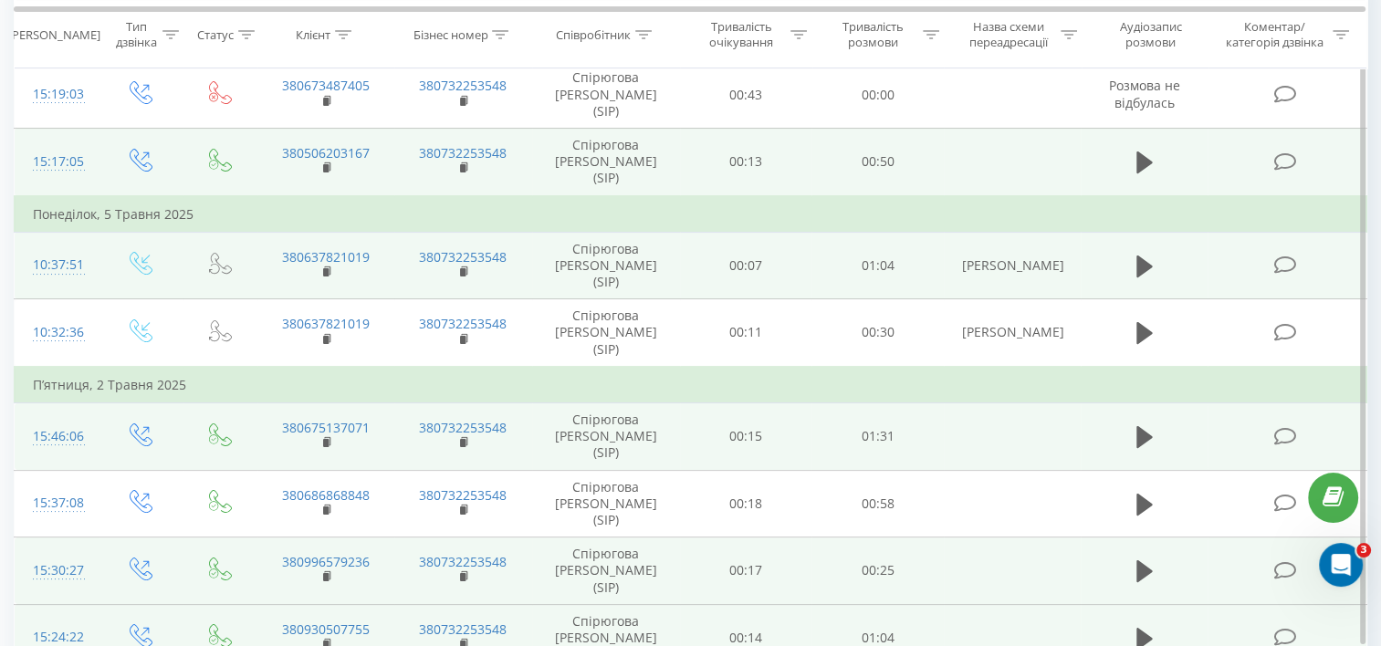
scroll to position [279, 0]
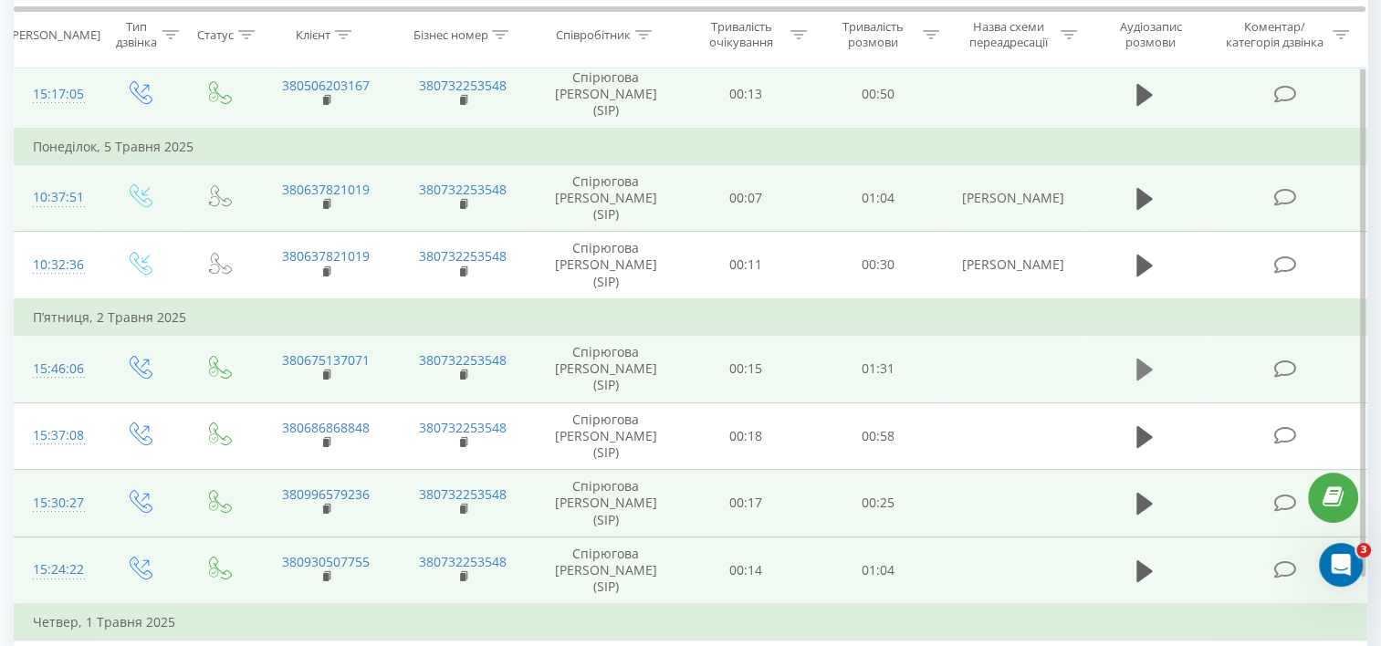
click at [1138, 359] on icon at bounding box center [1144, 370] width 16 height 22
click at [1149, 360] on icon at bounding box center [1149, 370] width 5 height 20
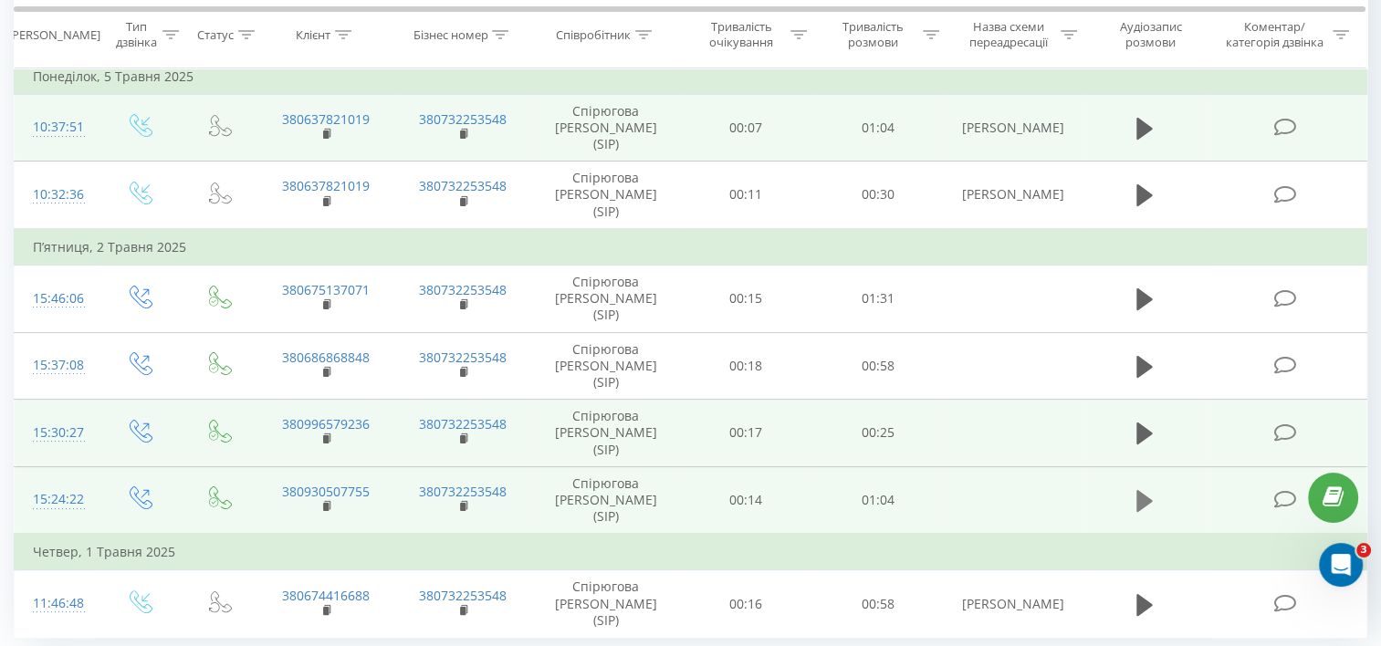
click at [1135, 487] on button at bounding box center [1144, 500] width 27 height 27
click at [1147, 491] on icon at bounding box center [1149, 501] width 5 height 20
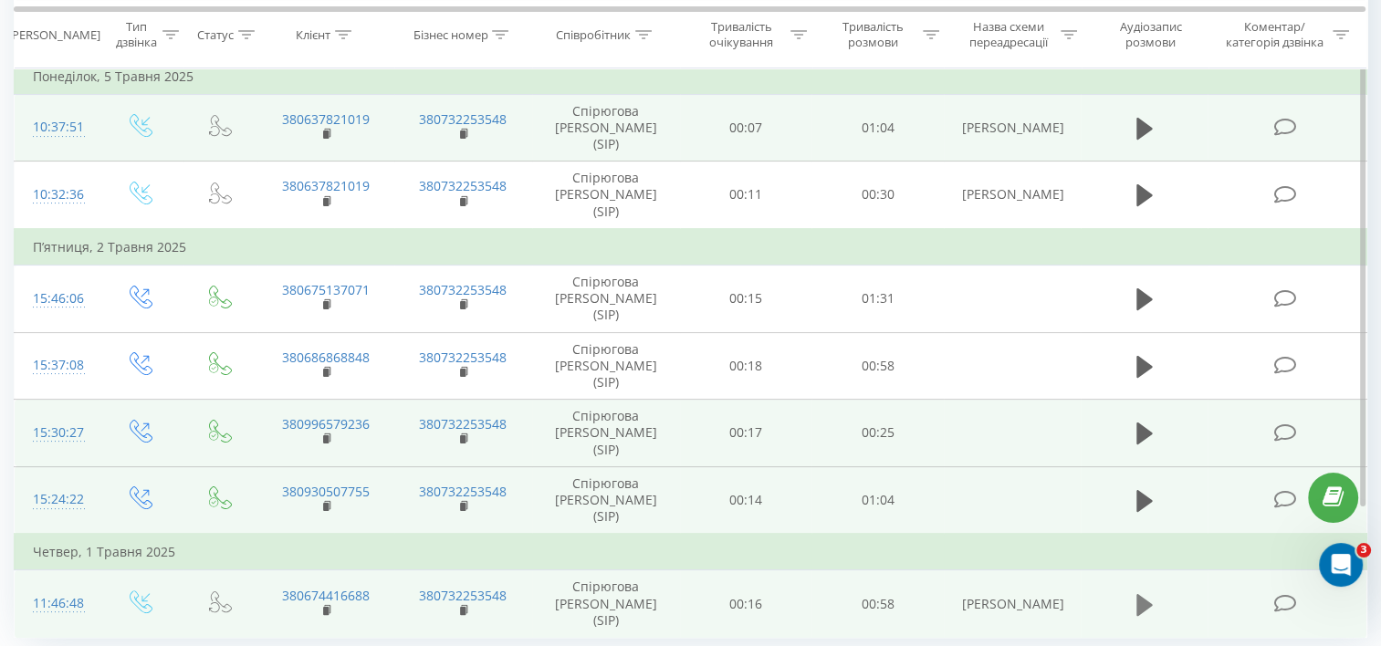
click at [1149, 592] on icon at bounding box center [1144, 605] width 16 height 26
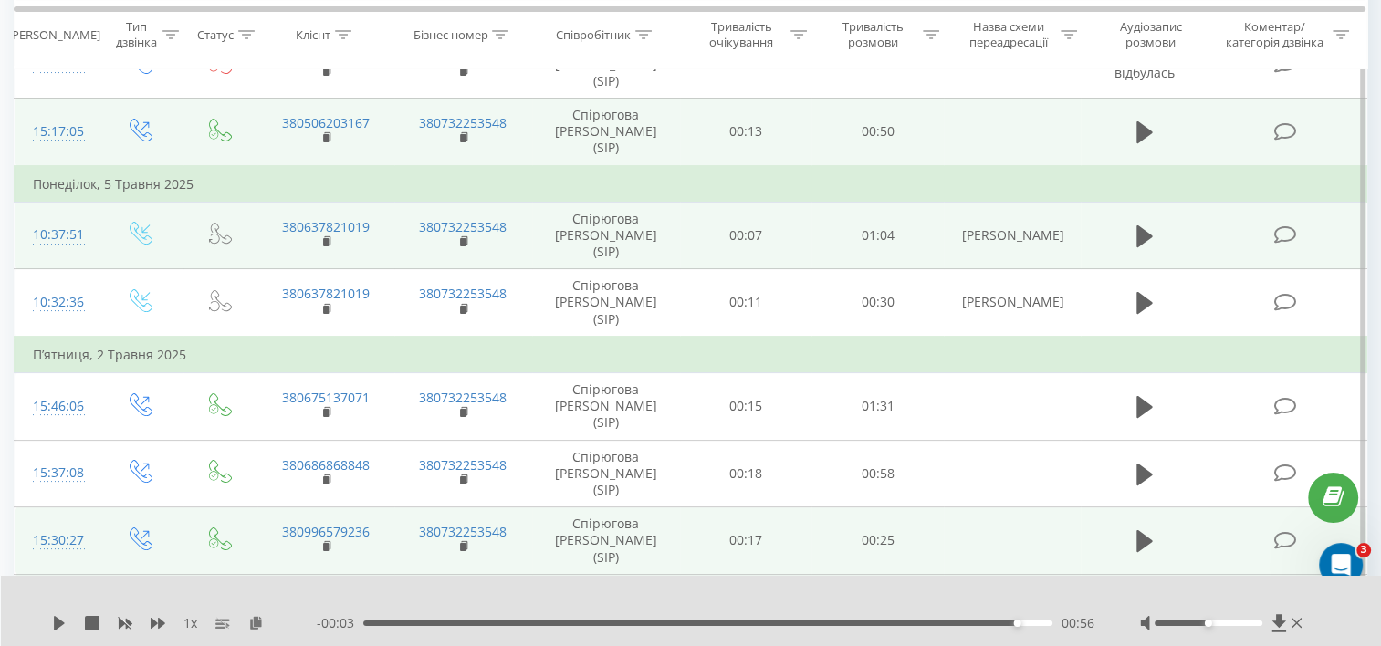
scroll to position [0, 0]
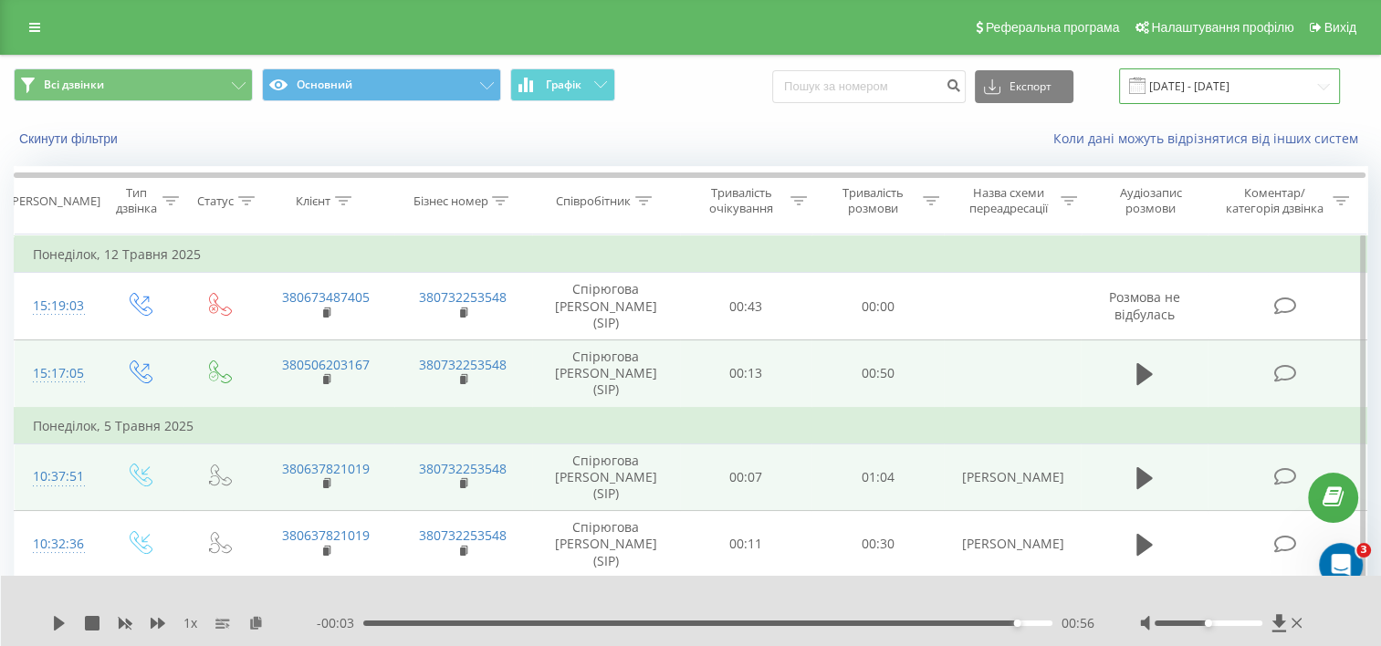
click at [1183, 96] on input "01.05.2025 - 31.05.2025" at bounding box center [1229, 86] width 221 height 36
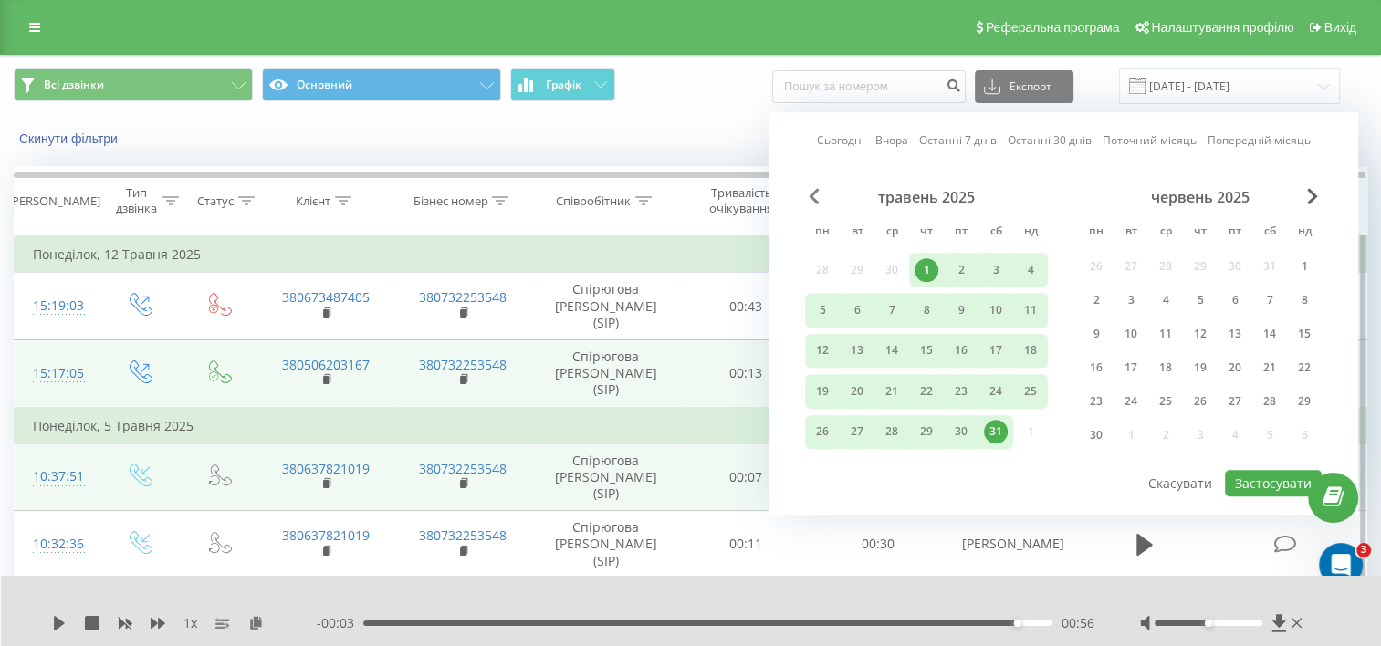
click at [817, 196] on span "Previous Month" at bounding box center [814, 196] width 11 height 16
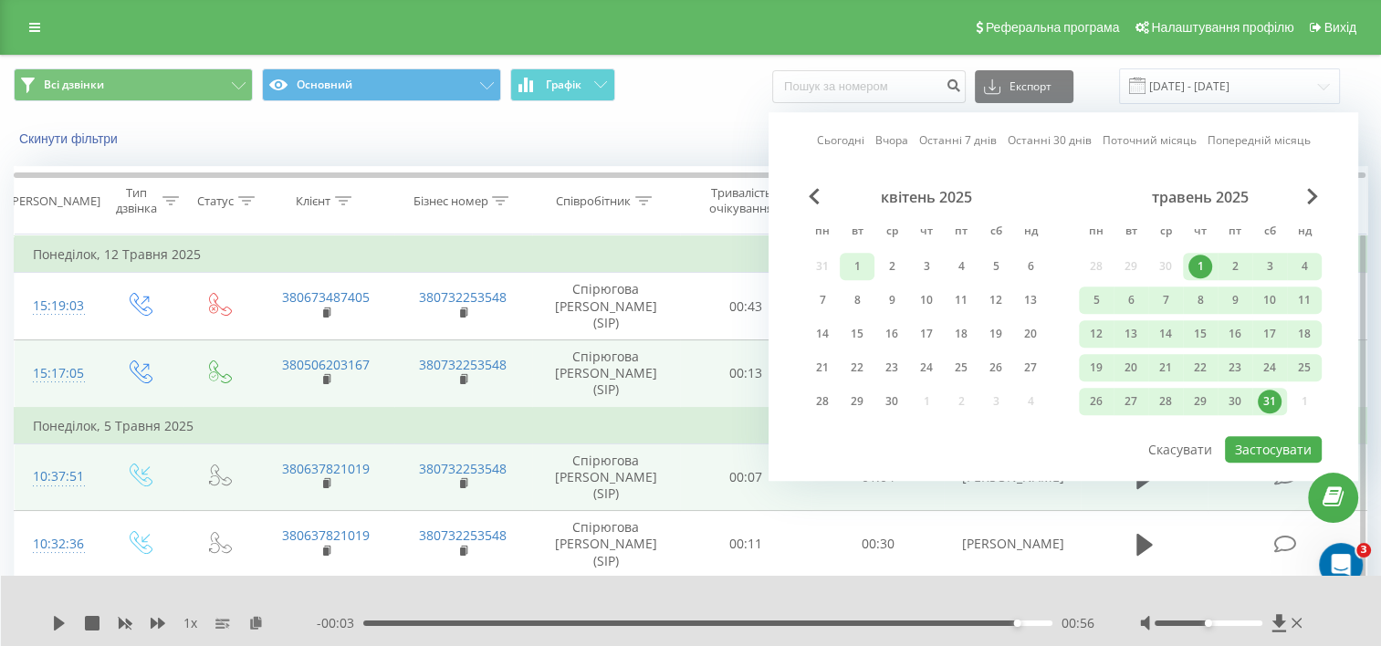
click at [861, 264] on div "1" at bounding box center [857, 267] width 24 height 24
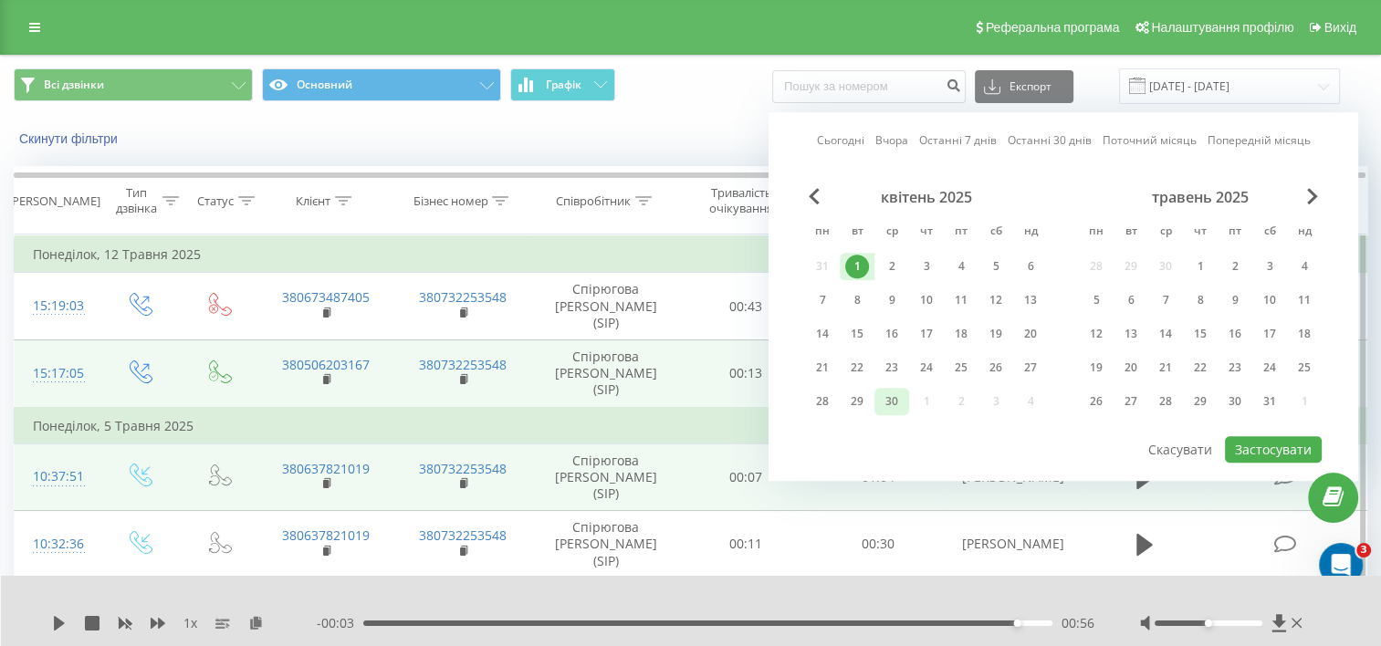
click at [898, 390] on div "30" at bounding box center [892, 402] width 24 height 24
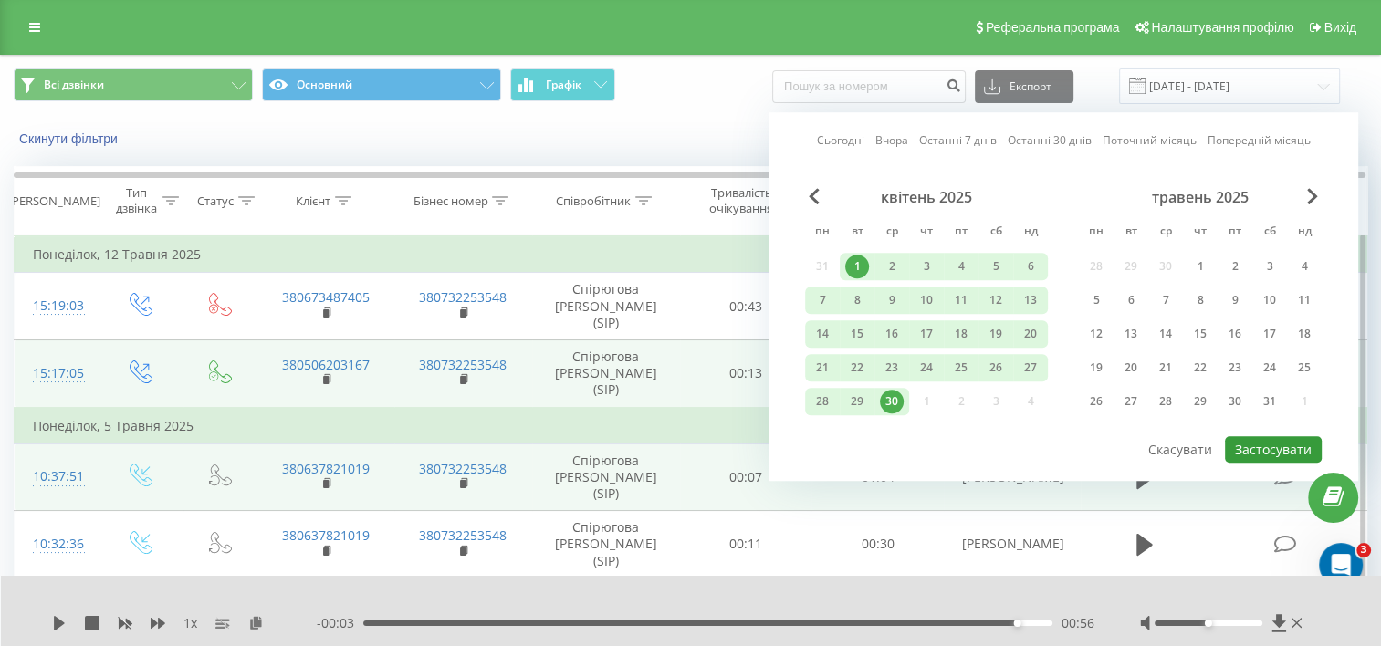
click at [1244, 436] on button "Застосувати" at bounding box center [1273, 449] width 97 height 26
type input "01.04.2025 - 30.04.2025"
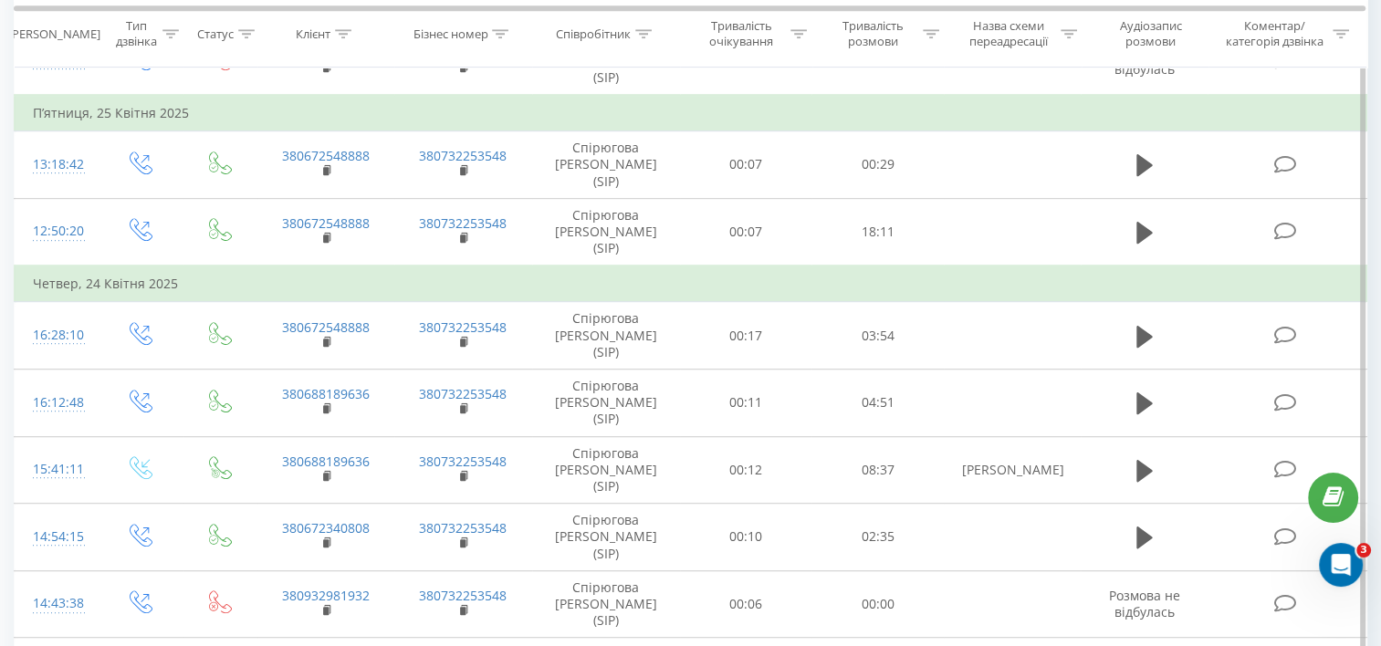
click at [964, 327] on tbody "Середа, 30 Квітня 2025 13:50:43 380674416688 380732253548 Спірюгова Тетяна (SIP…" at bounding box center [691, 177] width 1353 height 1862
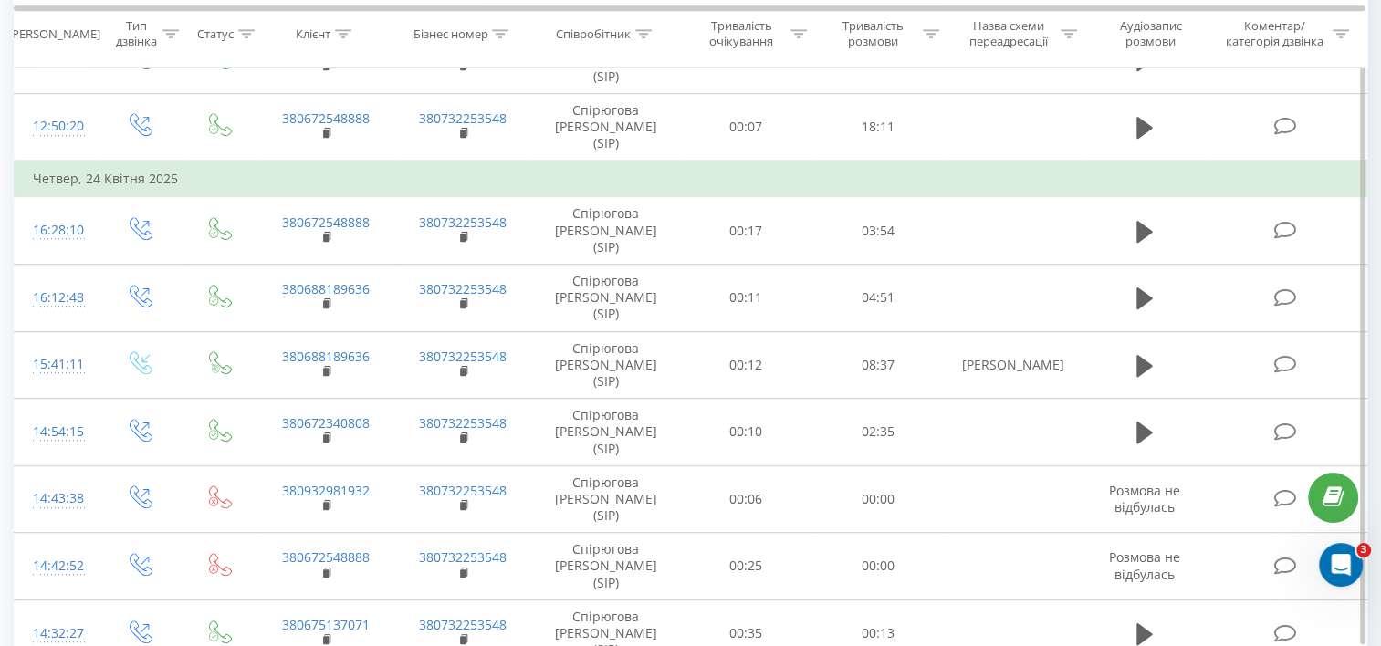
scroll to position [1163, 0]
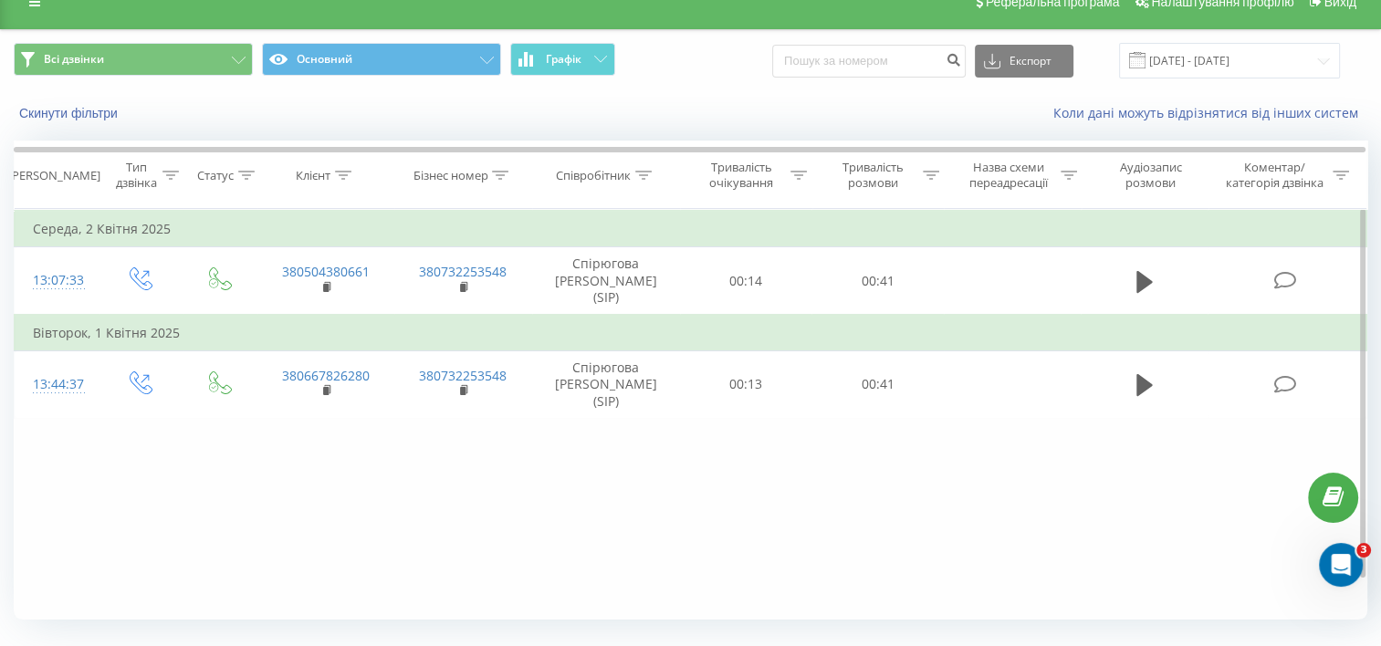
scroll to position [67, 0]
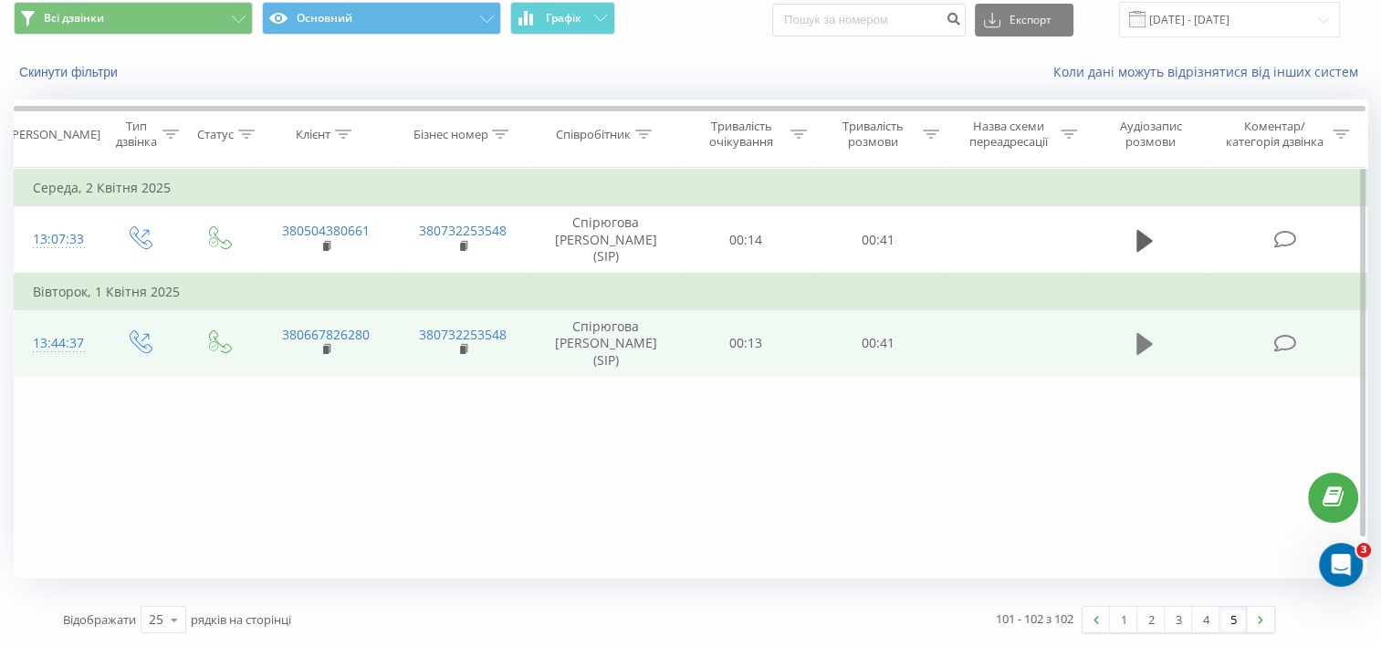
click at [1139, 333] on icon at bounding box center [1144, 344] width 16 height 22
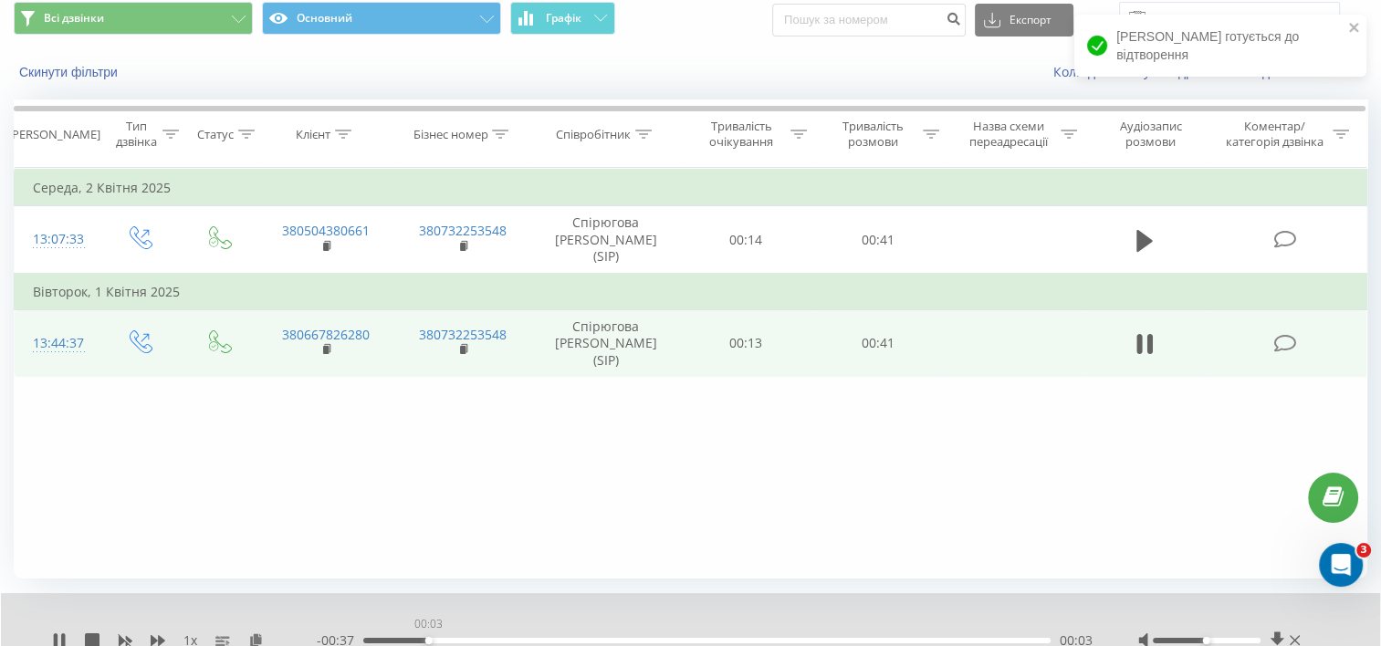
click at [428, 641] on div "00:03" at bounding box center [706, 640] width 687 height 5
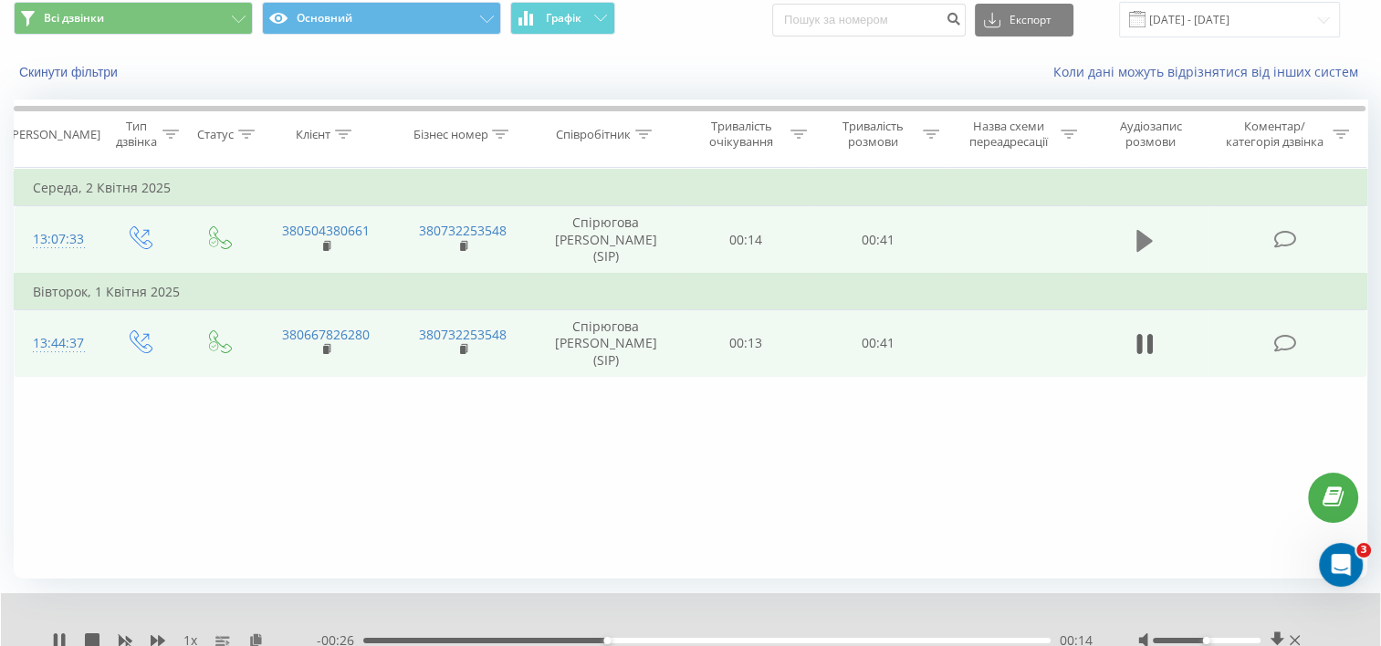
click at [1148, 228] on icon at bounding box center [1144, 241] width 16 height 26
click at [478, 638] on div "00:07" at bounding box center [706, 640] width 687 height 5
click at [57, 637] on icon at bounding box center [56, 640] width 4 height 15
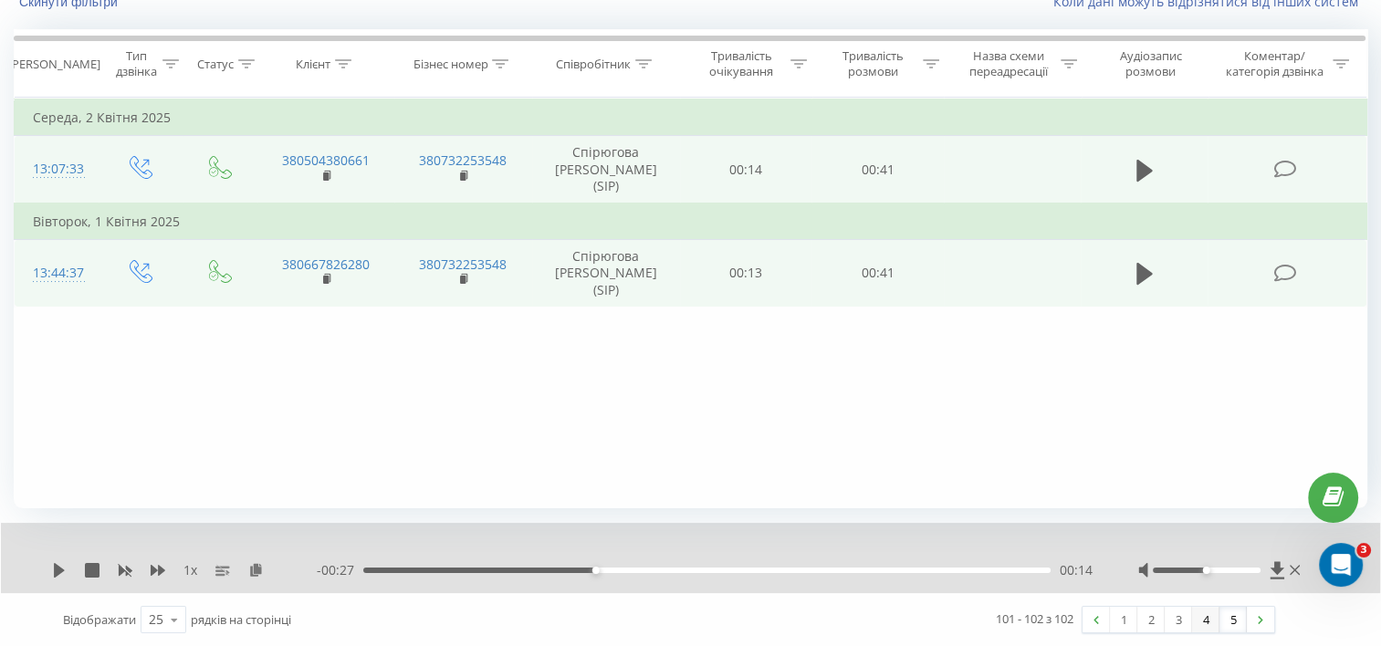
click at [1205, 621] on link "4" at bounding box center [1205, 620] width 27 height 26
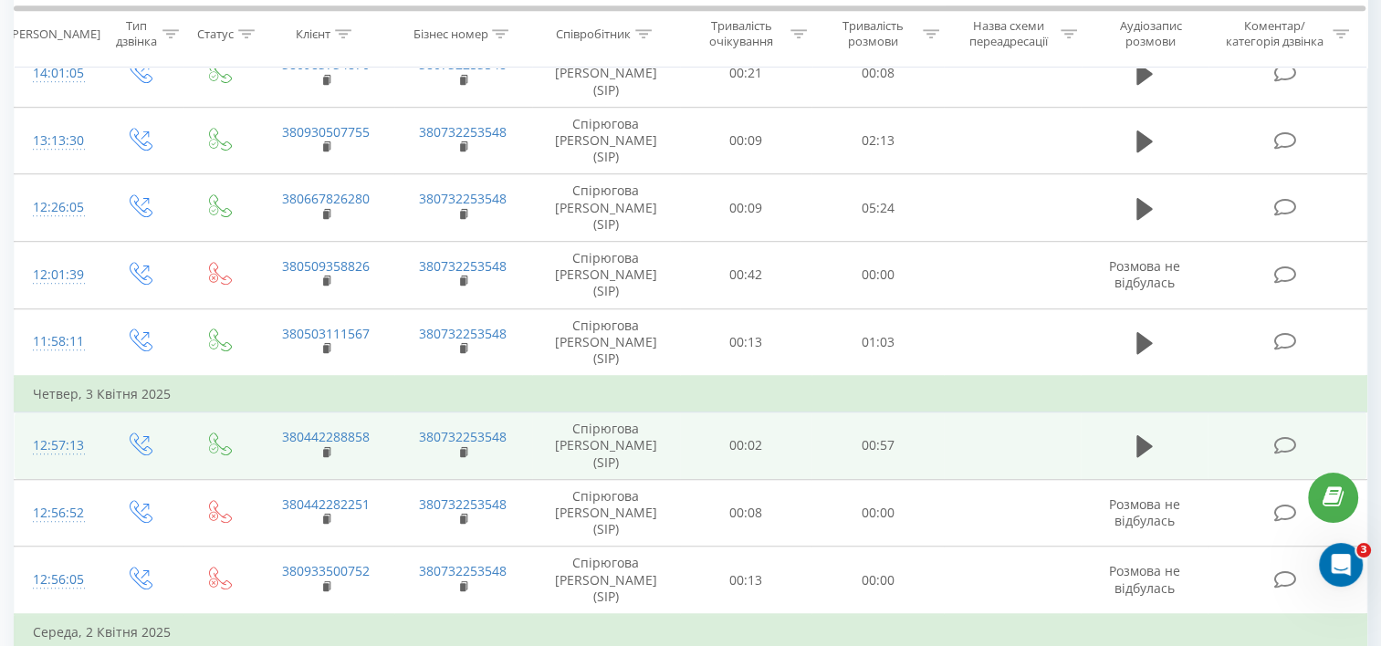
scroll to position [1188, 0]
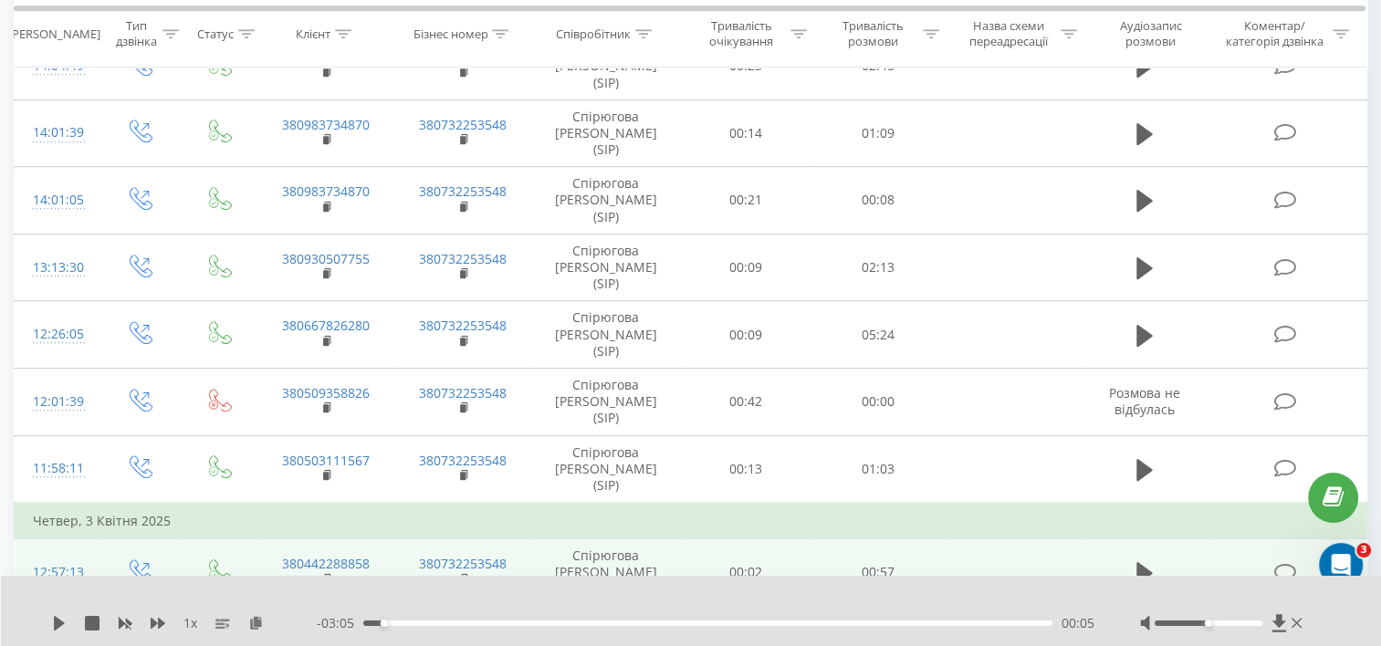
scroll to position [1006, 0]
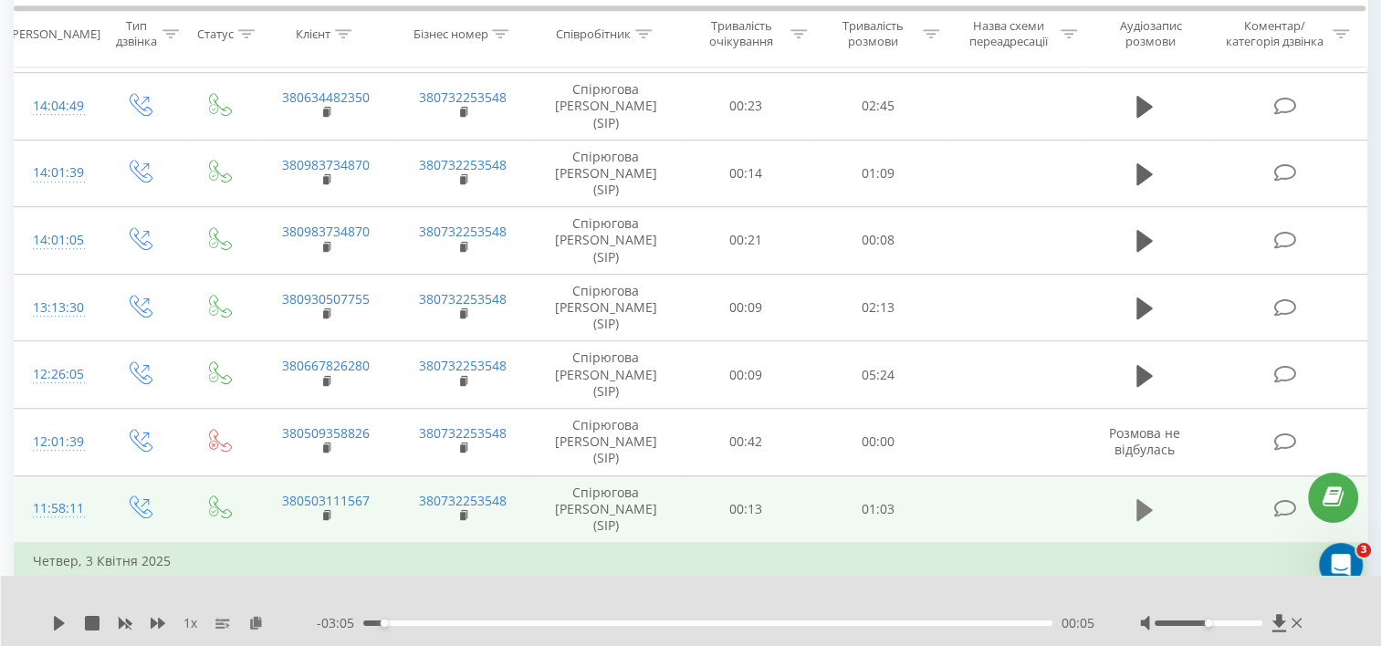
click at [1139, 499] on icon at bounding box center [1144, 510] width 16 height 22
click at [428, 625] on div "00:06" at bounding box center [707, 623] width 689 height 5
click at [550, 622] on div "00:17" at bounding box center [707, 623] width 689 height 5
click at [1144, 497] on icon at bounding box center [1144, 510] width 16 height 26
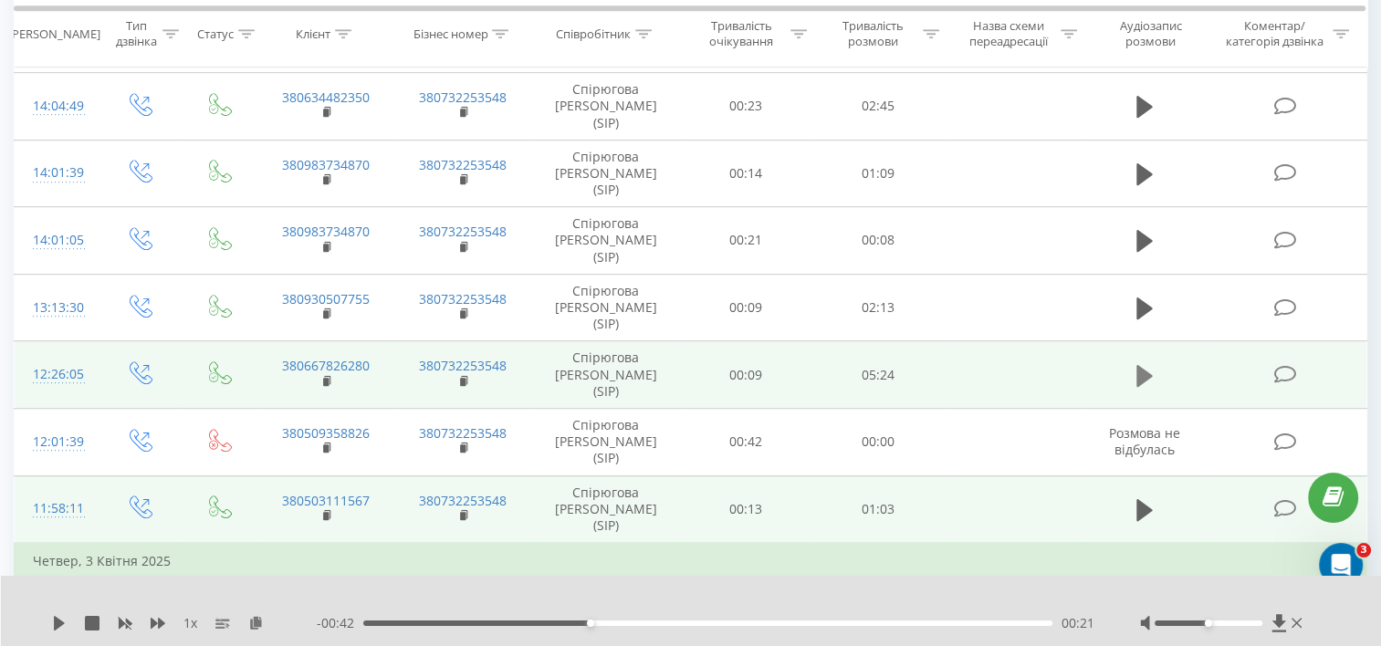
click at [1144, 364] on icon at bounding box center [1144, 375] width 16 height 22
click at [423, 624] on div "00:00" at bounding box center [707, 623] width 689 height 5
click at [378, 621] on div "00:07" at bounding box center [707, 623] width 689 height 5
click at [62, 624] on icon at bounding box center [63, 623] width 4 height 15
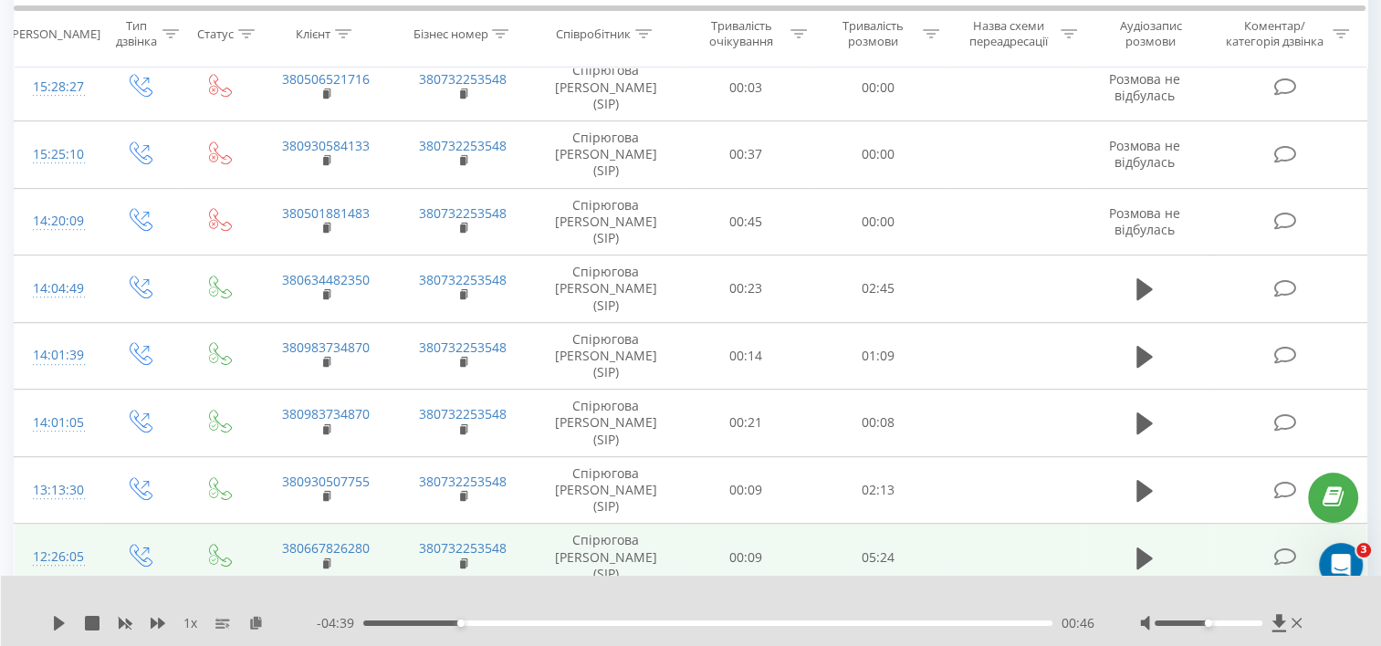
scroll to position [732, 0]
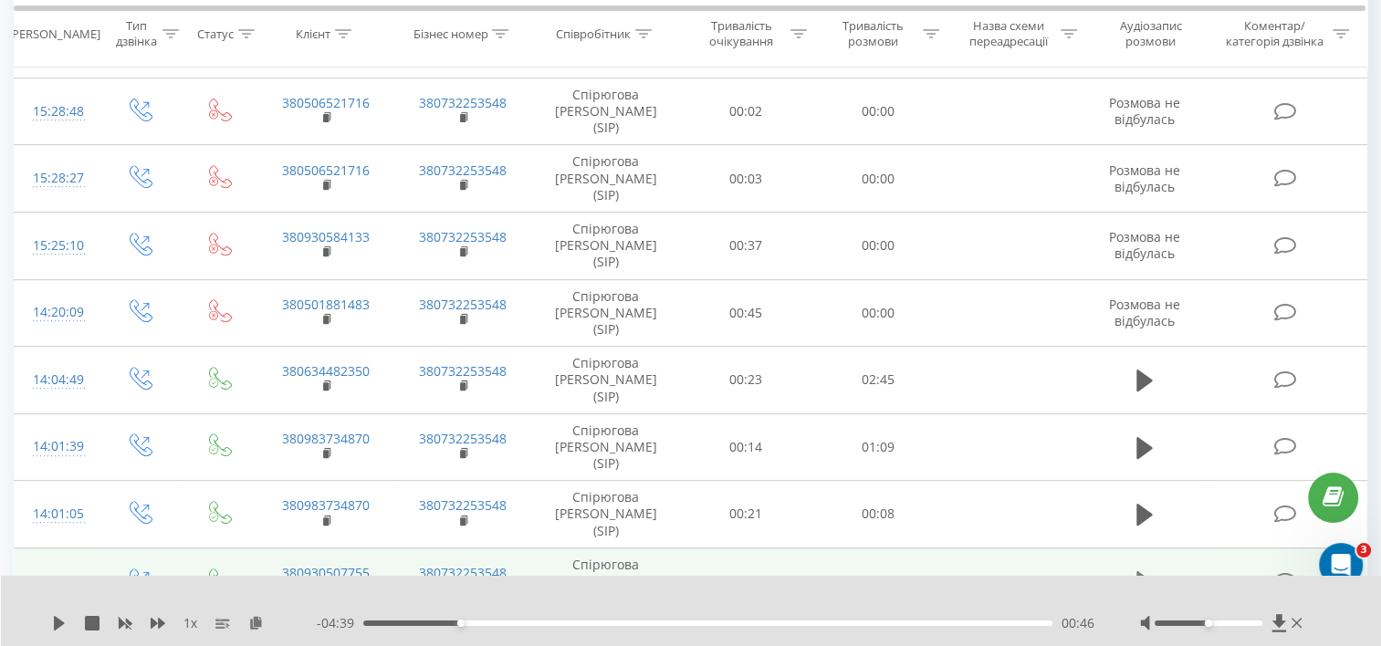
click at [1146, 570] on icon at bounding box center [1144, 583] width 16 height 26
click at [487, 624] on div "00:24" at bounding box center [707, 623] width 689 height 5
click at [601, 623] on div "00:28" at bounding box center [707, 623] width 689 height 5
click at [1140, 572] on icon at bounding box center [1138, 582] width 5 height 20
click at [54, 621] on icon at bounding box center [59, 623] width 11 height 15
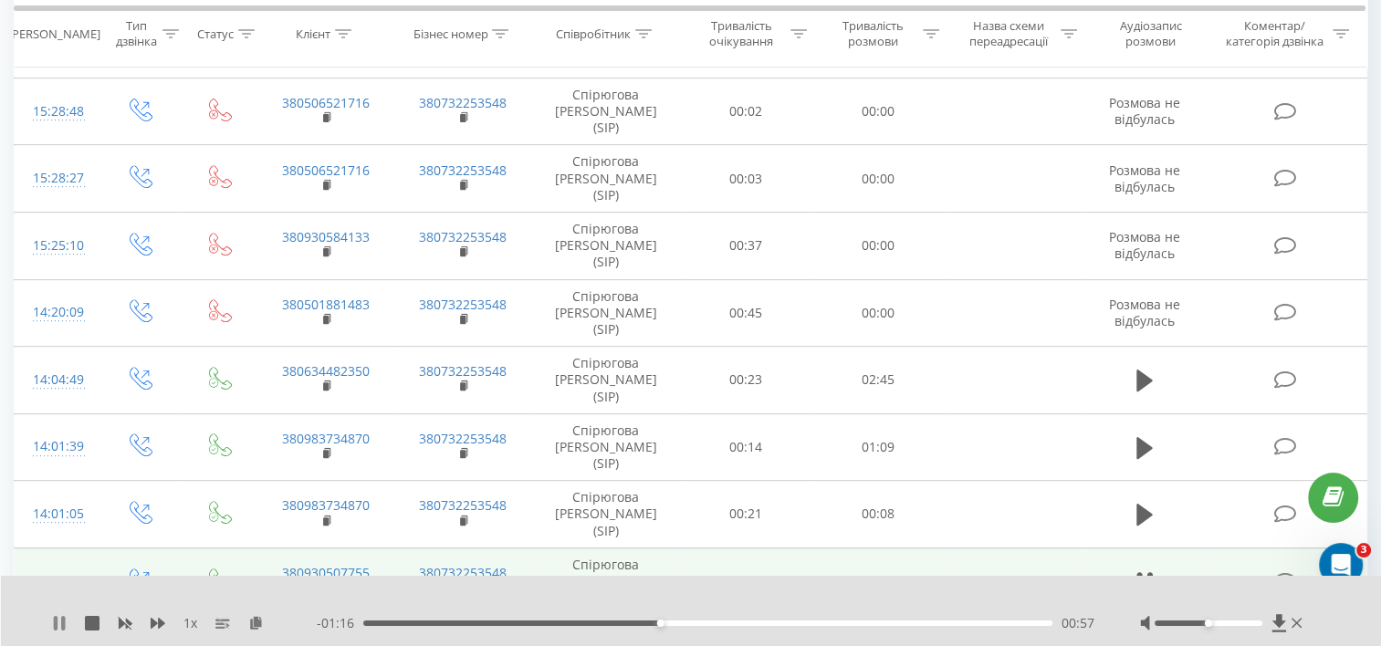
click at [53, 626] on icon at bounding box center [59, 623] width 15 height 15
click at [61, 620] on icon at bounding box center [59, 623] width 15 height 15
click at [55, 626] on icon at bounding box center [56, 623] width 4 height 15
click at [1145, 571] on icon at bounding box center [1144, 582] width 16 height 22
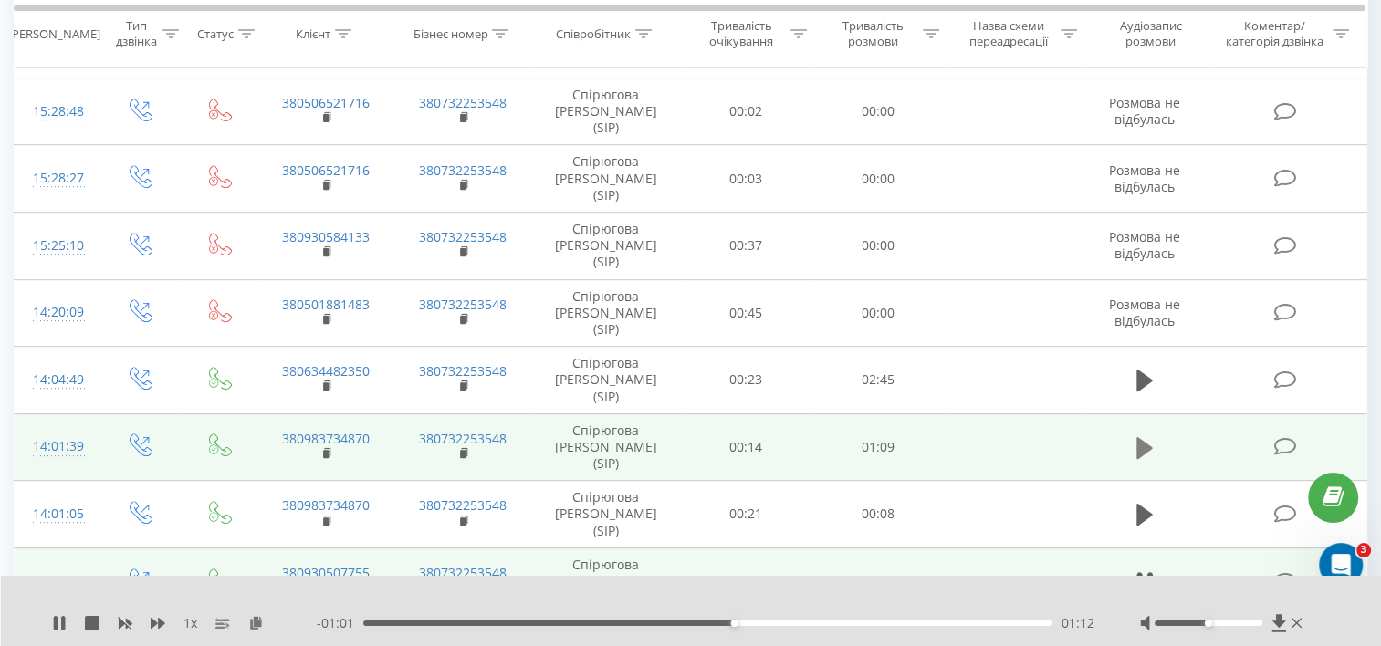
click at [1146, 437] on icon at bounding box center [1144, 448] width 16 height 22
click at [499, 622] on div "00:13" at bounding box center [707, 623] width 689 height 5
click at [1141, 438] on icon at bounding box center [1138, 448] width 5 height 20
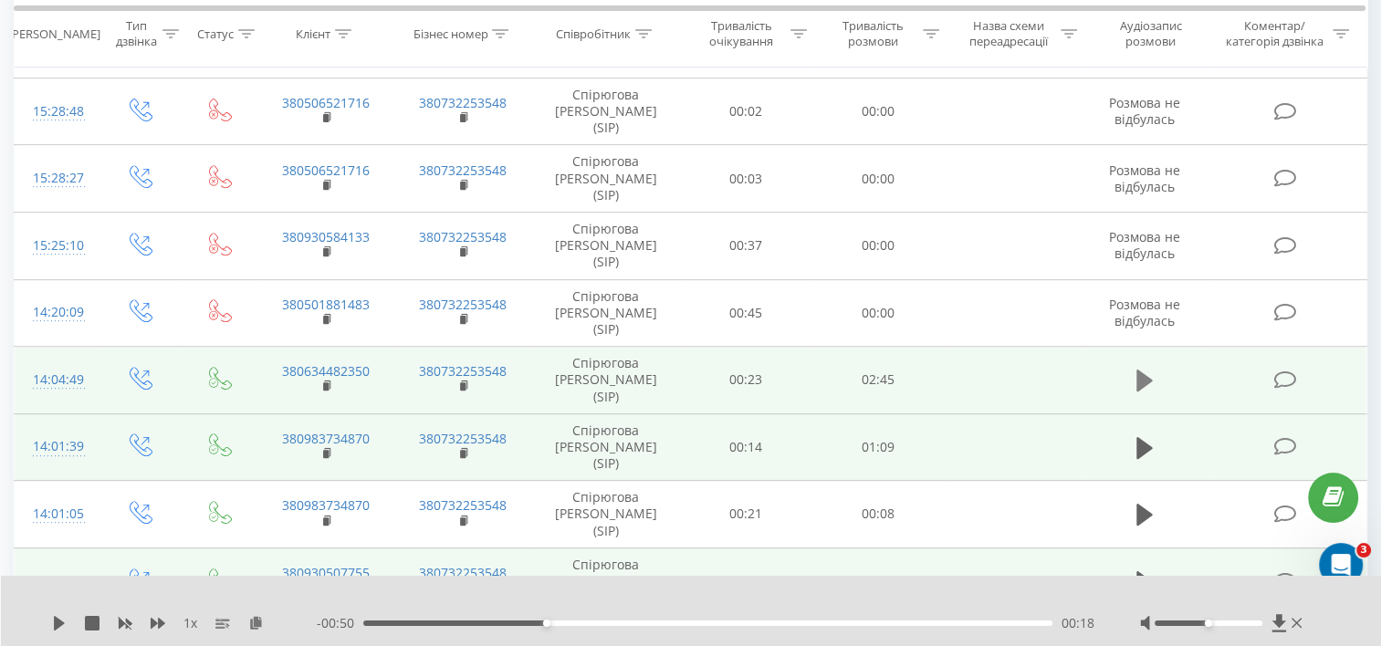
click at [1149, 370] on icon at bounding box center [1144, 381] width 16 height 22
click at [544, 622] on div "00:43" at bounding box center [707, 623] width 689 height 5
click at [416, 624] on div "00:12" at bounding box center [707, 623] width 689 height 5
click at [383, 621] on div "00:05" at bounding box center [707, 623] width 689 height 5
click at [56, 624] on icon at bounding box center [56, 623] width 4 height 15
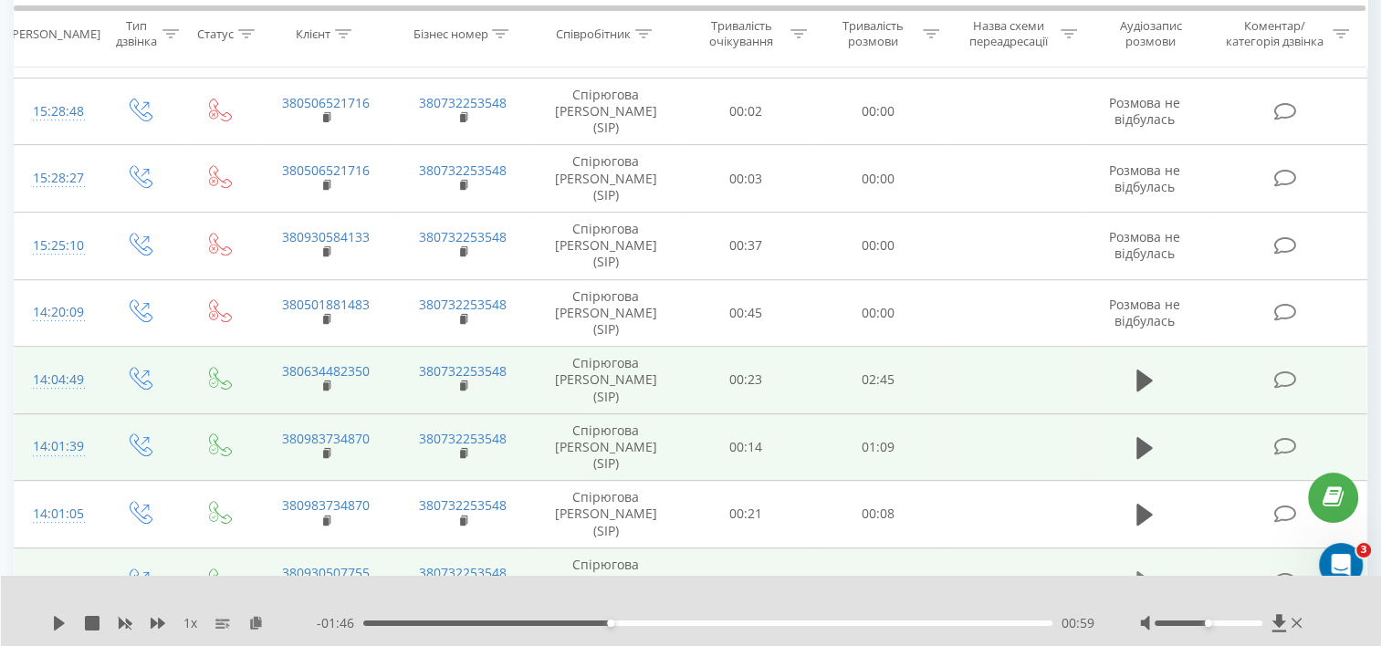
click at [1150, 570] on icon at bounding box center [1144, 583] width 16 height 26
drag, startPoint x: 372, startPoint y: 350, endPoint x: 283, endPoint y: 343, distance: 89.7
click at [283, 548] on td "380930507755" at bounding box center [325, 582] width 137 height 68
copy link "380930507755"
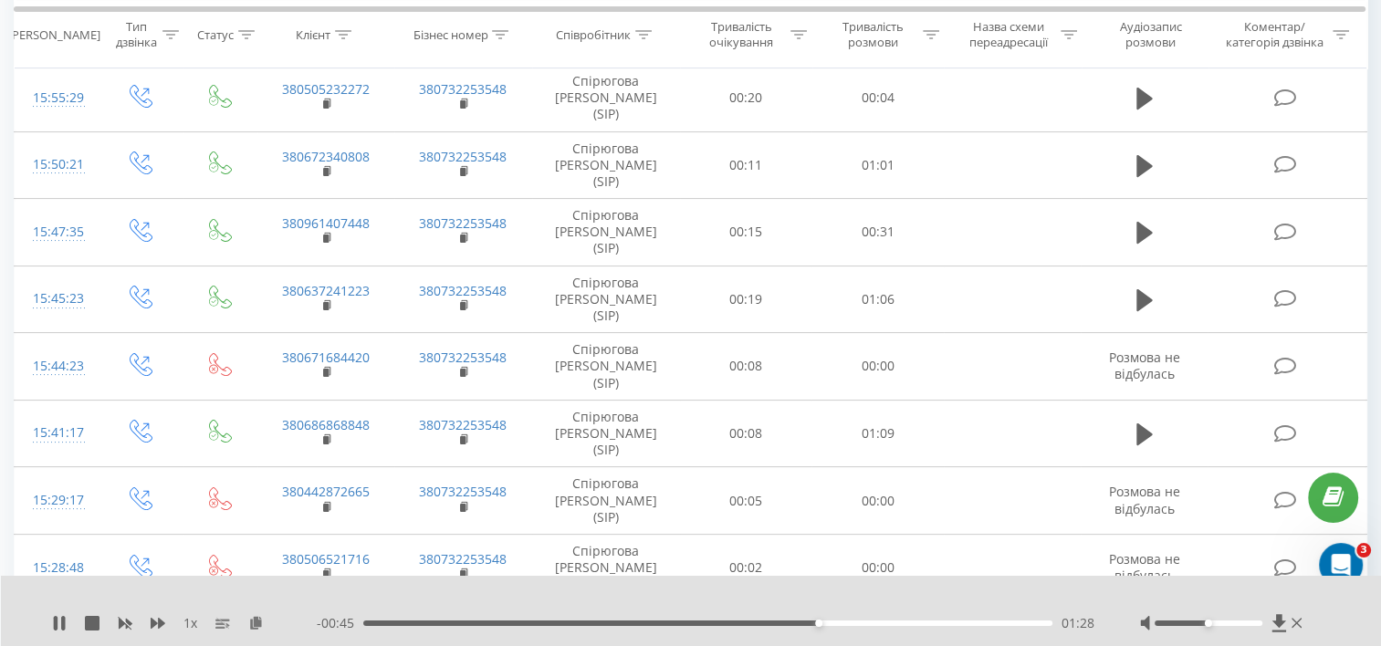
scroll to position [0, 0]
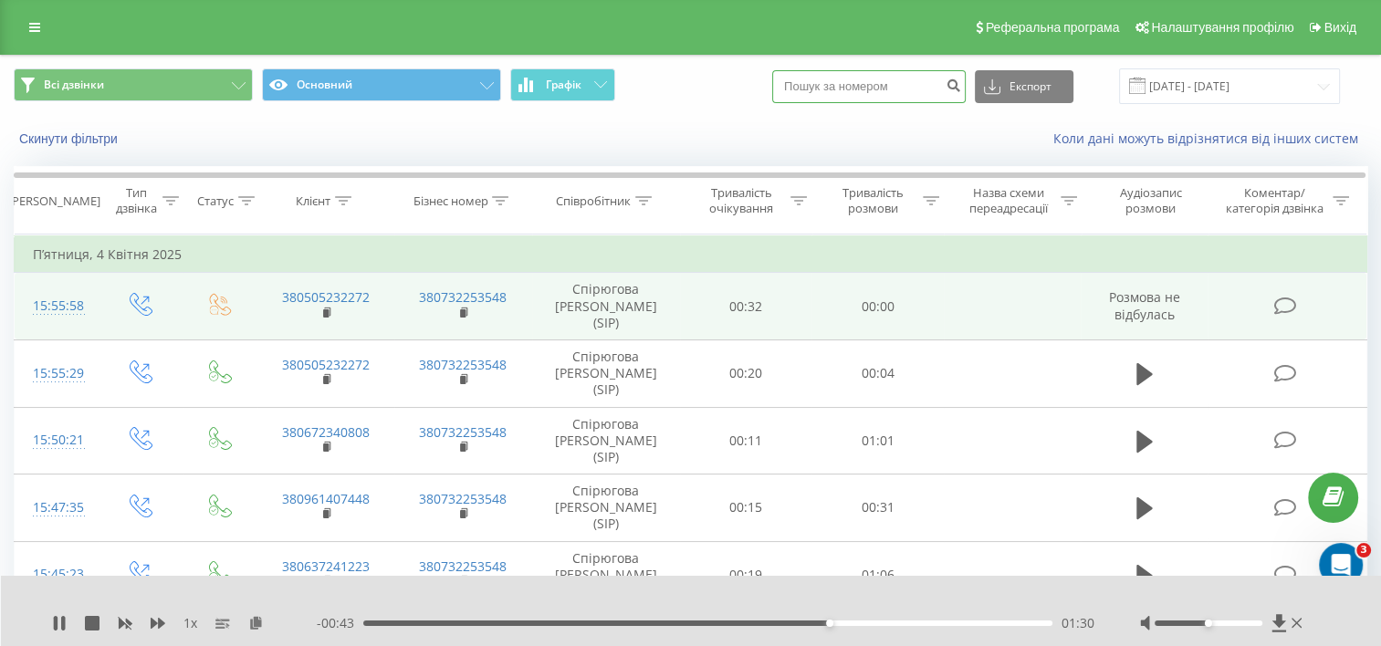
click at [821, 95] on input at bounding box center [868, 86] width 193 height 33
paste input "380930507755"
type input "380930507755"
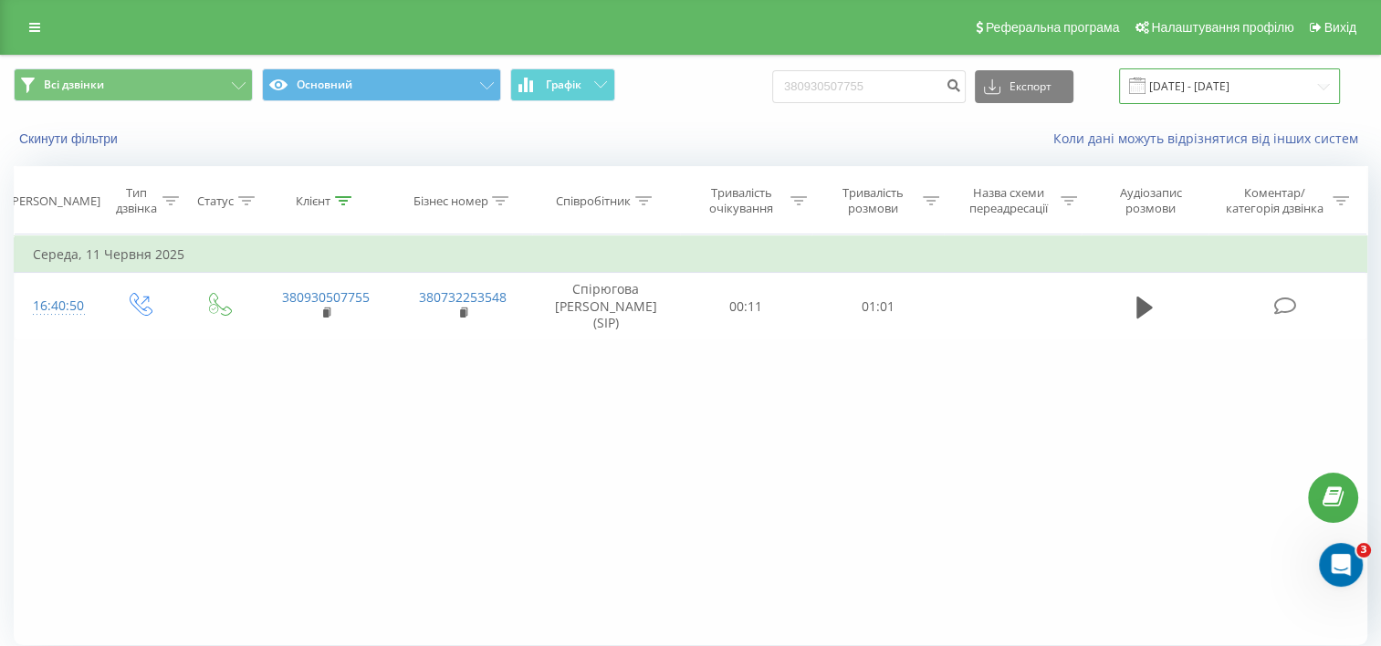
click at [1317, 85] on input "[DATE] - [DATE]" at bounding box center [1229, 86] width 221 height 36
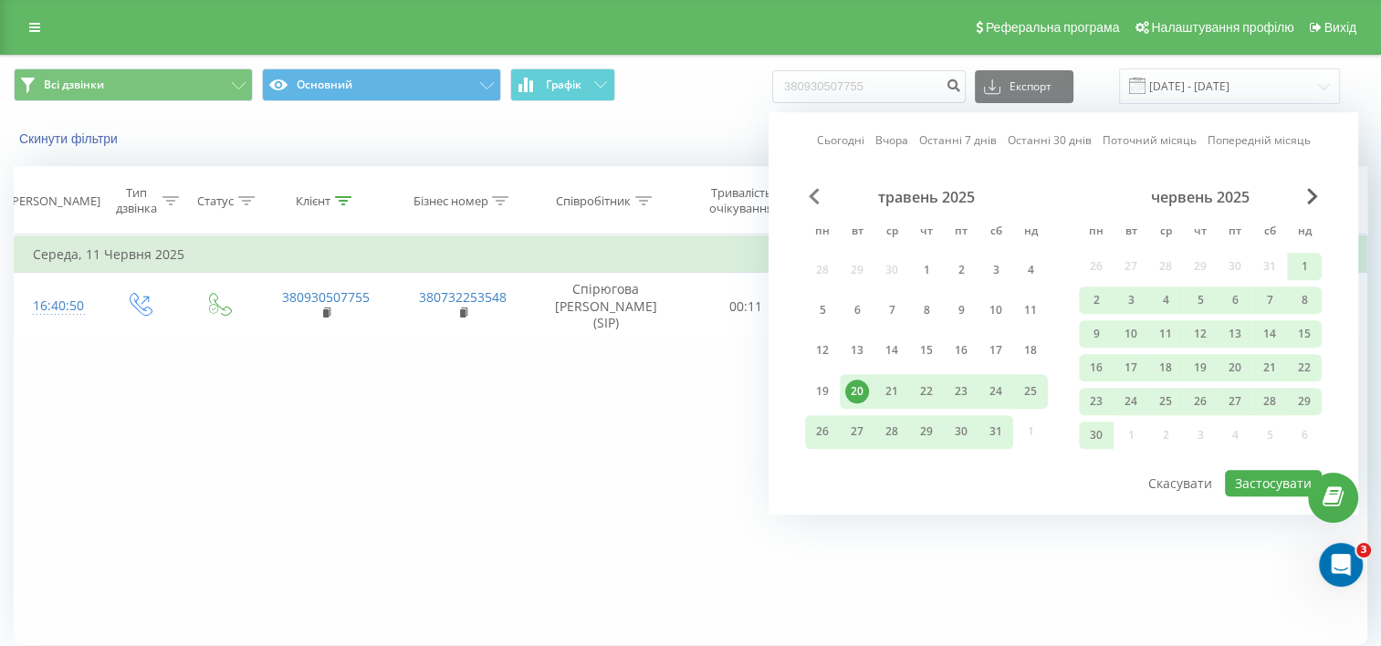
click at [812, 200] on span "Previous Month" at bounding box center [814, 196] width 11 height 16
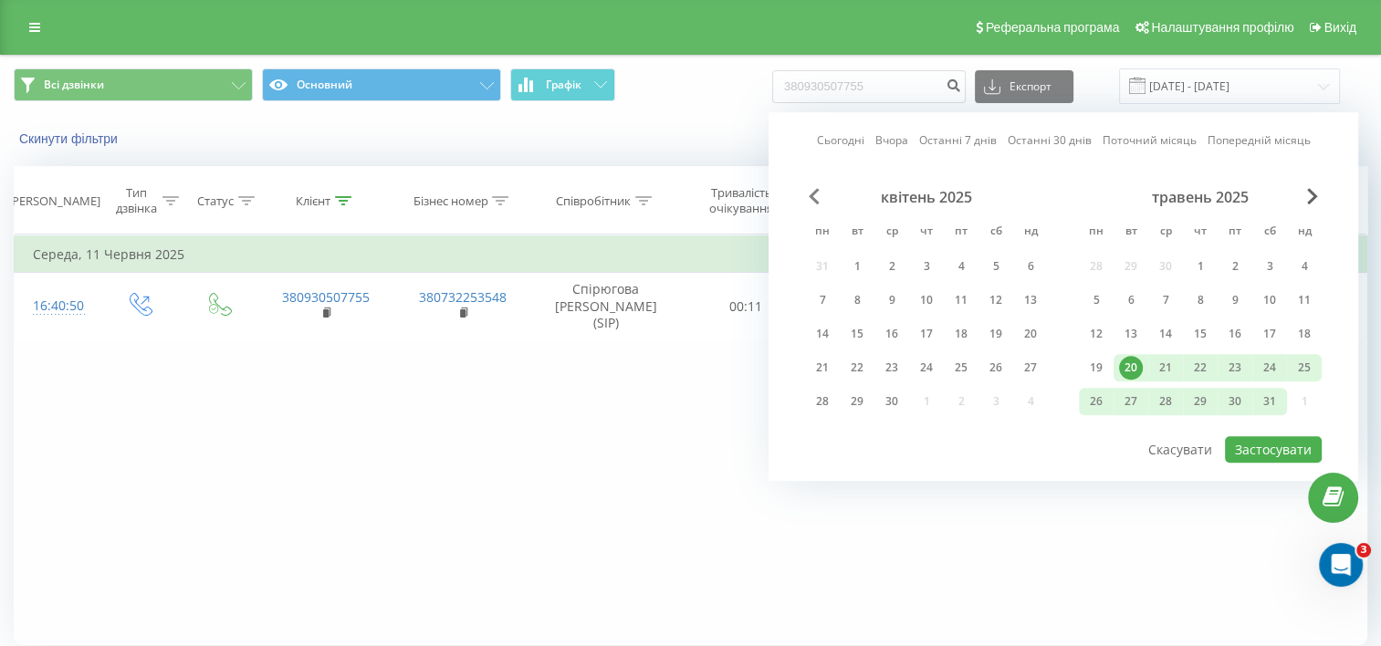
click at [812, 200] on span "Previous Month" at bounding box center [814, 196] width 11 height 16
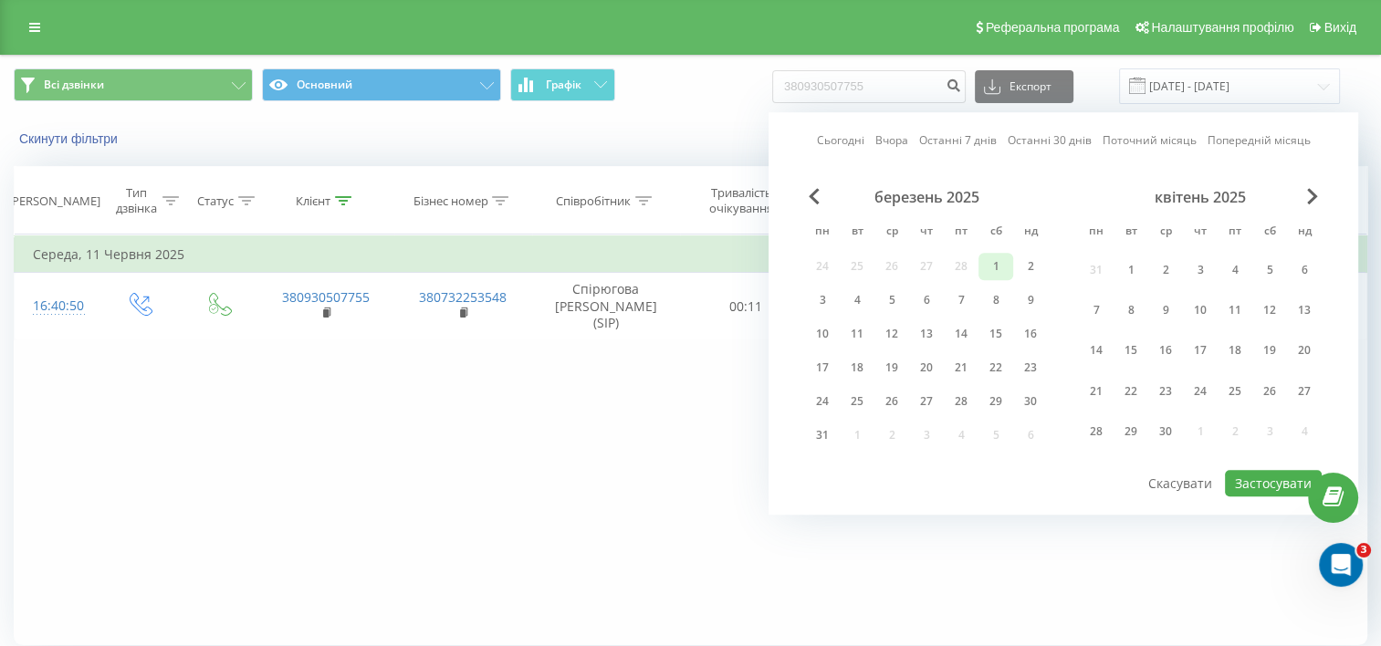
click at [989, 270] on div "1" at bounding box center [996, 267] width 24 height 24
click at [1317, 196] on span "Next Month" at bounding box center [1312, 196] width 11 height 16
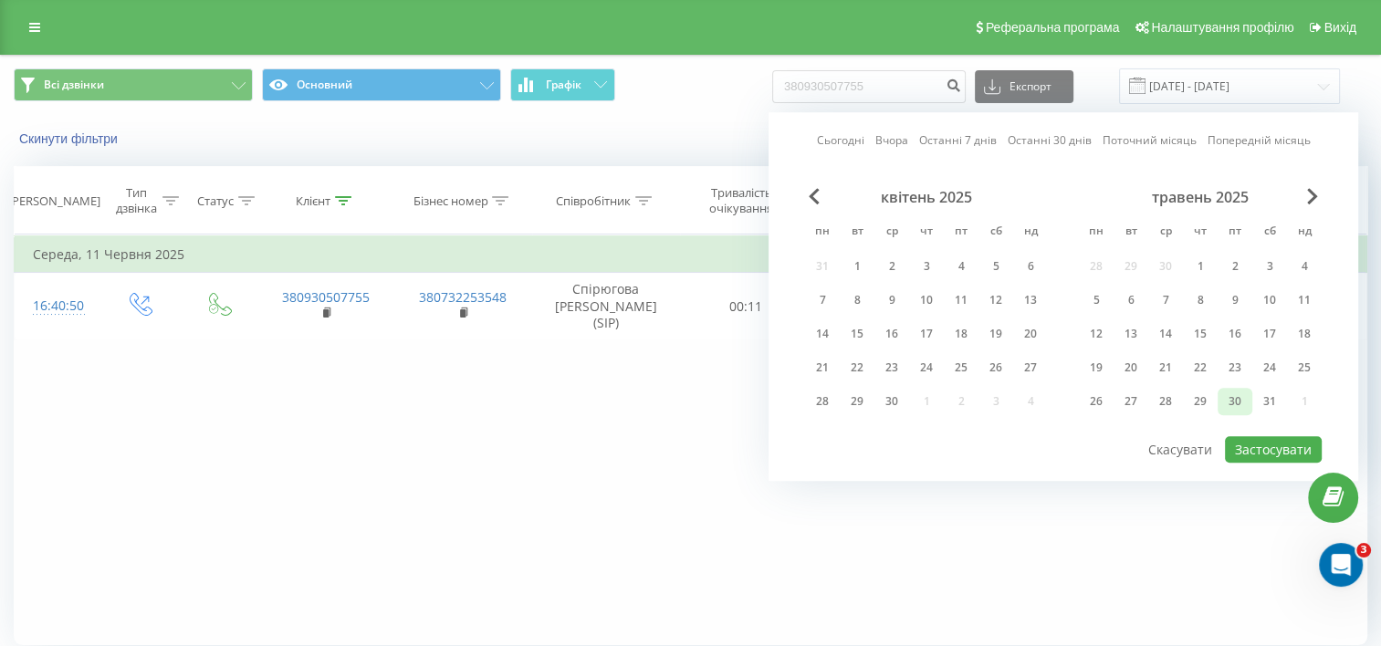
click at [1235, 399] on div "30" at bounding box center [1235, 402] width 24 height 24
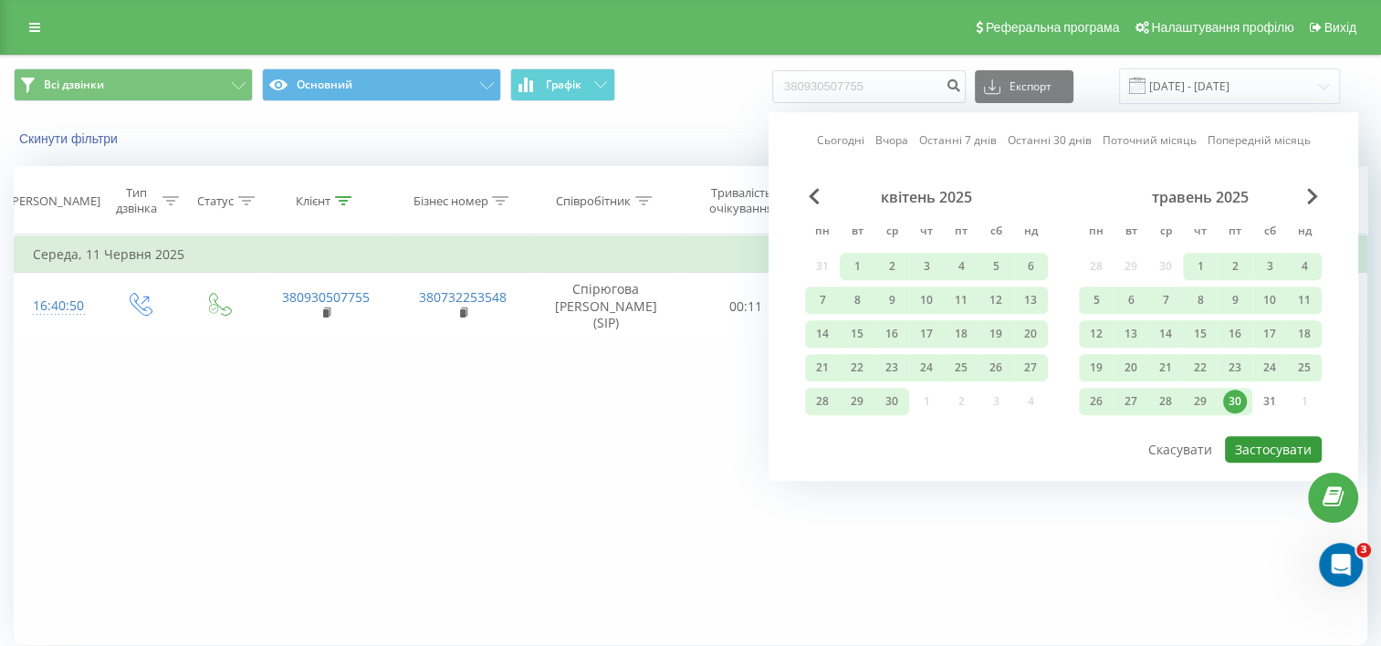
click at [1253, 444] on button "Застосувати" at bounding box center [1273, 449] width 97 height 26
type input "01.03.2025 - 30.05.2025"
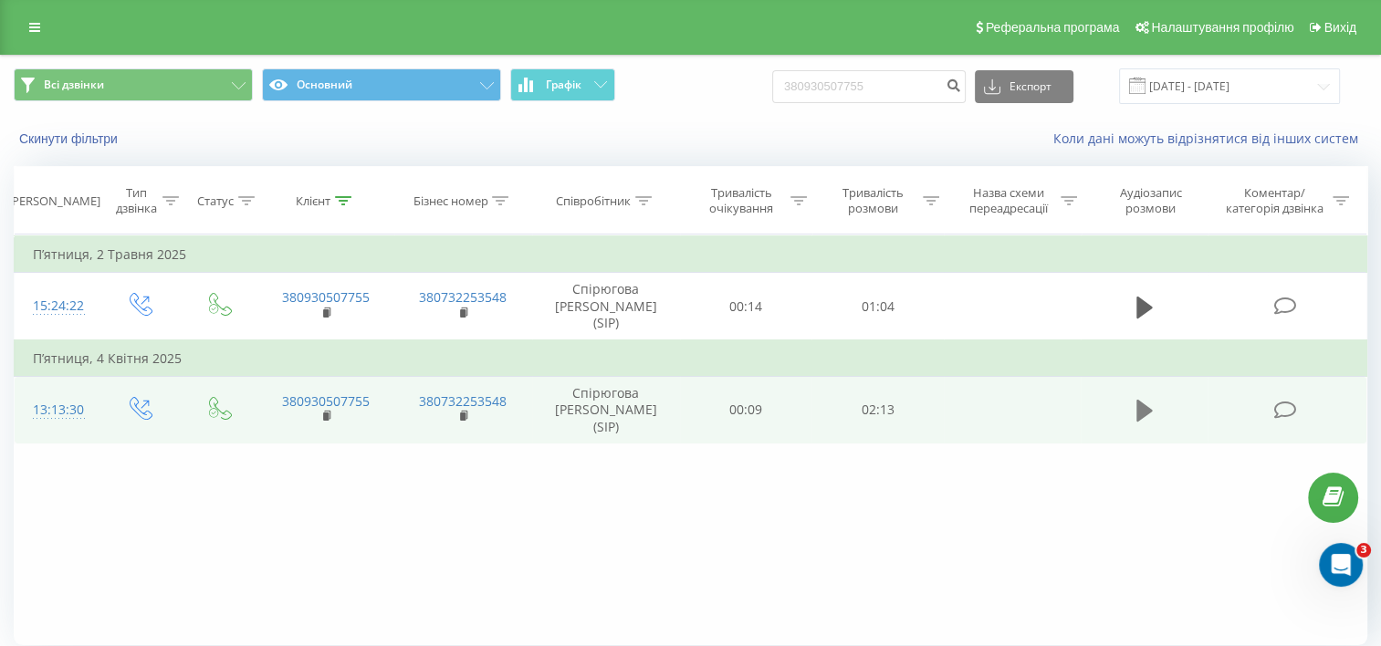
click at [1131, 397] on button at bounding box center [1144, 410] width 27 height 27
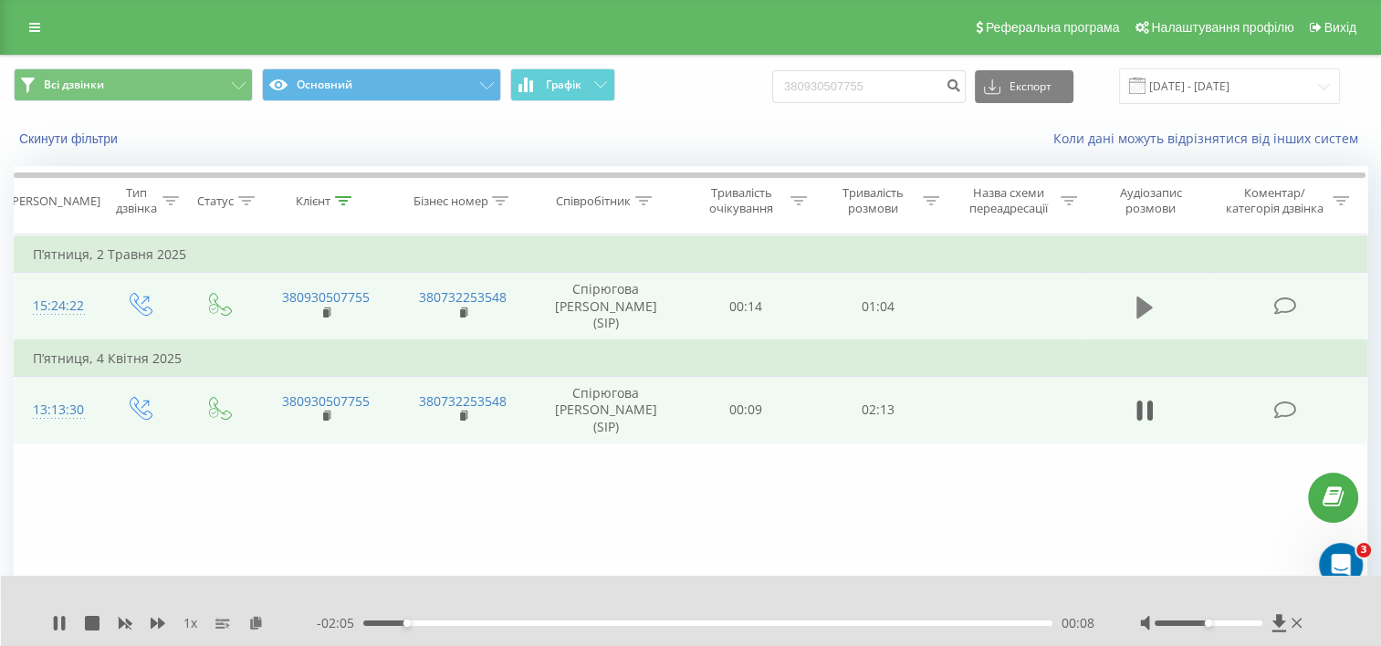
click at [1137, 305] on icon at bounding box center [1144, 307] width 16 height 22
click at [1145, 299] on icon at bounding box center [1144, 308] width 16 height 26
